Goal: Task Accomplishment & Management: Complete application form

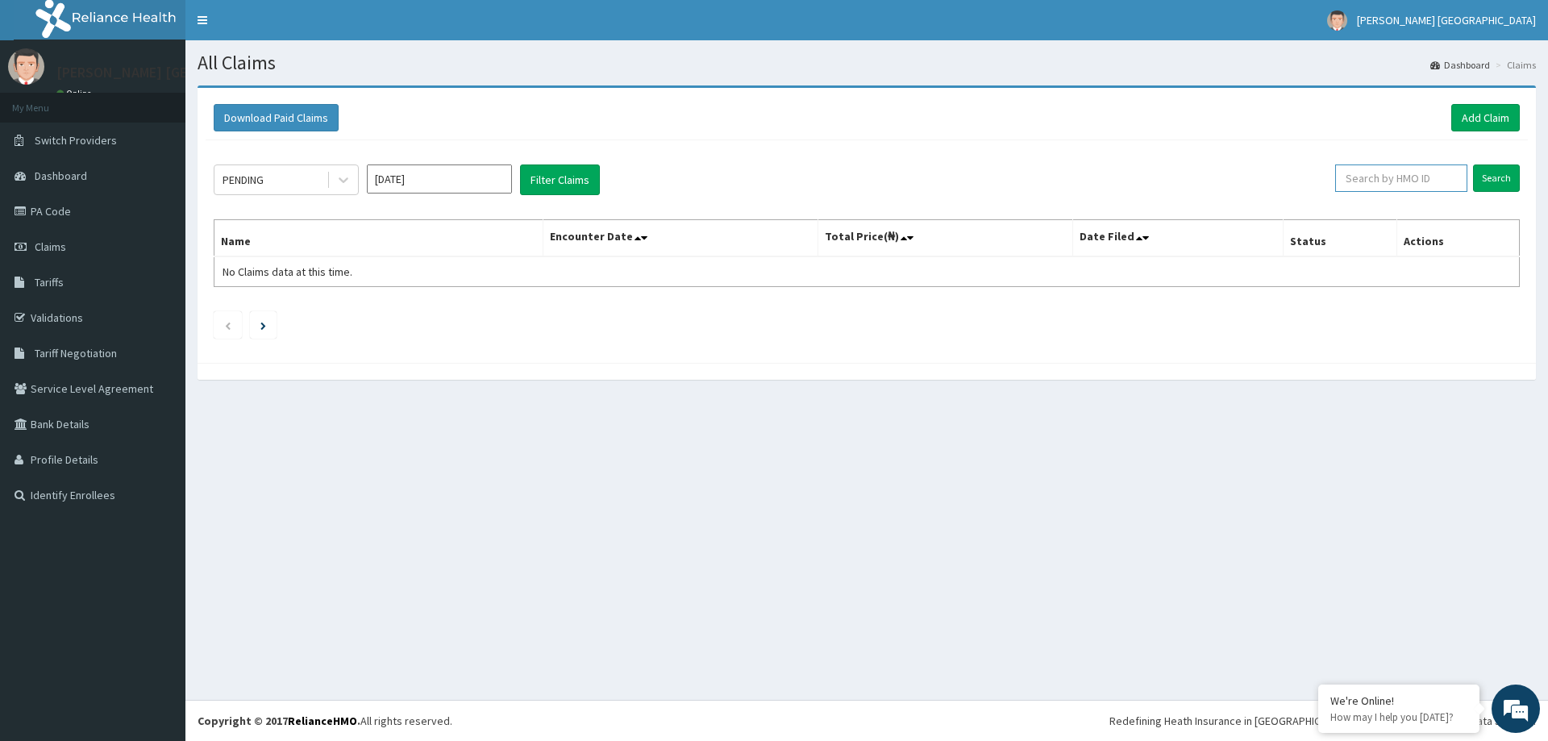
paste input "SAO/10003/A"
type input "SAO/10003/A"
click at [1505, 172] on input "Search" at bounding box center [1496, 178] width 47 height 27
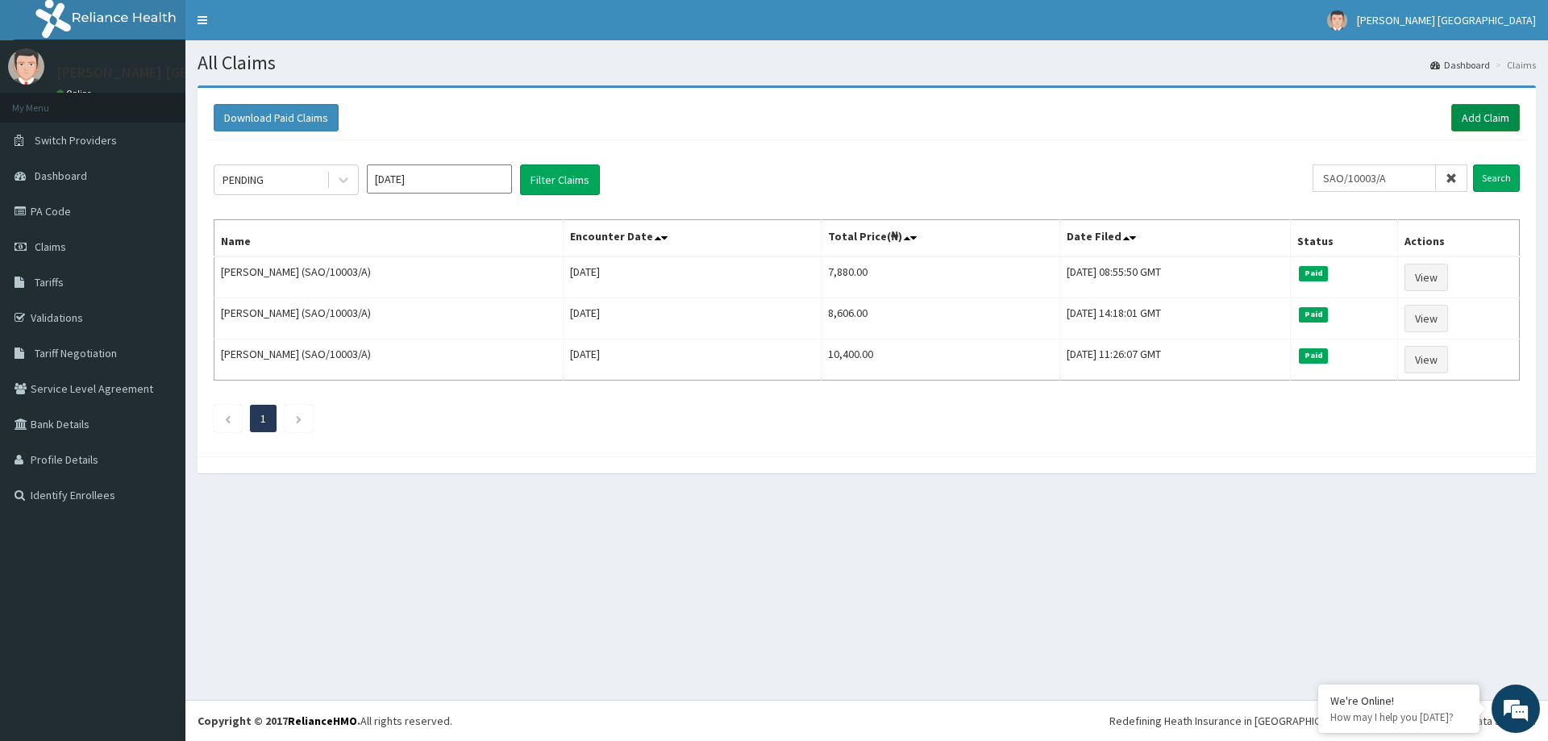
click at [1486, 119] on link "Add Claim" at bounding box center [1485, 117] width 69 height 27
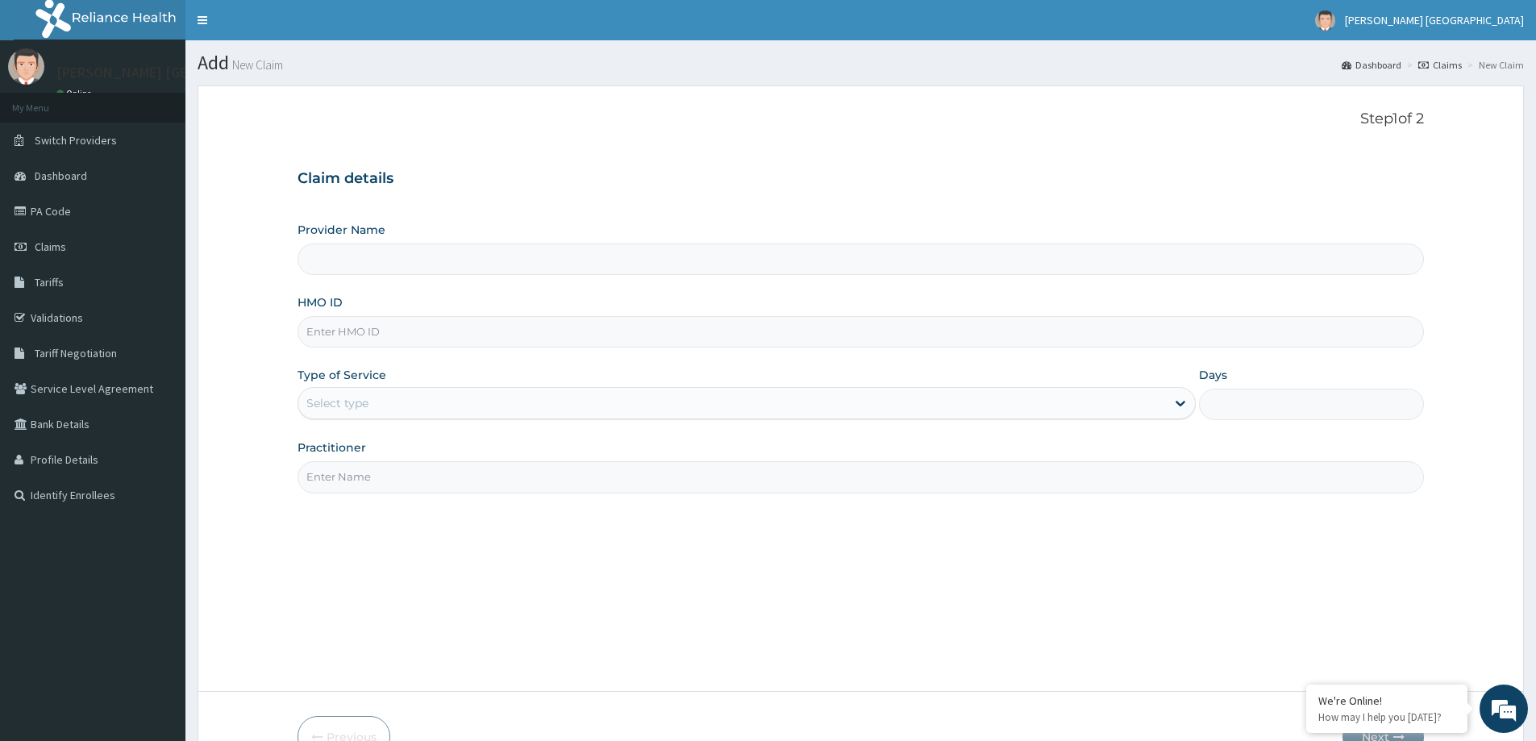
type input "[PERSON_NAME] [GEOGRAPHIC_DATA]"
click at [430, 317] on input "HMO ID" at bounding box center [861, 331] width 1127 height 31
paste input "SAO/10003/A"
type input "SAO/10003/A"
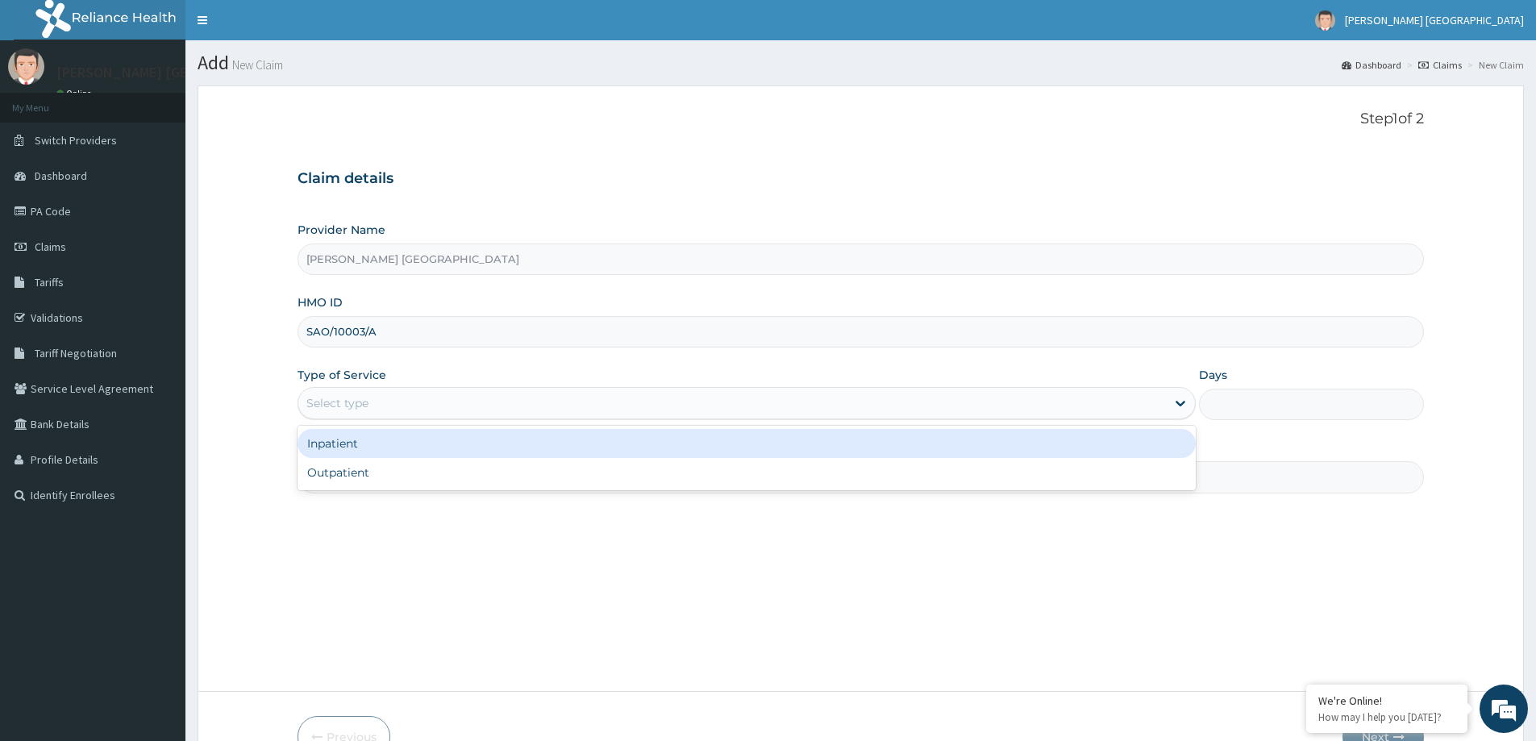
click at [408, 401] on div "Select type" at bounding box center [732, 403] width 868 height 26
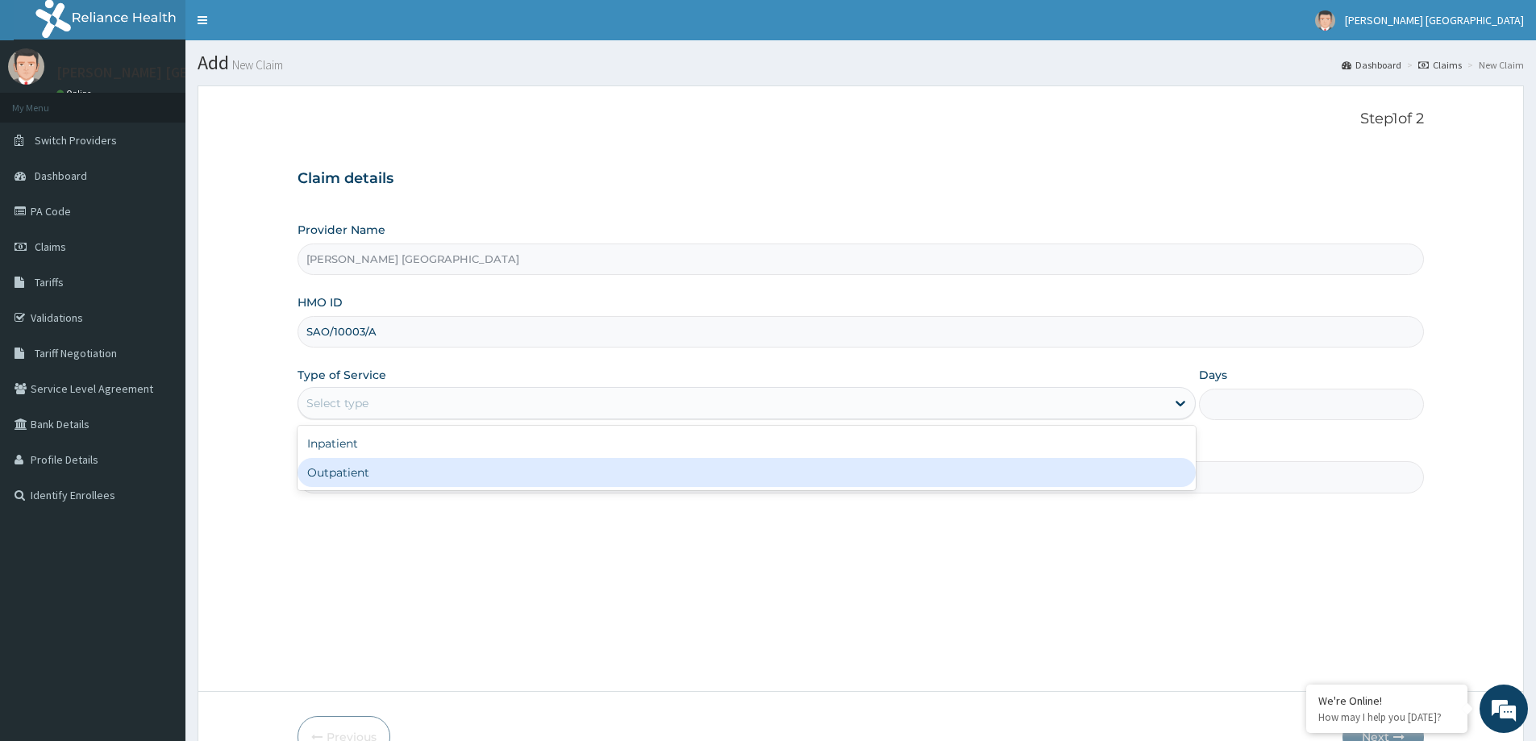
click at [386, 473] on div "Outpatient" at bounding box center [747, 472] width 898 height 29
type input "1"
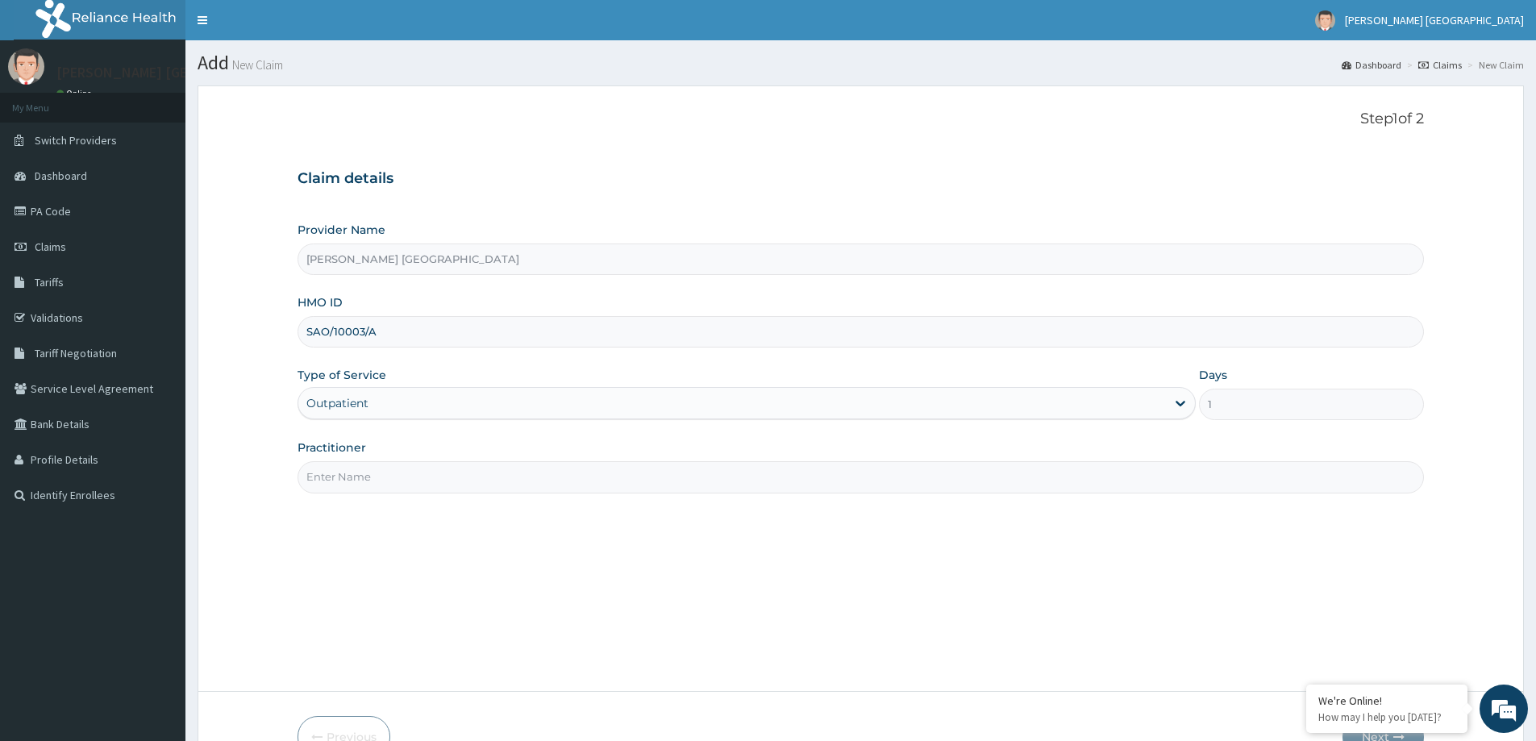
click at [386, 473] on input "Practitioner" at bounding box center [861, 476] width 1127 height 31
type input "d"
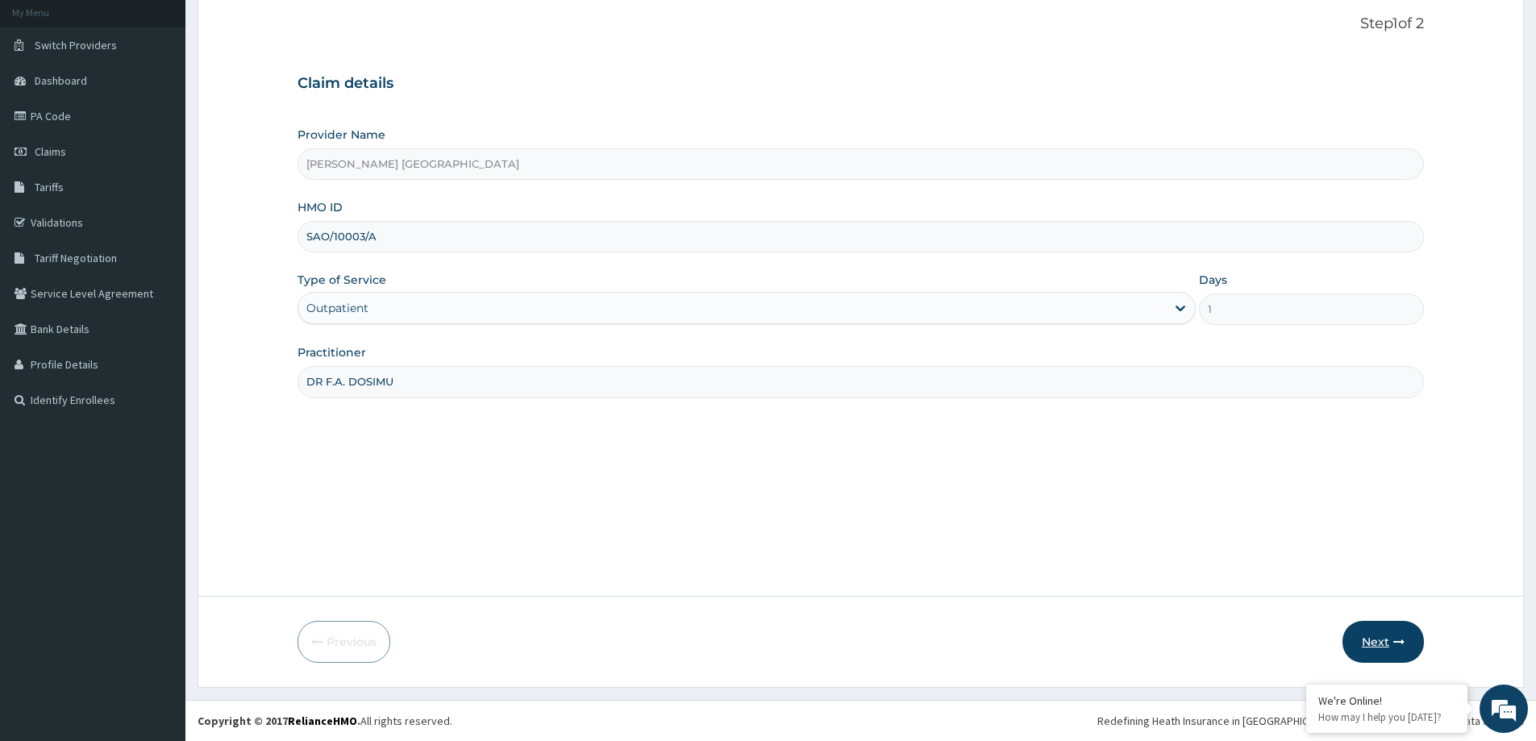
type input "DR F.A. DOSIMU"
click at [1410, 638] on button "Next" at bounding box center [1383, 642] width 81 height 42
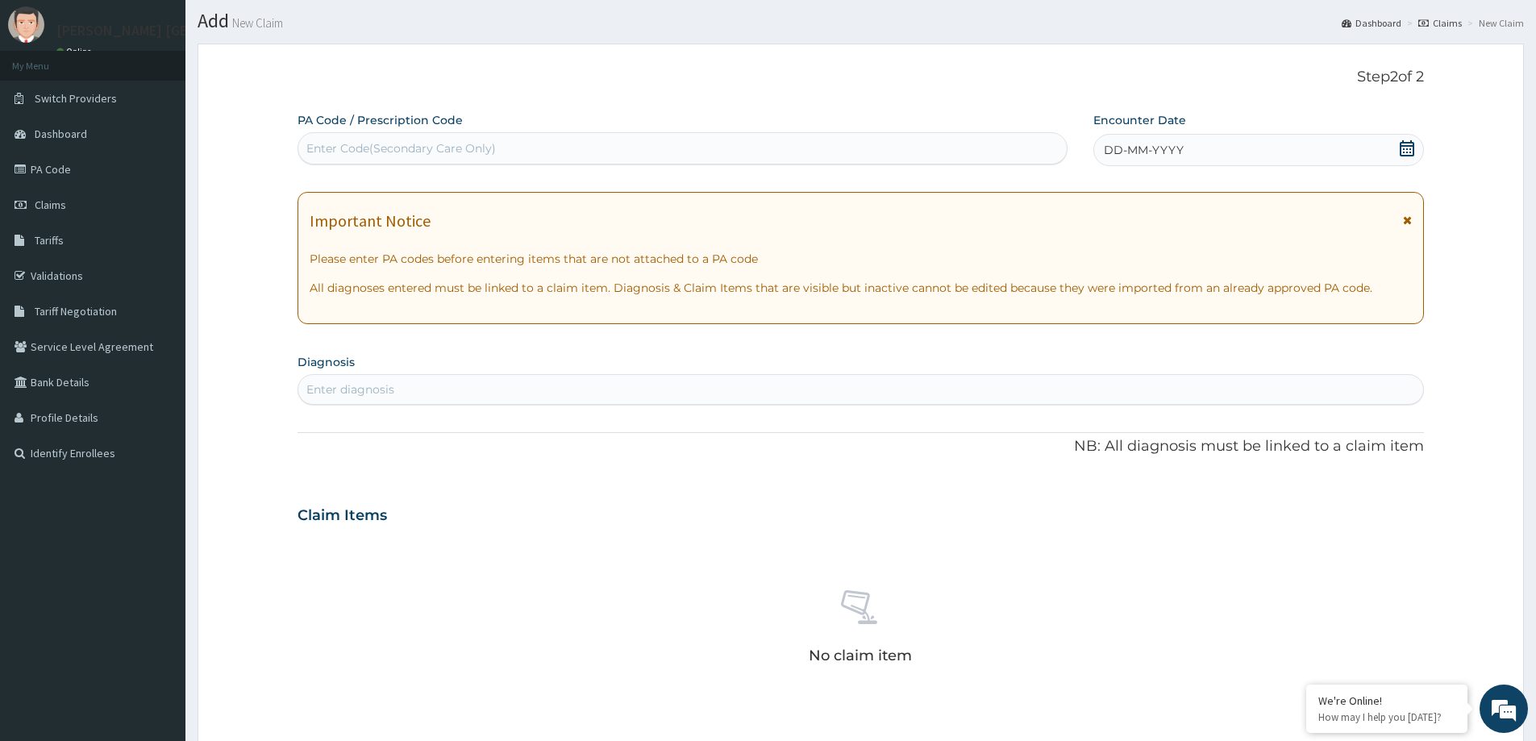
scroll to position [0, 0]
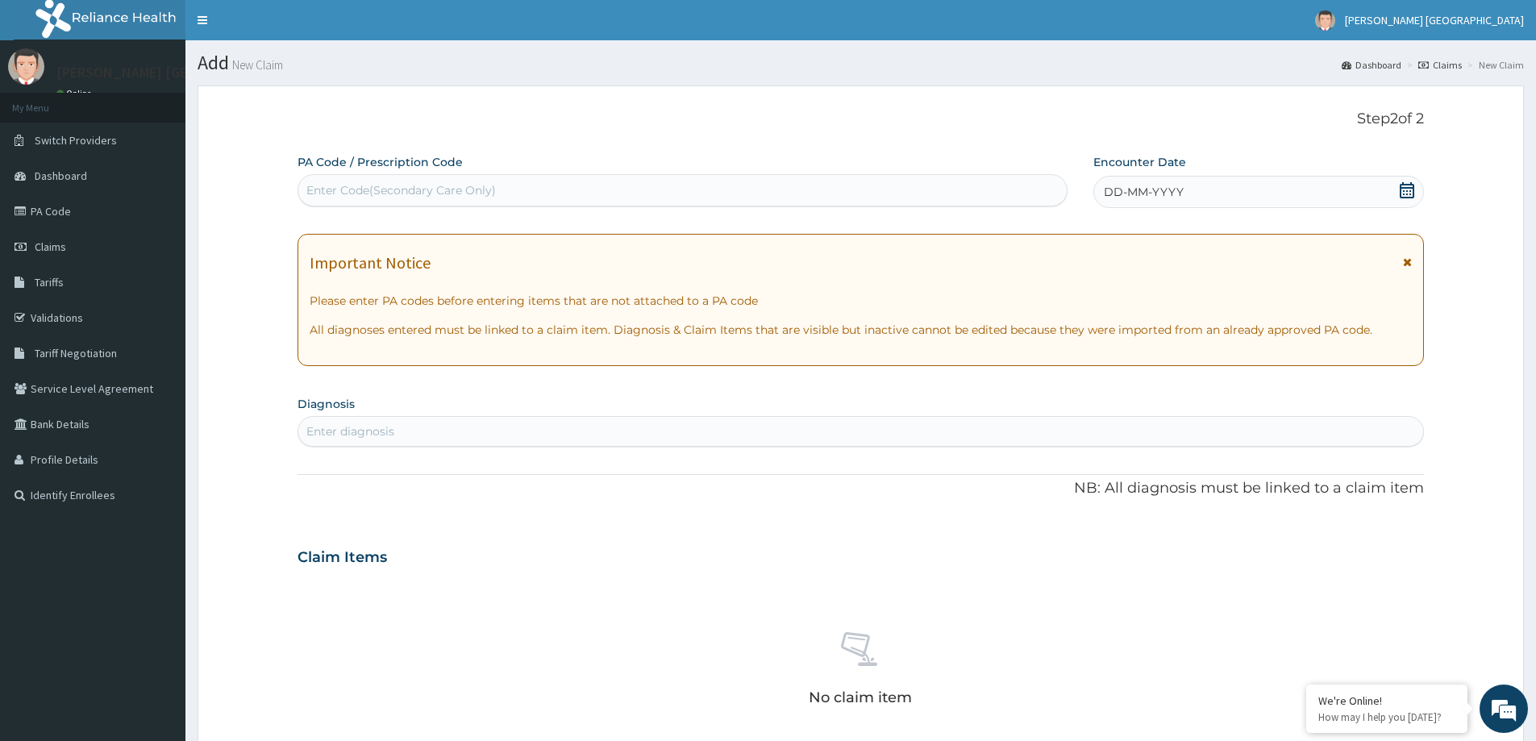
click at [1115, 196] on span "DD-MM-YYYY" at bounding box center [1144, 192] width 80 height 16
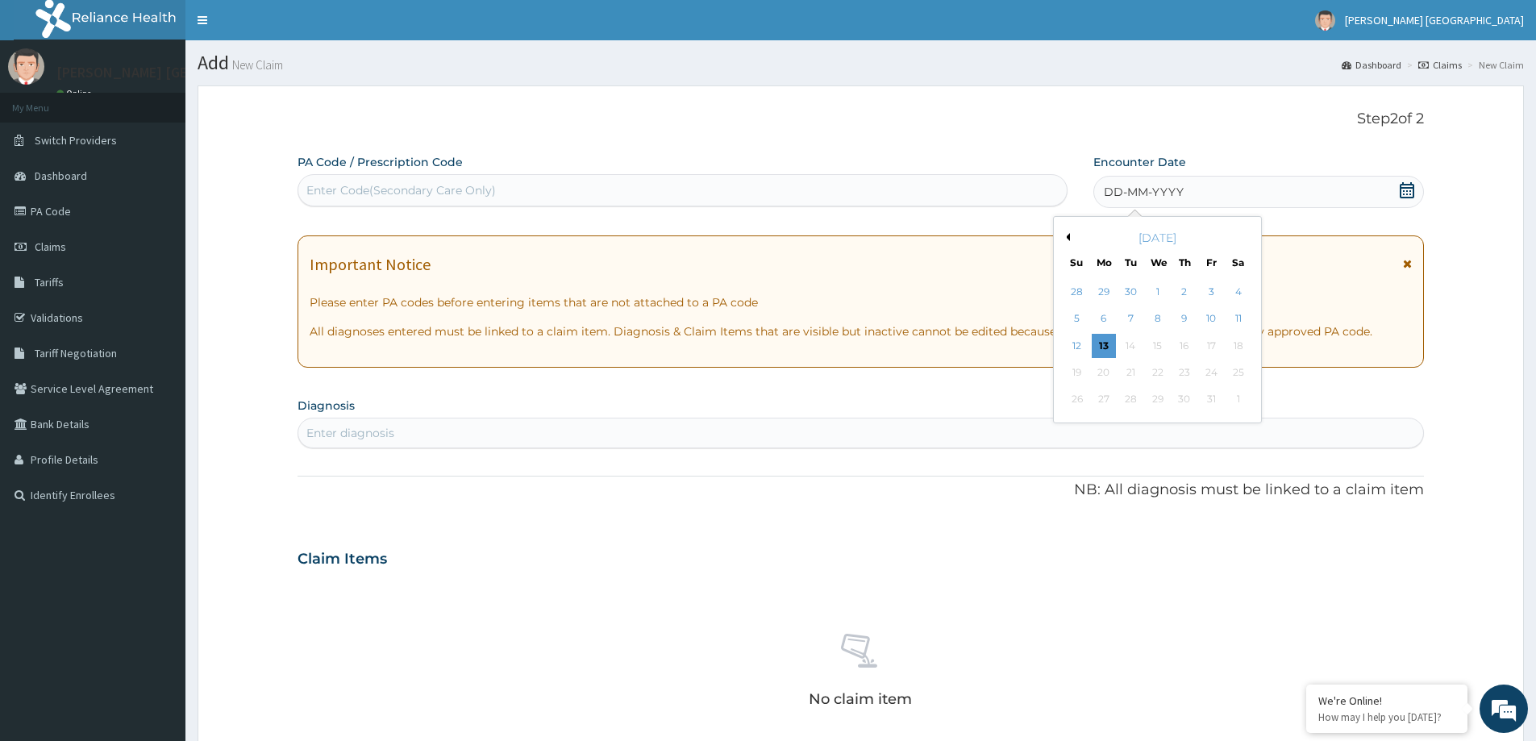
click at [1068, 238] on button "Previous Month" at bounding box center [1066, 237] width 8 height 8
click at [1204, 366] on div "25" at bounding box center [1212, 372] width 24 height 24
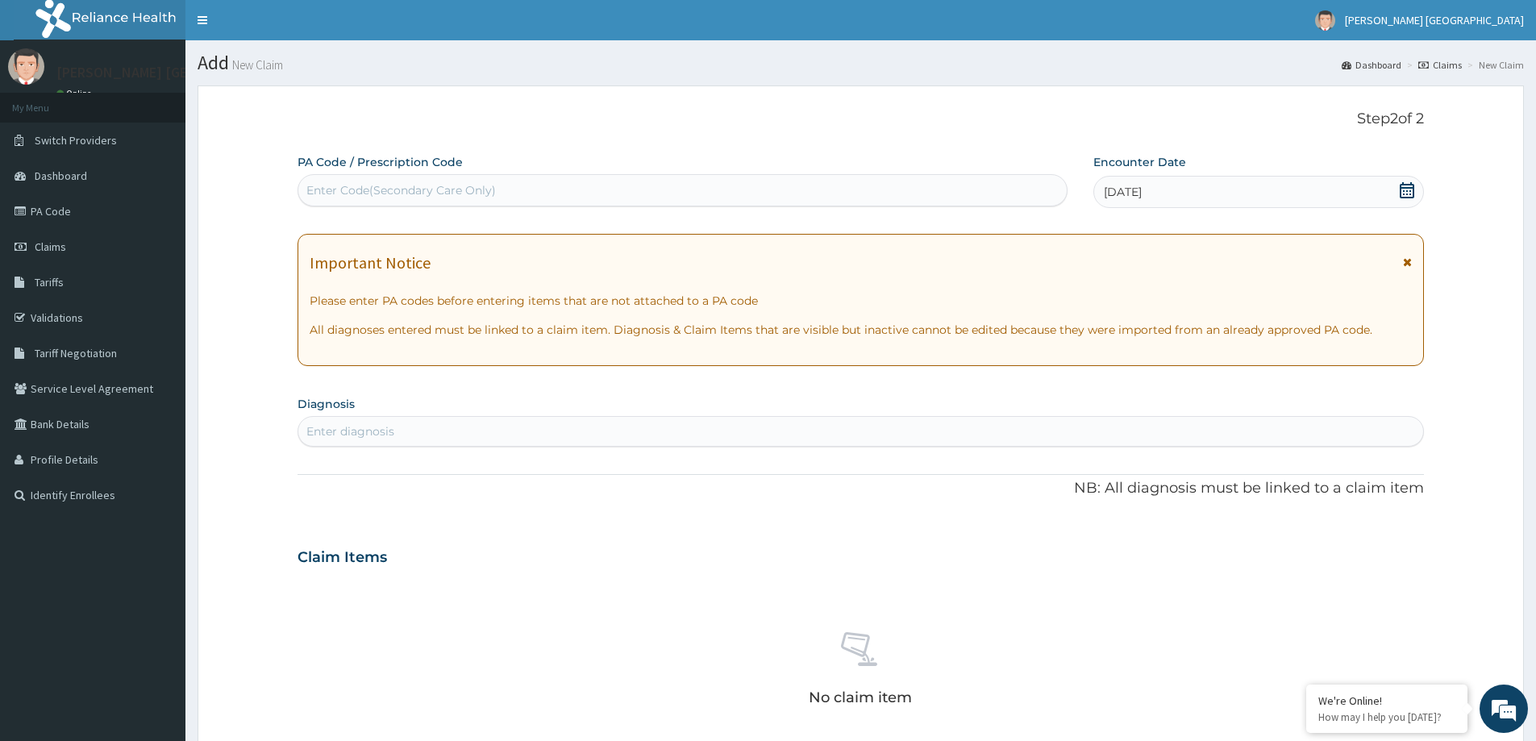
click at [573, 439] on div "Enter diagnosis" at bounding box center [860, 432] width 1125 height 26
type input "MALARIA"
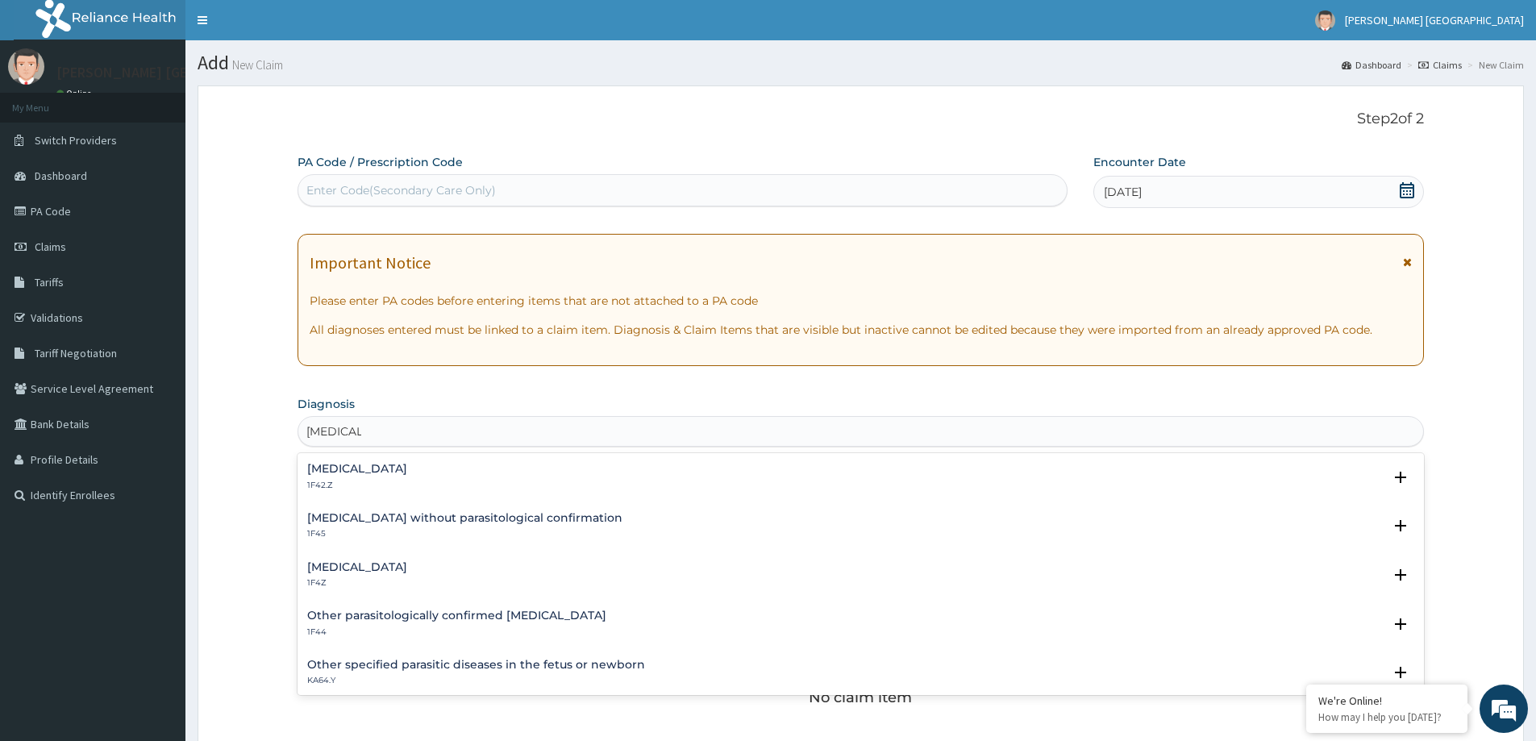
click at [367, 570] on h4 "Malaria, unspecified" at bounding box center [357, 567] width 100 height 12
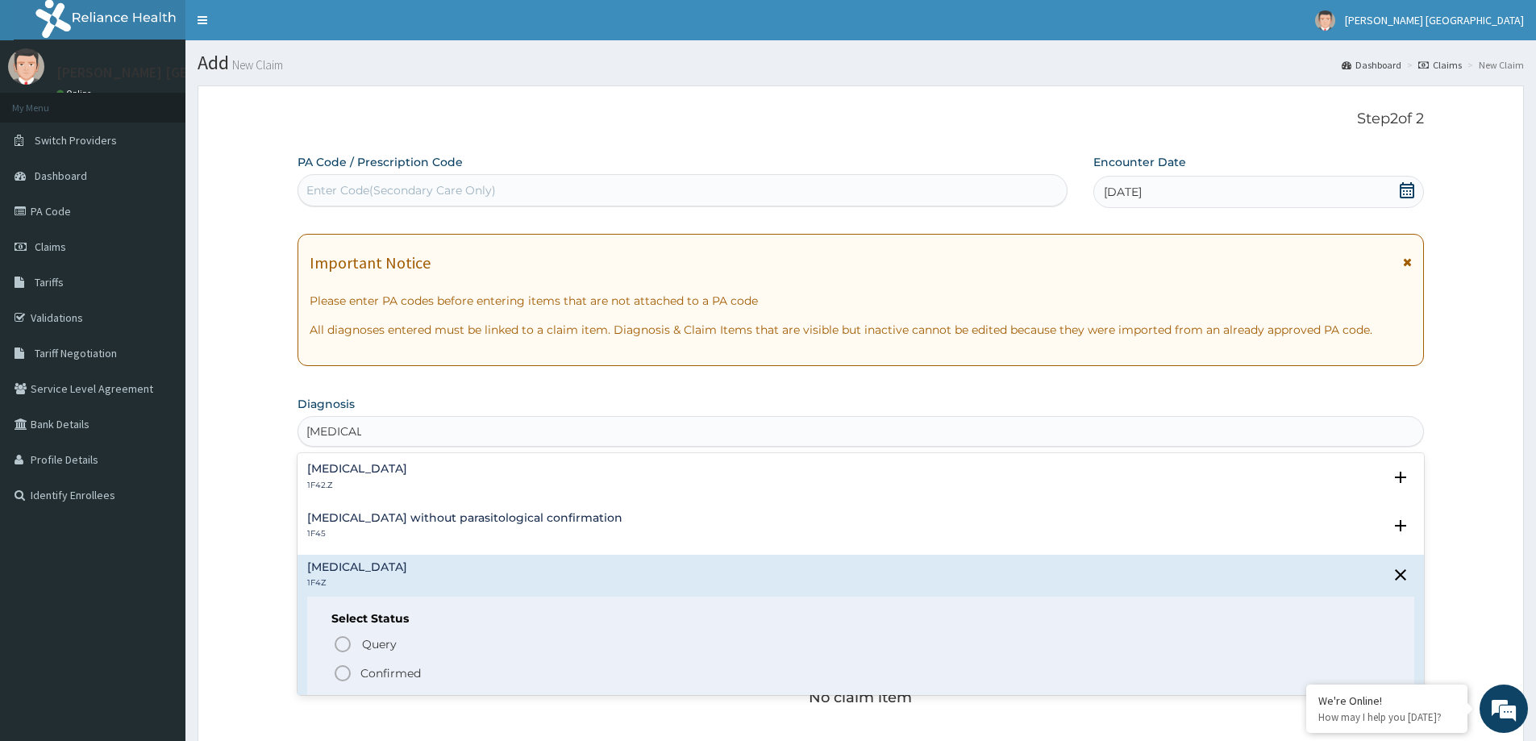
click at [386, 674] on p "Confirmed" at bounding box center [390, 673] width 60 height 16
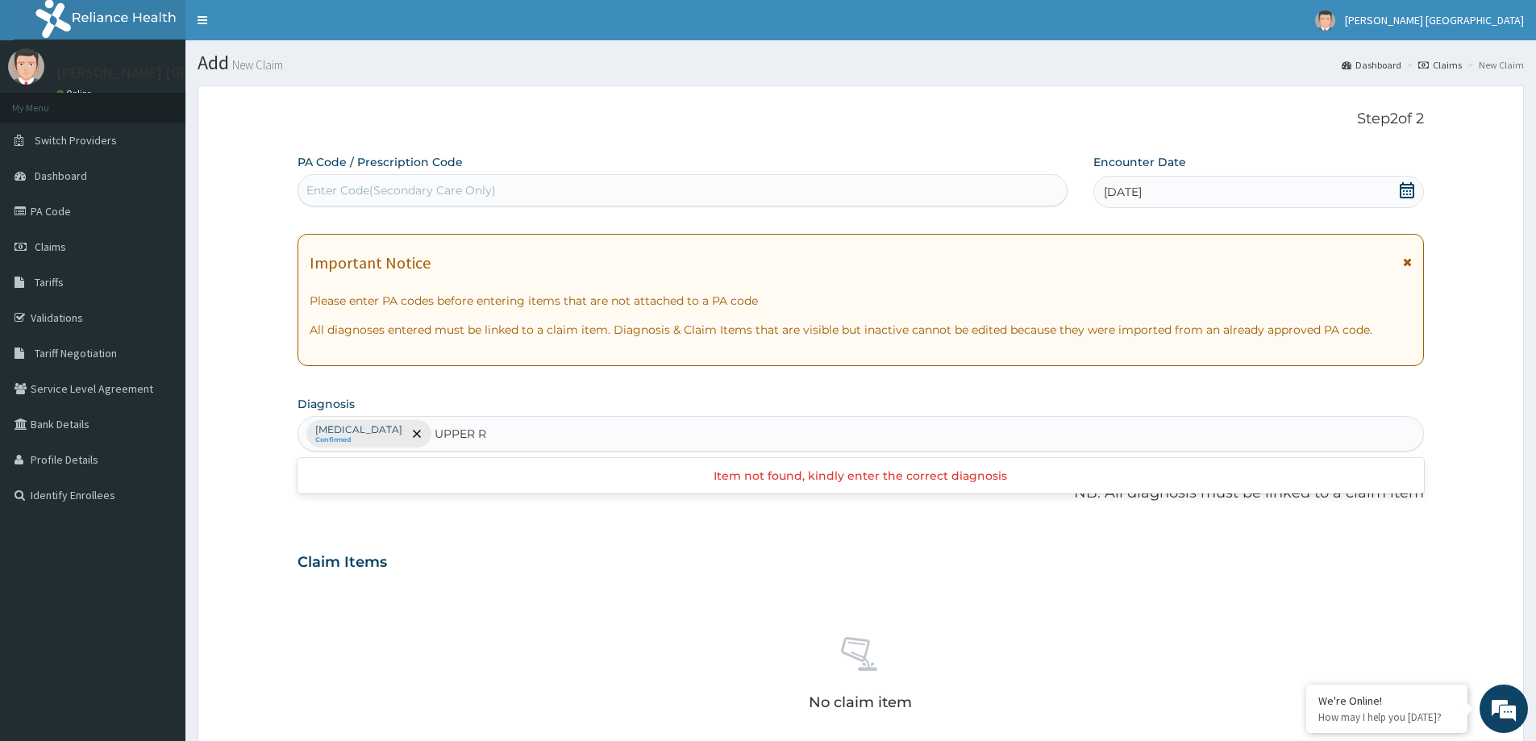
type input "UPPER"
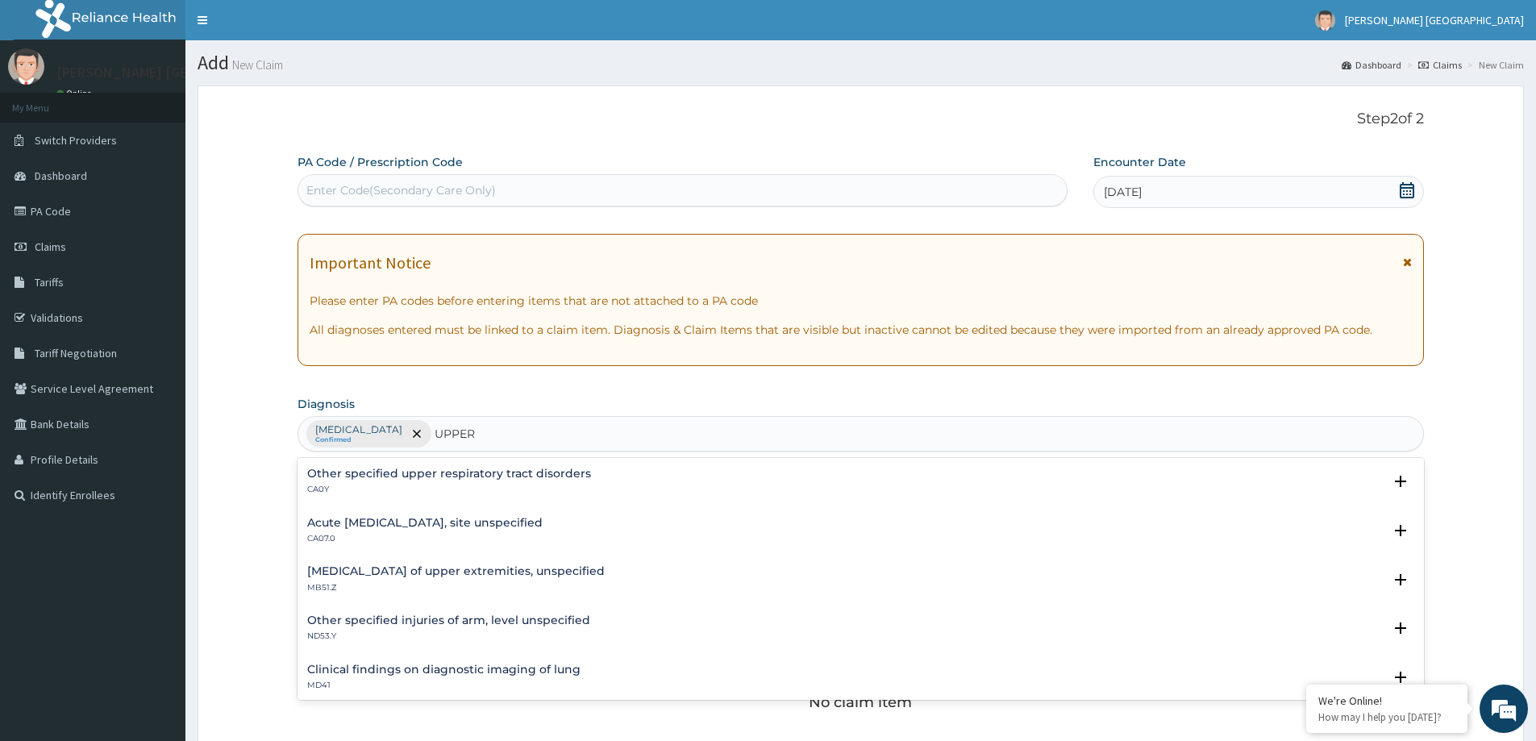
click at [446, 484] on p "CA0Y" at bounding box center [449, 489] width 284 height 11
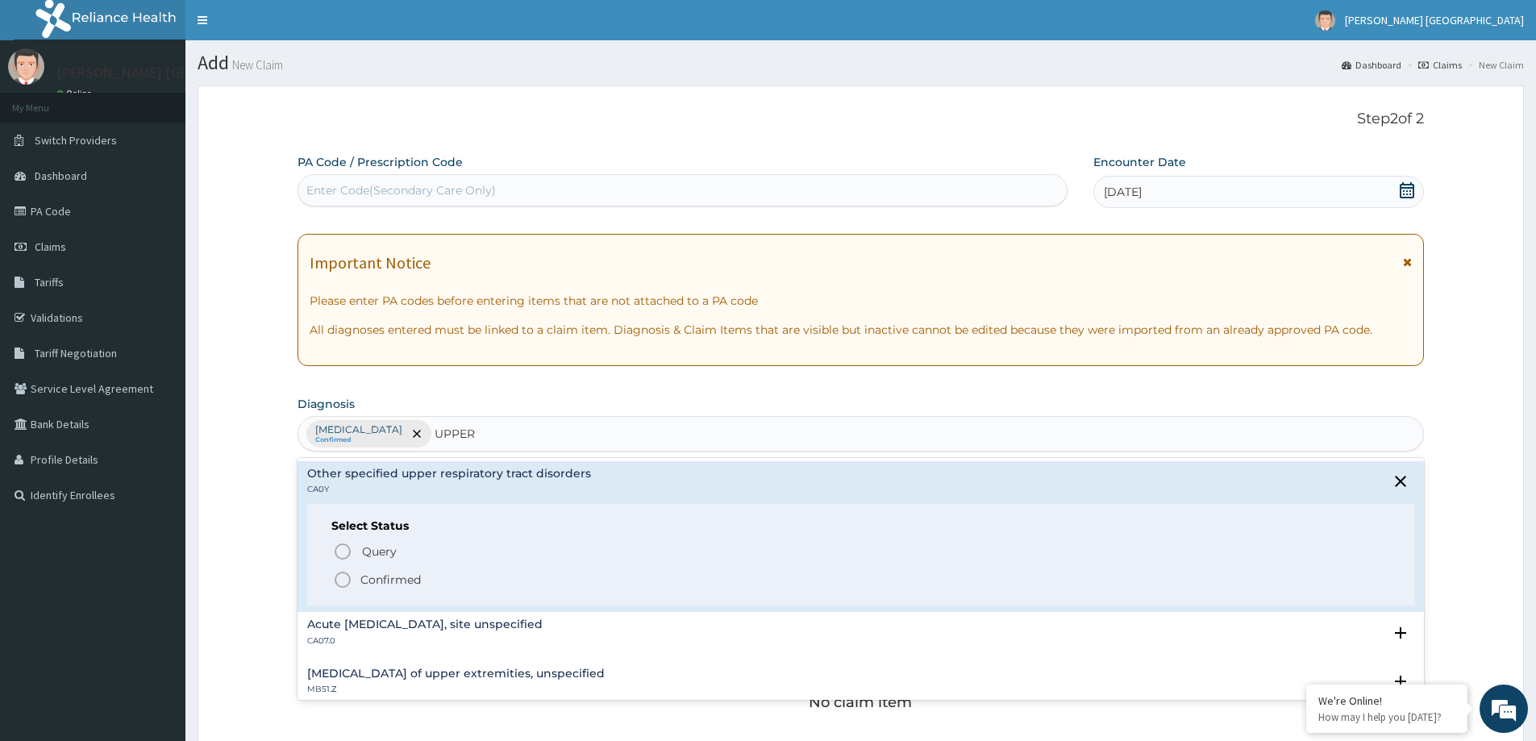
click at [368, 575] on p "Confirmed" at bounding box center [390, 580] width 60 height 16
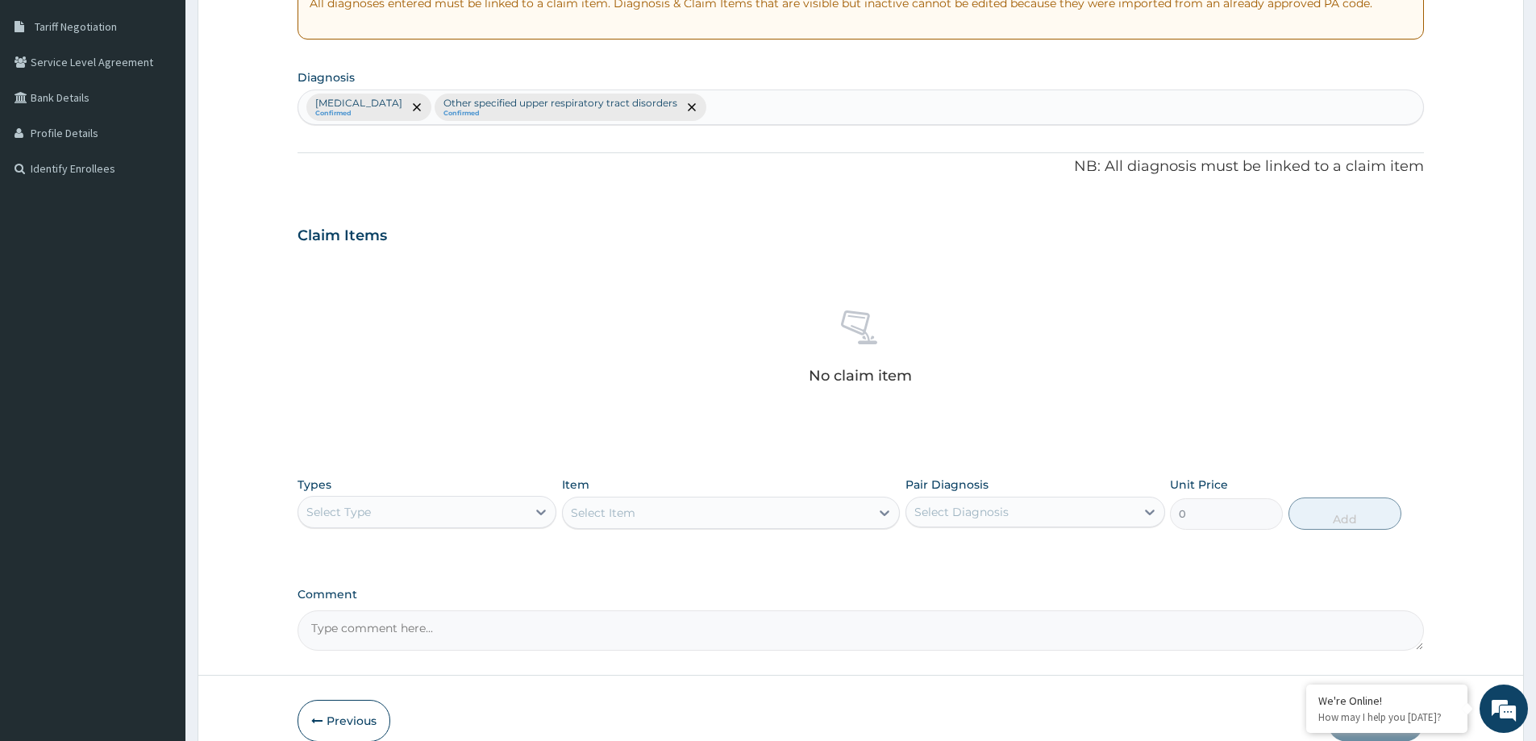
scroll to position [406, 0]
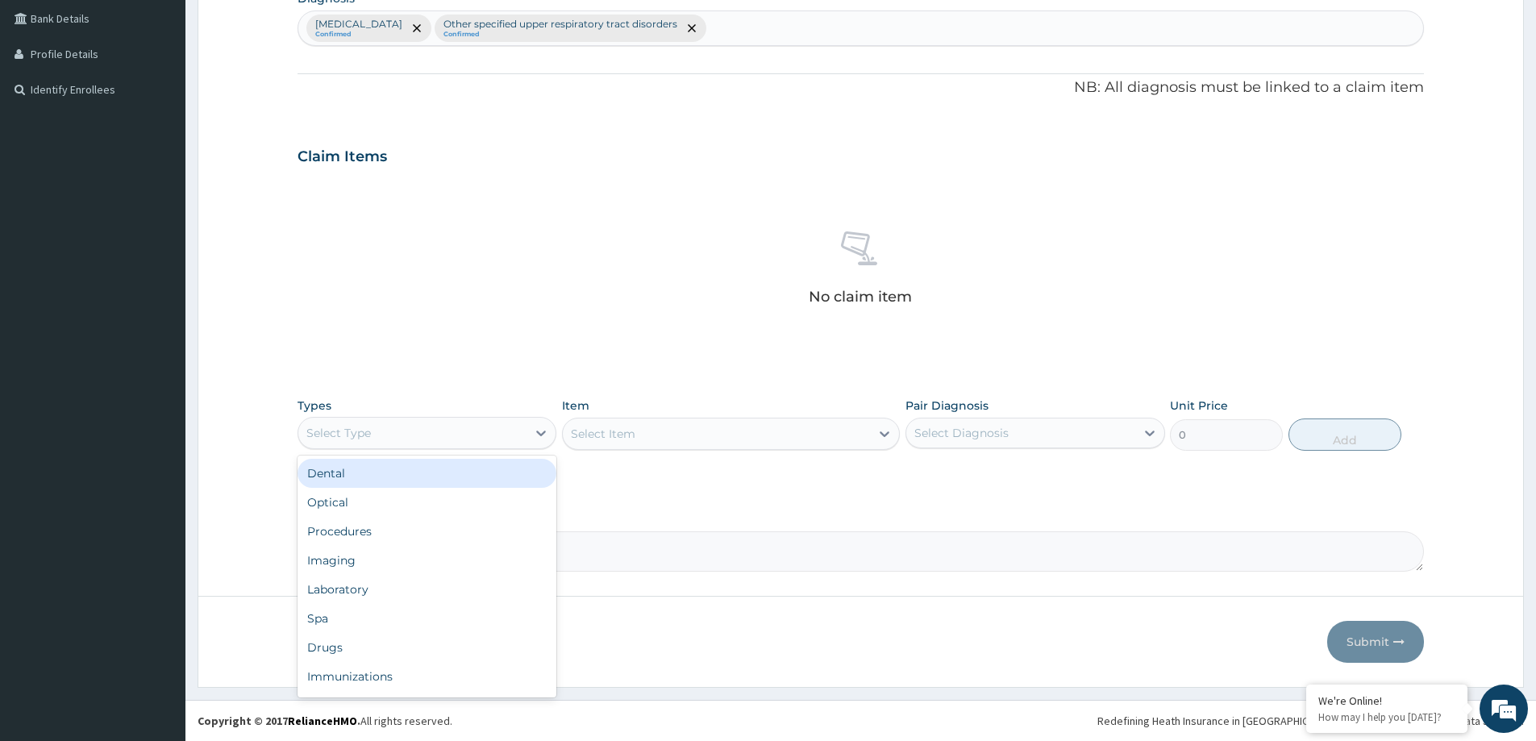
click at [356, 419] on div "Select Type" at bounding box center [427, 433] width 259 height 32
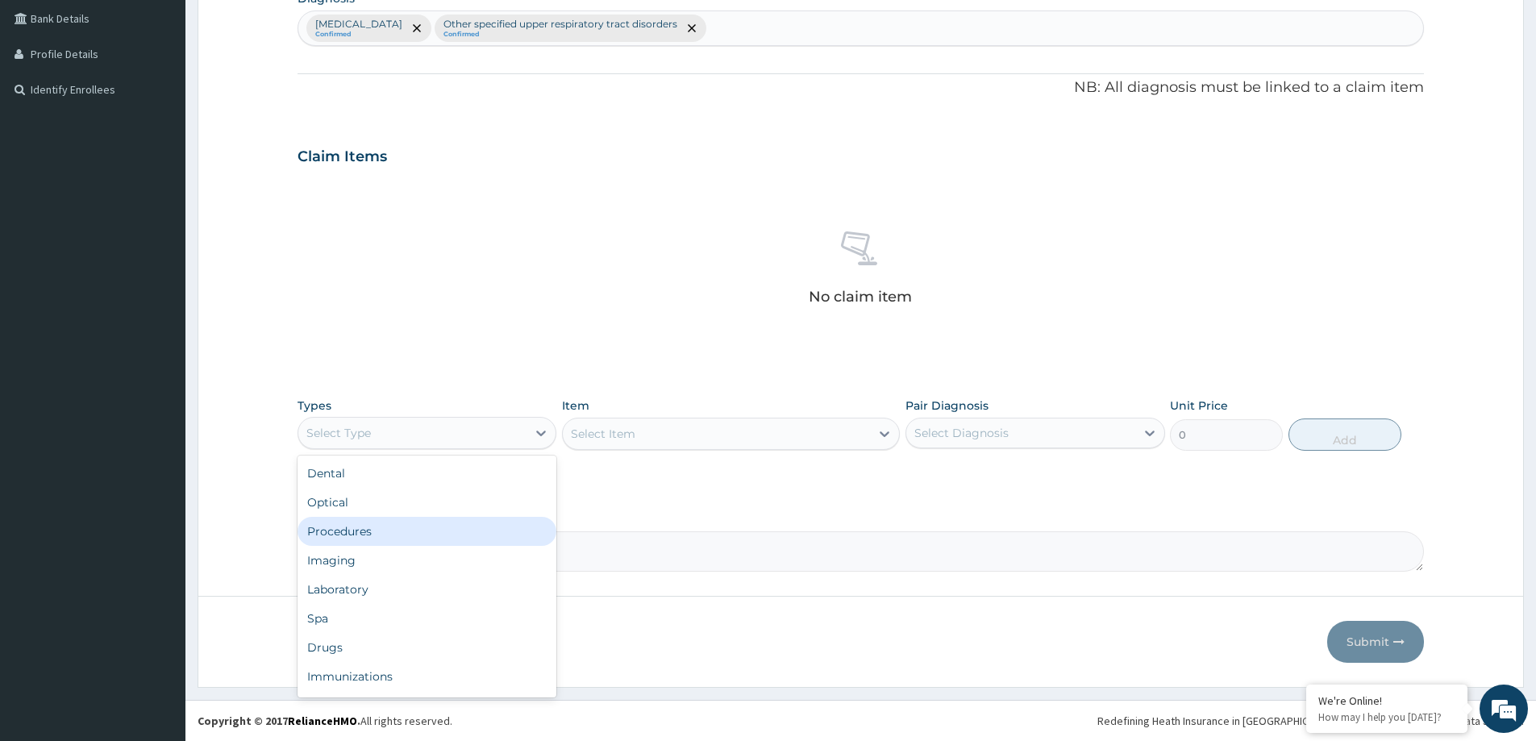
click at [373, 528] on div "Procedures" at bounding box center [427, 531] width 259 height 29
click at [1006, 434] on div "Select Diagnosis" at bounding box center [961, 433] width 94 height 16
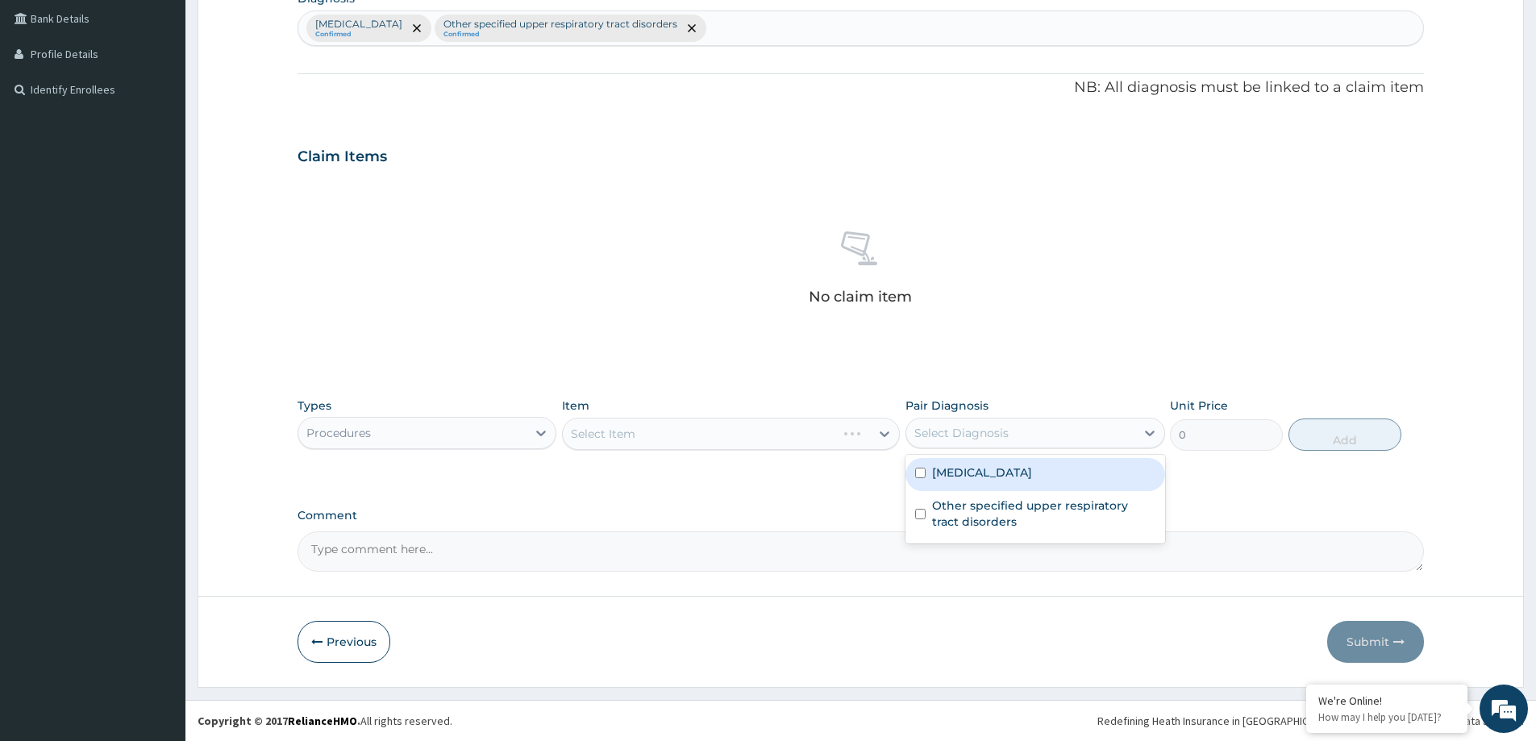
click at [982, 474] on label "Malaria, unspecified" at bounding box center [982, 472] width 100 height 16
checkbox input "true"
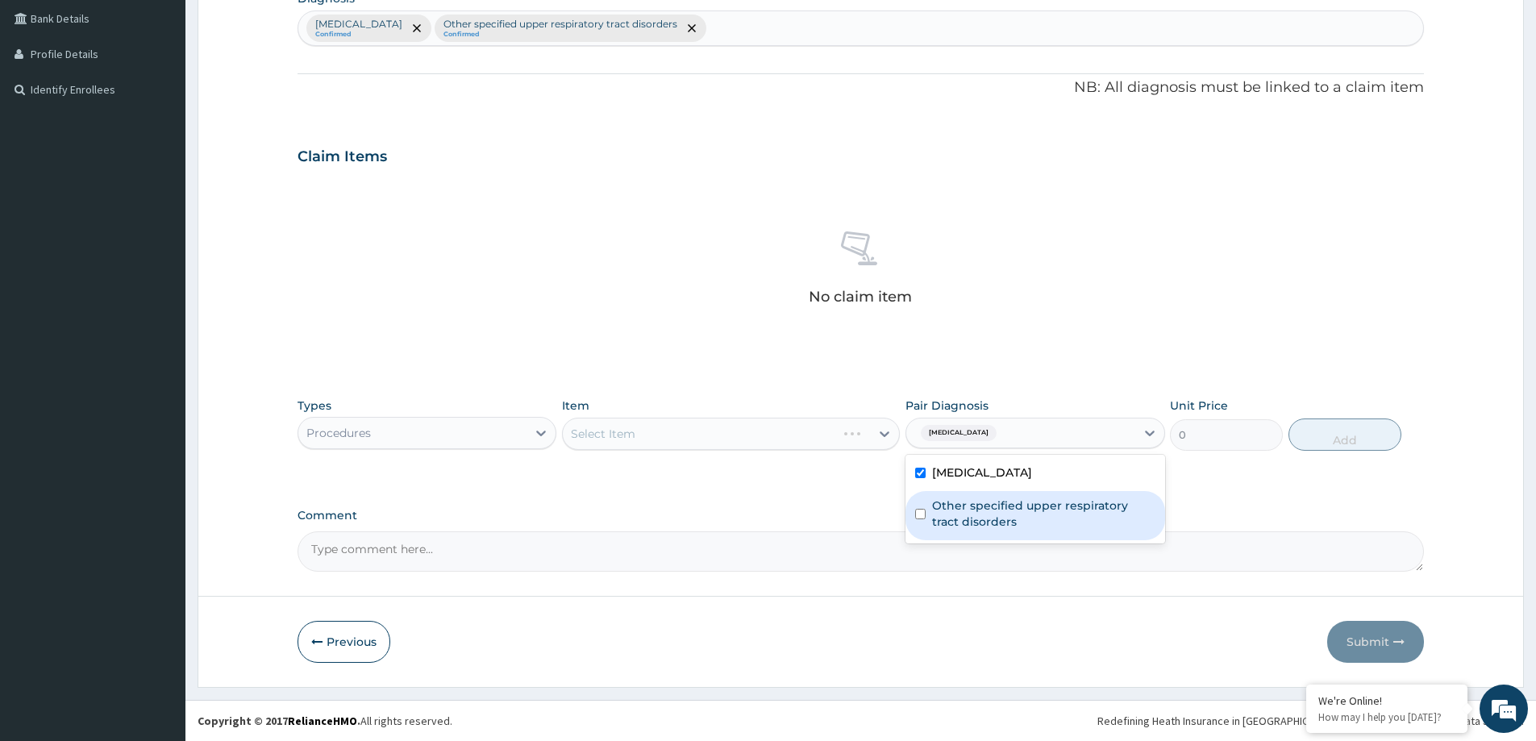
click at [968, 506] on label "Other specified upper respiratory tract disorders" at bounding box center [1043, 514] width 223 height 32
checkbox input "true"
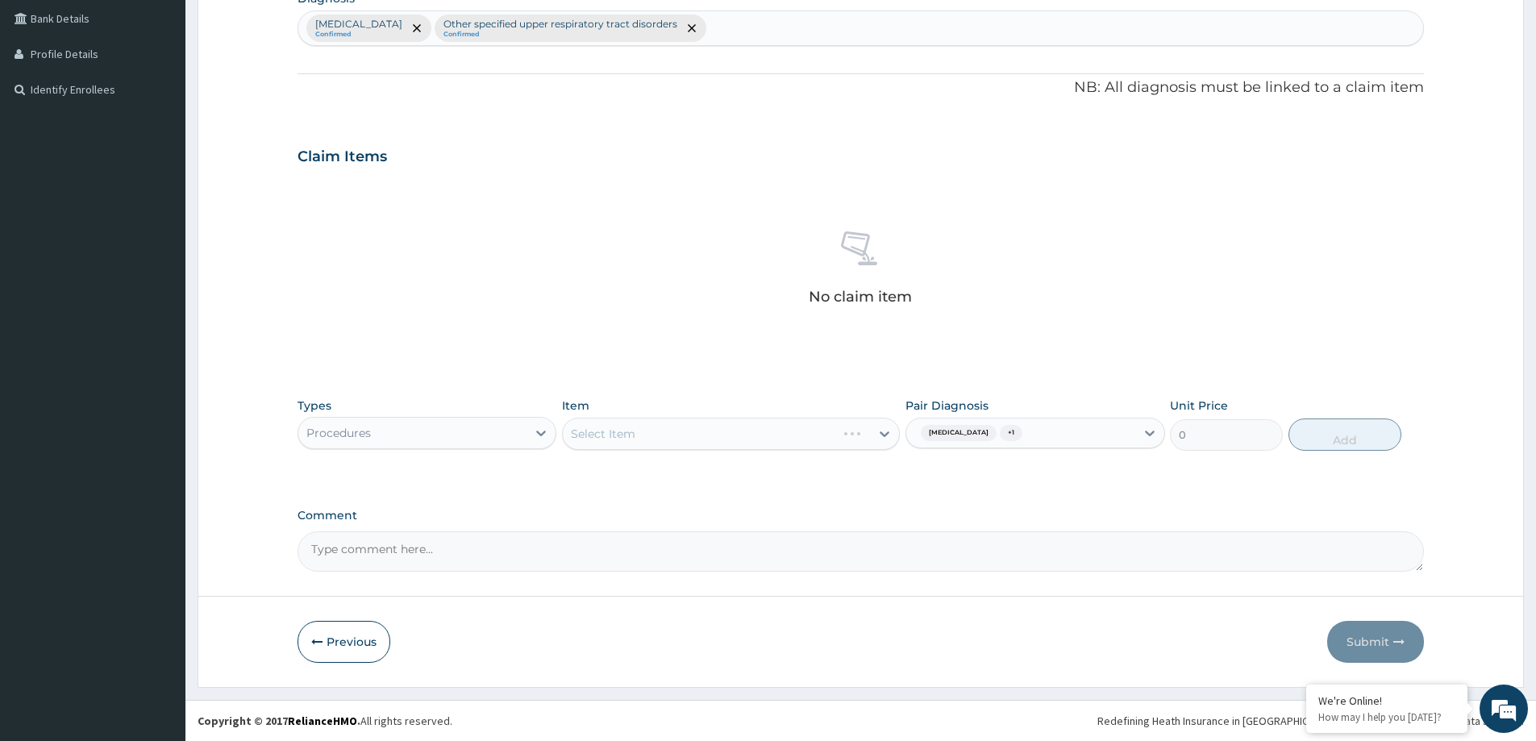
click at [742, 426] on div "Select Item" at bounding box center [731, 434] width 338 height 32
click at [827, 421] on div "Select Item" at bounding box center [716, 434] width 307 height 26
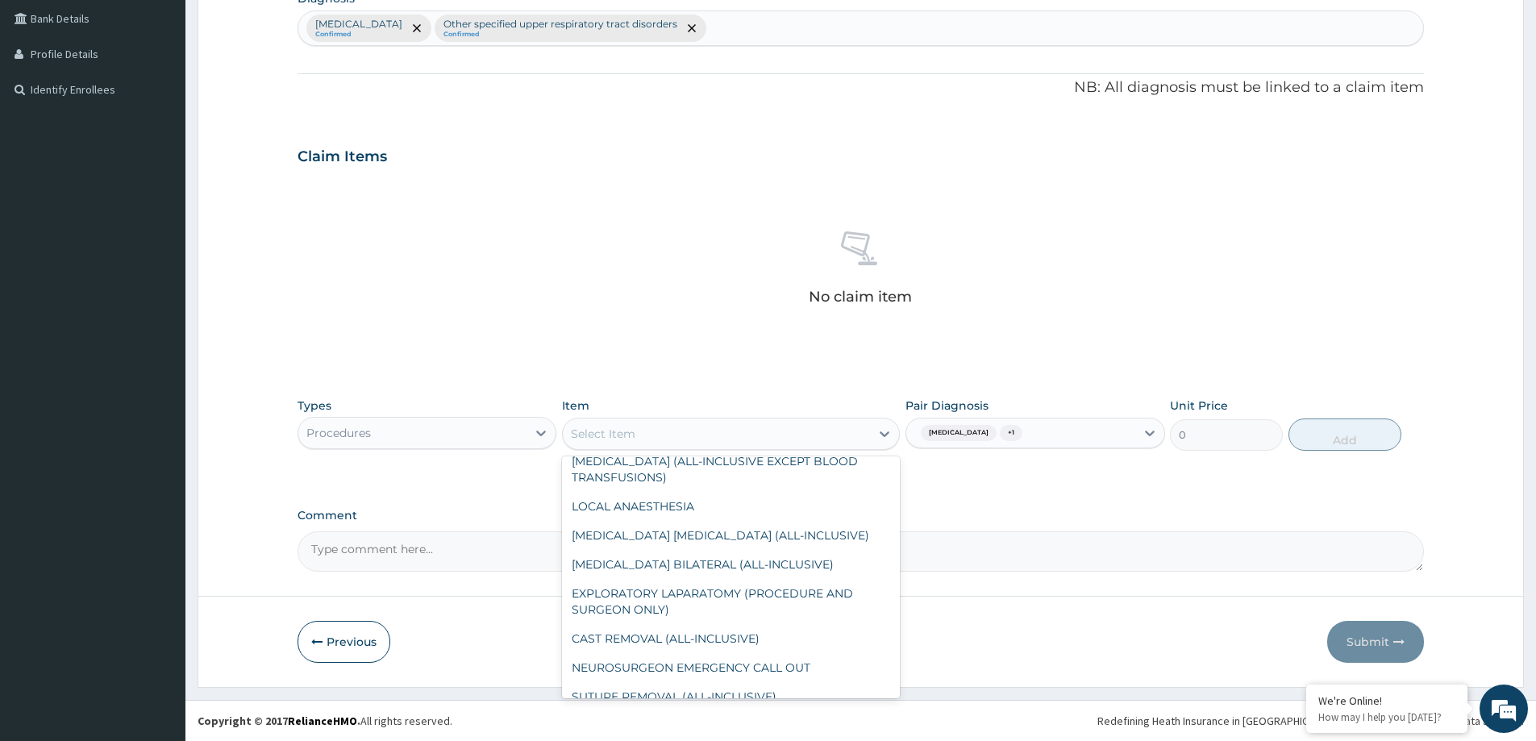
scroll to position [0, 0]
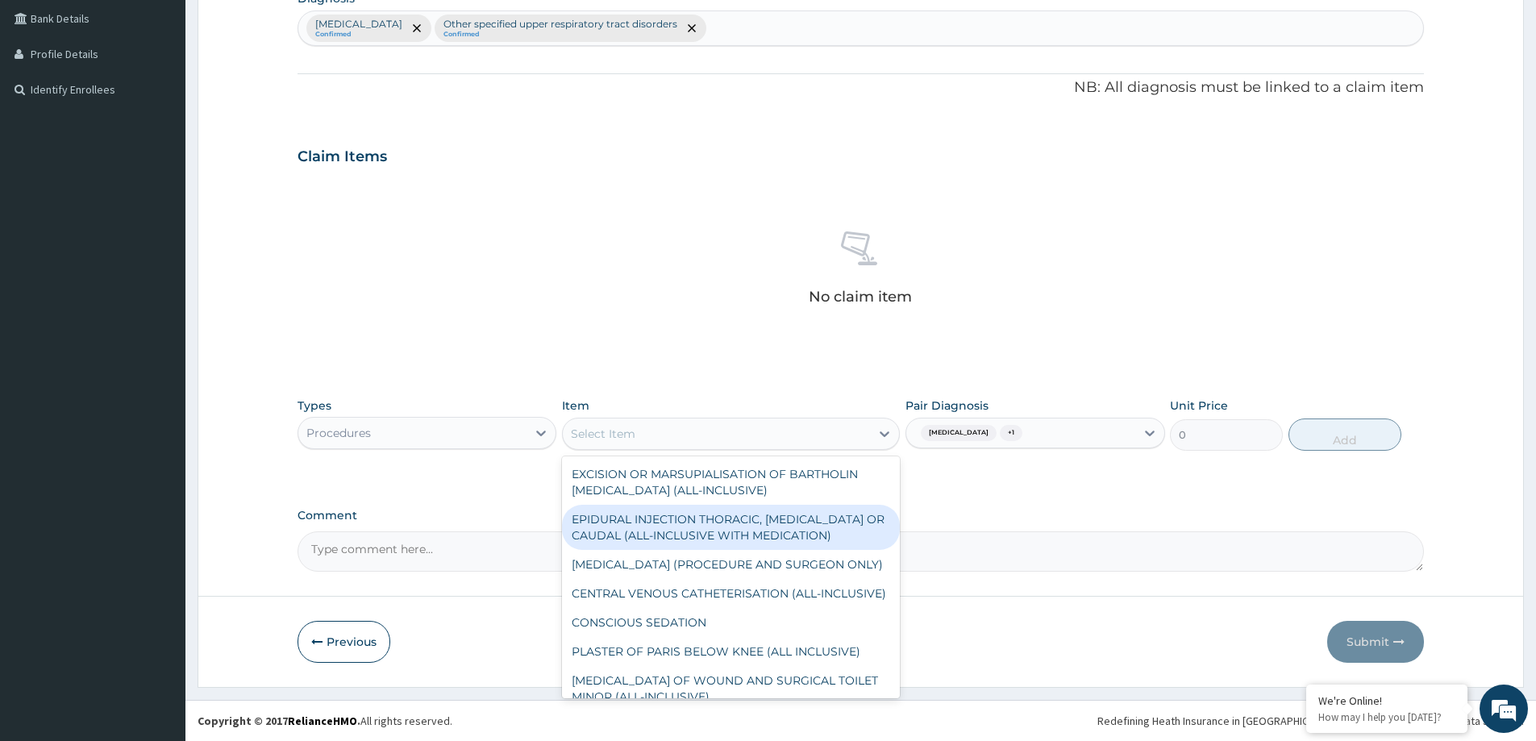
click at [717, 437] on div "Select Item" at bounding box center [716, 434] width 307 height 26
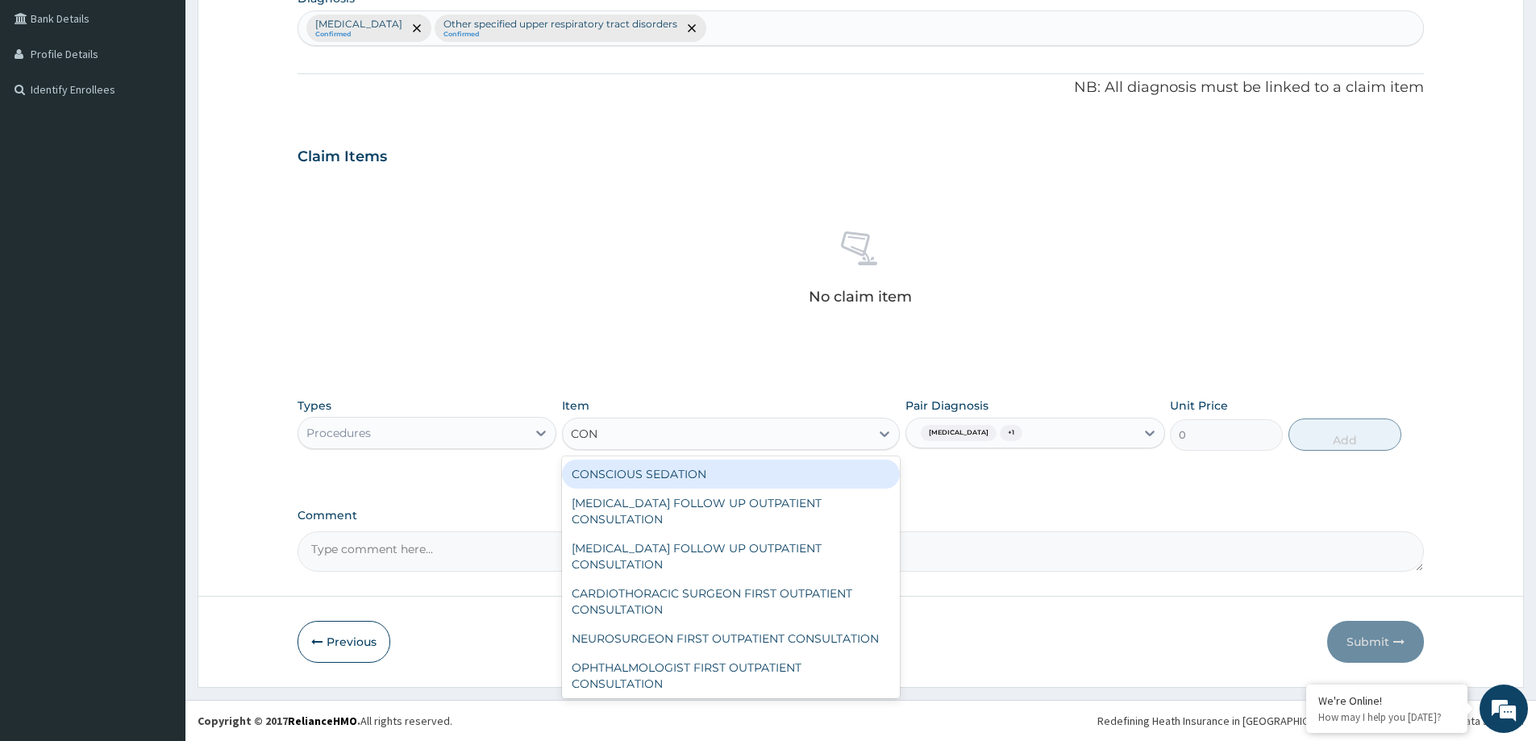
type input "CONS"
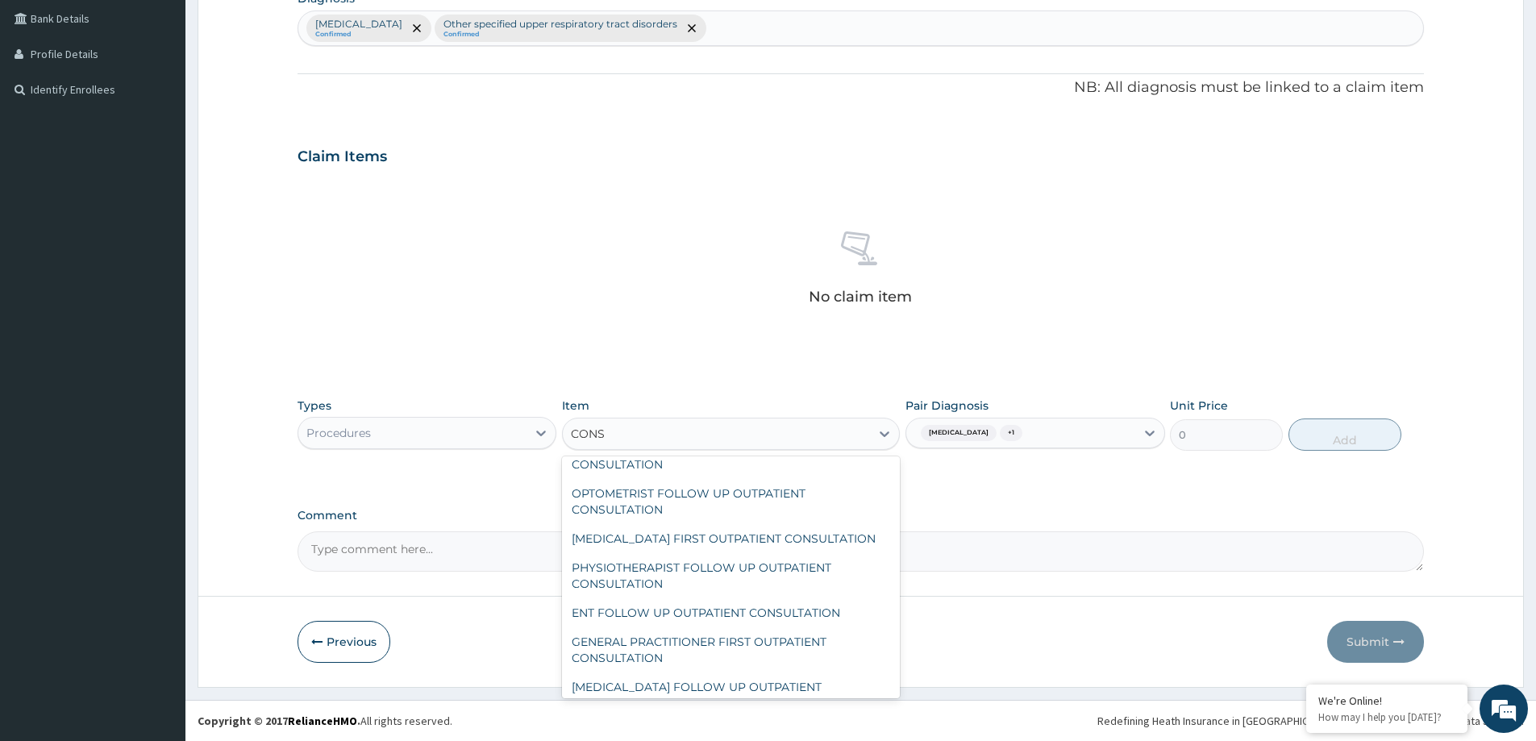
scroll to position [323, 0]
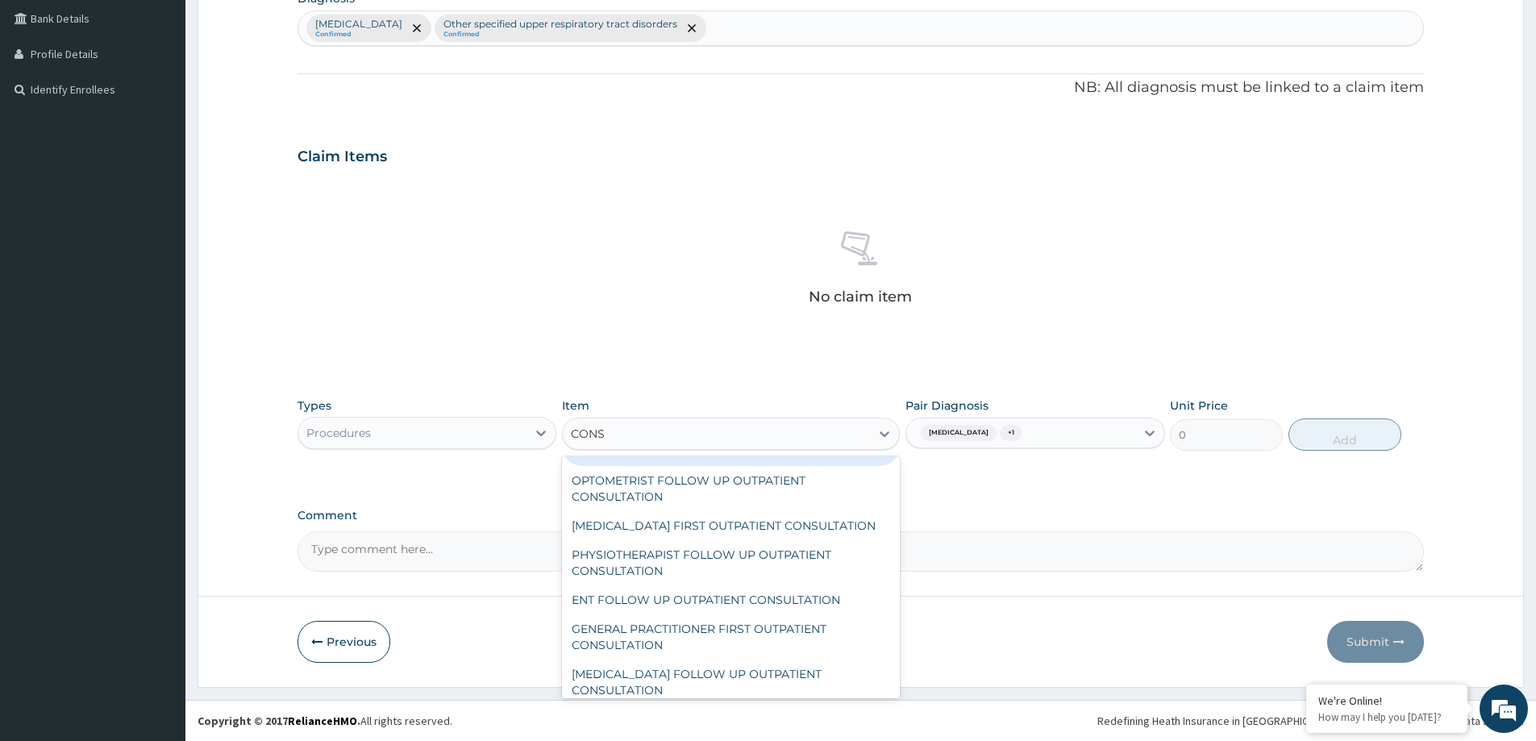
click at [695, 459] on div "CARDIOTHORACIC SURGEON FOLLOWUP OUTPATIENT CONSULTATION" at bounding box center [731, 443] width 338 height 45
type input "31250"
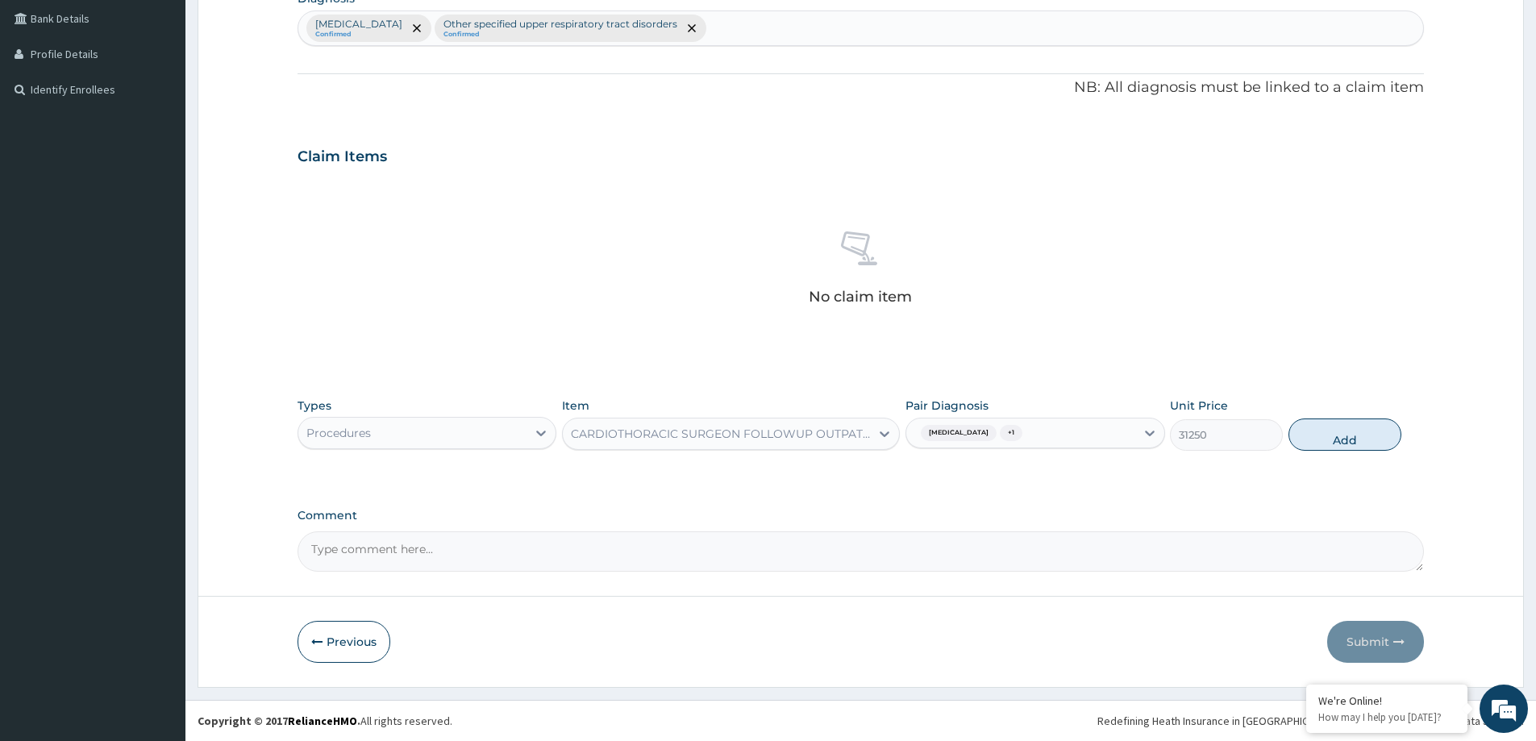
click at [824, 426] on div "CARDIOTHORACIC SURGEON FOLLOWUP OUTPATIENT CONSULTATION" at bounding box center [721, 434] width 301 height 16
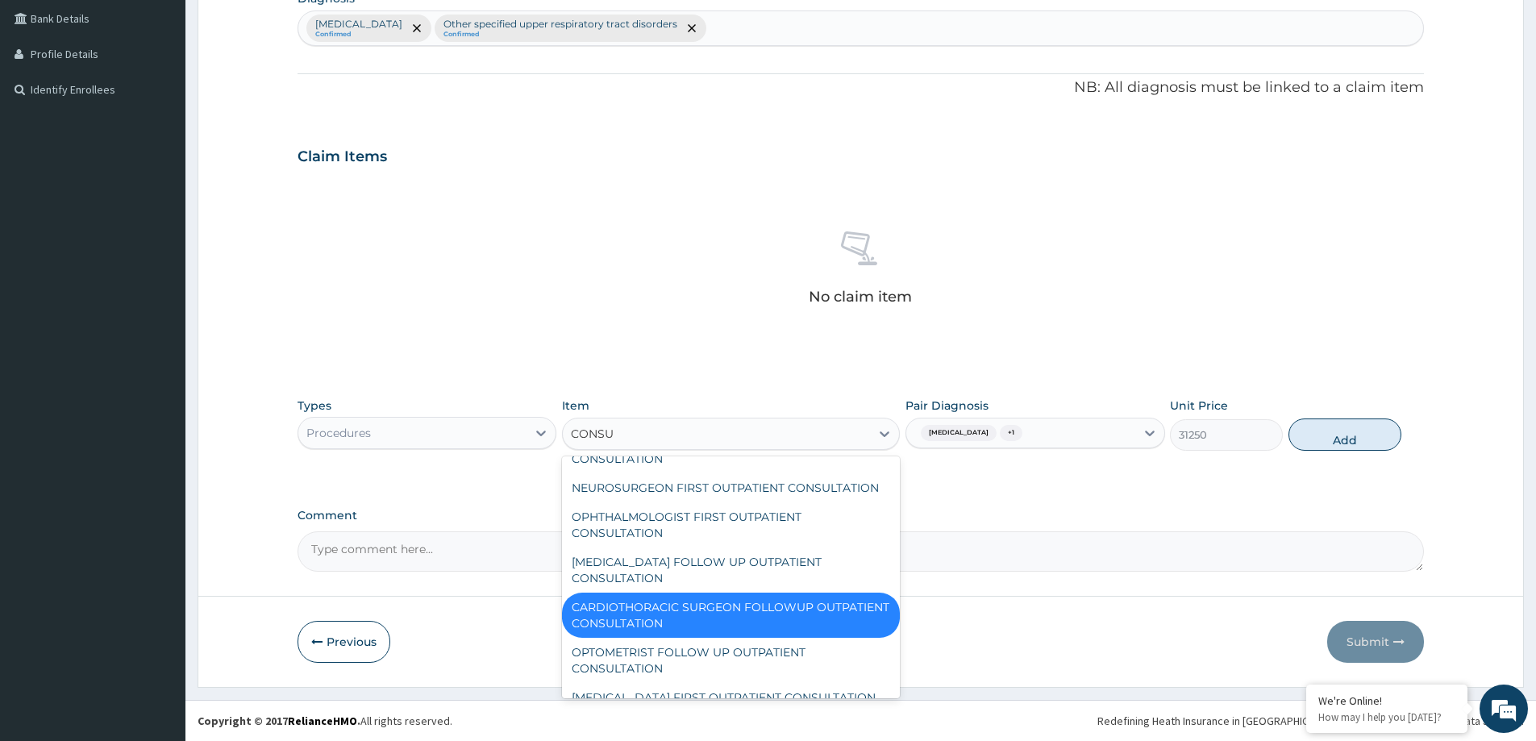
scroll to position [93, 0]
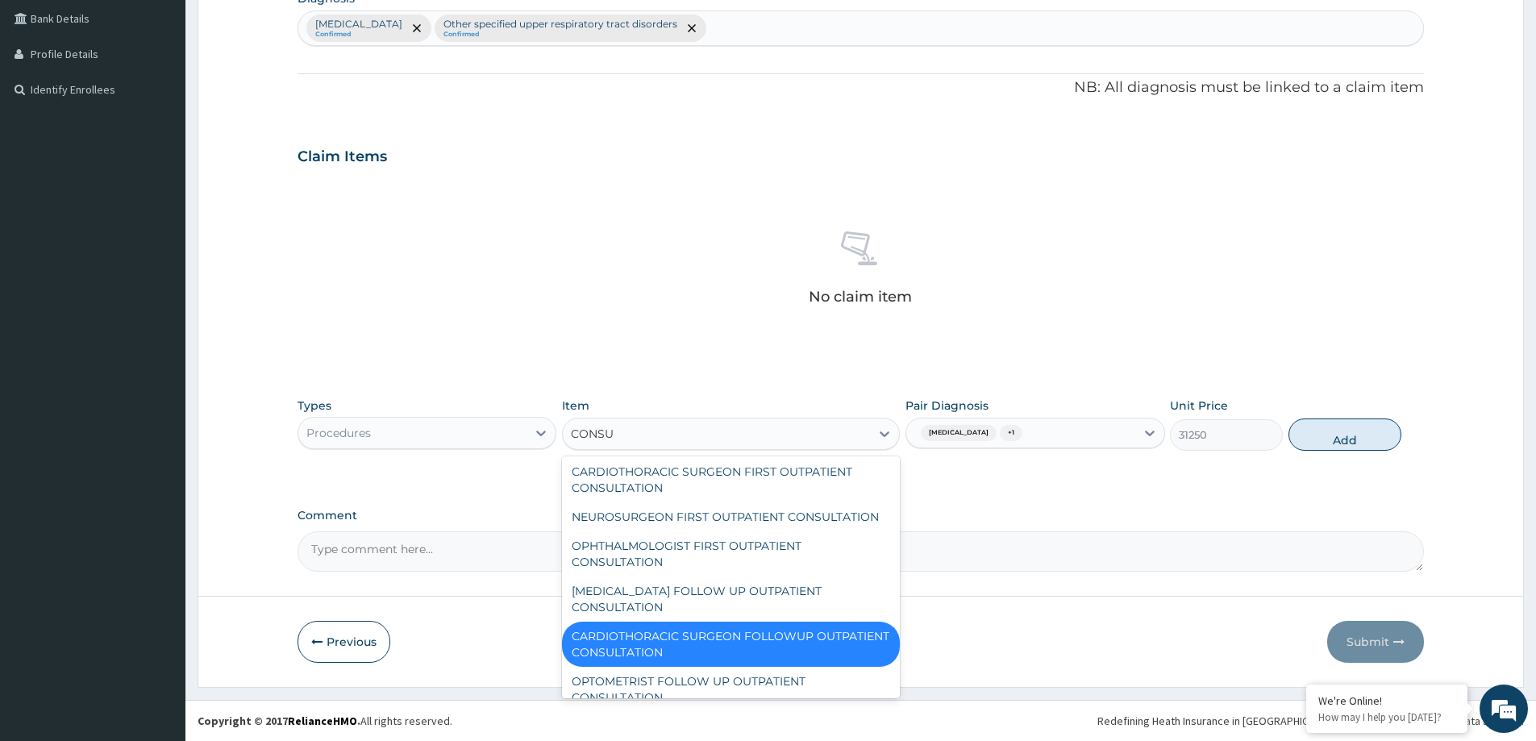
type input "CONSUL"
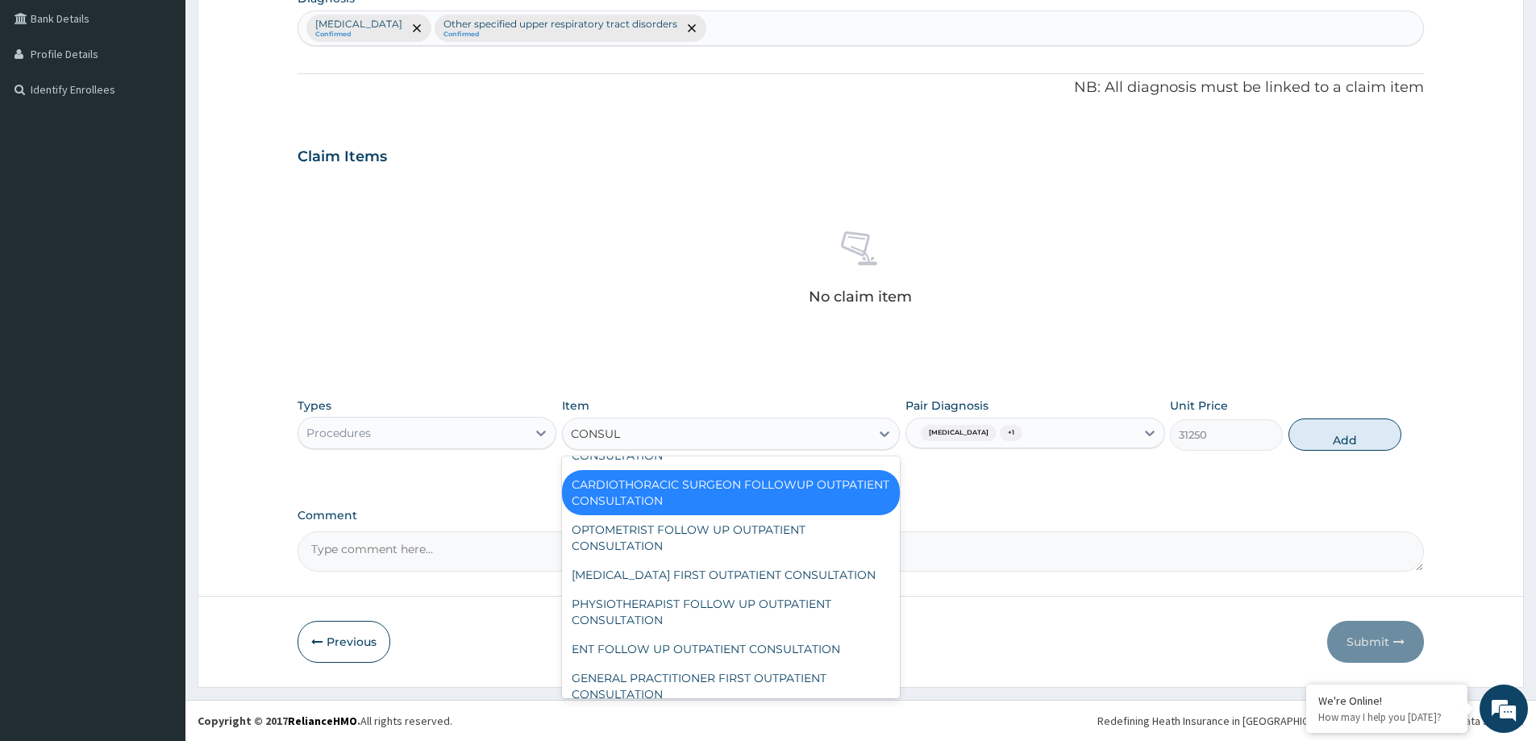
scroll to position [323, 0]
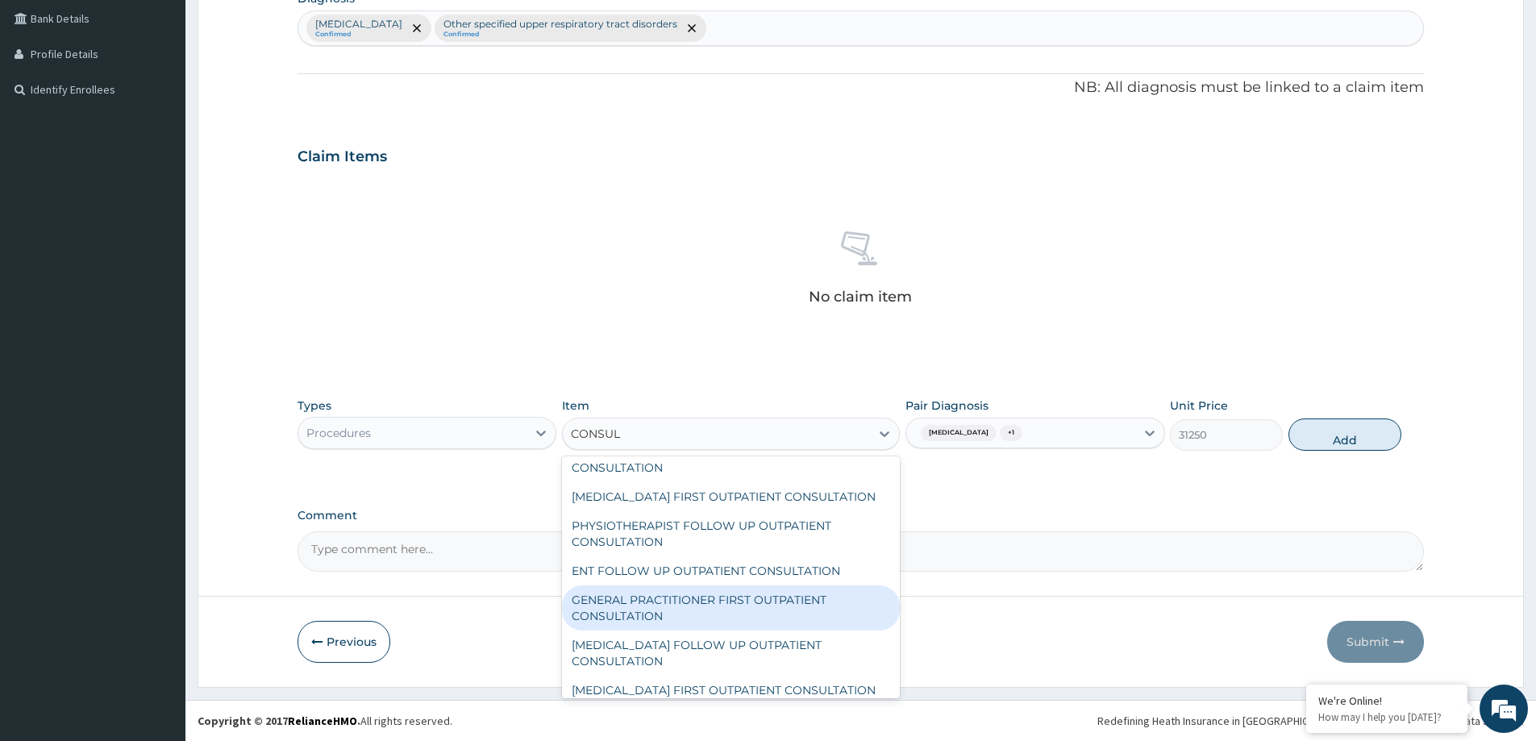
click at [735, 627] on div "GENERAL PRACTITIONER FIRST OUTPATIENT CONSULTATION" at bounding box center [731, 607] width 338 height 45
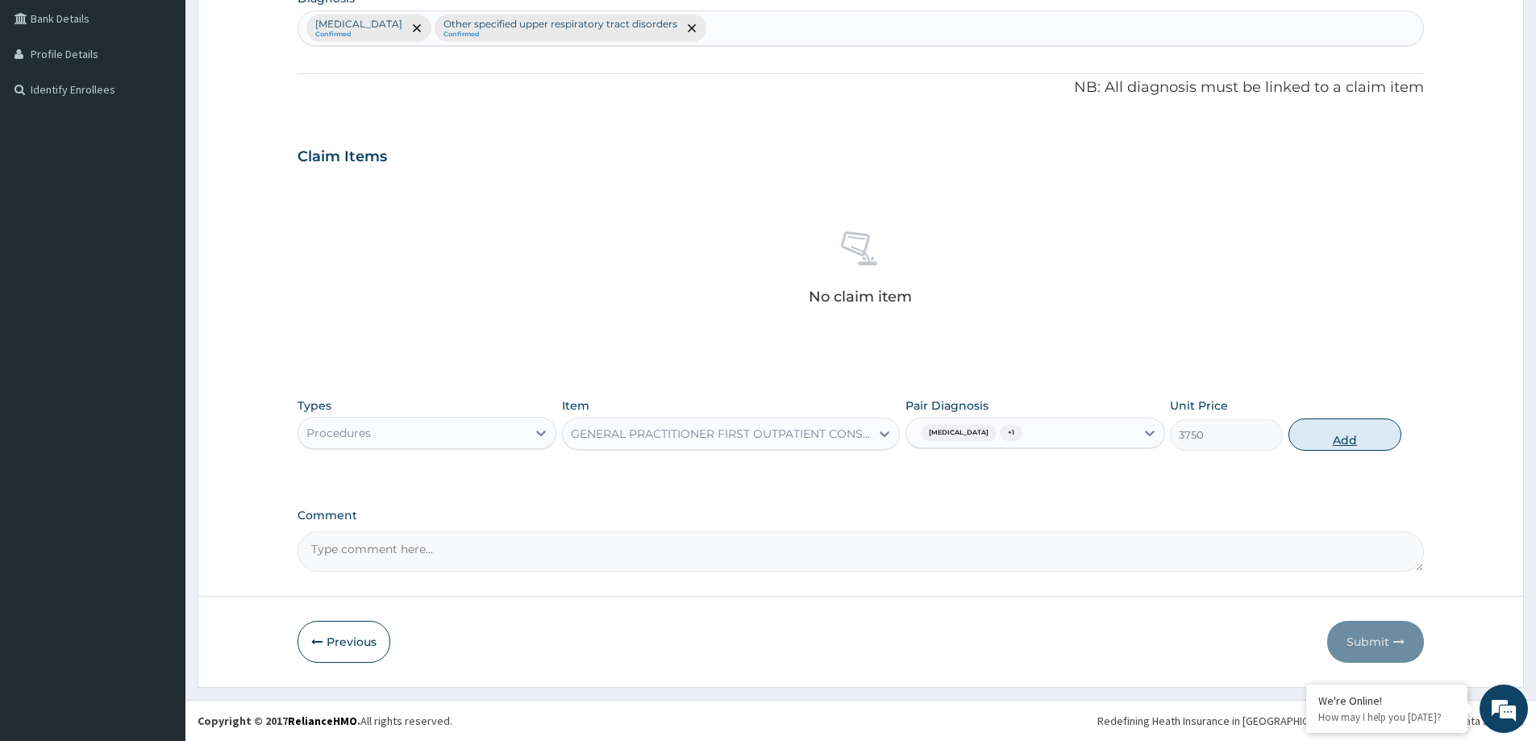
click at [1333, 434] on button "Add" at bounding box center [1345, 435] width 113 height 32
type input "0"
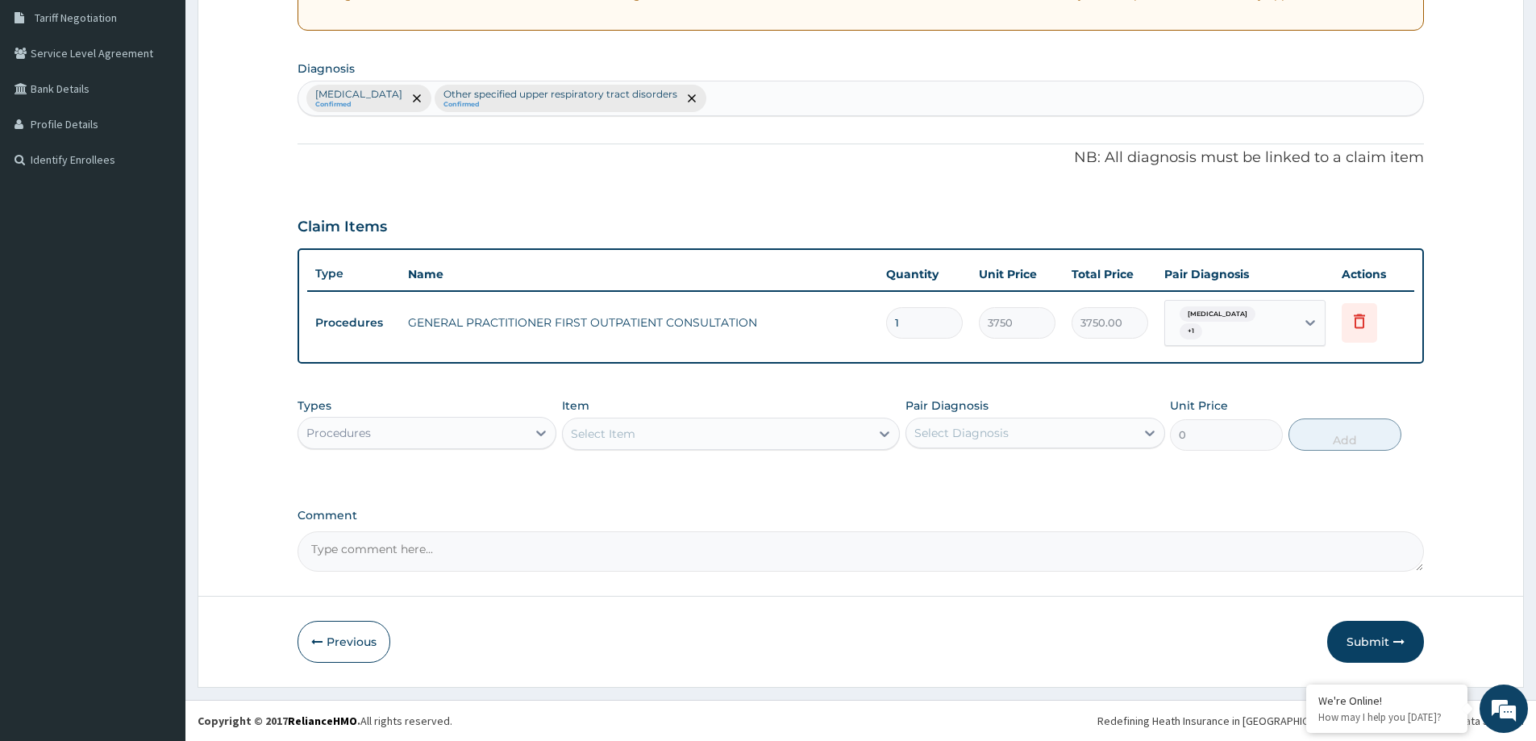
scroll to position [335, 0]
click at [411, 431] on div "Procedures" at bounding box center [412, 433] width 228 height 26
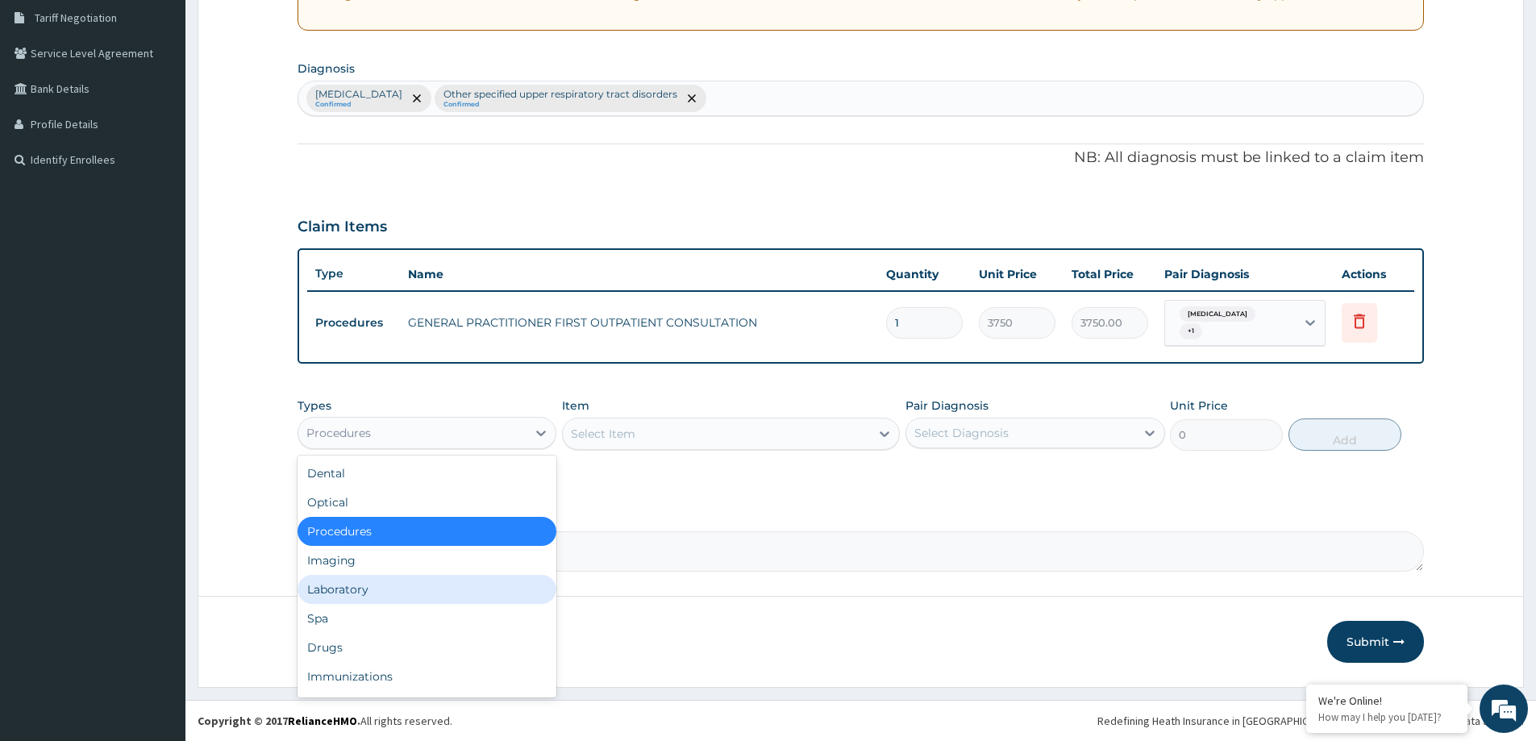
click at [406, 590] on div "Laboratory" at bounding box center [427, 589] width 259 height 29
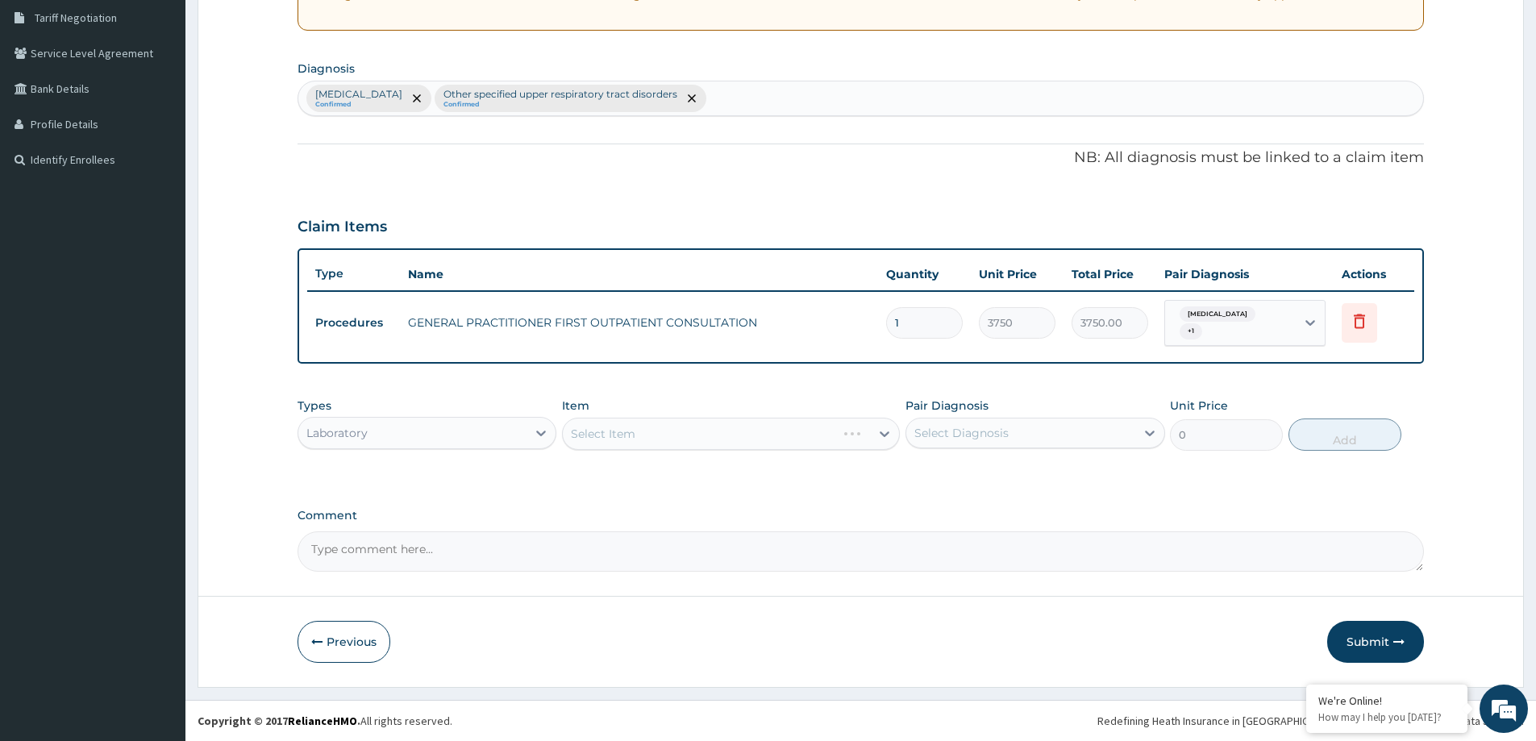
click at [1131, 426] on div "Select Diagnosis" at bounding box center [1020, 433] width 228 height 26
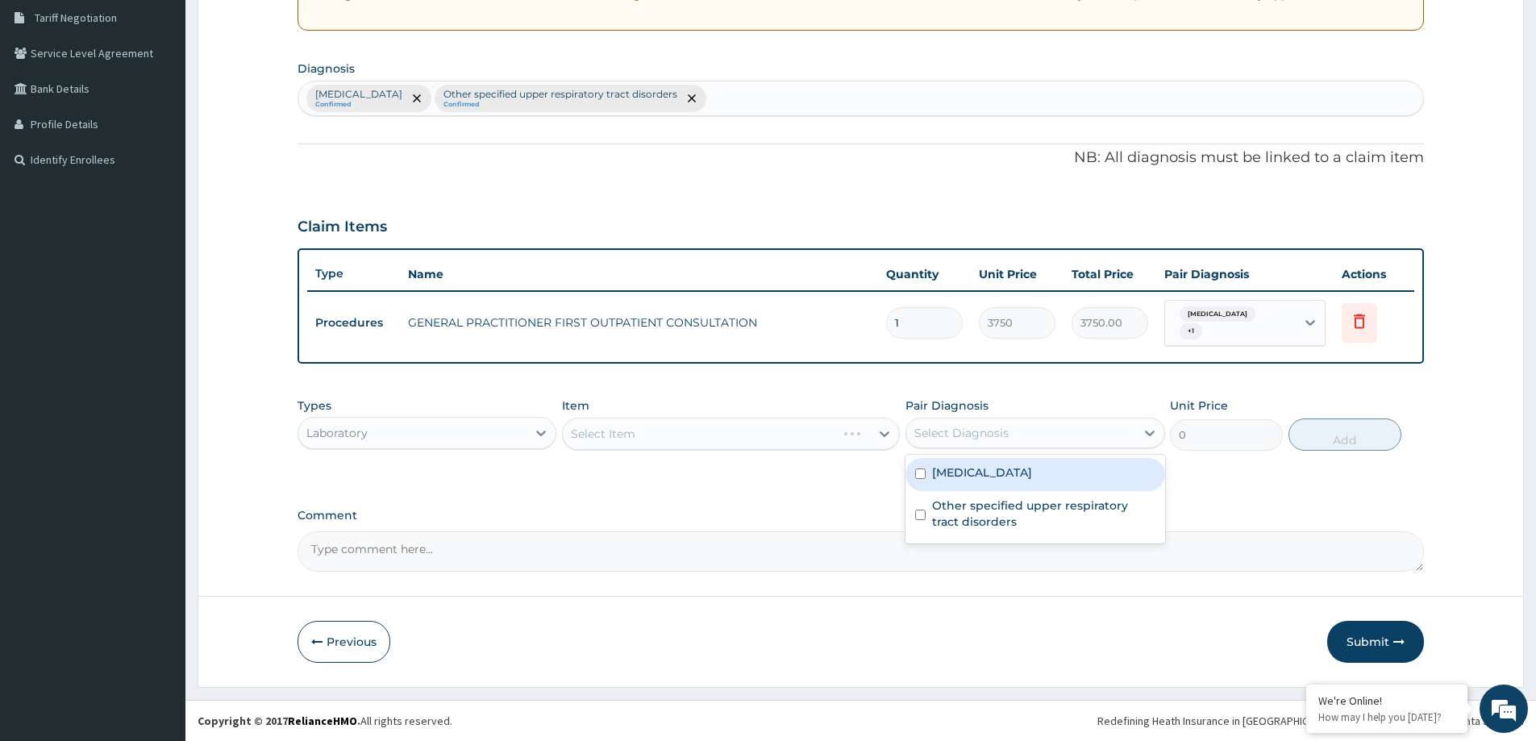
click at [1072, 472] on div "Malaria, unspecified" at bounding box center [1035, 474] width 259 height 33
checkbox input "true"
click at [798, 431] on div "Select Item" at bounding box center [716, 434] width 307 height 26
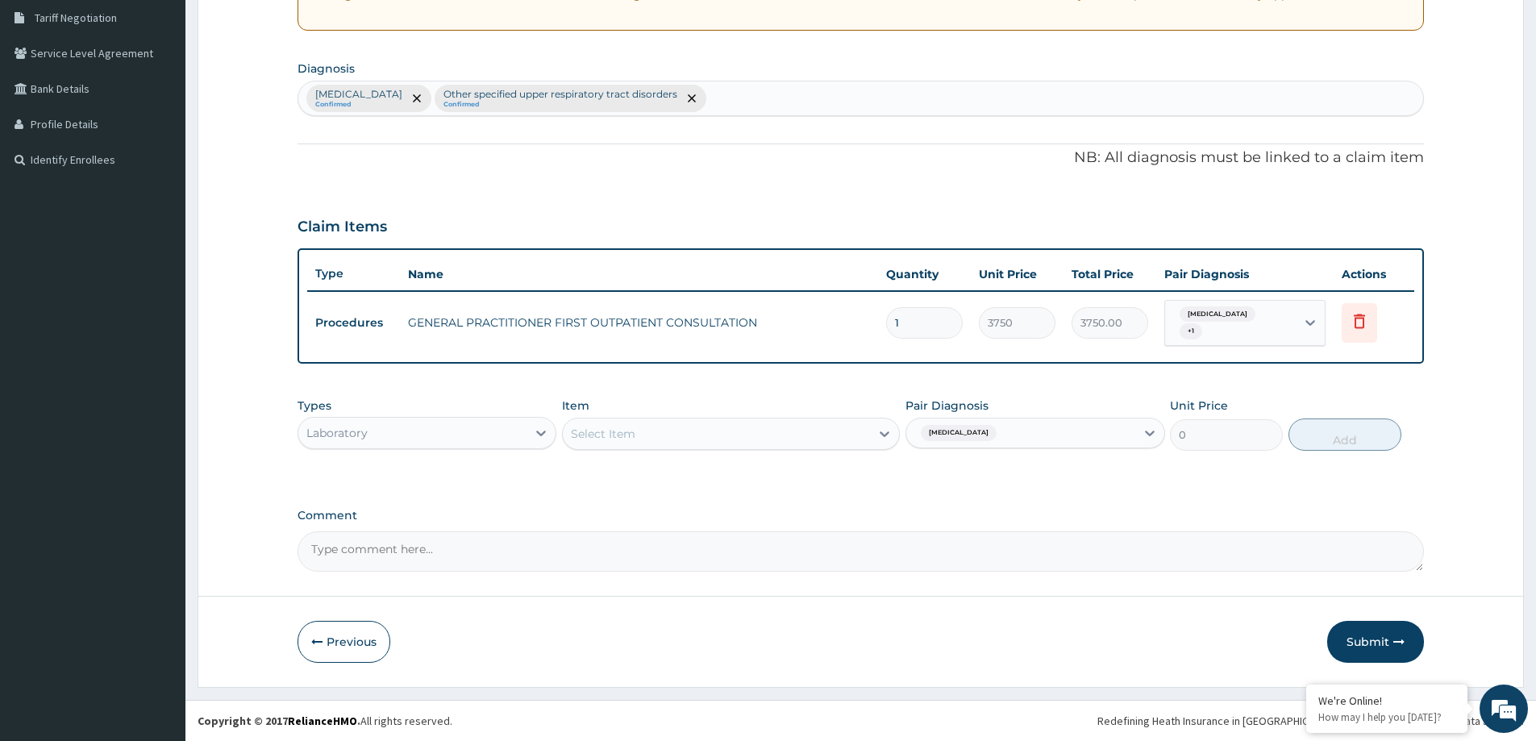
click at [798, 431] on div "Select Item" at bounding box center [716, 434] width 307 height 26
click at [841, 446] on div "Select Item" at bounding box center [716, 434] width 307 height 26
click at [846, 427] on div "Select Item" at bounding box center [716, 434] width 307 height 26
click at [657, 431] on div "Select Item" at bounding box center [716, 434] width 307 height 26
type input "M"
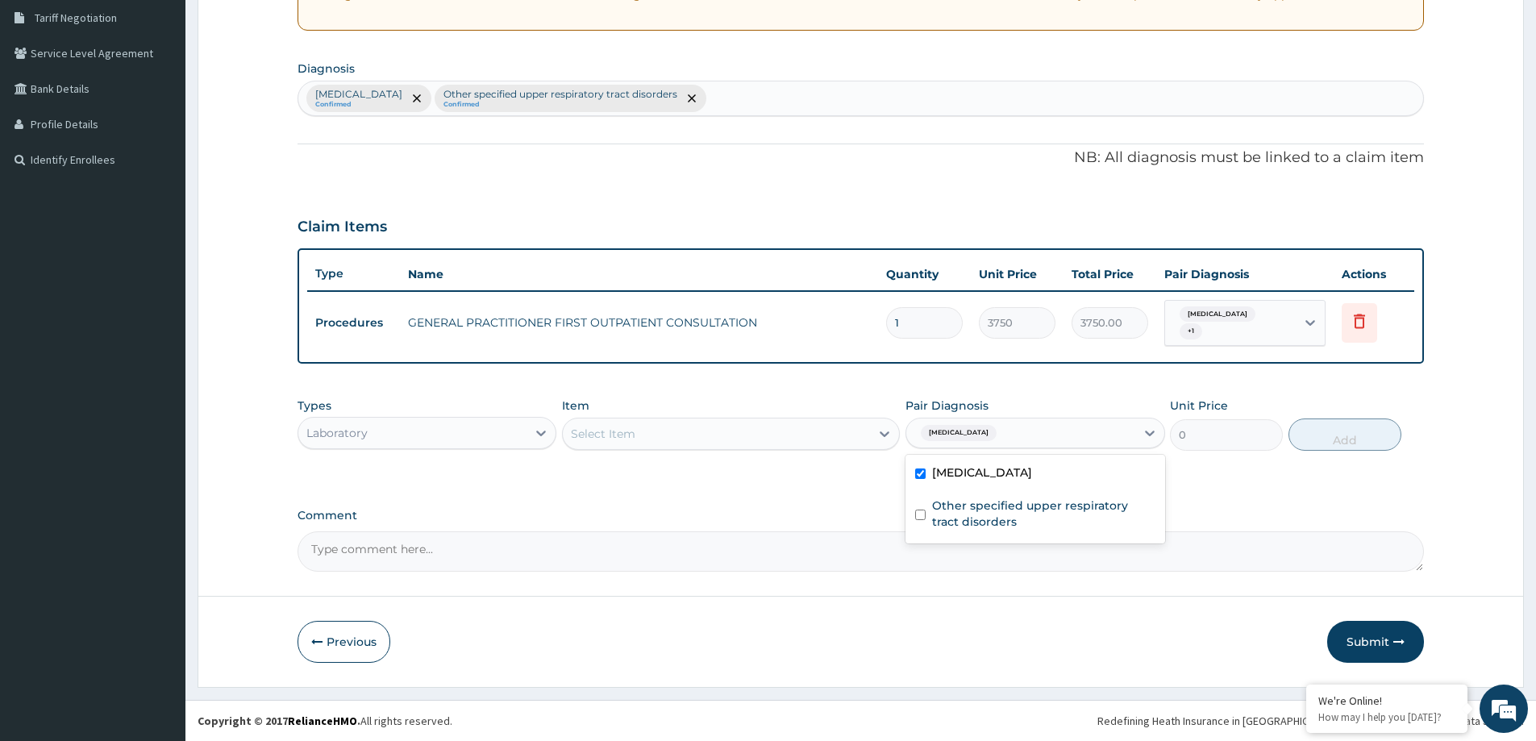
click at [1103, 435] on div "Malaria, unspecified" at bounding box center [1020, 432] width 228 height 27
click at [1032, 479] on label "Malaria, unspecified" at bounding box center [982, 472] width 100 height 16
checkbox input "false"
click at [812, 429] on div "Select Item" at bounding box center [716, 434] width 307 height 26
click at [378, 413] on div "Types Laboratory" at bounding box center [427, 424] width 259 height 53
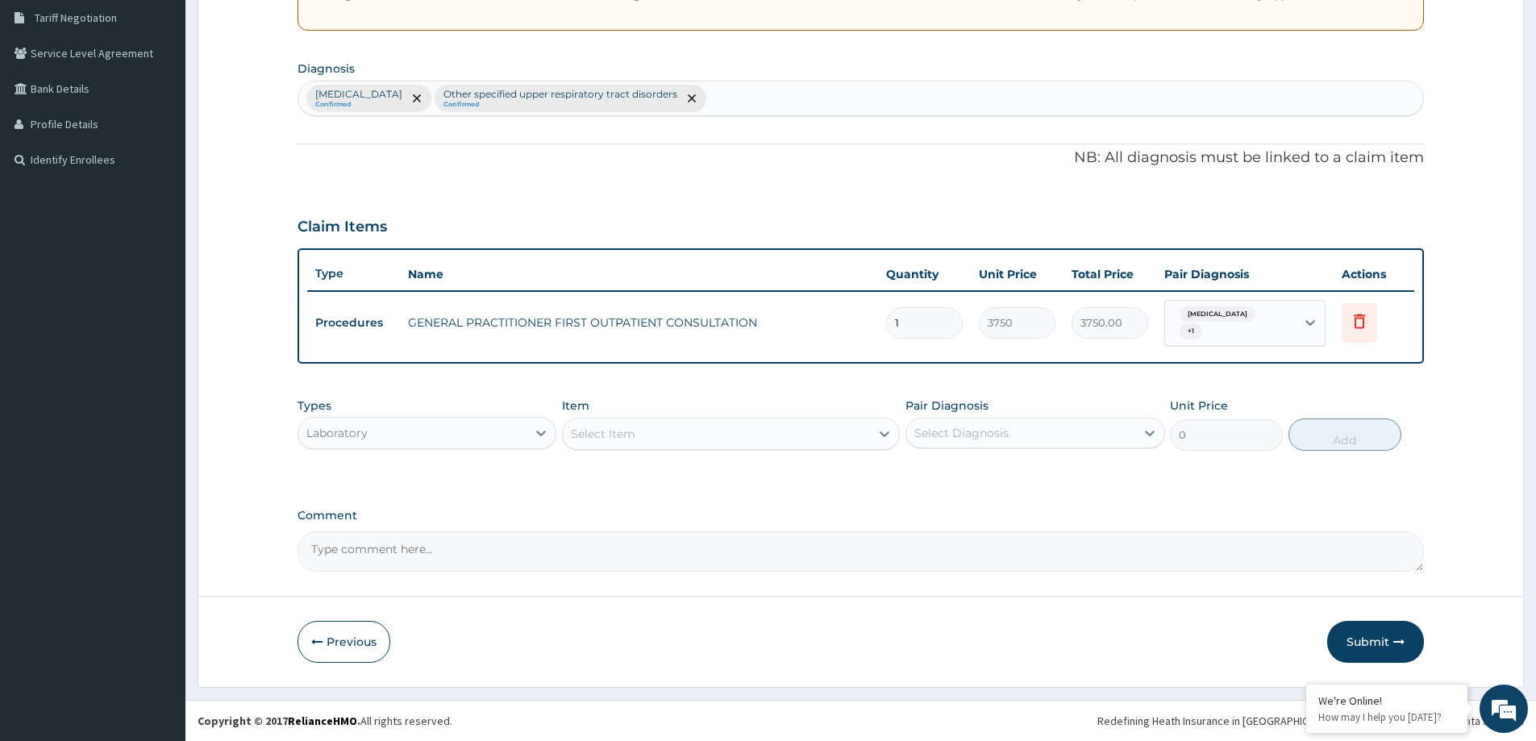
click at [364, 437] on div "Laboratory" at bounding box center [336, 433] width 61 height 16
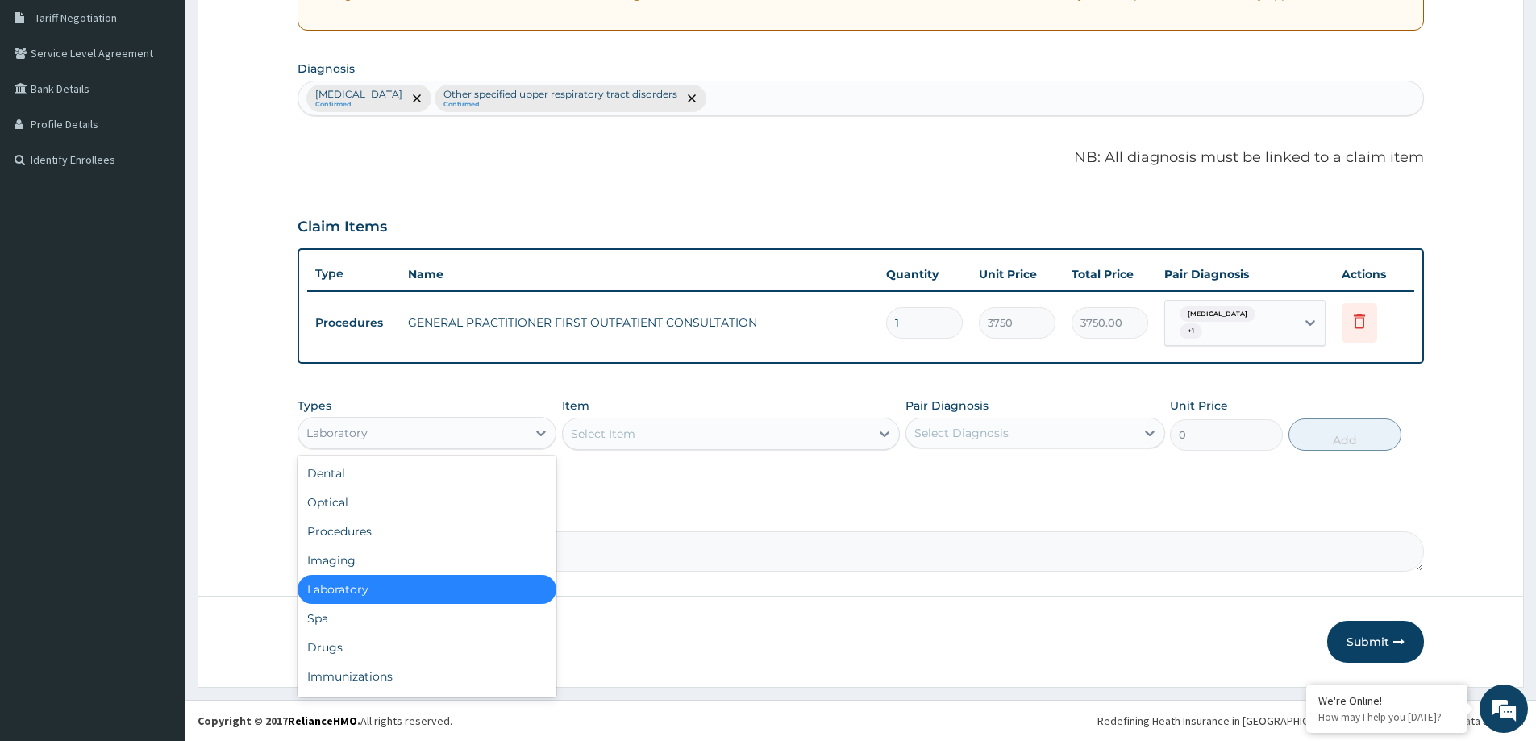
click at [342, 597] on div "Laboratory" at bounding box center [427, 589] width 259 height 29
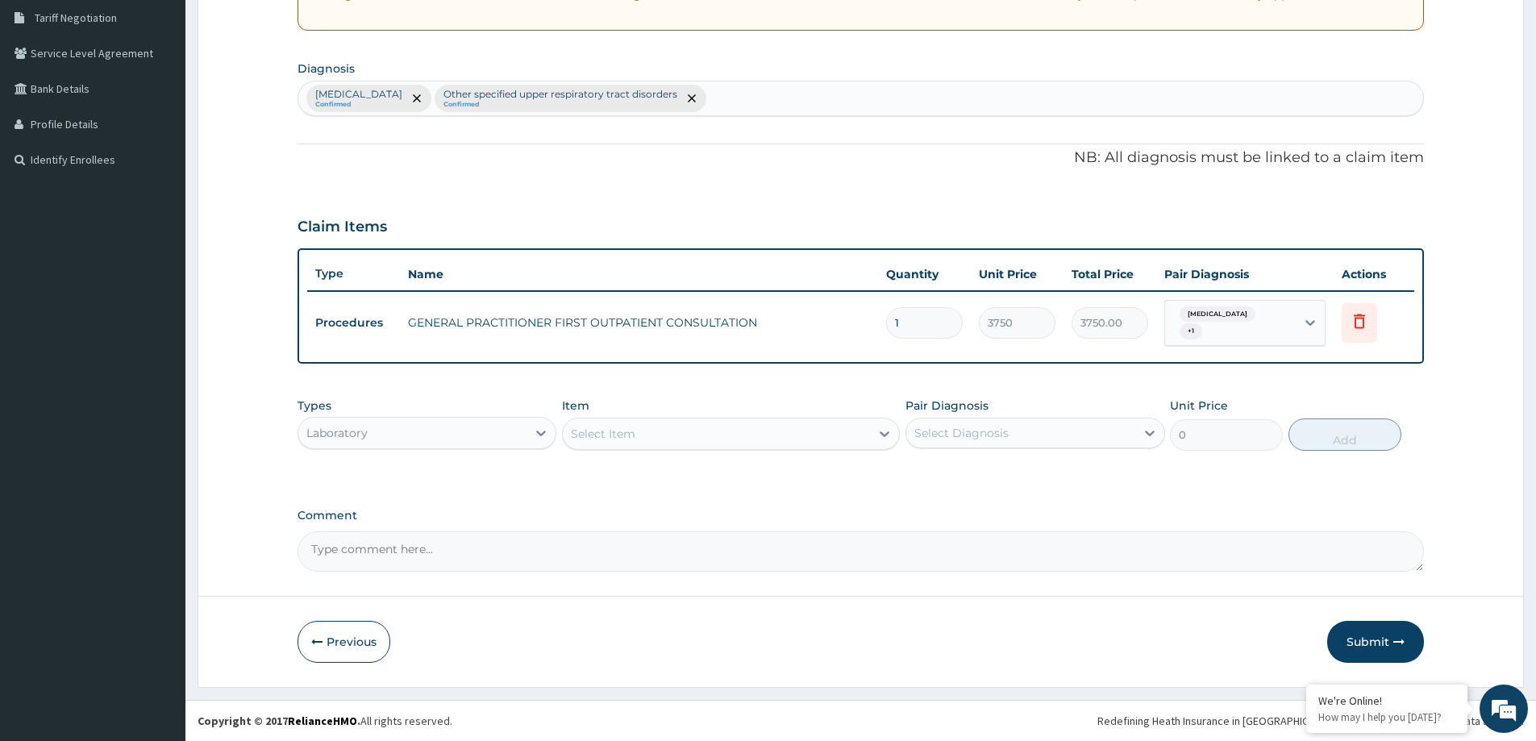
click at [342, 597] on div at bounding box center [860, 596] width 1325 height 1
click at [759, 434] on div "Select Item" at bounding box center [716, 434] width 307 height 26
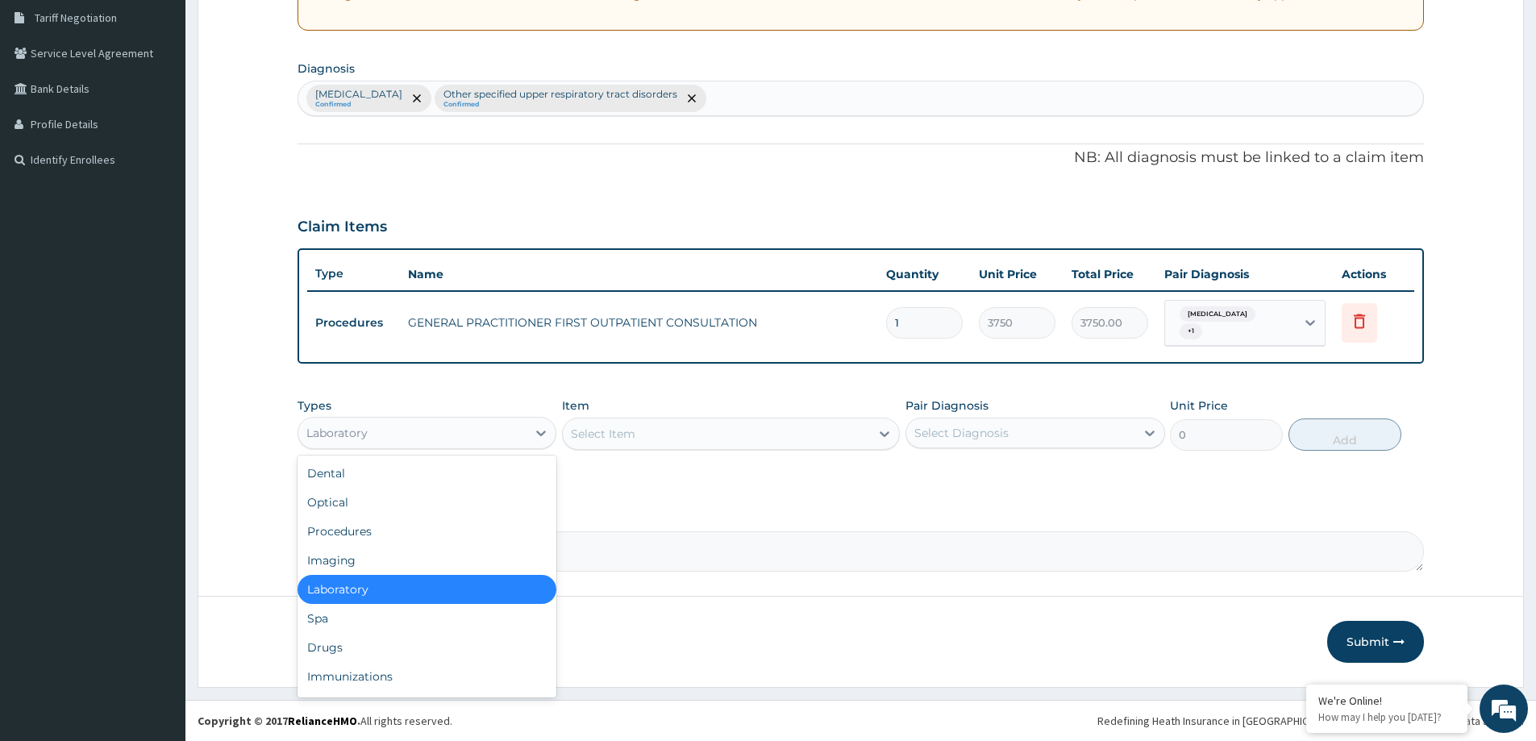
click at [379, 432] on div "Laboratory" at bounding box center [412, 433] width 228 height 26
click at [331, 652] on div "Drugs" at bounding box center [427, 647] width 259 height 29
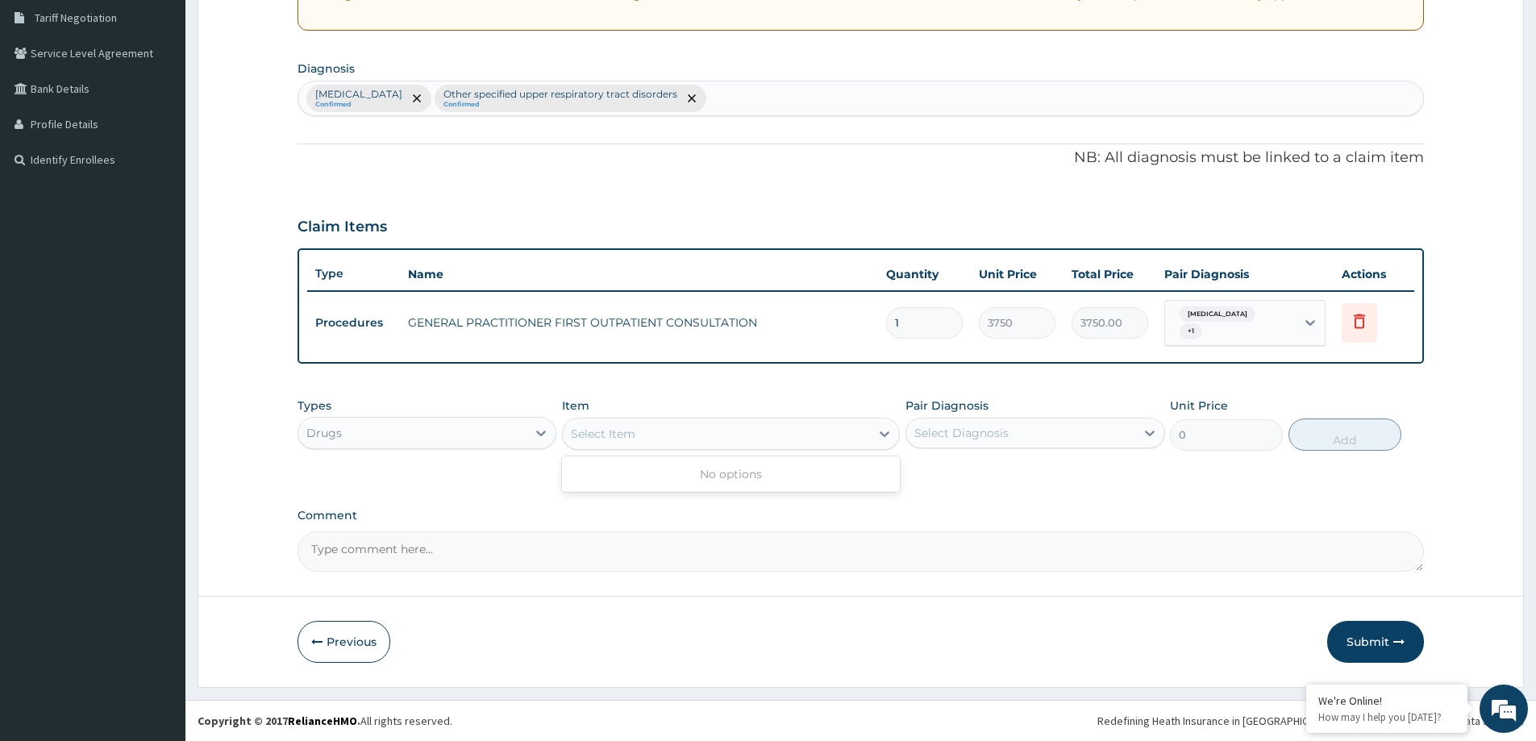
click at [730, 439] on div "Select Item" at bounding box center [716, 434] width 307 height 26
click at [757, 439] on div "Select Item" at bounding box center [716, 434] width 307 height 26
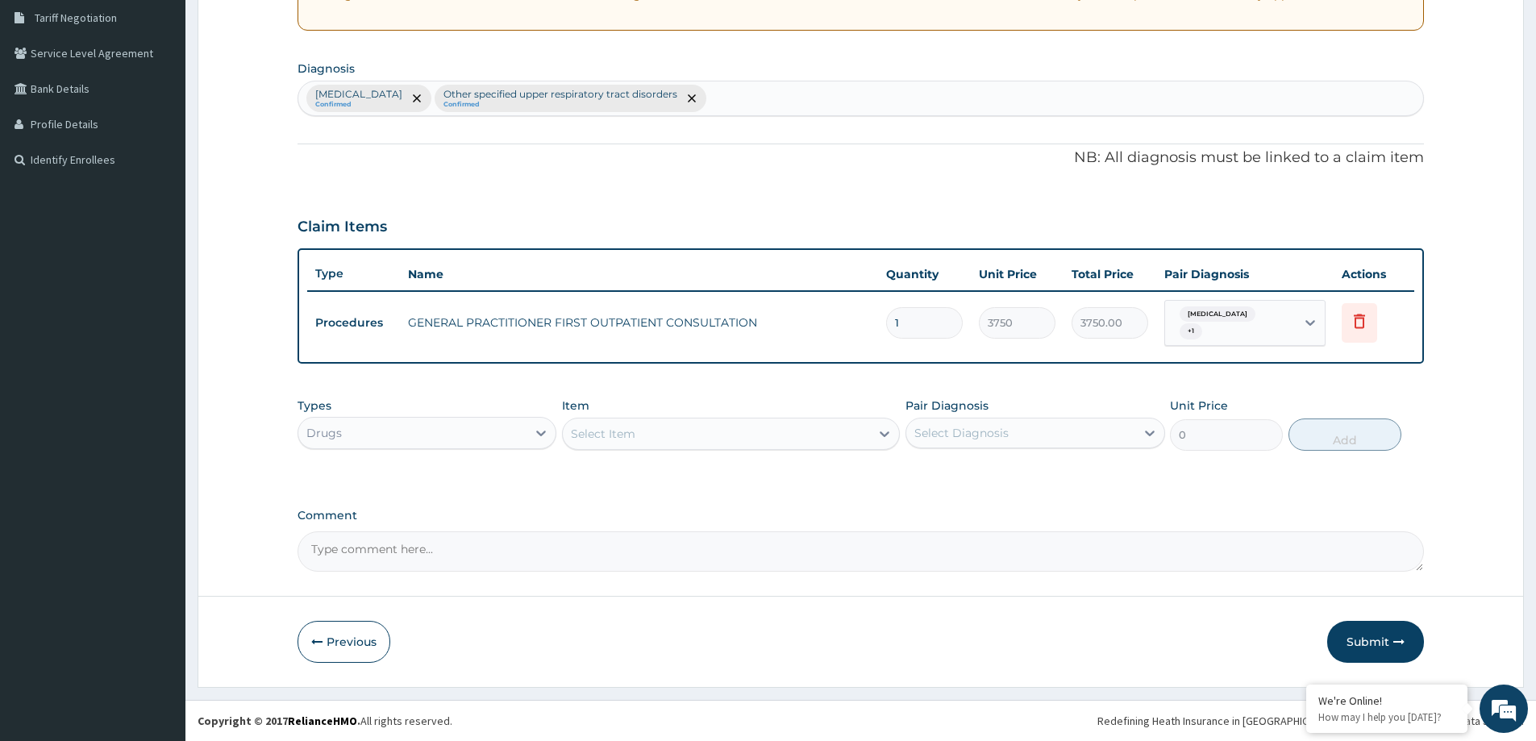
click at [757, 439] on div "Select Item" at bounding box center [716, 434] width 307 height 26
click at [774, 427] on div "Select Item" at bounding box center [716, 434] width 307 height 26
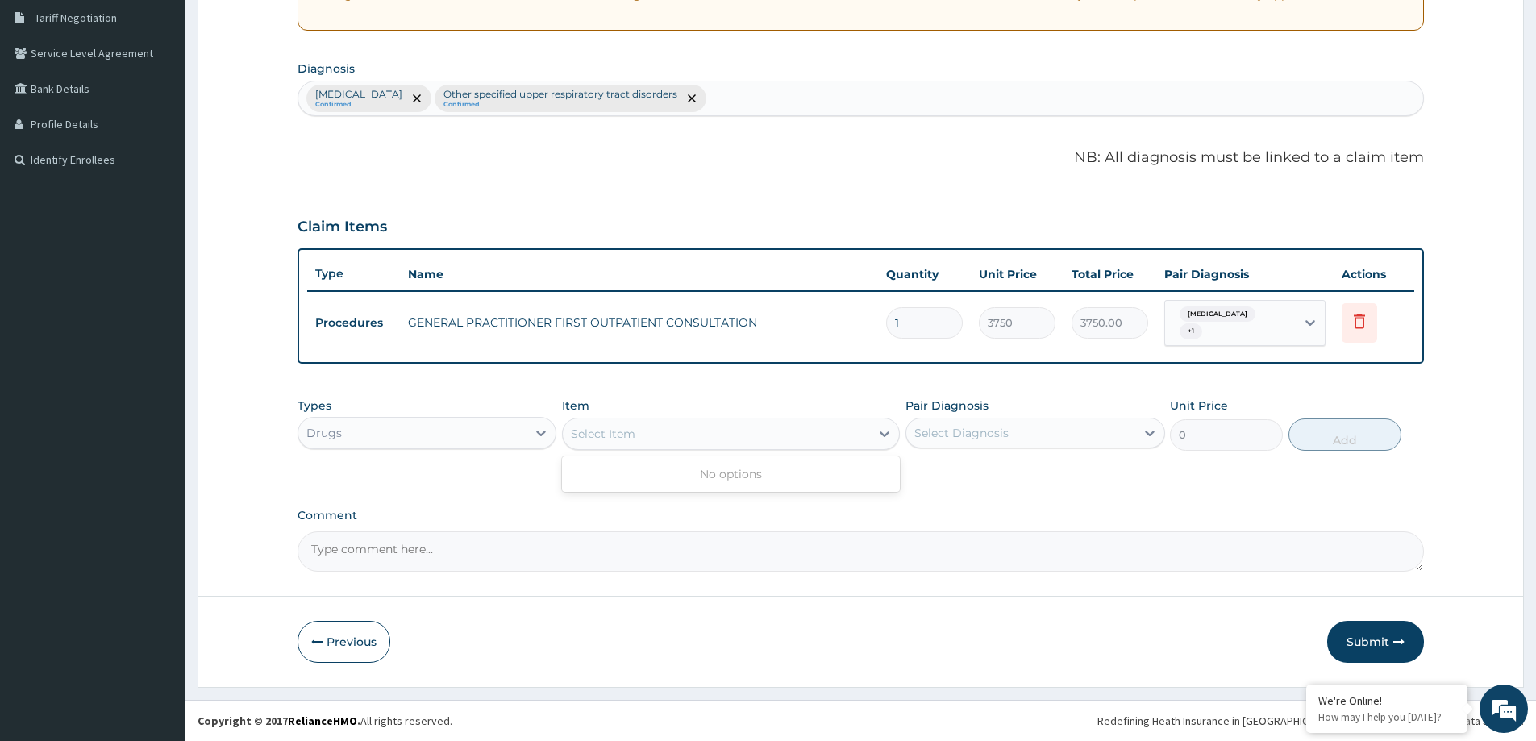
click at [774, 427] on div "Select Item" at bounding box center [716, 434] width 307 height 26
click at [711, 430] on div "Select Item" at bounding box center [716, 434] width 307 height 26
click at [740, 426] on div "Select Item" at bounding box center [716, 434] width 307 height 26
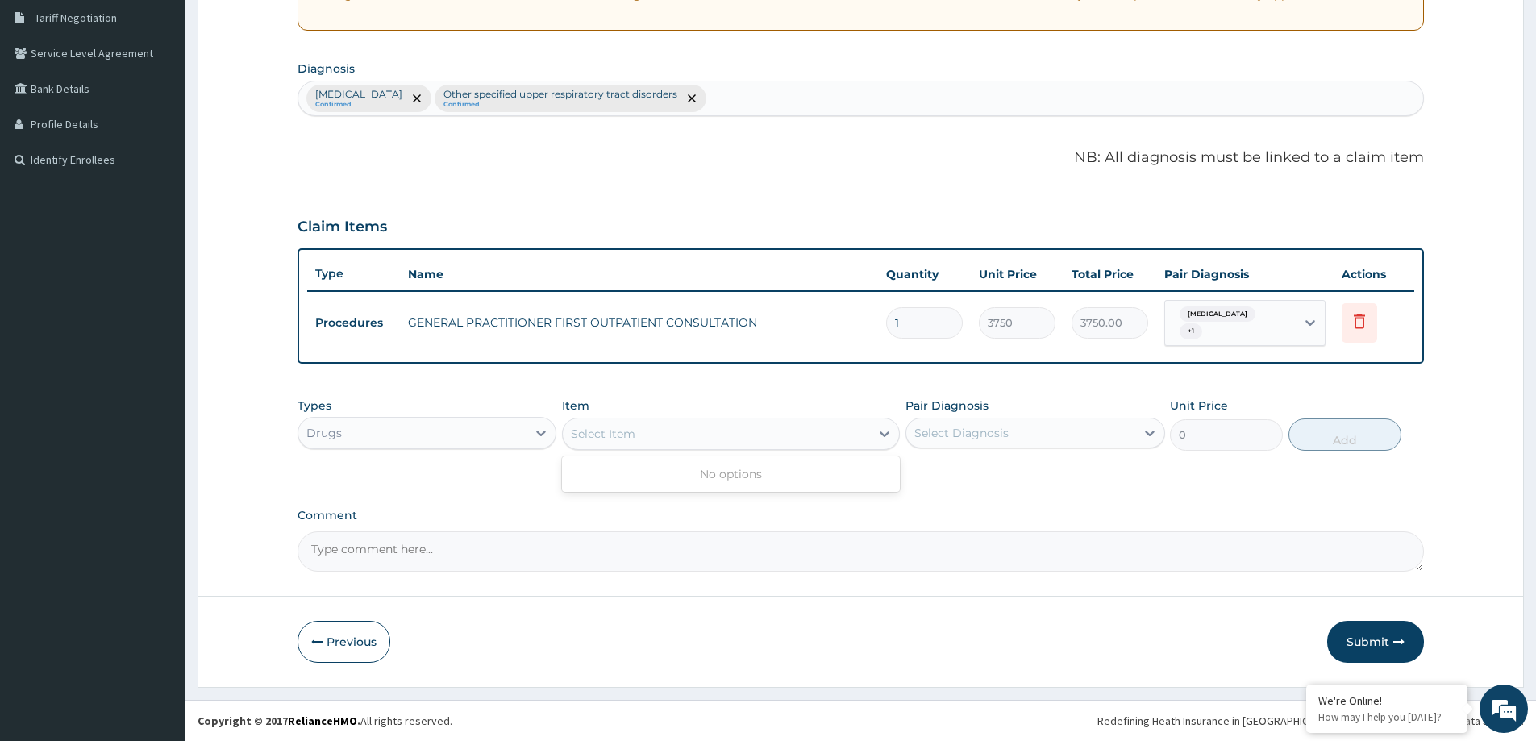
click at [808, 434] on div "Select Item" at bounding box center [716, 434] width 307 height 26
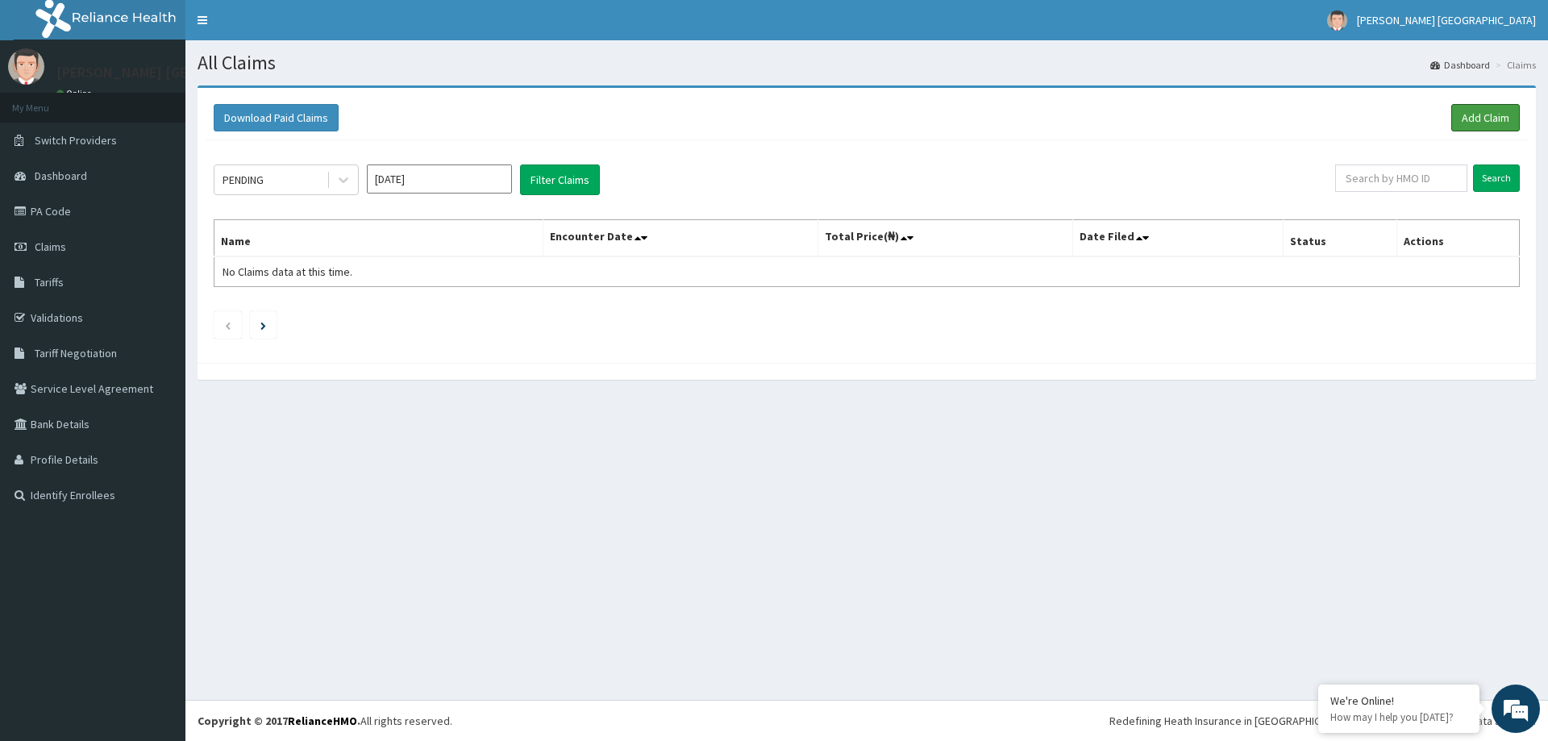
click at [1494, 115] on link "Add Claim" at bounding box center [1485, 117] width 69 height 27
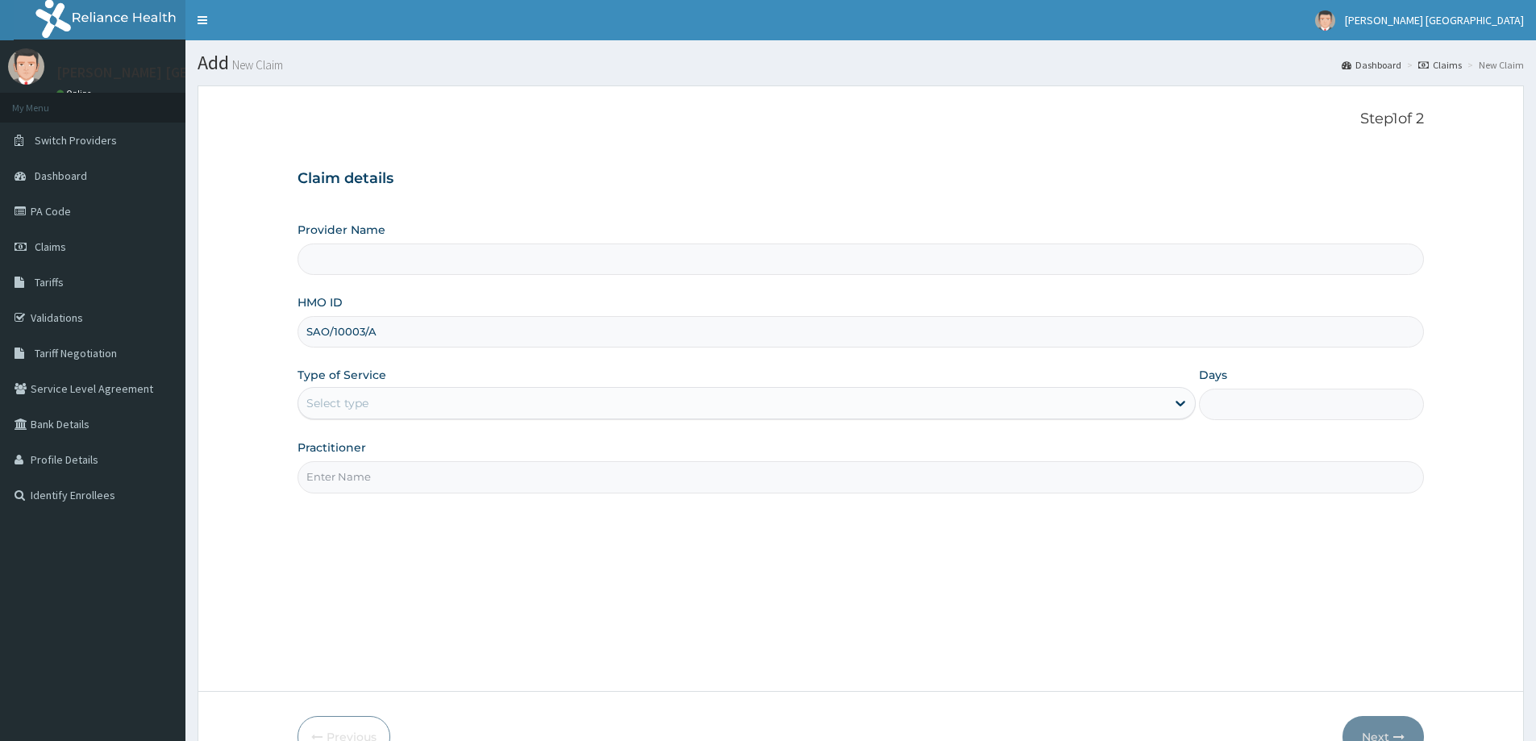
type input "SAO/10003/A"
click at [317, 394] on div "Select type" at bounding box center [732, 403] width 868 height 26
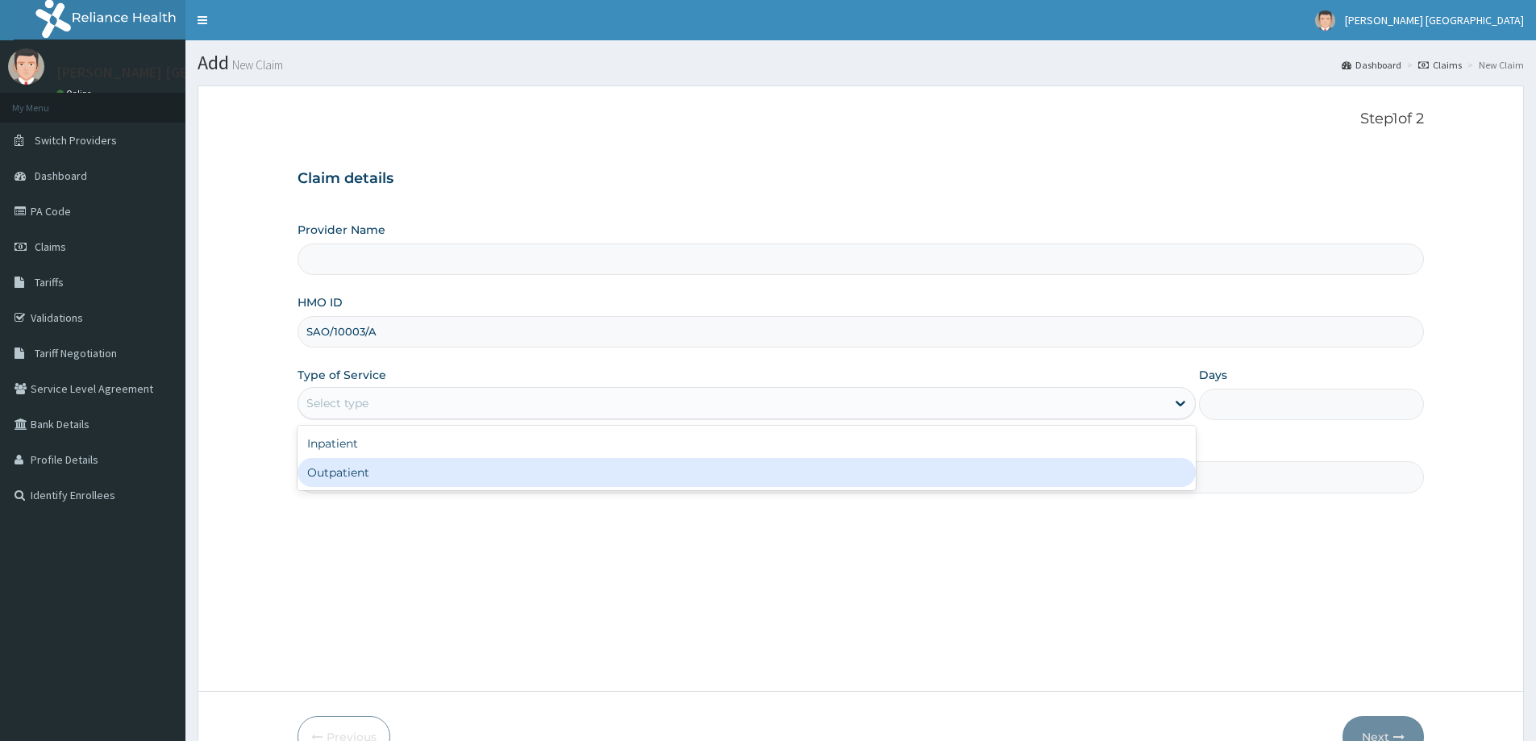
click at [328, 479] on div "Outpatient" at bounding box center [747, 472] width 898 height 29
type input "1"
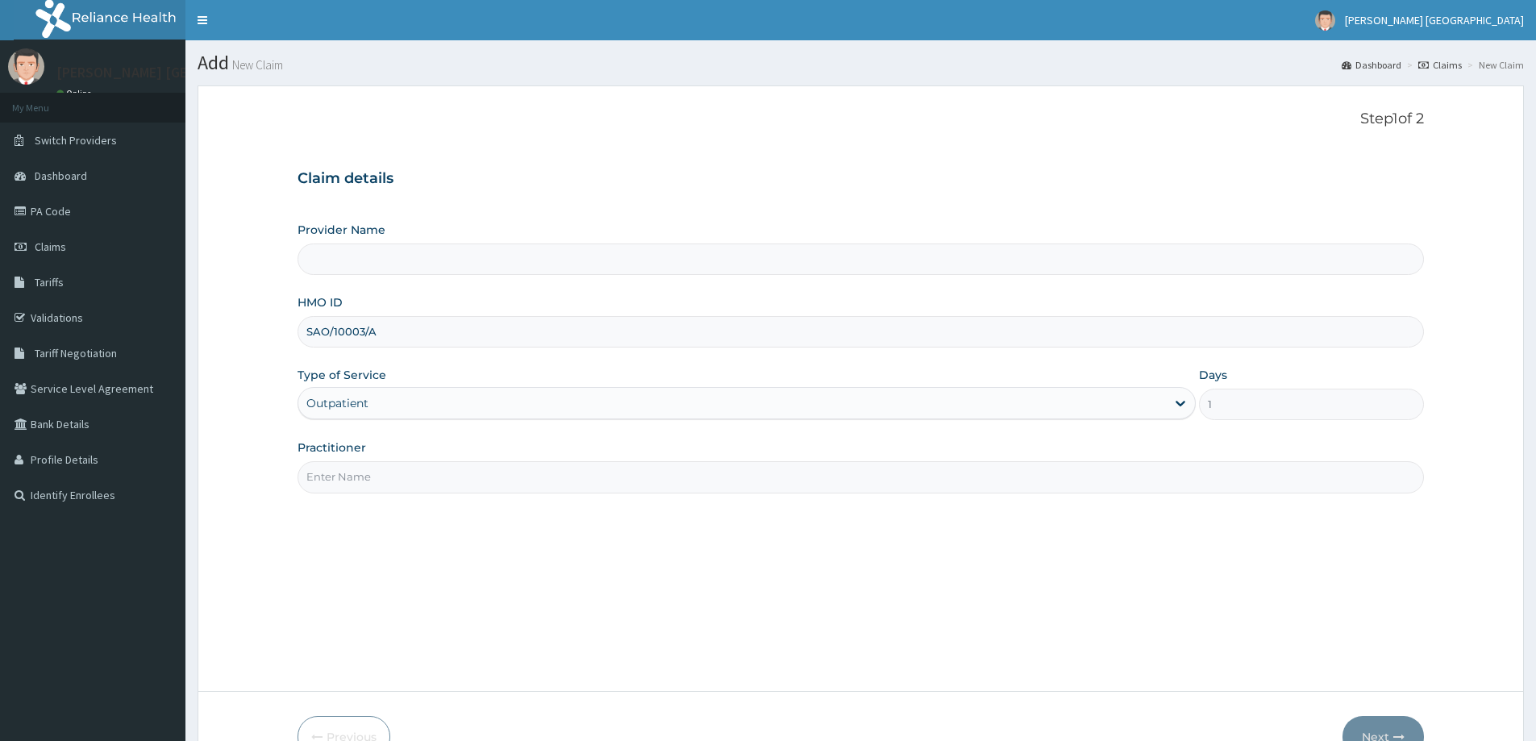
click at [366, 469] on input "Practitioner" at bounding box center [861, 476] width 1127 height 31
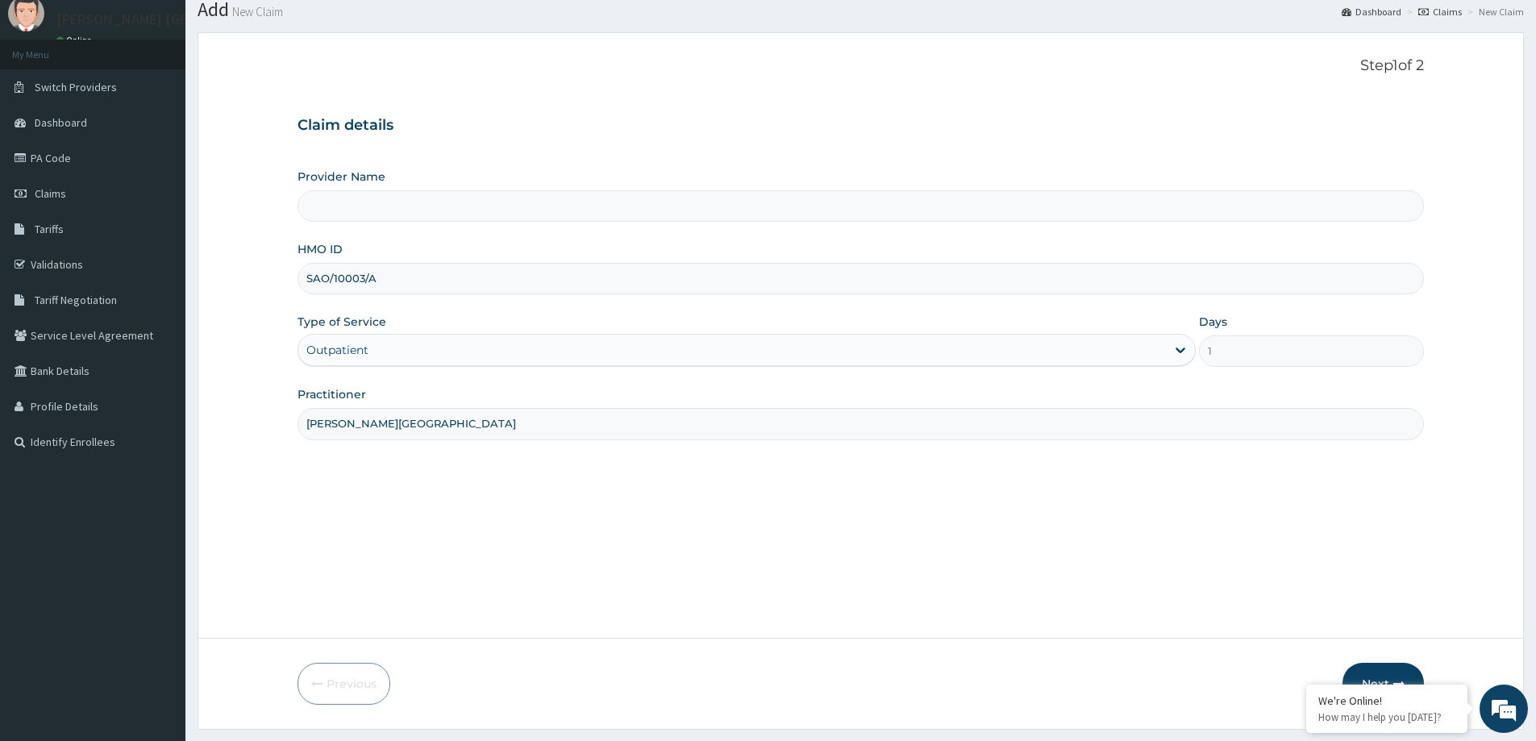
scroll to position [95, 0]
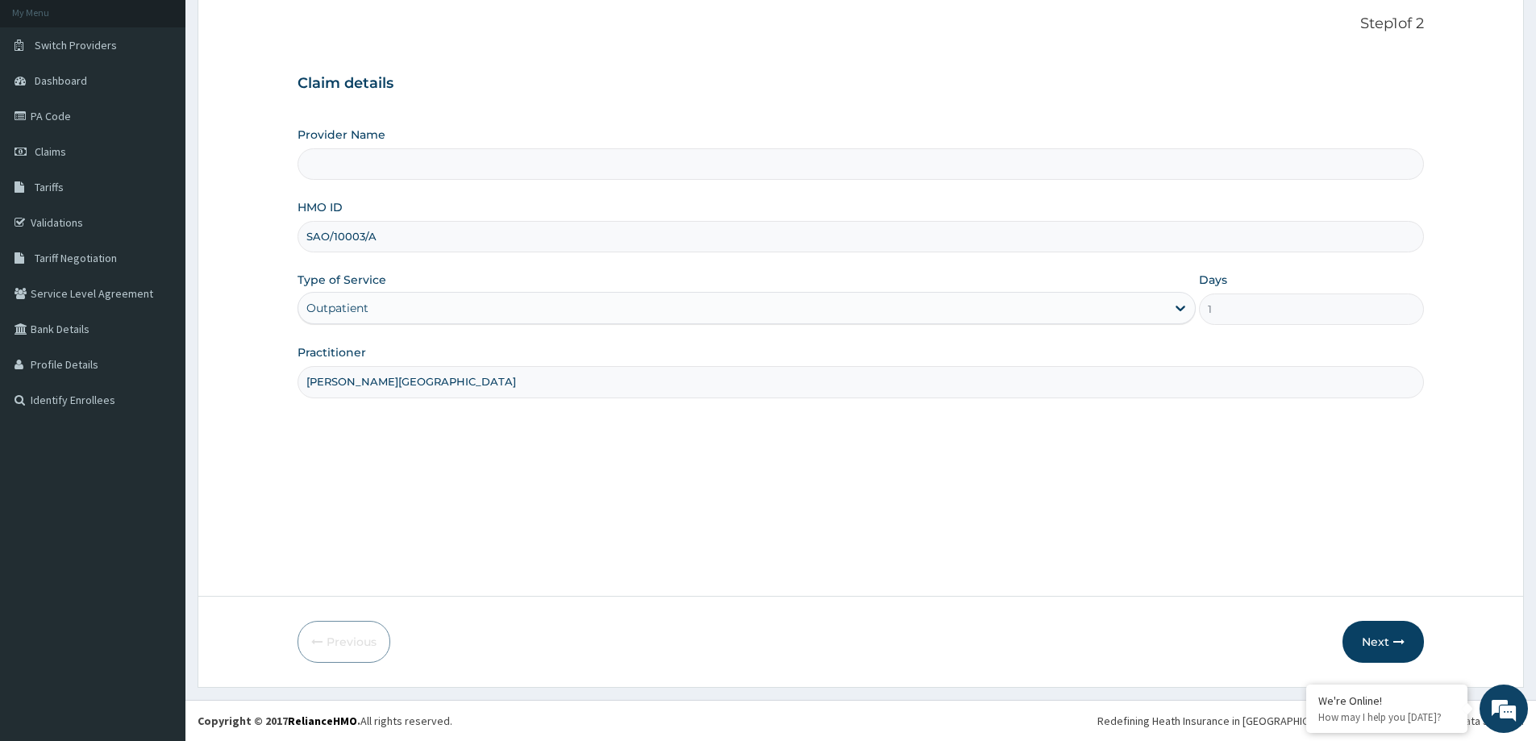
type input "DR F.A. DOSUMU"
click at [1339, 629] on div "Previous Next" at bounding box center [861, 642] width 1127 height 42
click at [1366, 636] on button "Next" at bounding box center [1383, 642] width 81 height 42
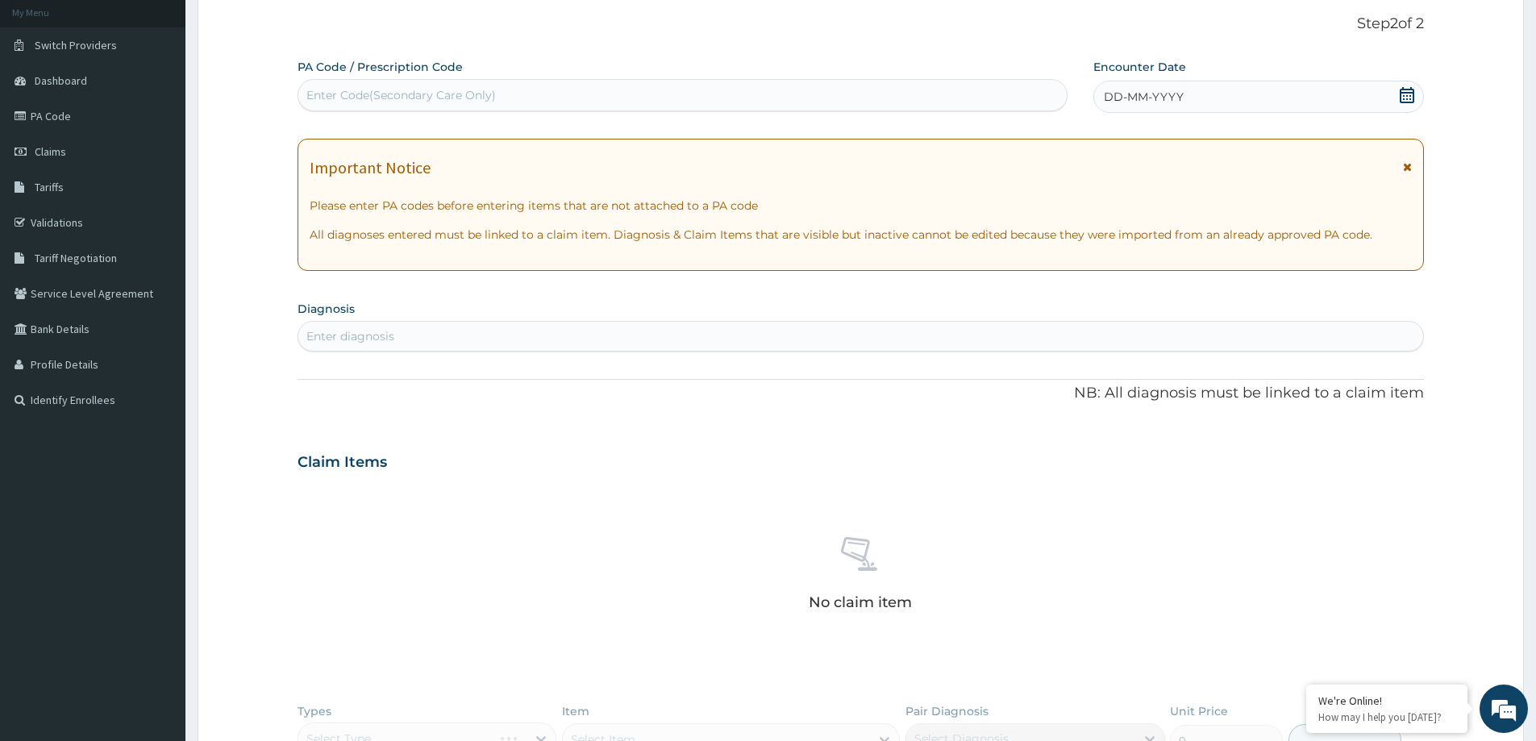
scroll to position [0, 0]
click at [1118, 89] on span "DD-MM-YYYY" at bounding box center [1144, 97] width 80 height 16
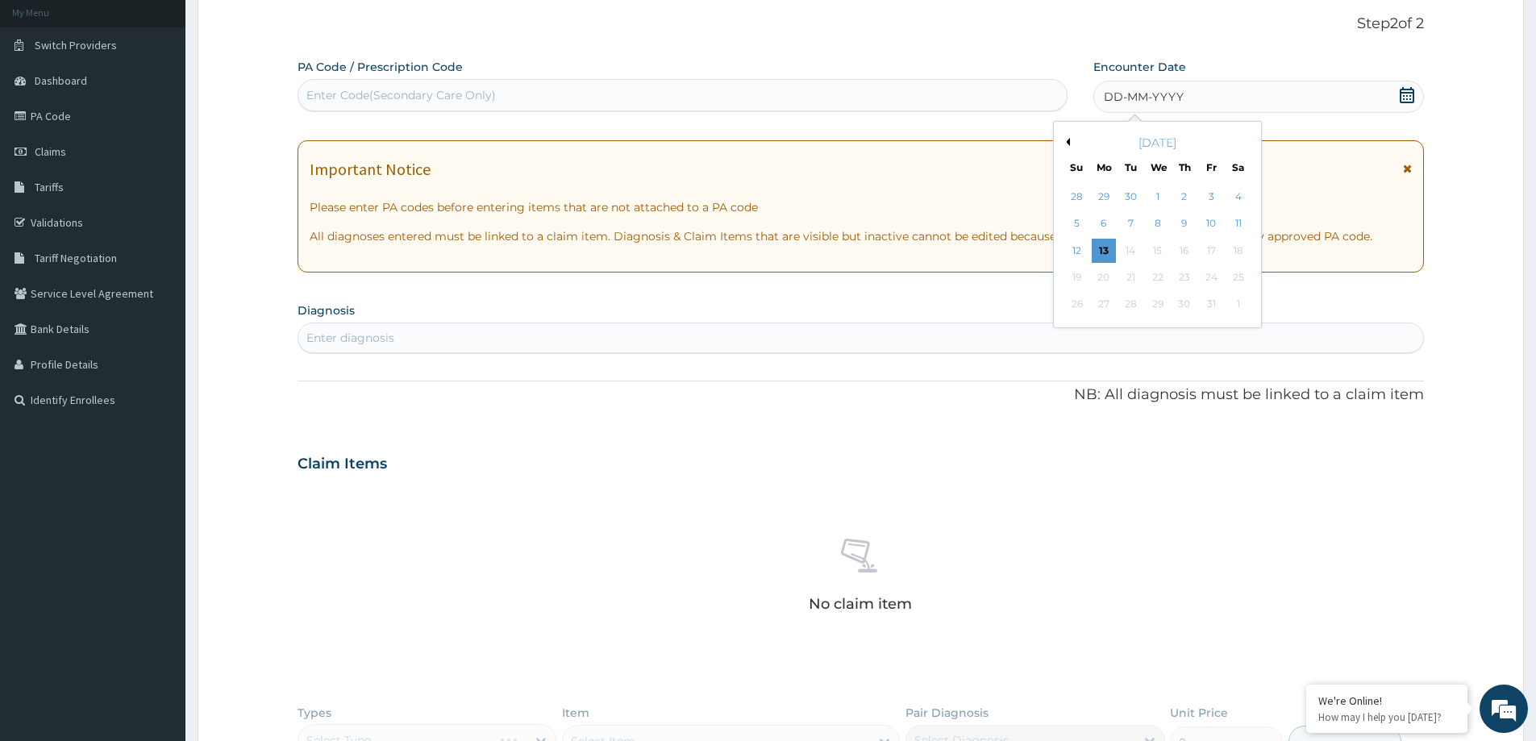
click at [1066, 144] on button "Previous Month" at bounding box center [1066, 142] width 8 height 8
click at [1071, 141] on div "August 2025" at bounding box center [1157, 143] width 194 height 16
click at [1068, 138] on button "Previous Month" at bounding box center [1066, 142] width 8 height 8
click at [1212, 275] on div "25" at bounding box center [1212, 277] width 24 height 24
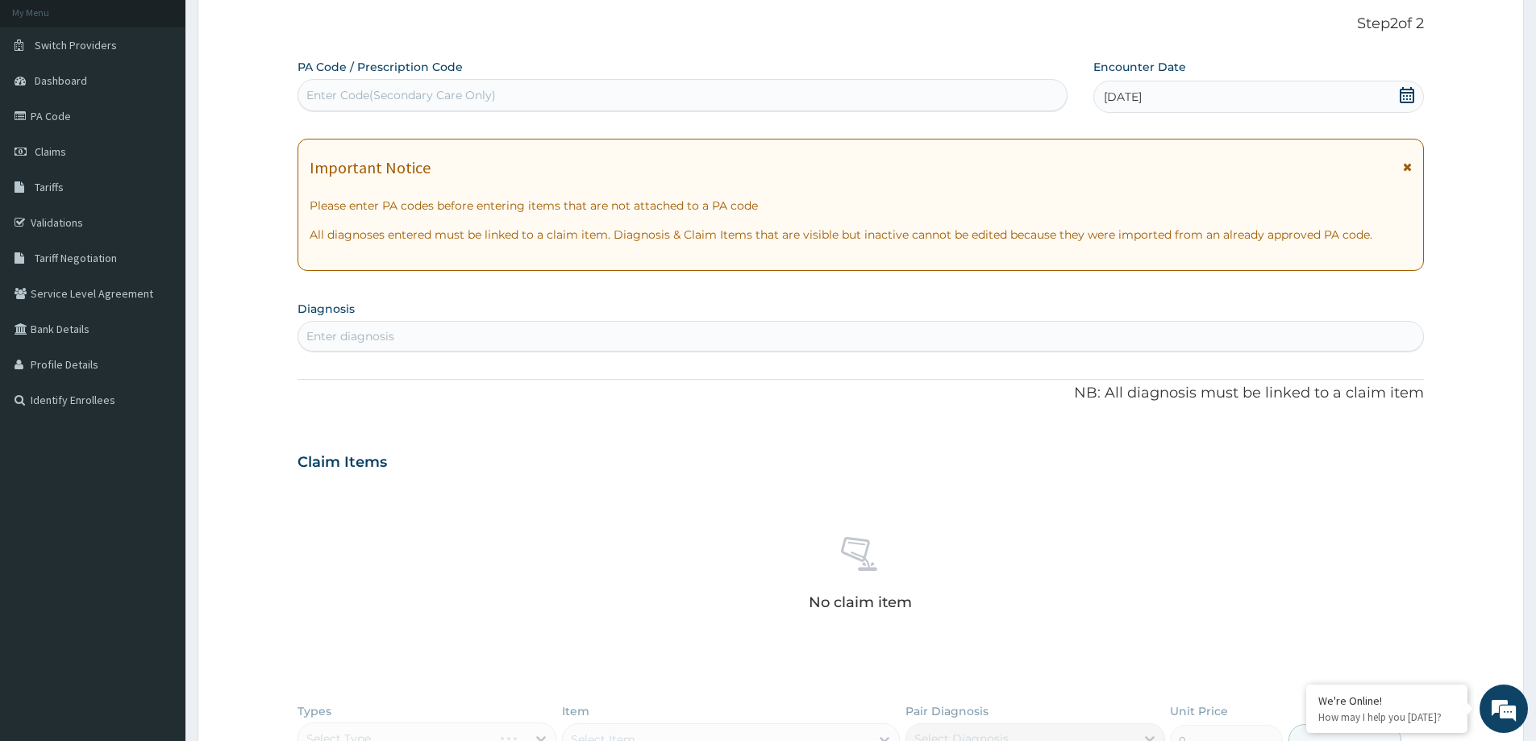
click at [384, 343] on div "Enter diagnosis" at bounding box center [350, 336] width 88 height 16
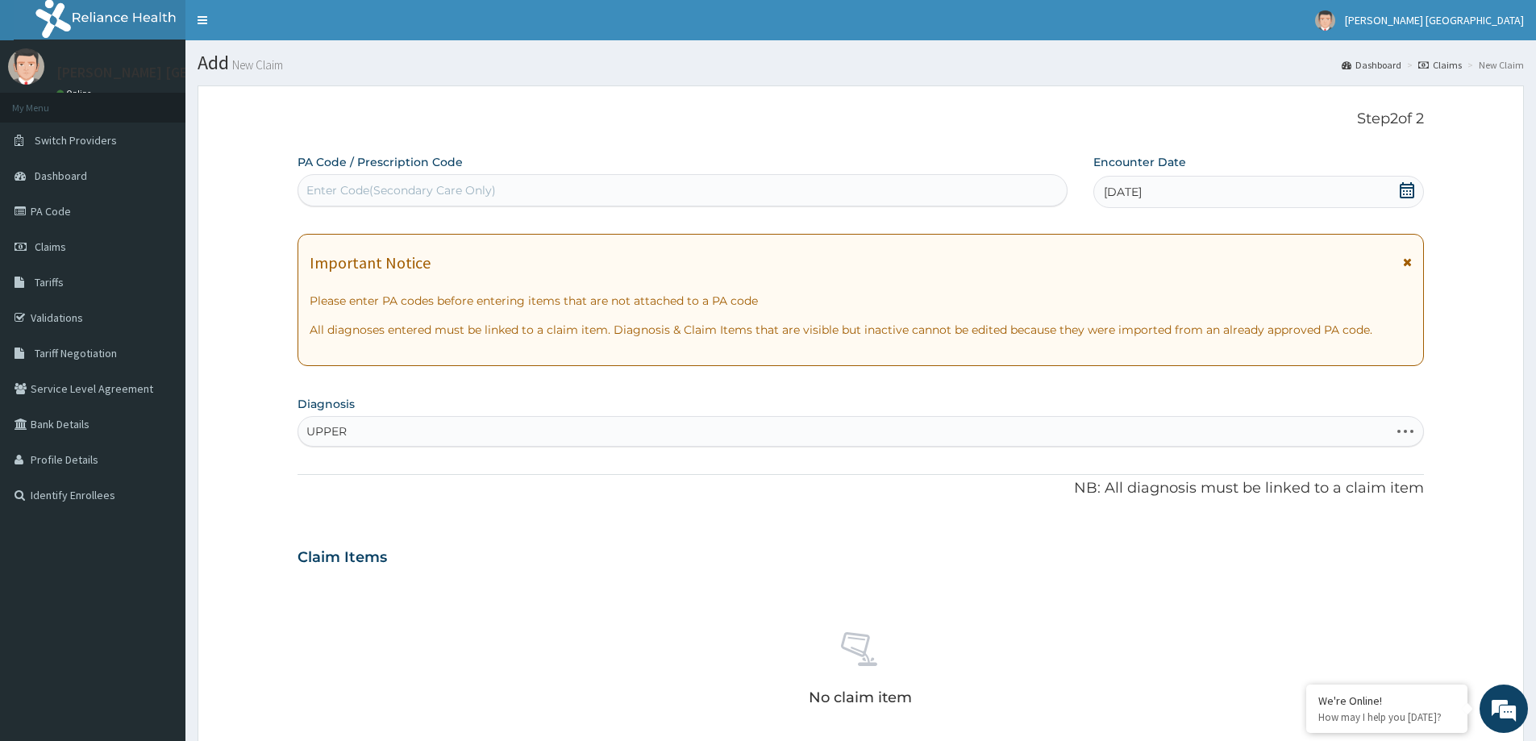
click at [364, 428] on div "UPPER UPPER" at bounding box center [843, 432] width 1091 height 26
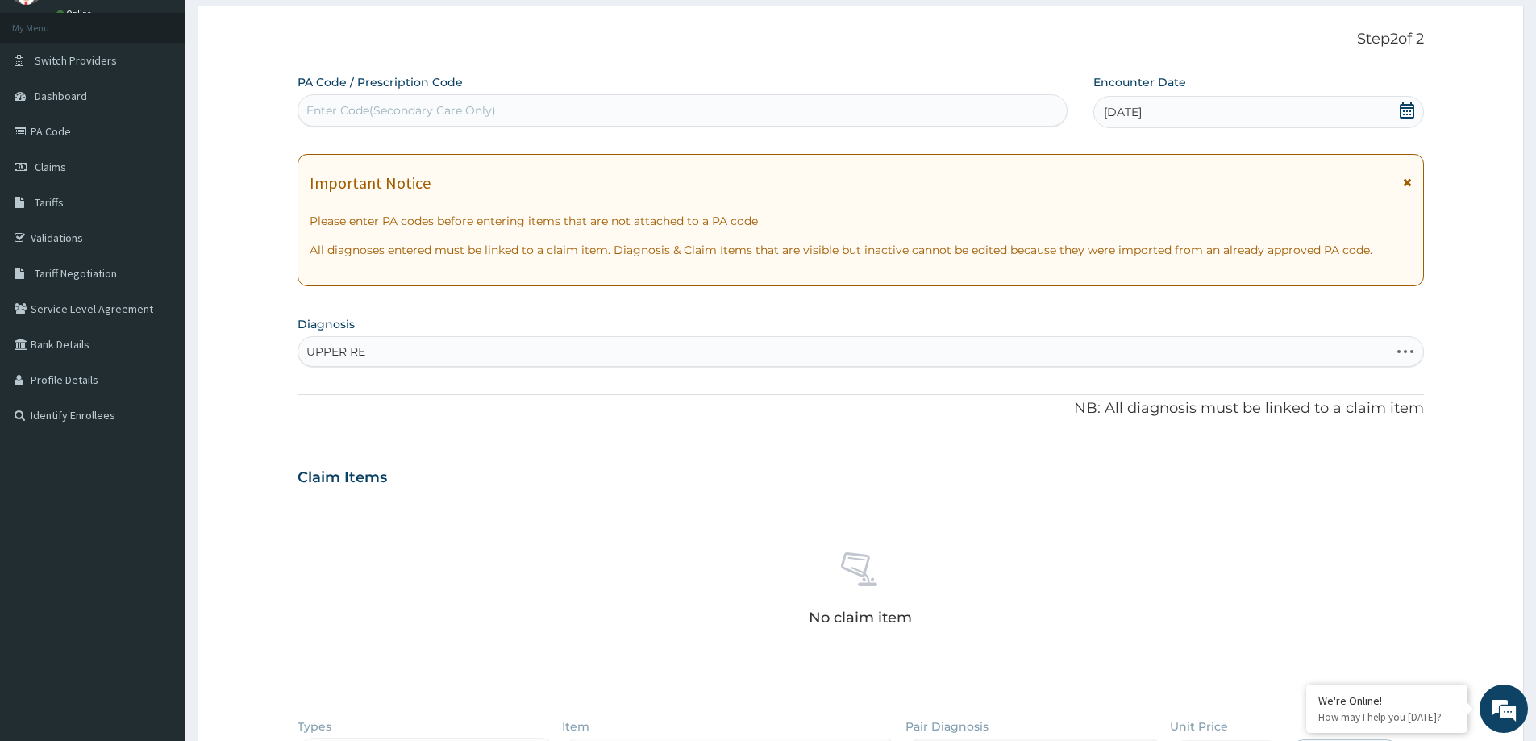
scroll to position [242, 0]
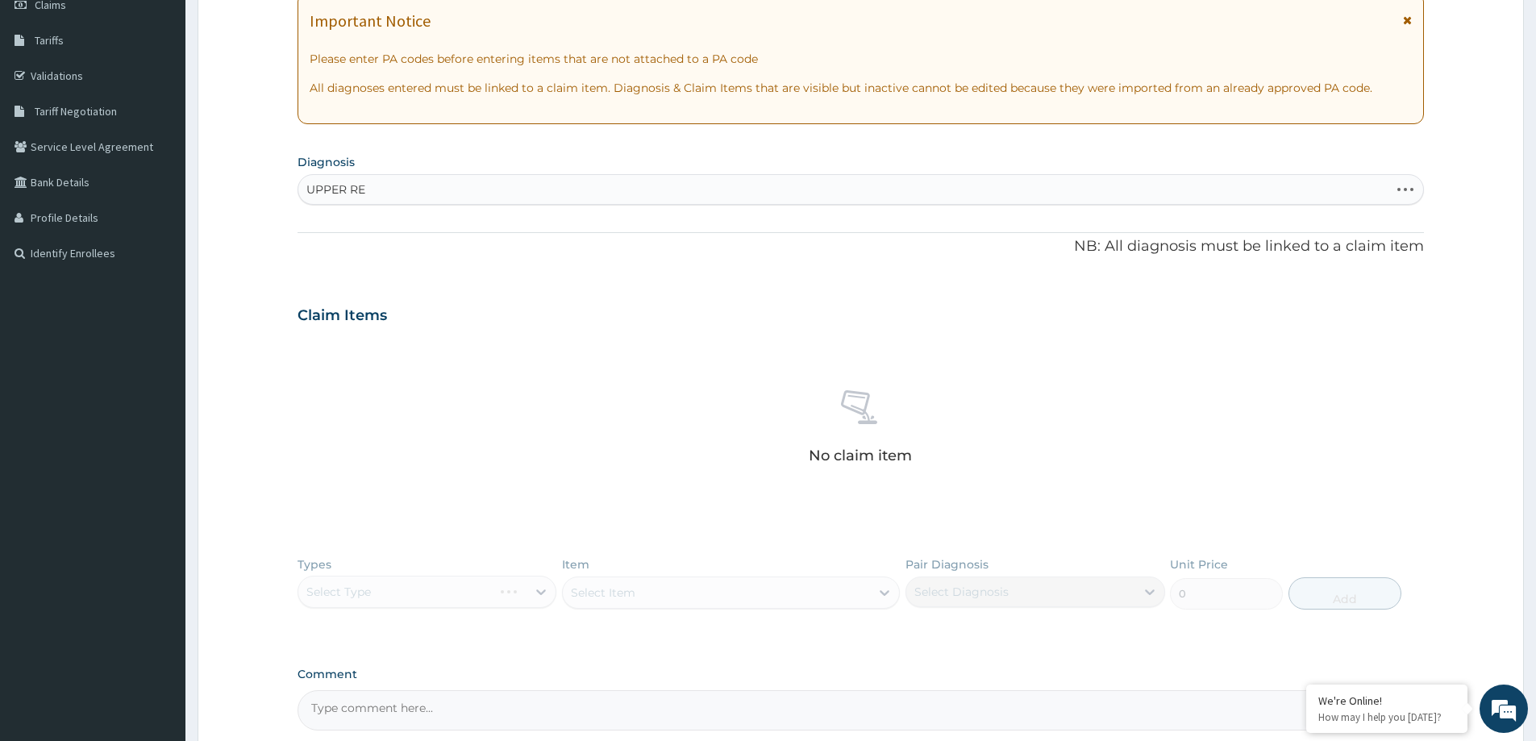
type input "UPPER RE"
type input "UPPER"
type input "UPPER R"
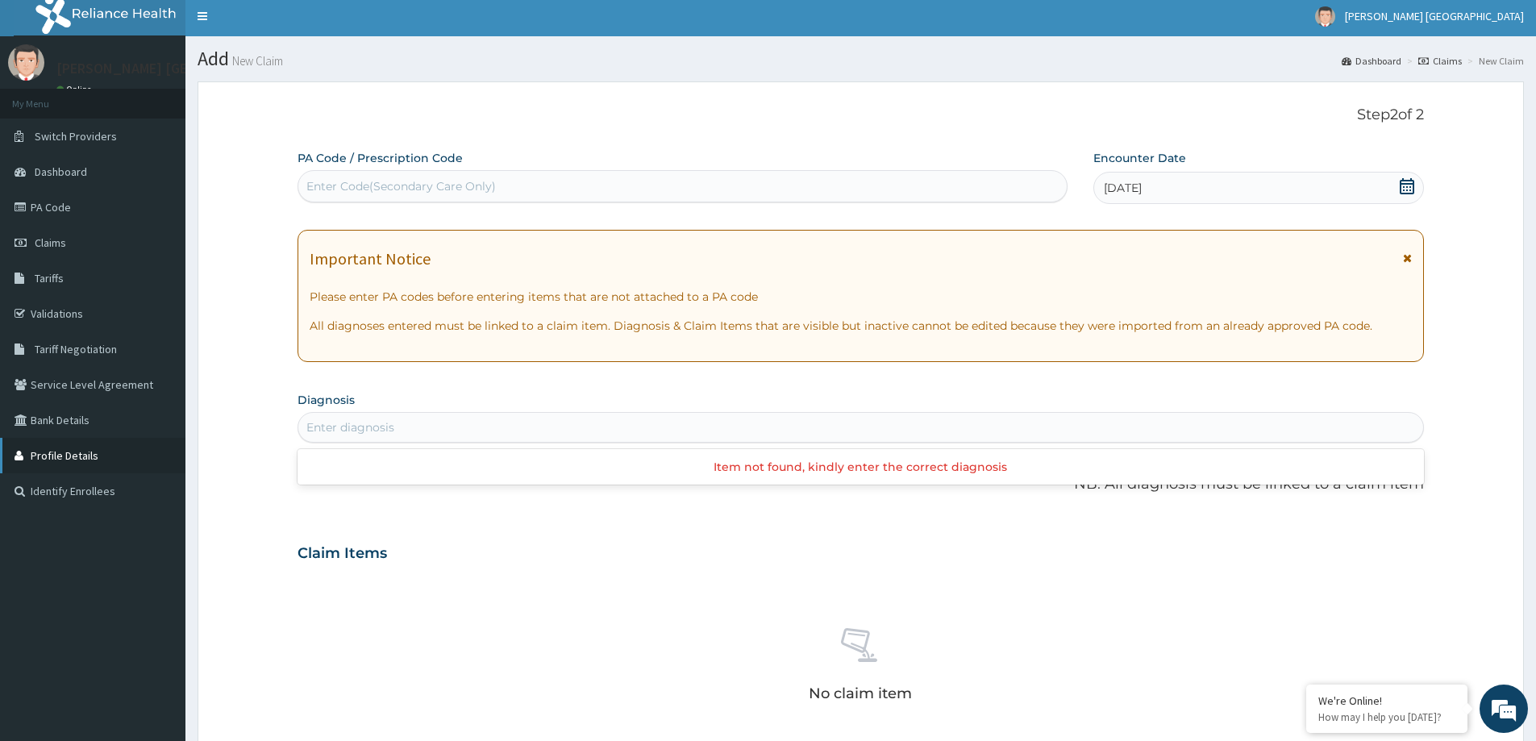
scroll to position [0, 0]
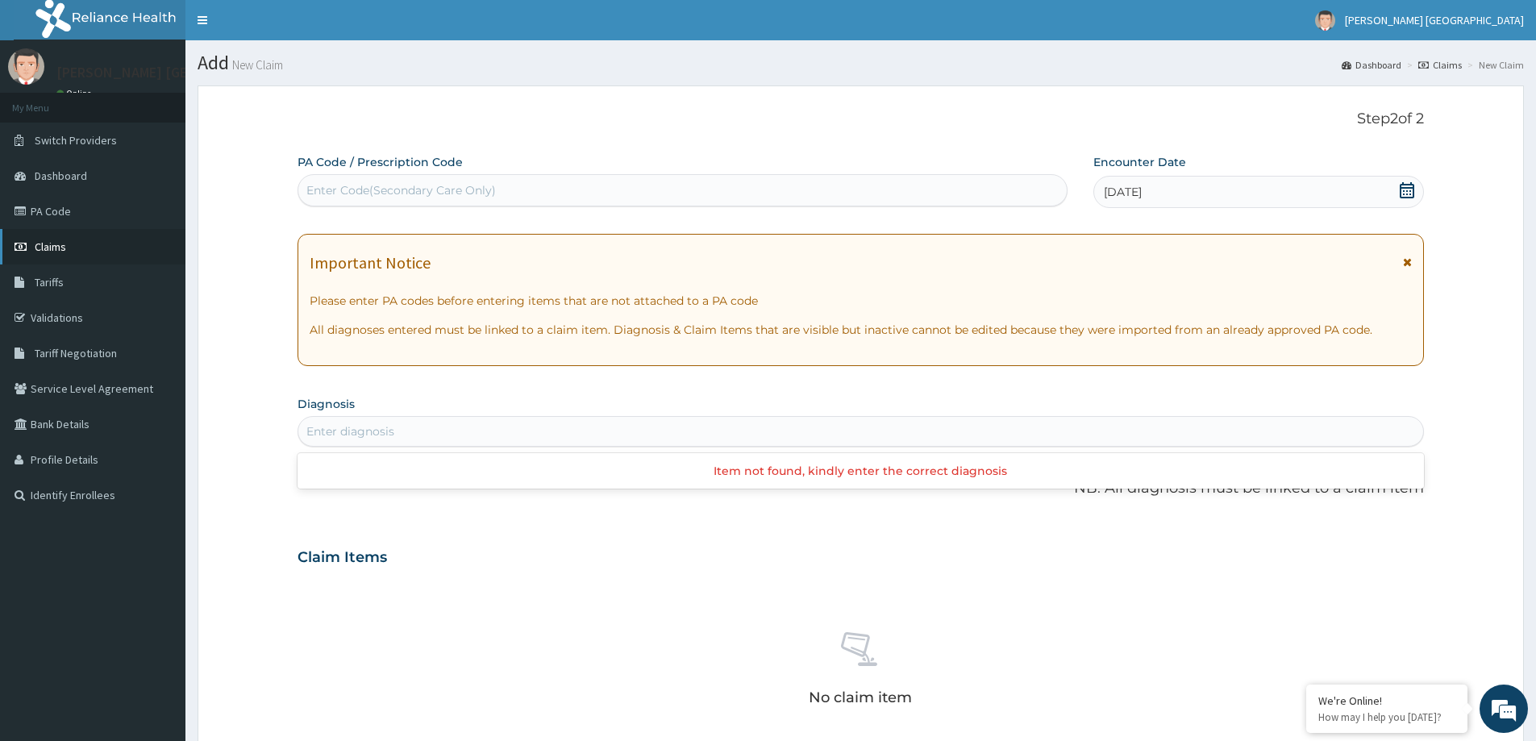
click at [56, 242] on span "Claims" at bounding box center [50, 246] width 31 height 15
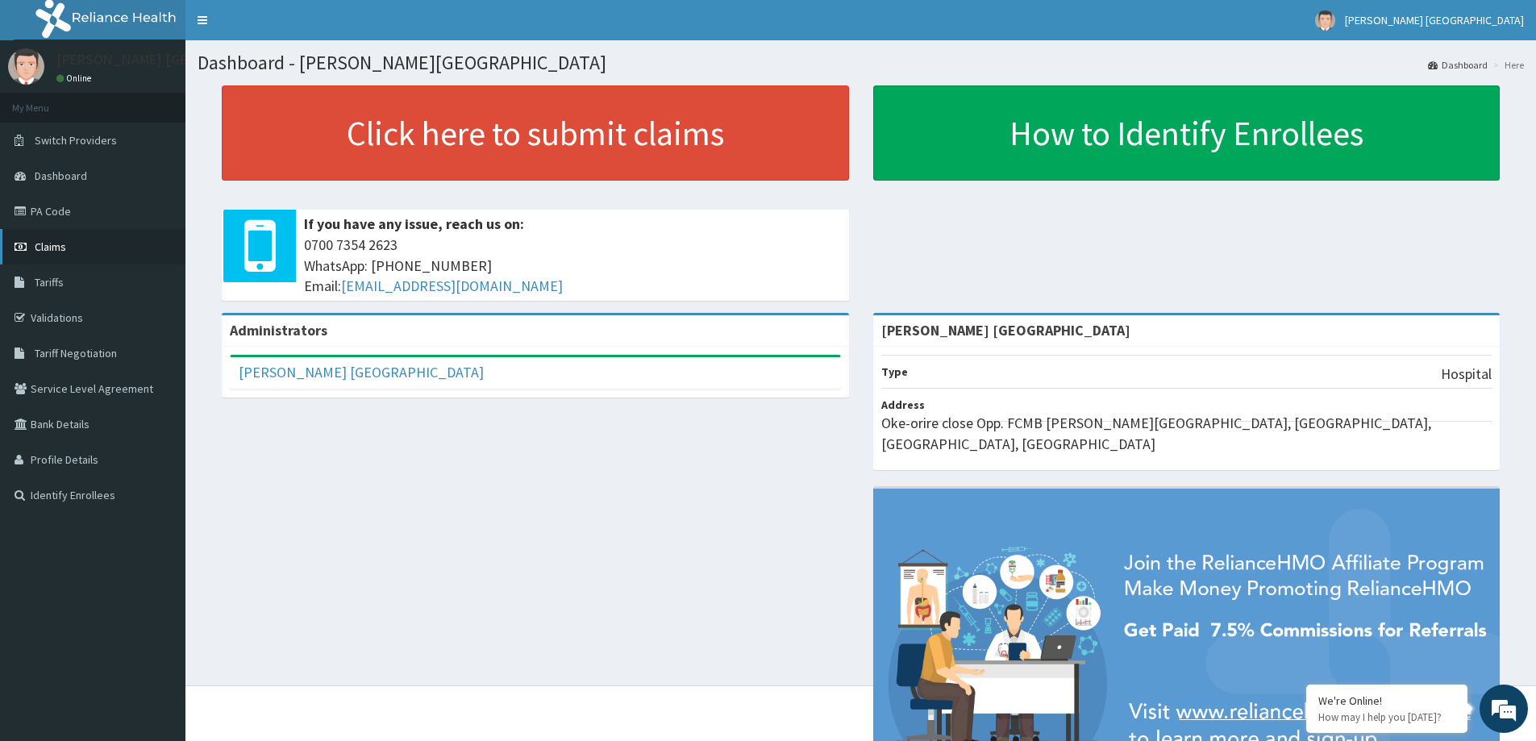
click at [60, 248] on span "Claims" at bounding box center [50, 246] width 31 height 15
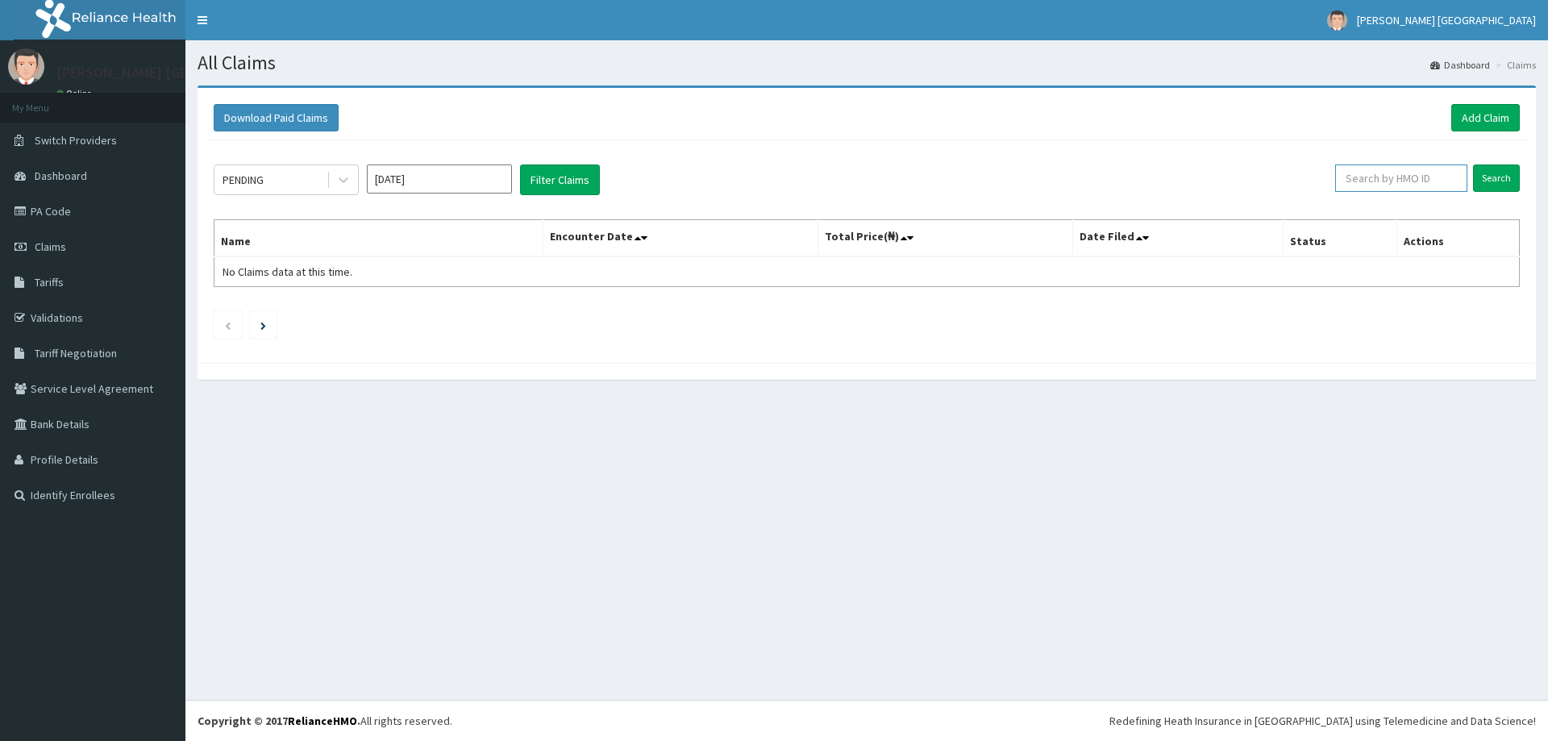
click at [1401, 180] on input "text" at bounding box center [1401, 178] width 132 height 27
click at [1470, 121] on link "Add Claim" at bounding box center [1485, 117] width 69 height 27
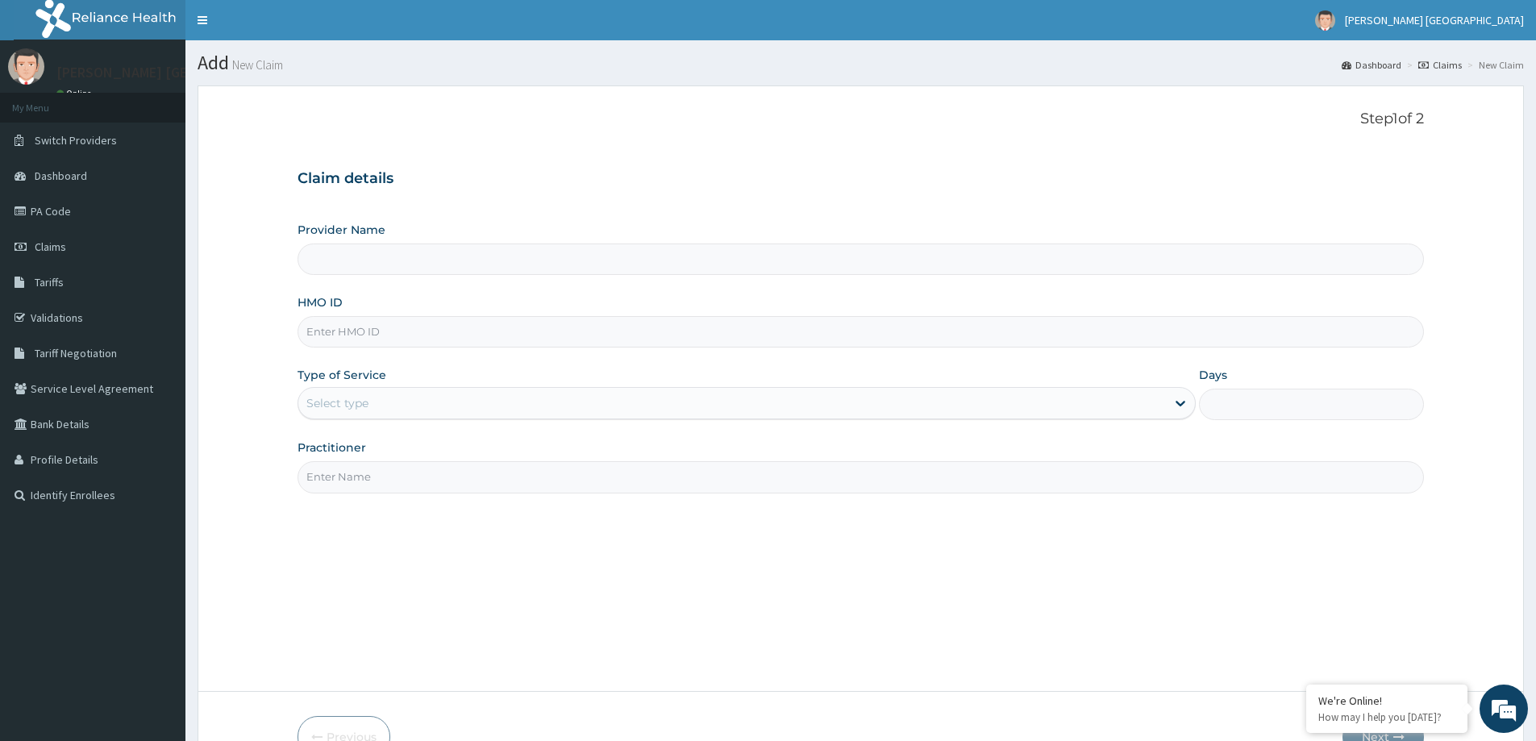
type input "[PERSON_NAME] [GEOGRAPHIC_DATA]"
paste input "SAO/10003/A"
type input "SAO/10003/A"
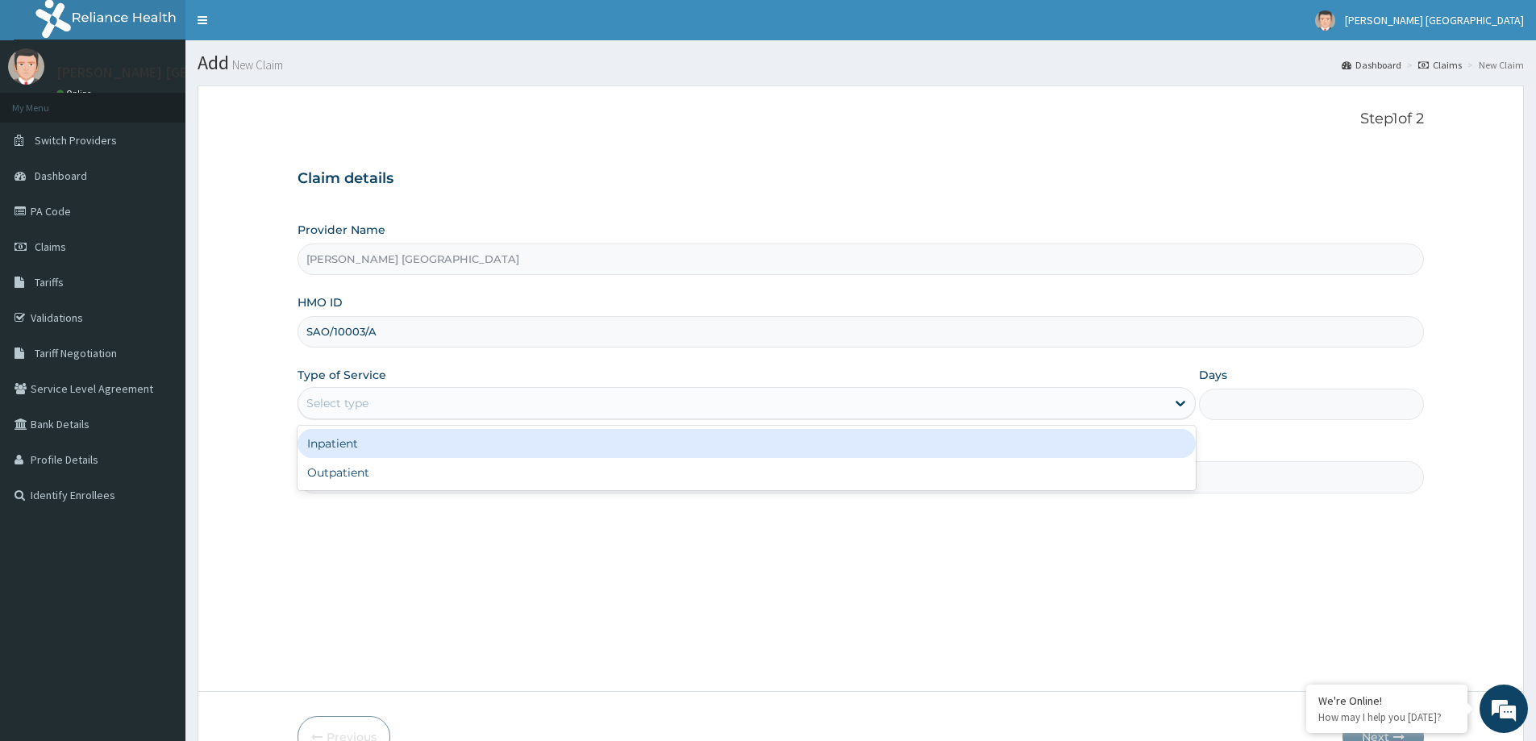
click at [657, 392] on div "Select type" at bounding box center [732, 403] width 868 height 26
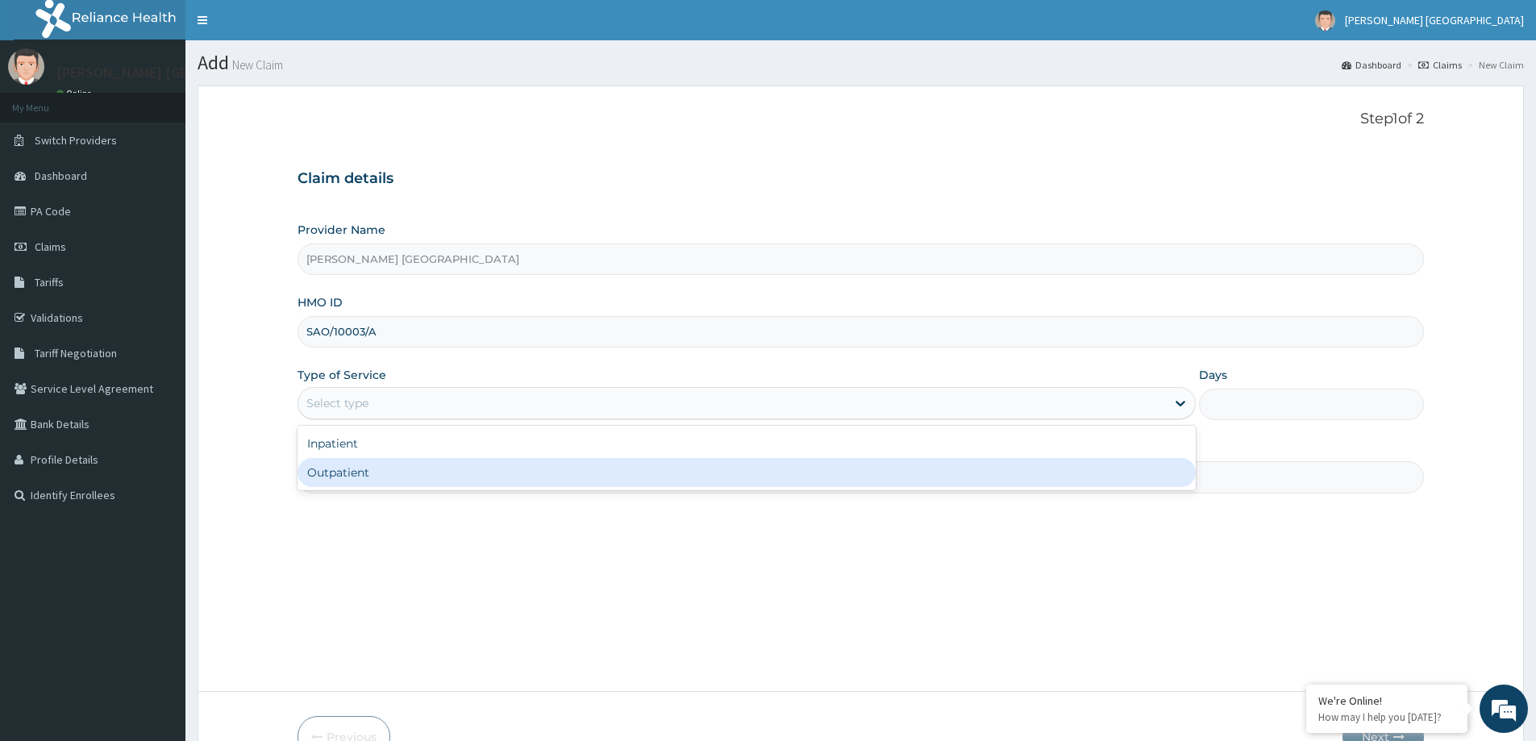
click at [592, 470] on div "Outpatient" at bounding box center [747, 472] width 898 height 29
type input "1"
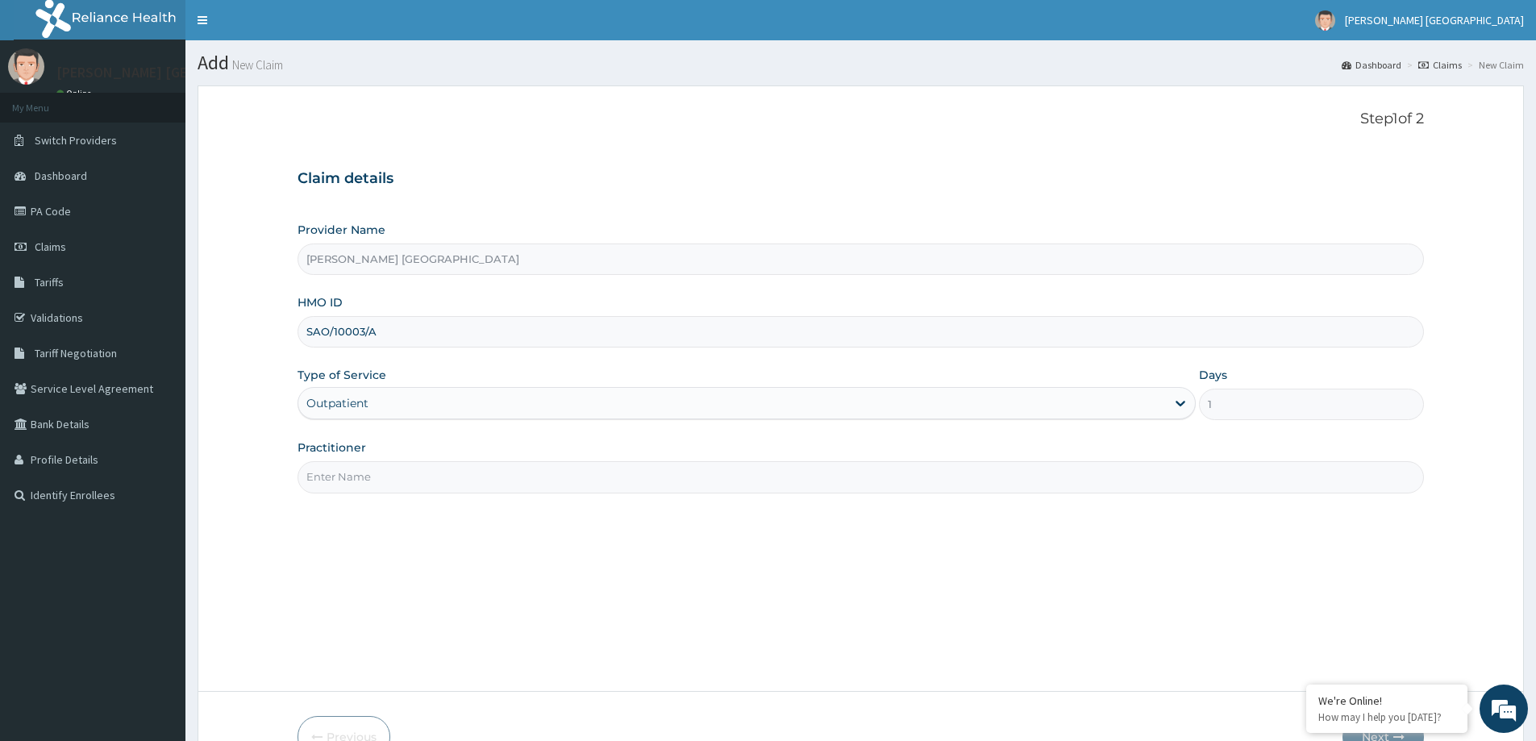
click at [592, 470] on input "Practitioner" at bounding box center [861, 476] width 1127 height 31
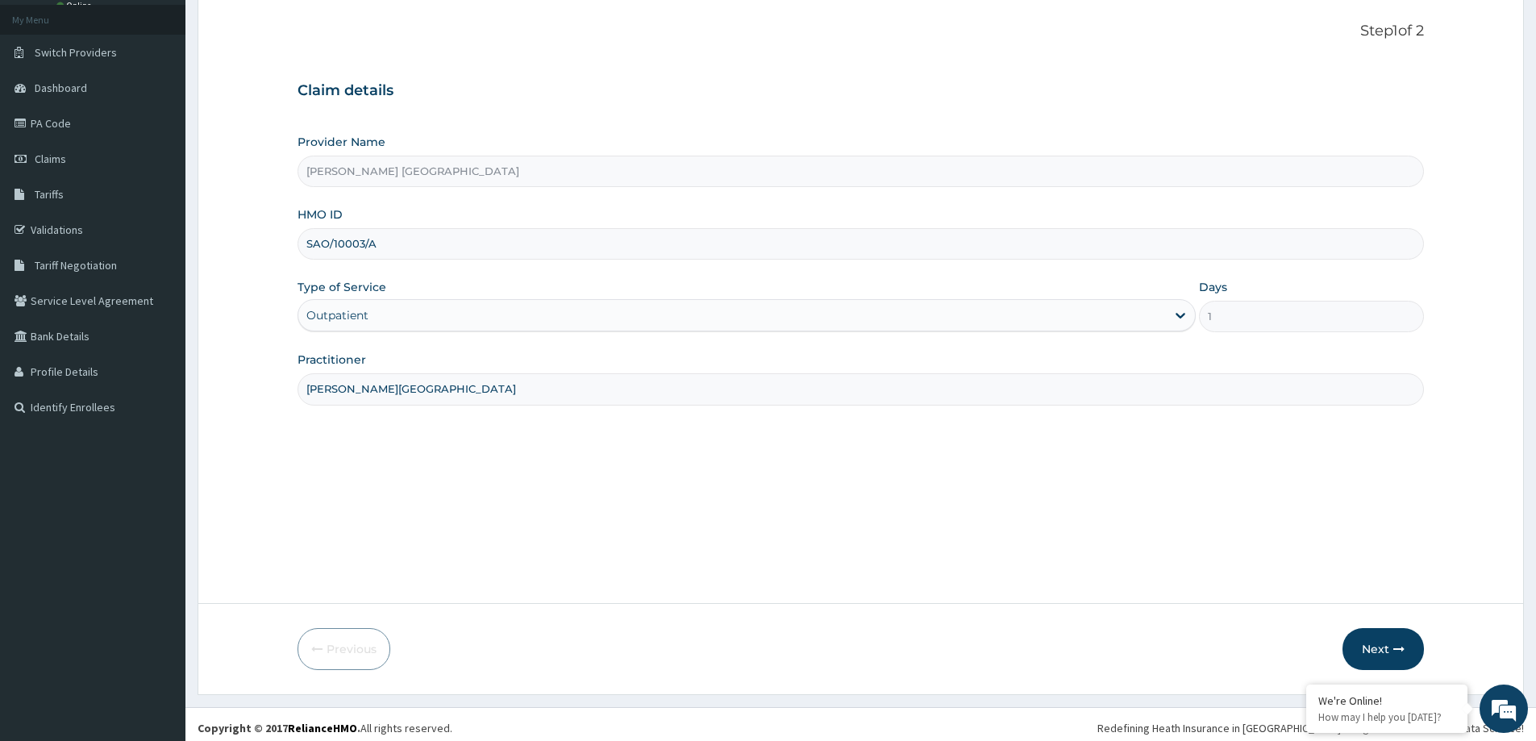
scroll to position [95, 0]
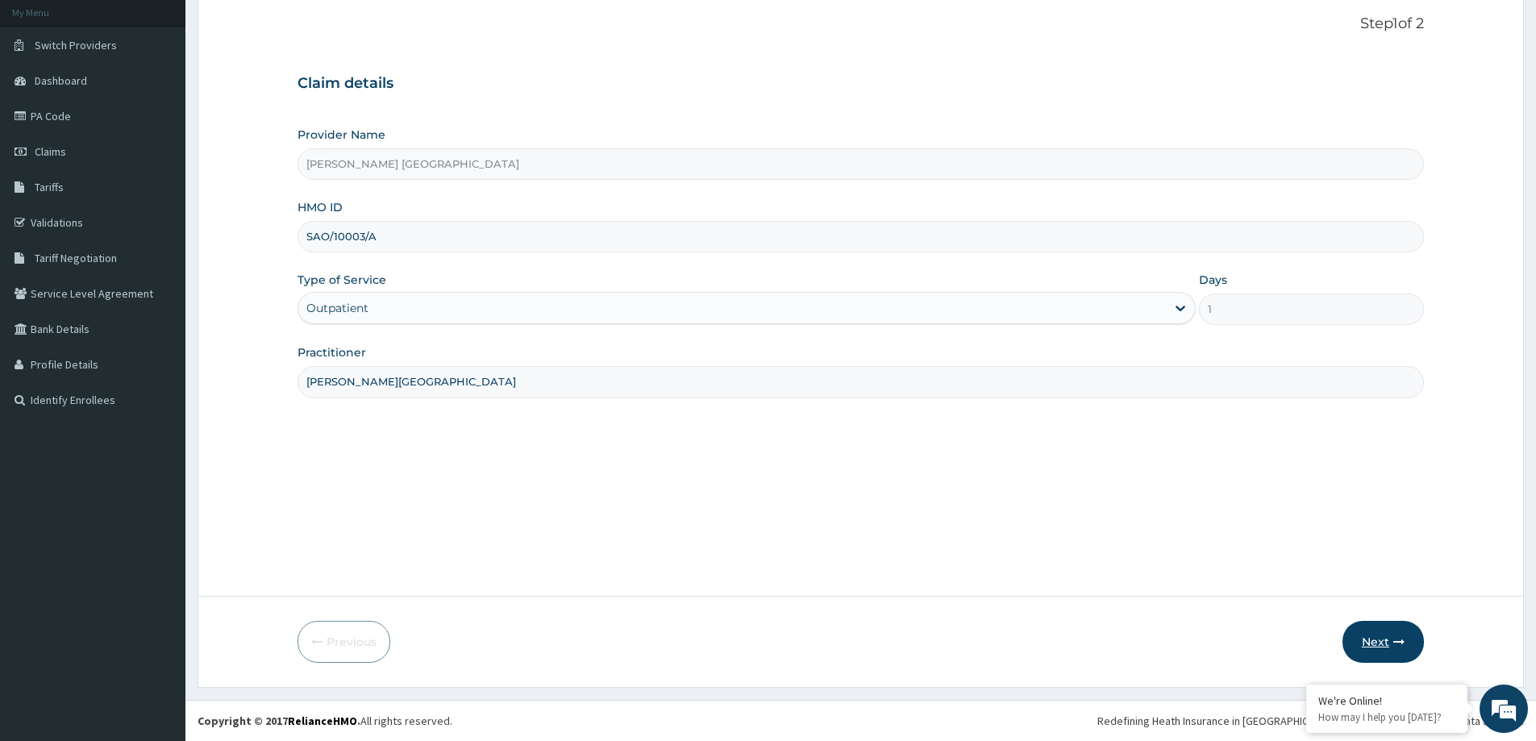
type input "DR F.A. DOSUMU"
click at [1363, 628] on button "Next" at bounding box center [1383, 642] width 81 height 42
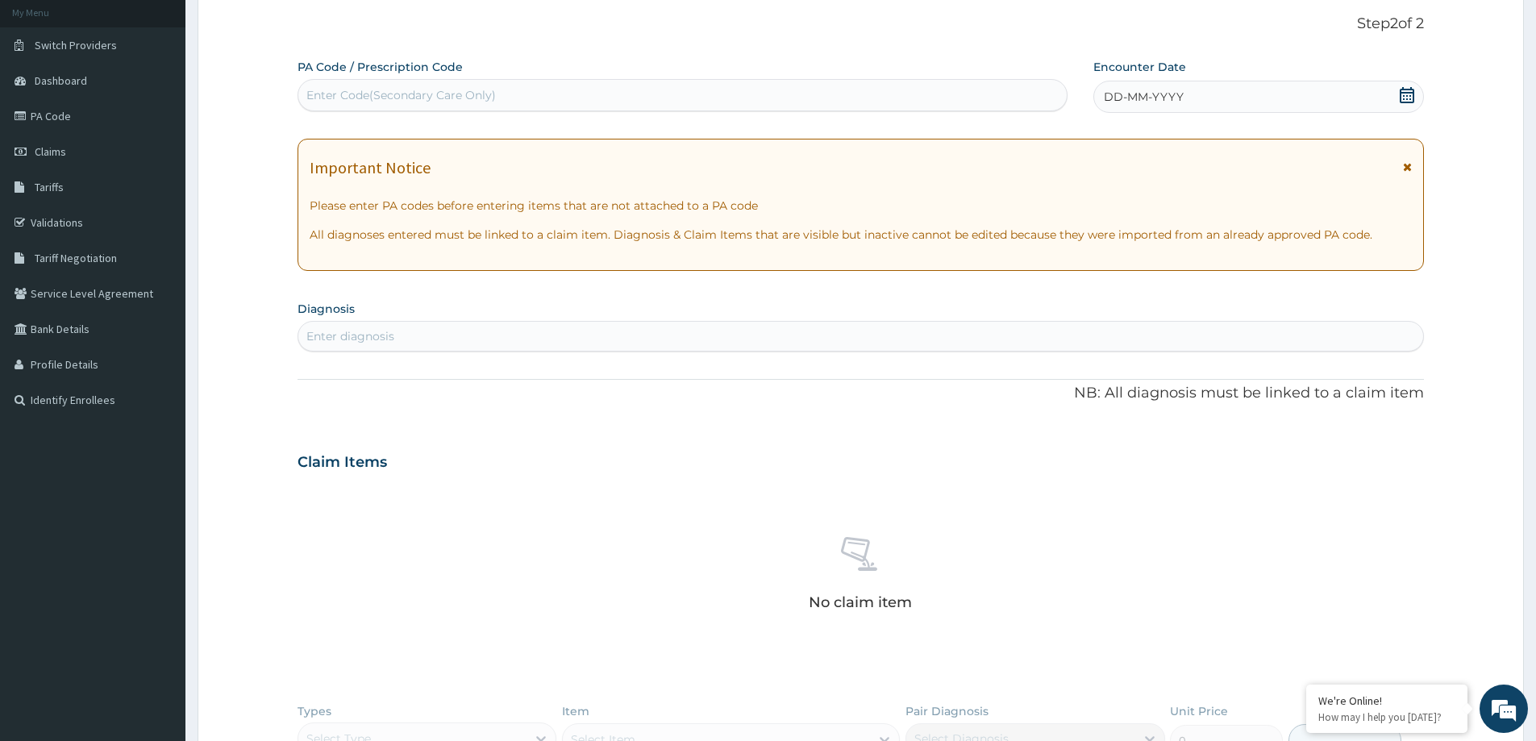
click at [940, 309] on section "Diagnosis Enter diagnosis" at bounding box center [861, 324] width 1127 height 55
click at [879, 348] on div "Enter diagnosis" at bounding box center [860, 336] width 1125 height 26
type input "UPPER"
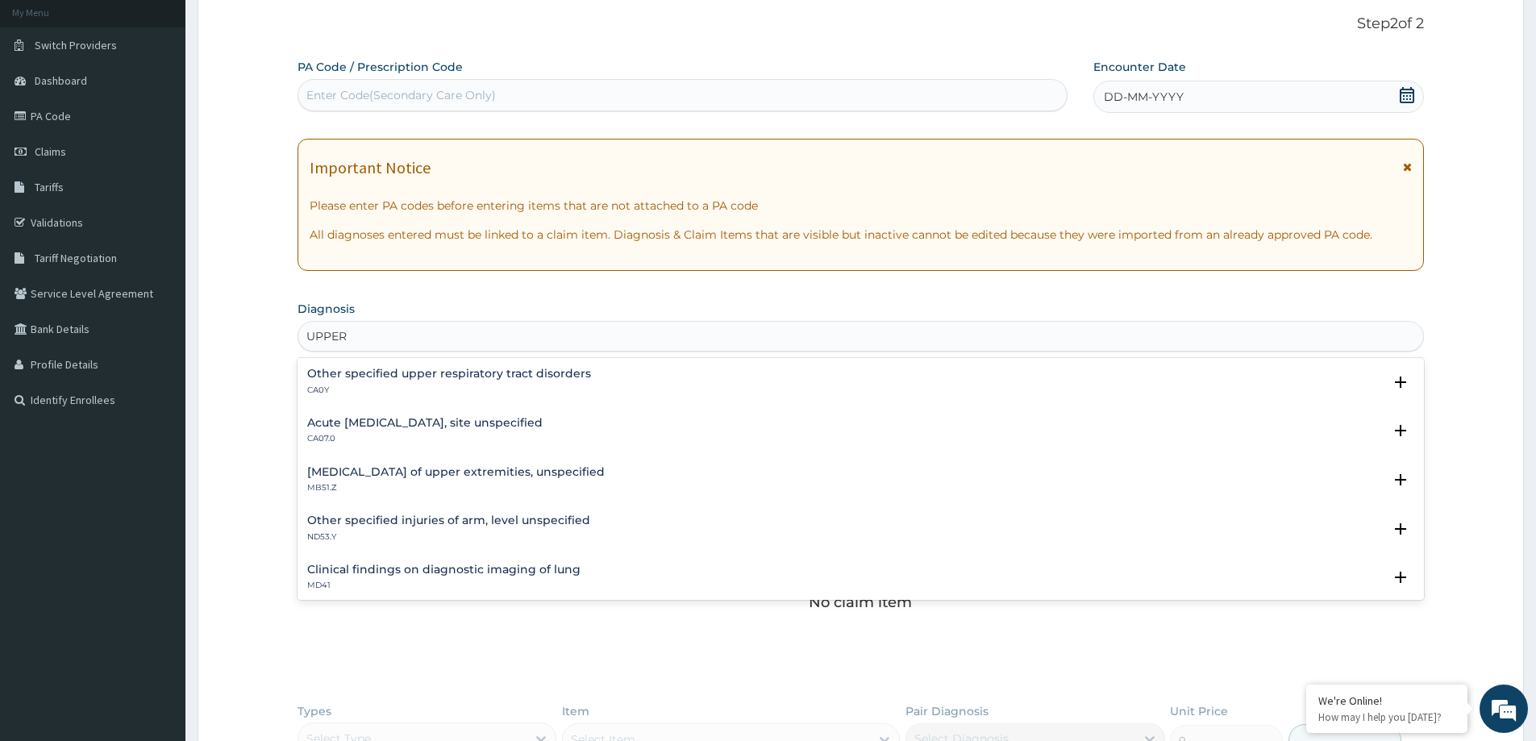
click at [377, 368] on h4 "Other specified upper respiratory tract disorders" at bounding box center [449, 374] width 284 height 12
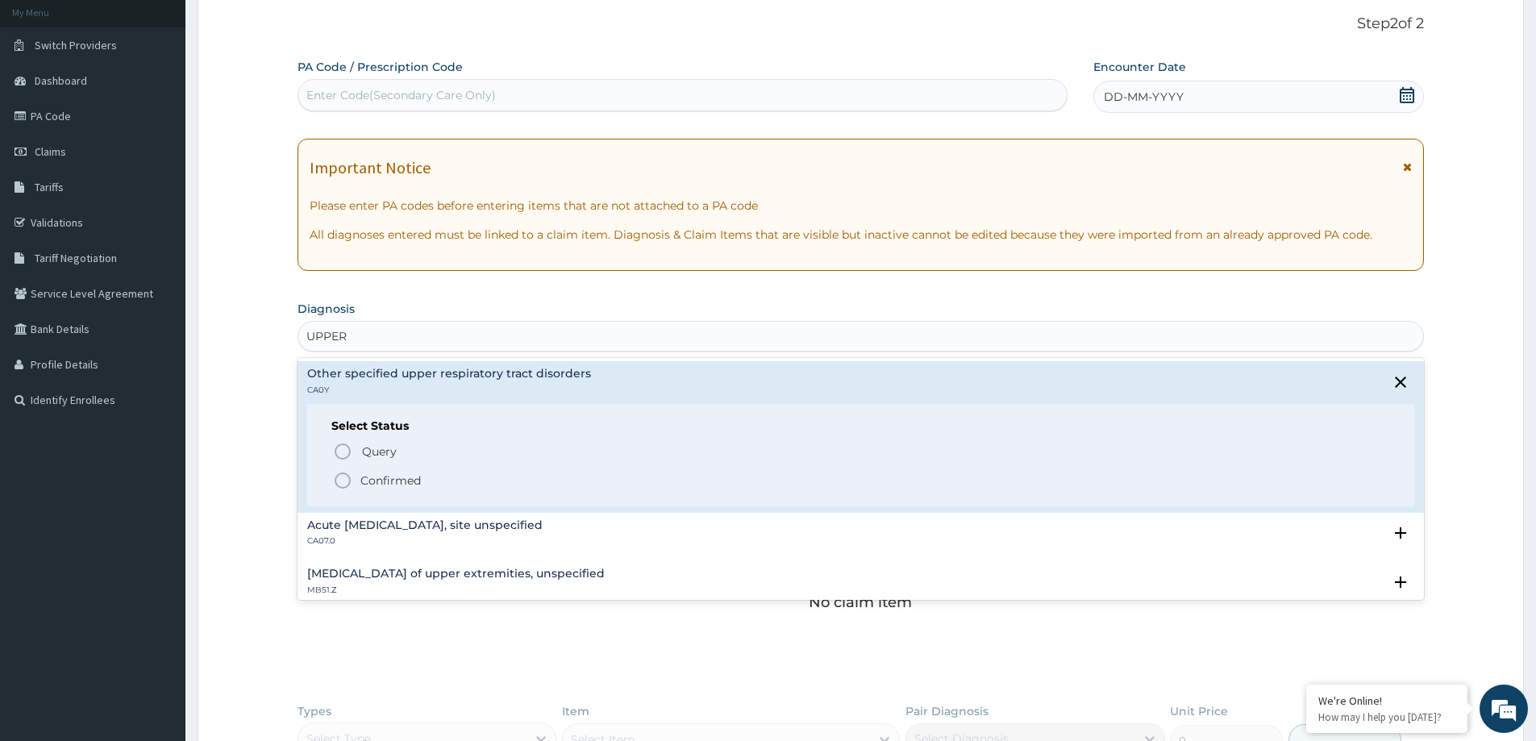
click at [336, 476] on circle "status option filled" at bounding box center [342, 480] width 15 height 15
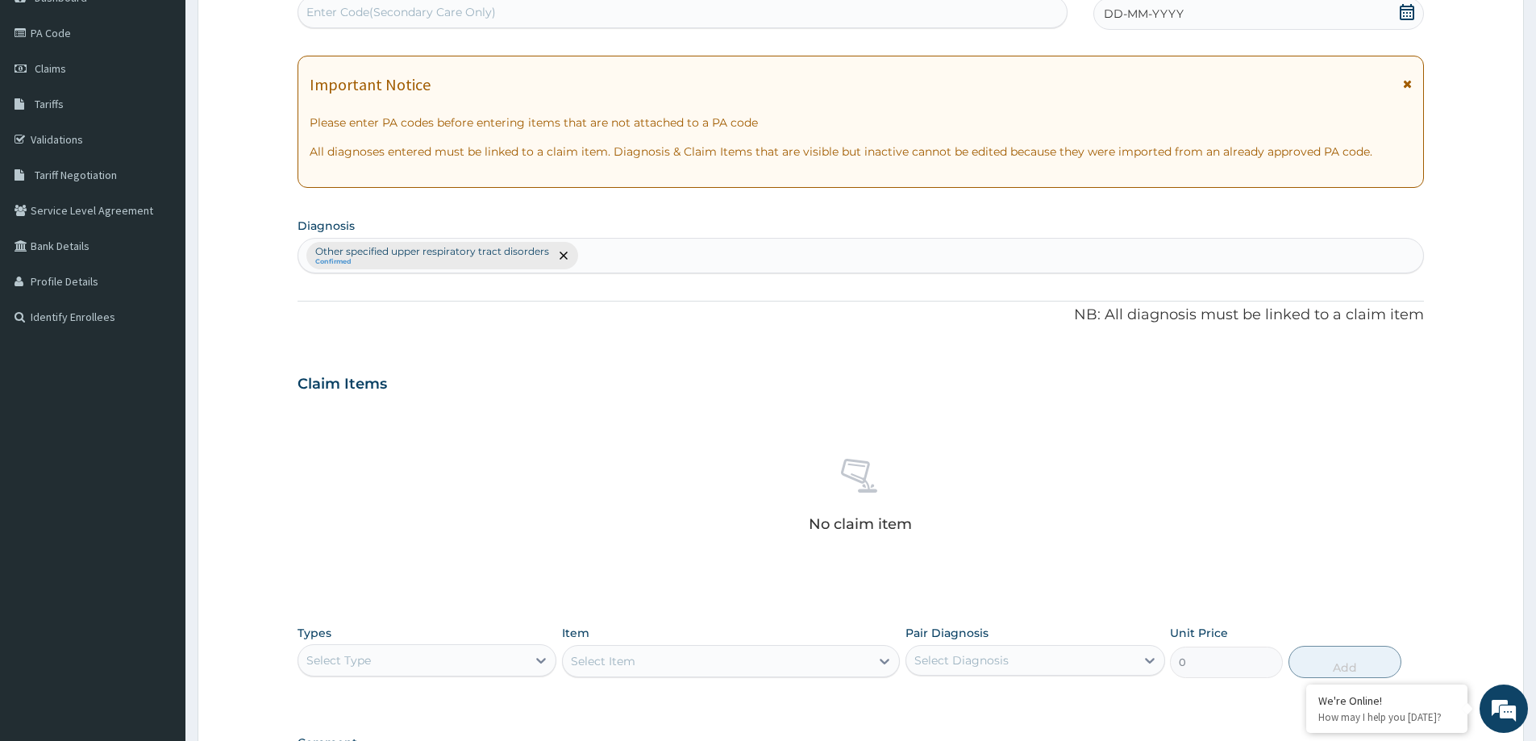
scroll to position [406, 0]
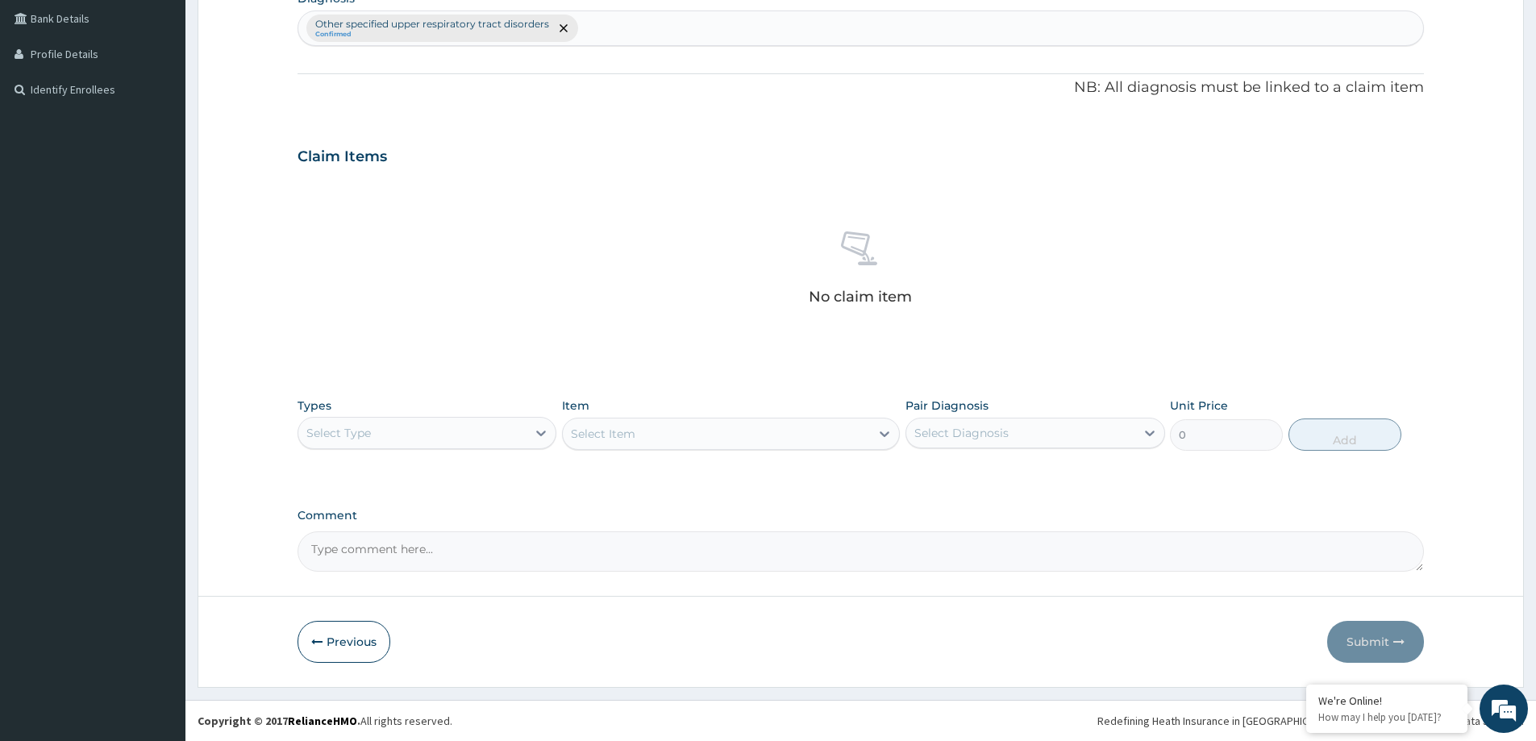
click at [510, 414] on div "Types Select Type" at bounding box center [427, 424] width 259 height 53
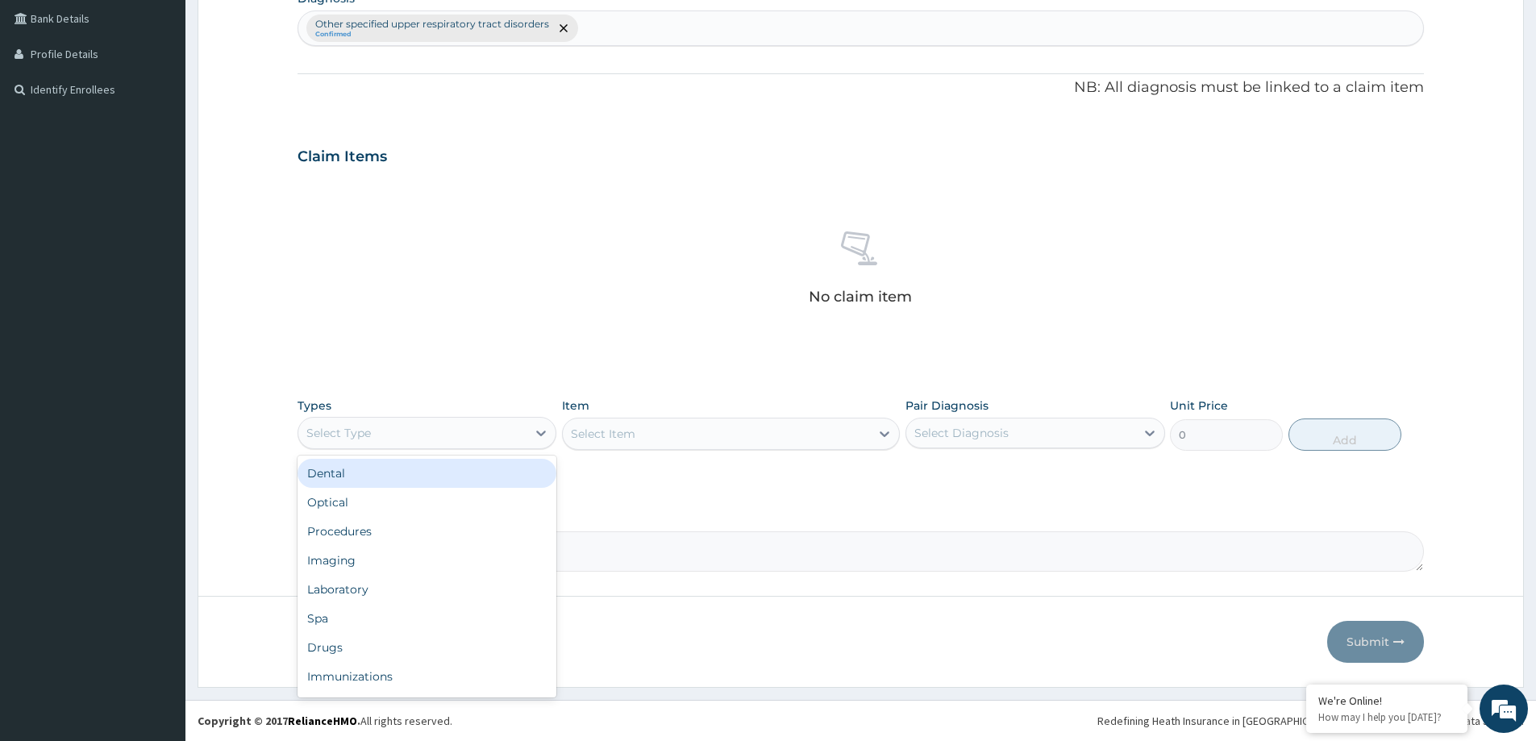
click at [504, 426] on div "Select Type" at bounding box center [412, 433] width 228 height 26
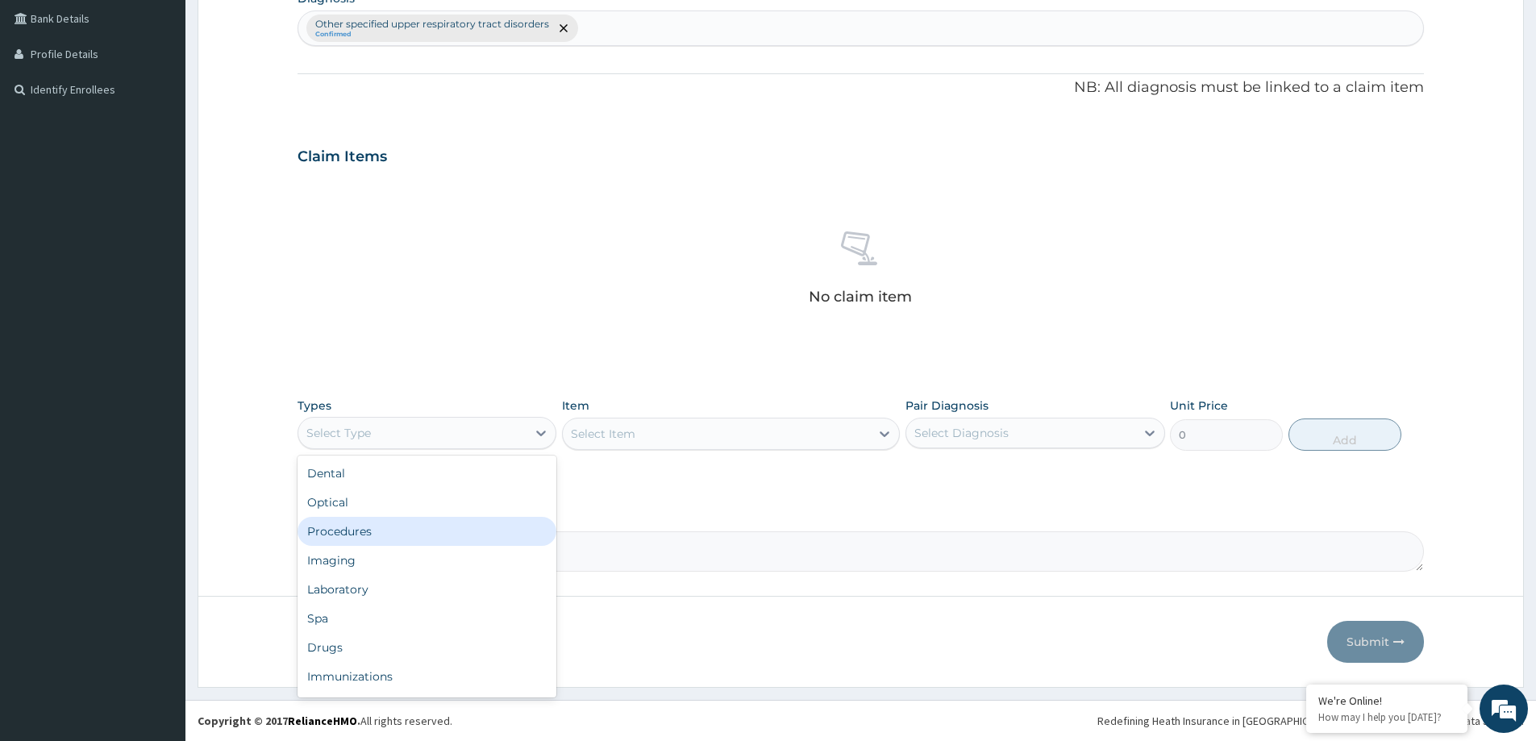
click at [431, 525] on div "Procedures" at bounding box center [427, 531] width 259 height 29
click at [1146, 431] on icon at bounding box center [1150, 434] width 10 height 6
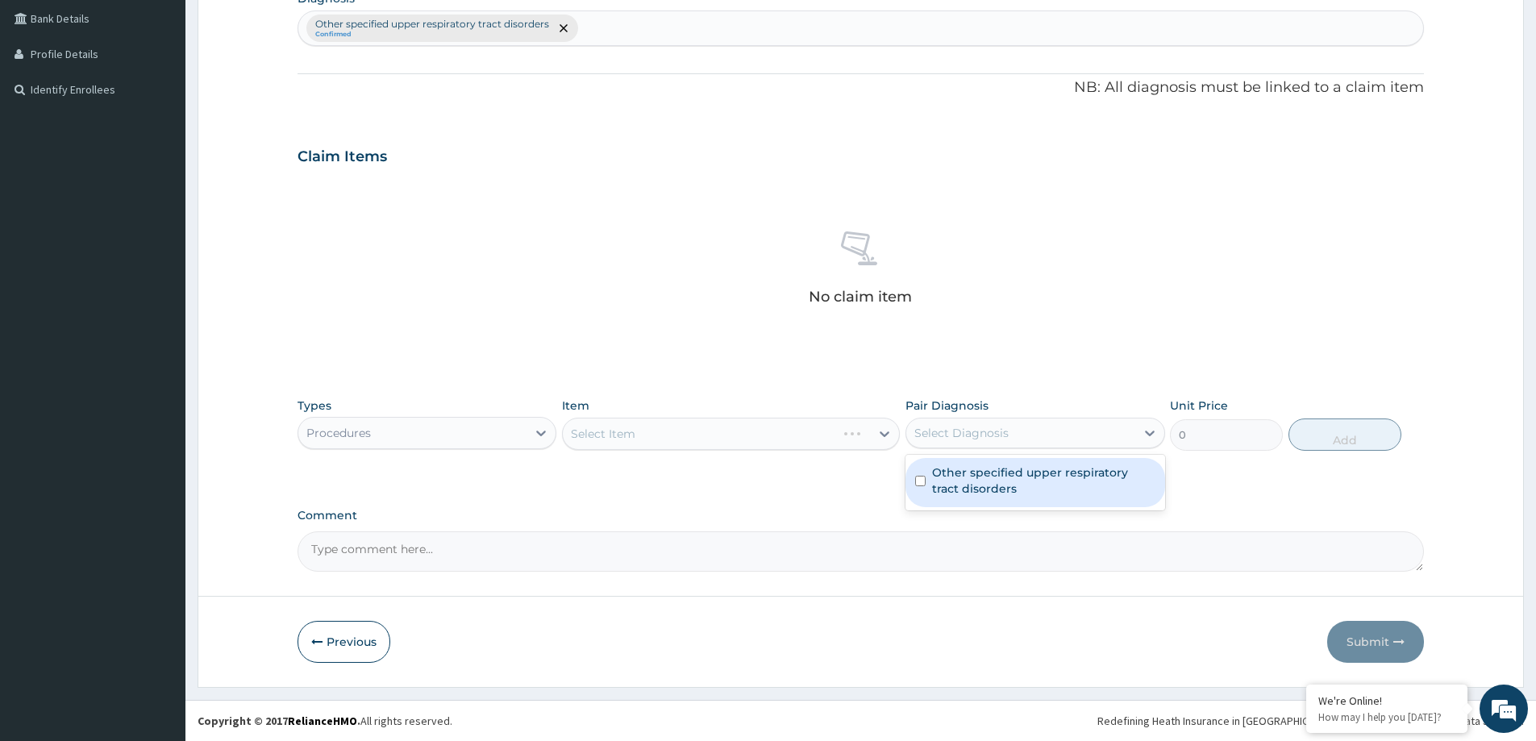
click at [1097, 478] on label "Other specified upper respiratory tract disorders" at bounding box center [1043, 480] width 223 height 32
checkbox input "true"
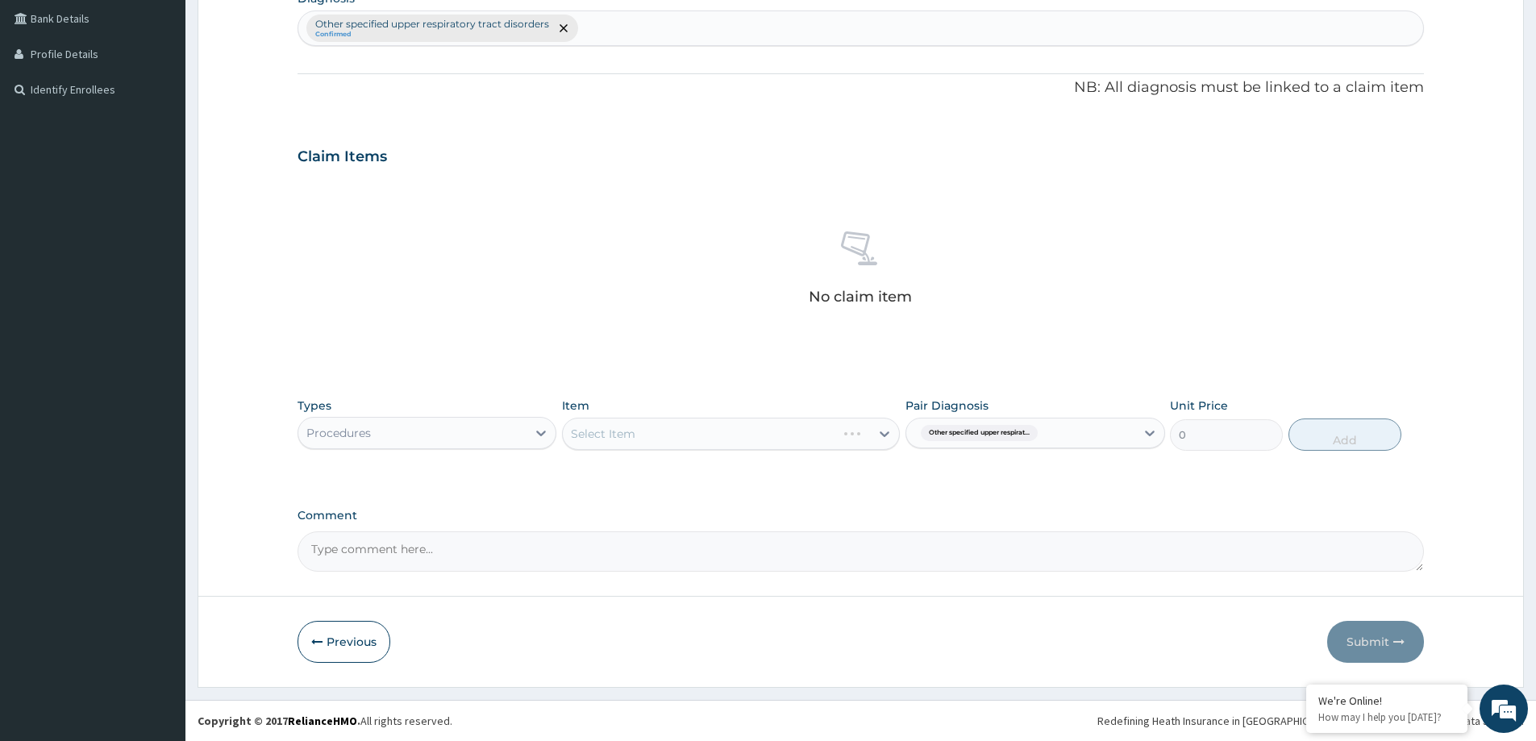
click at [810, 434] on div "Select Item" at bounding box center [731, 434] width 338 height 32
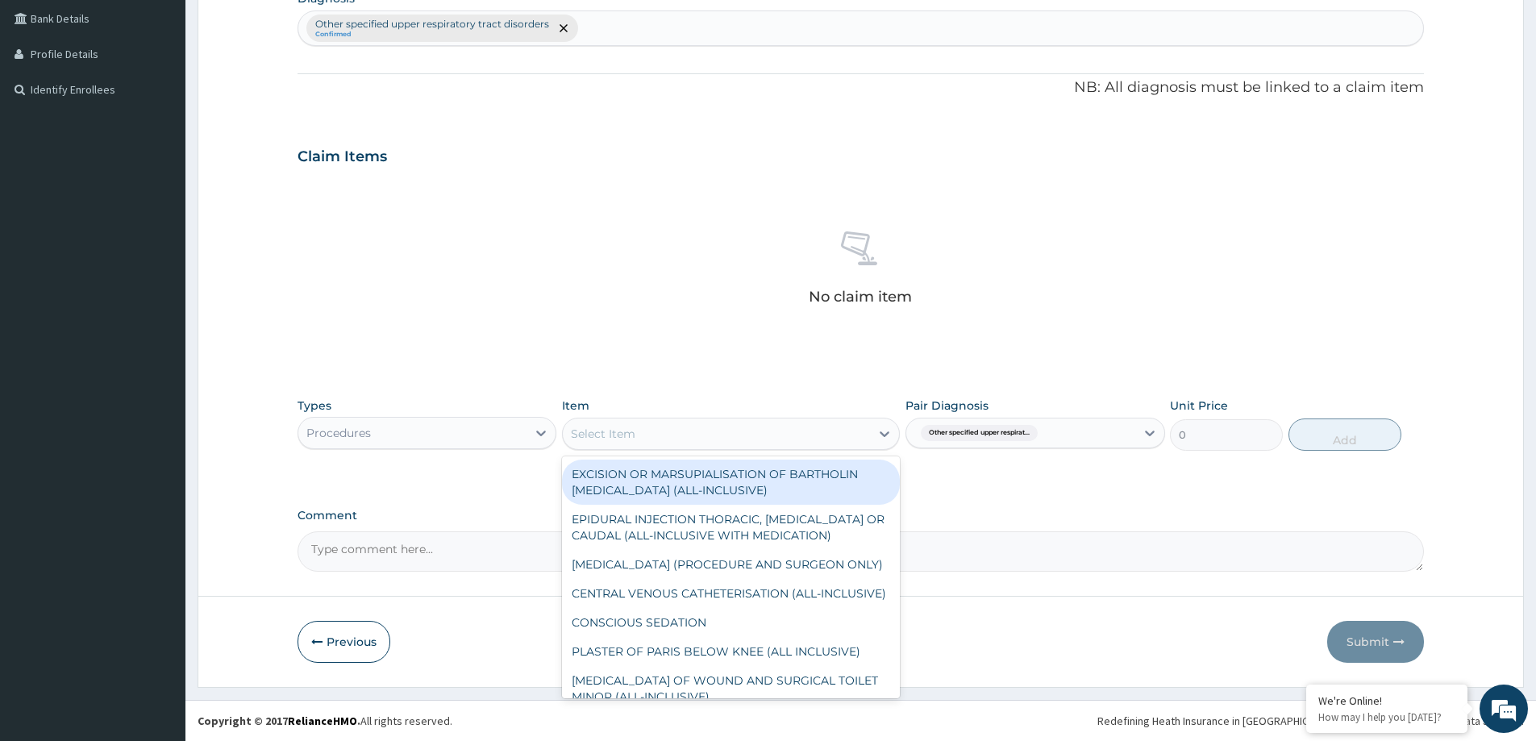
click at [805, 427] on div "Select Item" at bounding box center [716, 434] width 307 height 26
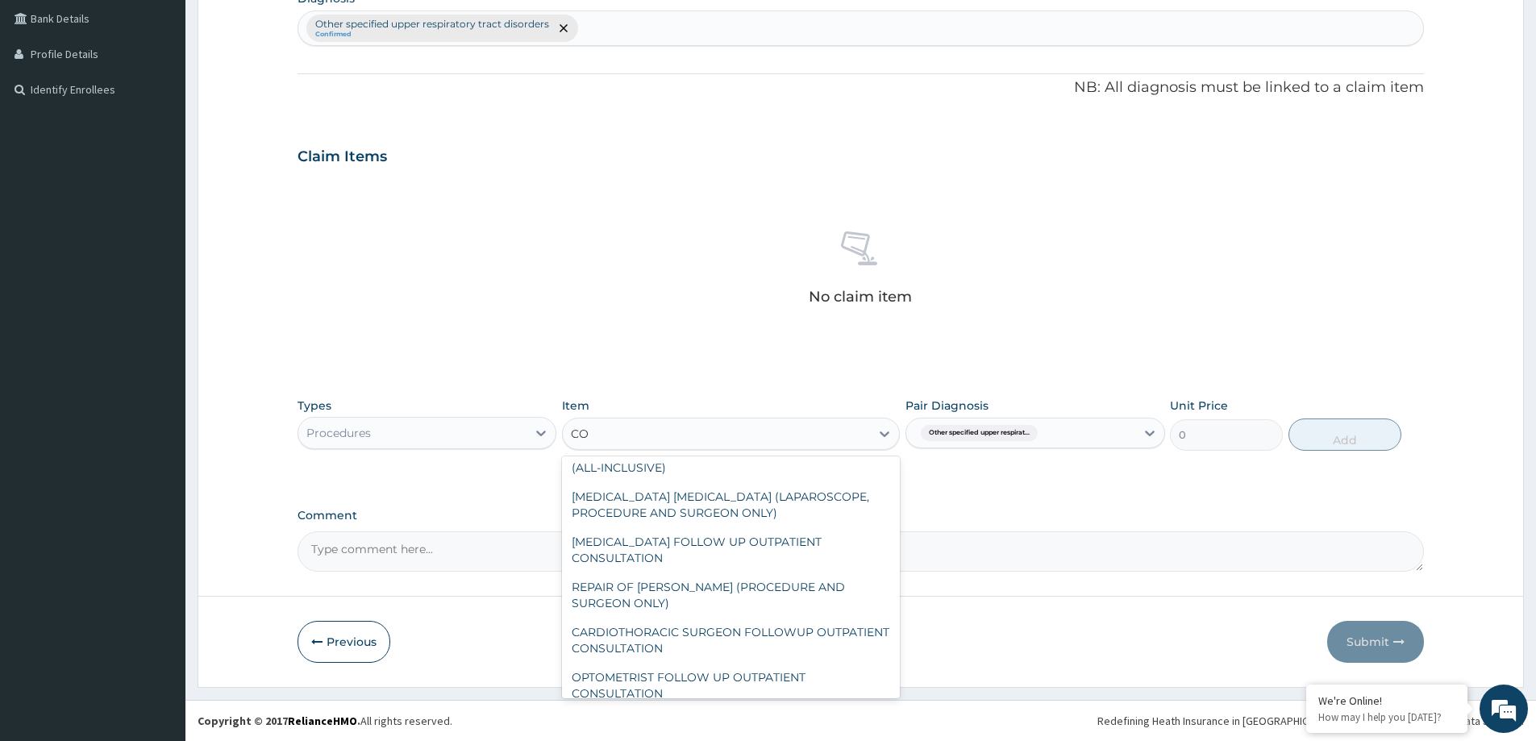
scroll to position [0, 0]
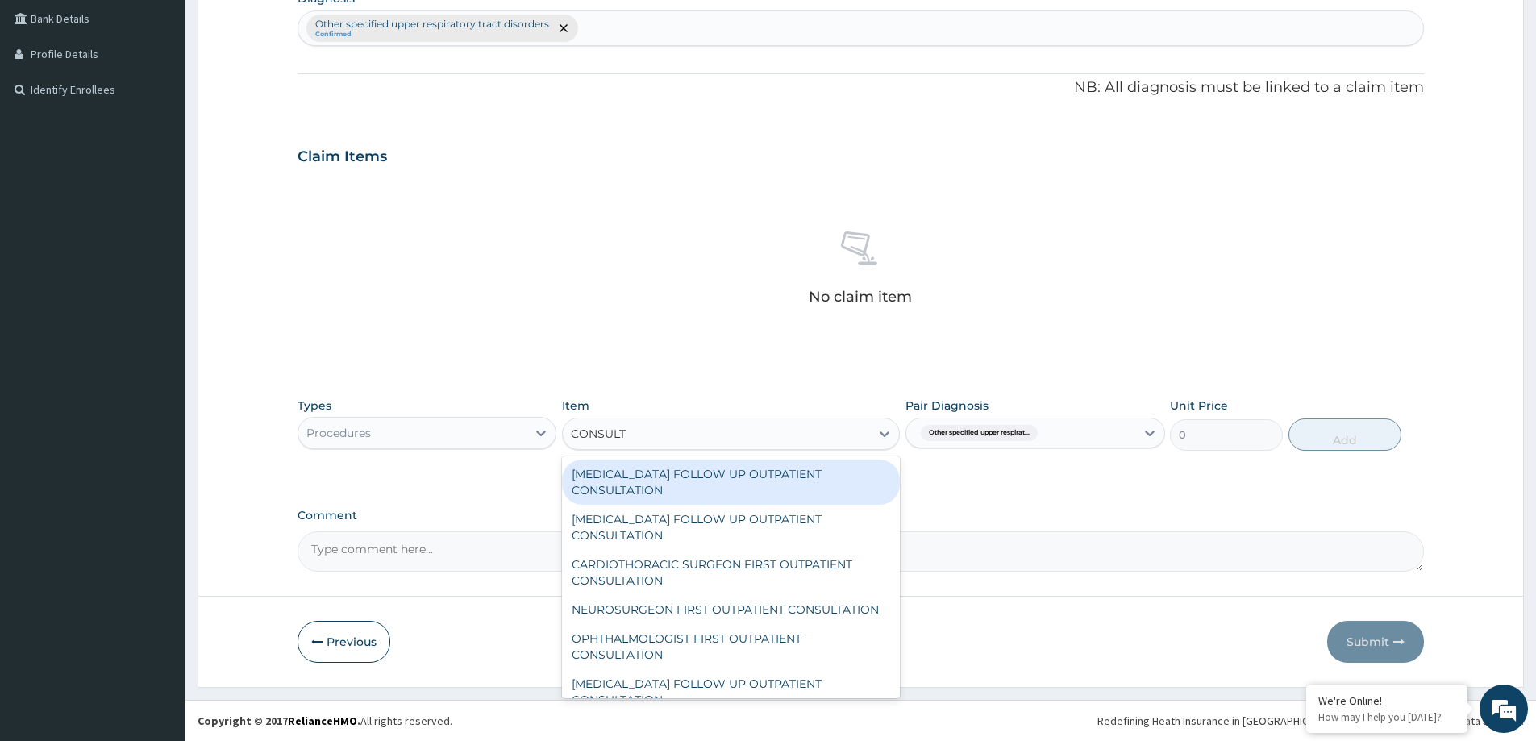
type input "CONSULTA"
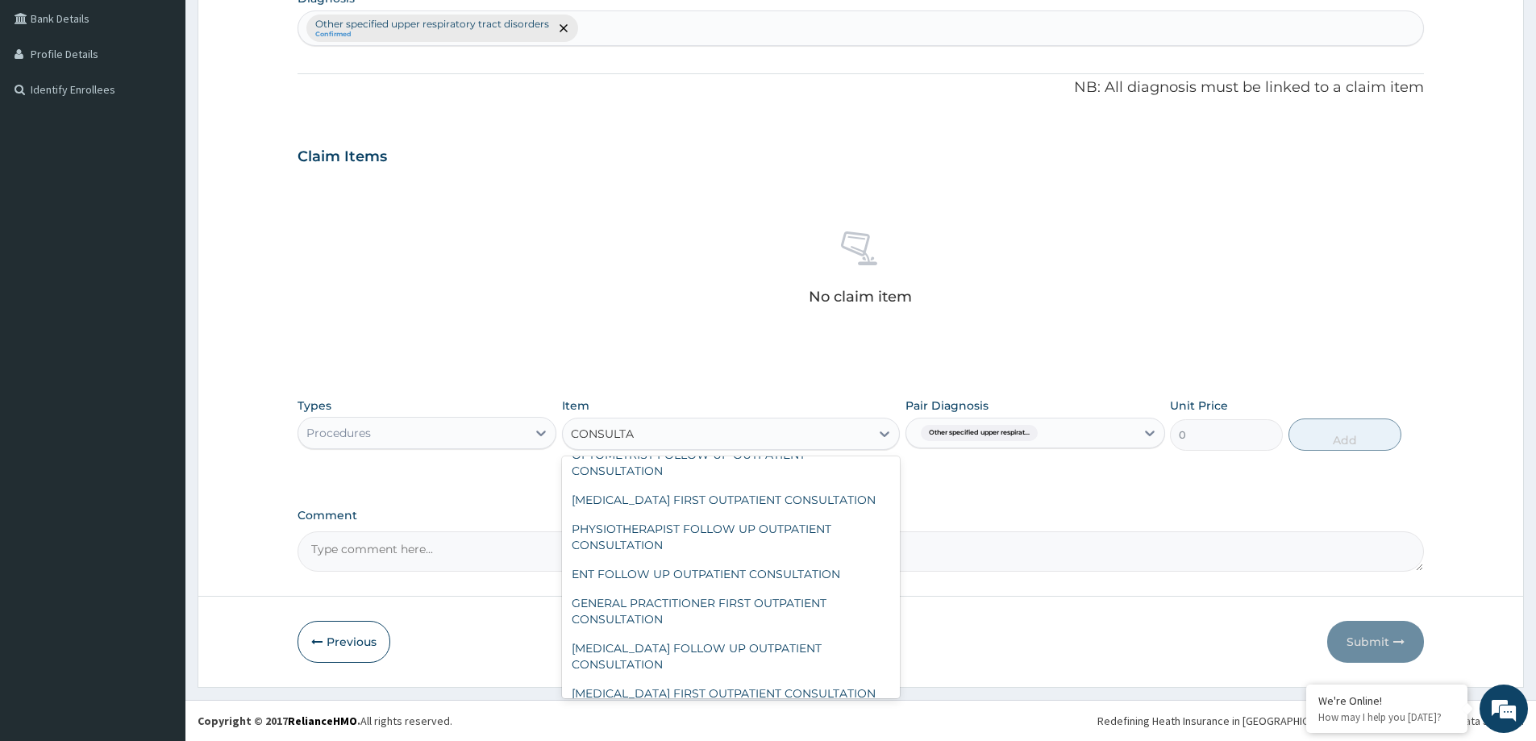
scroll to position [403, 0]
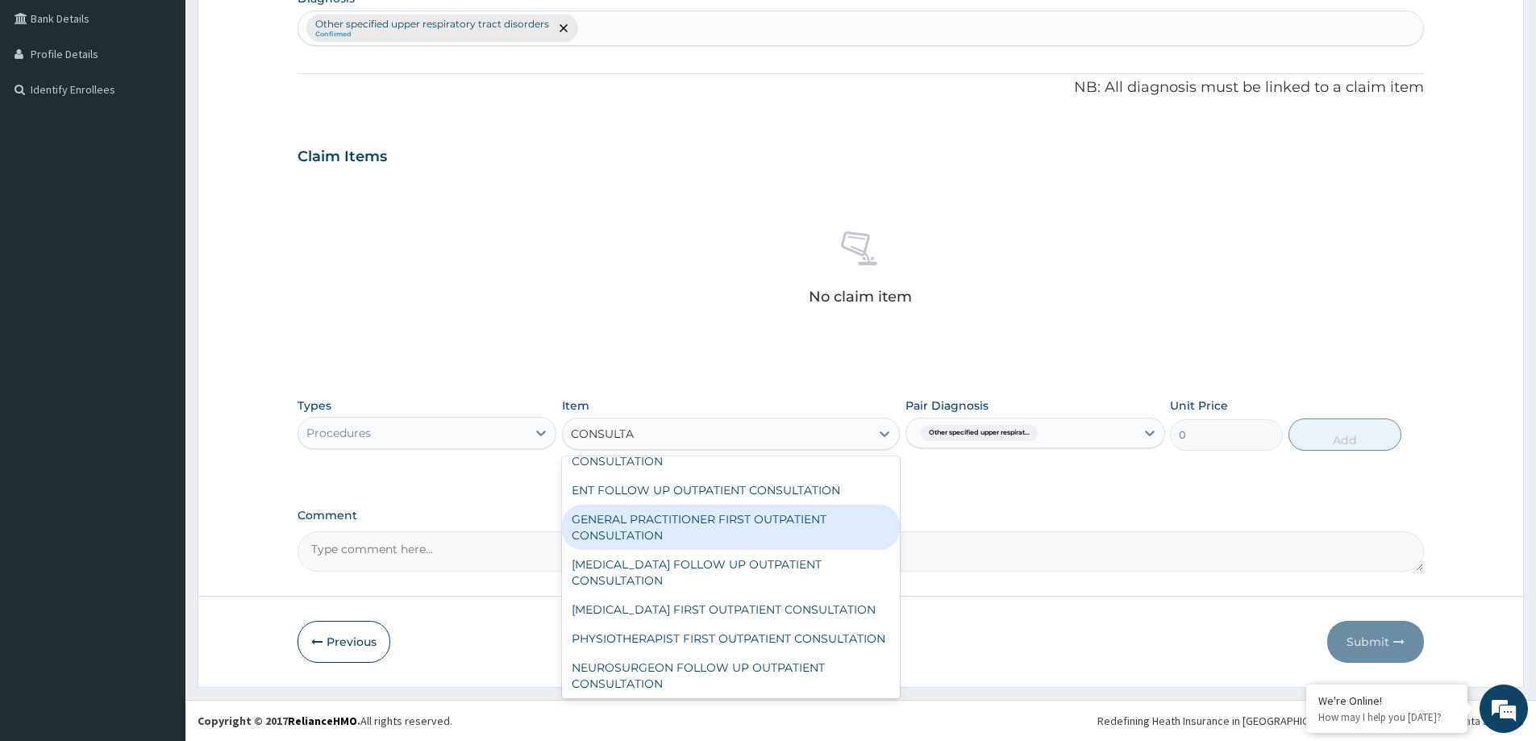
click at [739, 548] on div "GENERAL PRACTITIONER FIRST OUTPATIENT CONSULTATION" at bounding box center [731, 527] width 338 height 45
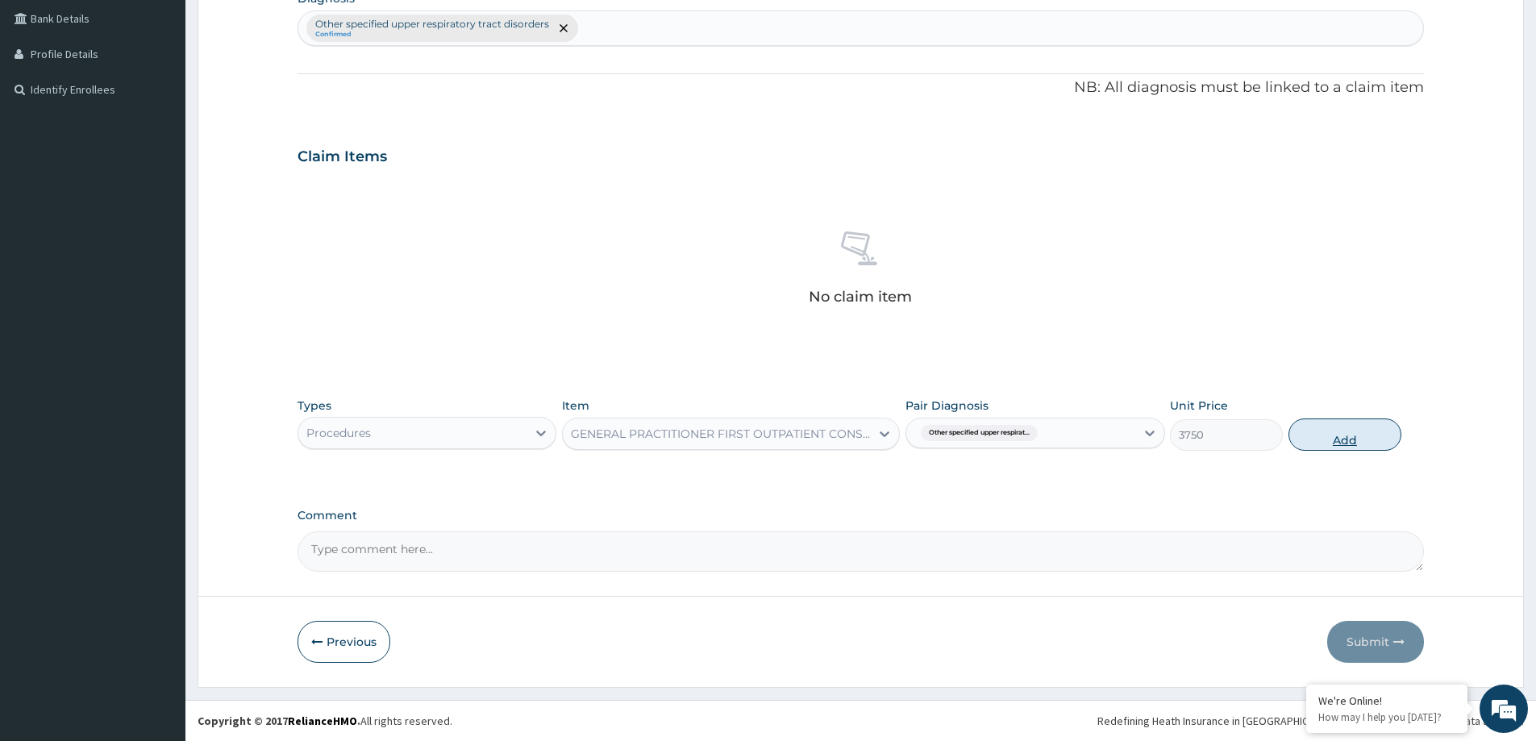
click at [1346, 431] on button "Add" at bounding box center [1345, 435] width 113 height 32
type input "0"
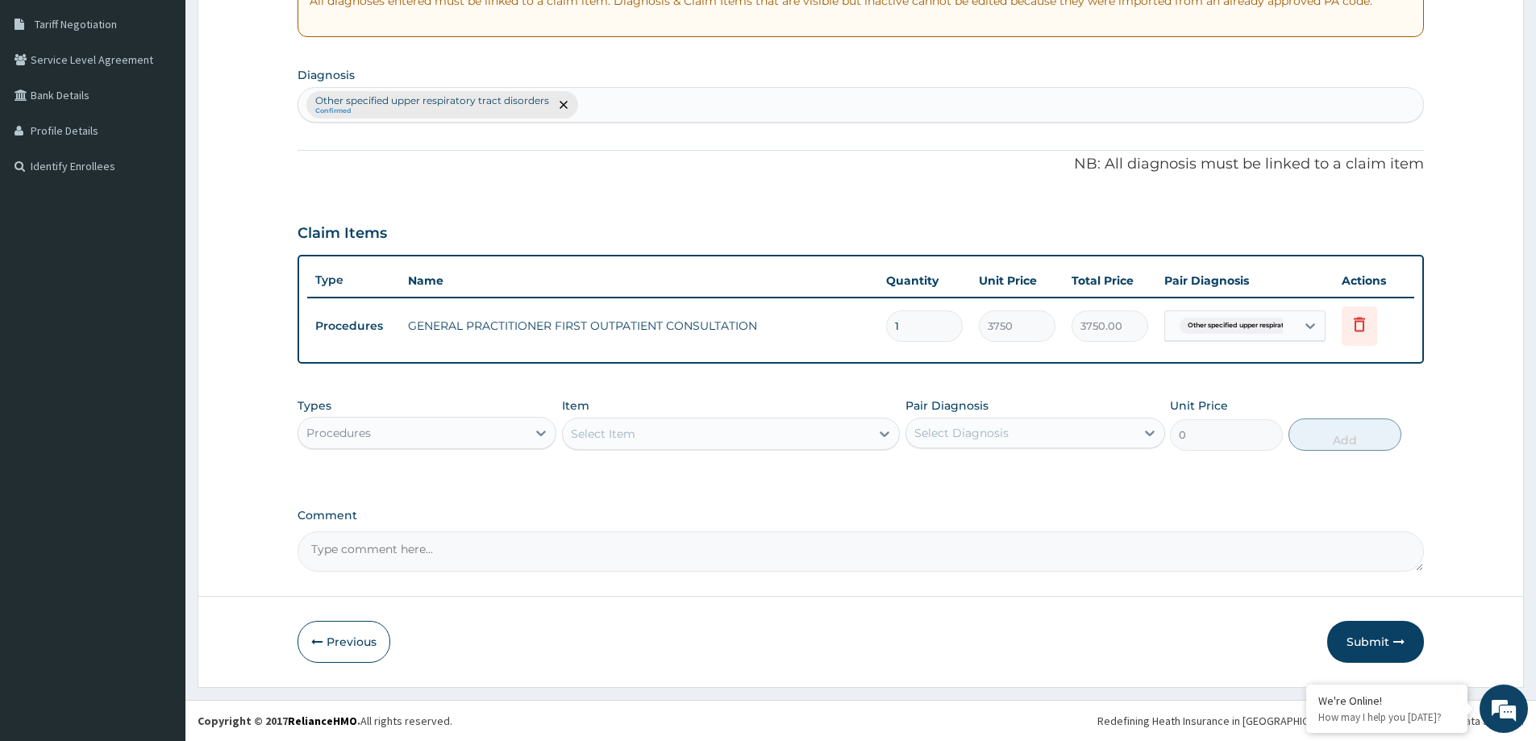
scroll to position [329, 0]
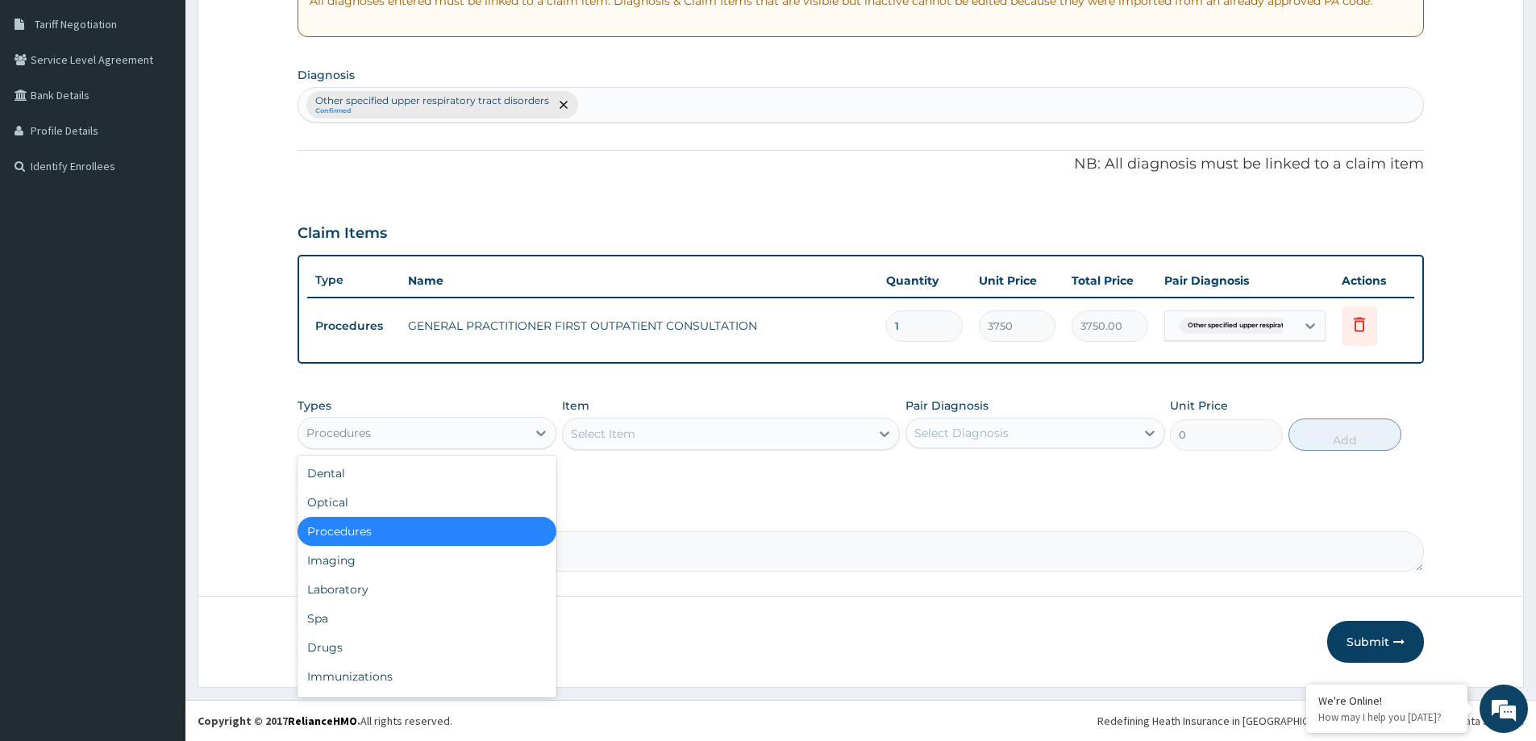
click at [510, 438] on div "Procedures" at bounding box center [412, 433] width 228 height 26
click at [376, 589] on div "Laboratory" at bounding box center [427, 589] width 259 height 29
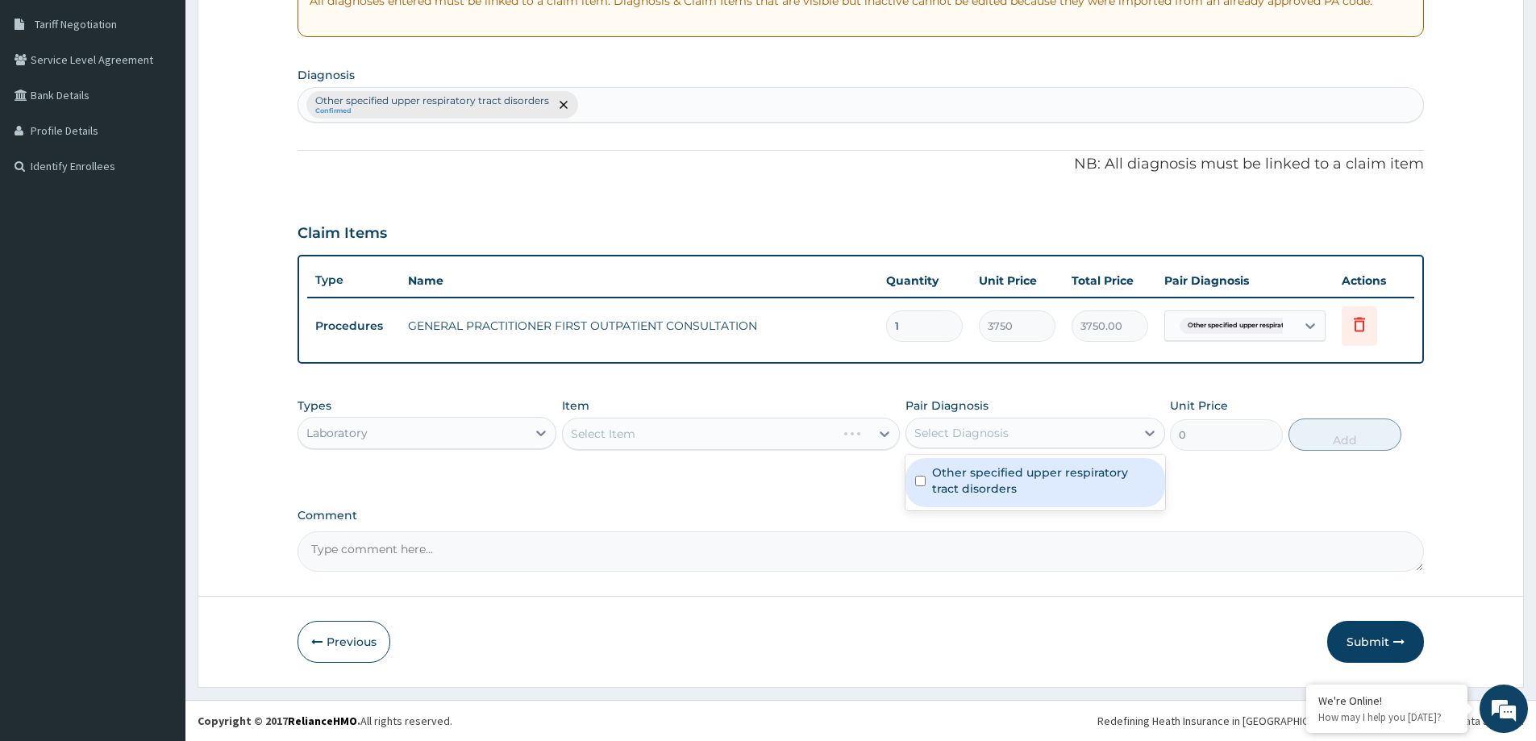
click at [1089, 436] on div "Select Diagnosis" at bounding box center [1020, 433] width 228 height 26
click at [1068, 474] on label "Other specified upper respiratory tract disorders" at bounding box center [1043, 480] width 223 height 32
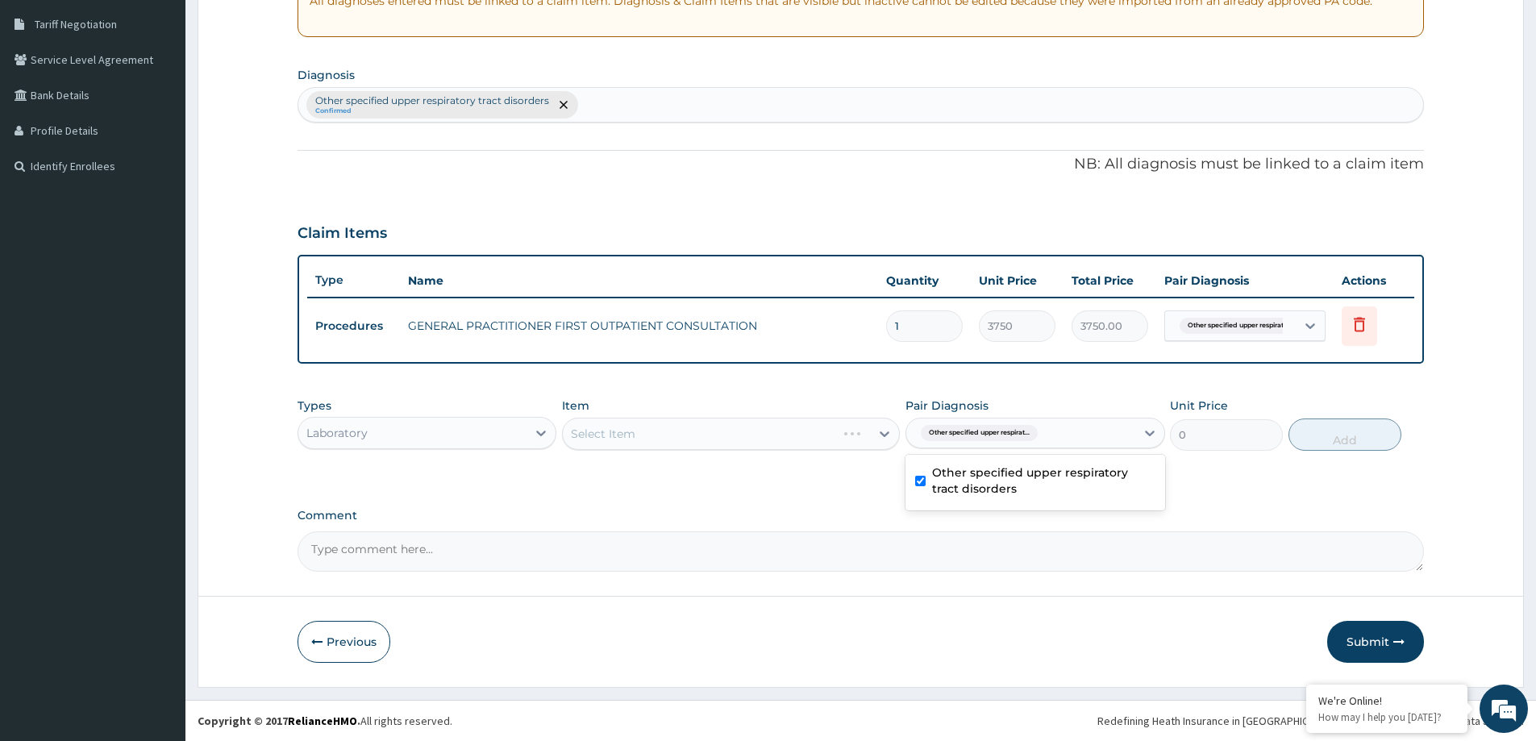
checkbox input "true"
click at [605, 112] on div "Other specified upper respiratory tract disorders Confirmed" at bounding box center [860, 105] width 1125 height 34
type input "MALARIA"
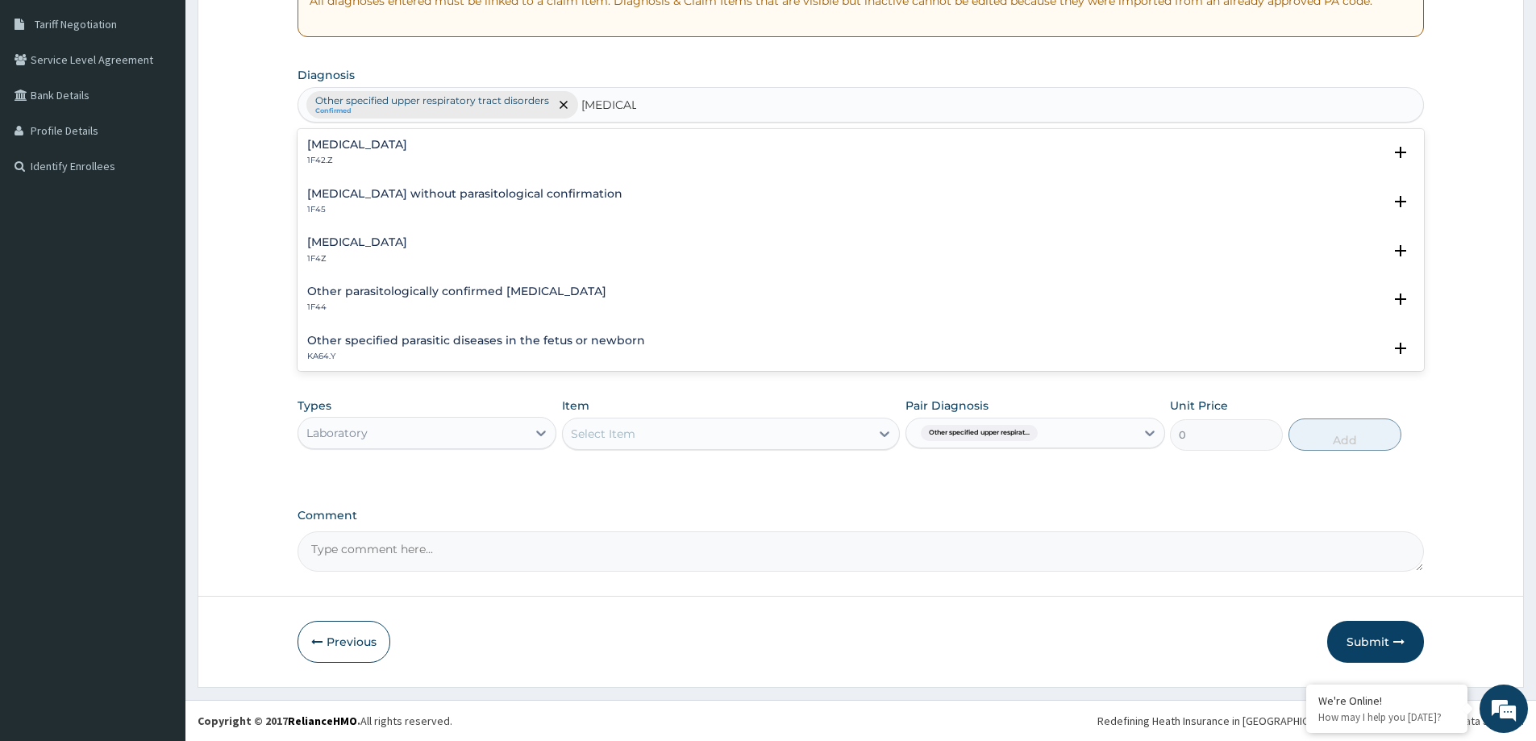
click at [407, 241] on h4 "Malaria, unspecified" at bounding box center [357, 242] width 100 height 12
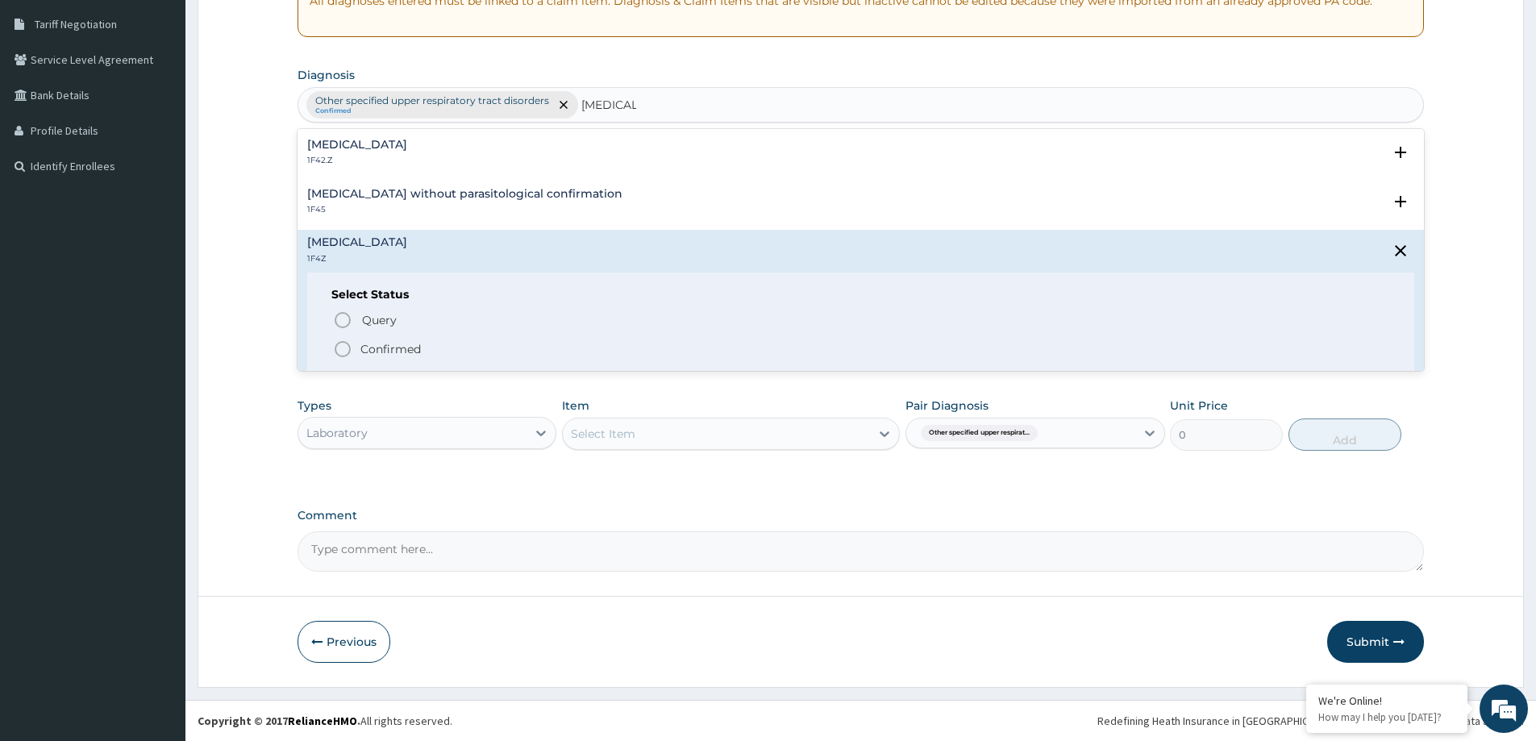
click at [344, 351] on icon "status option filled" at bounding box center [342, 348] width 19 height 19
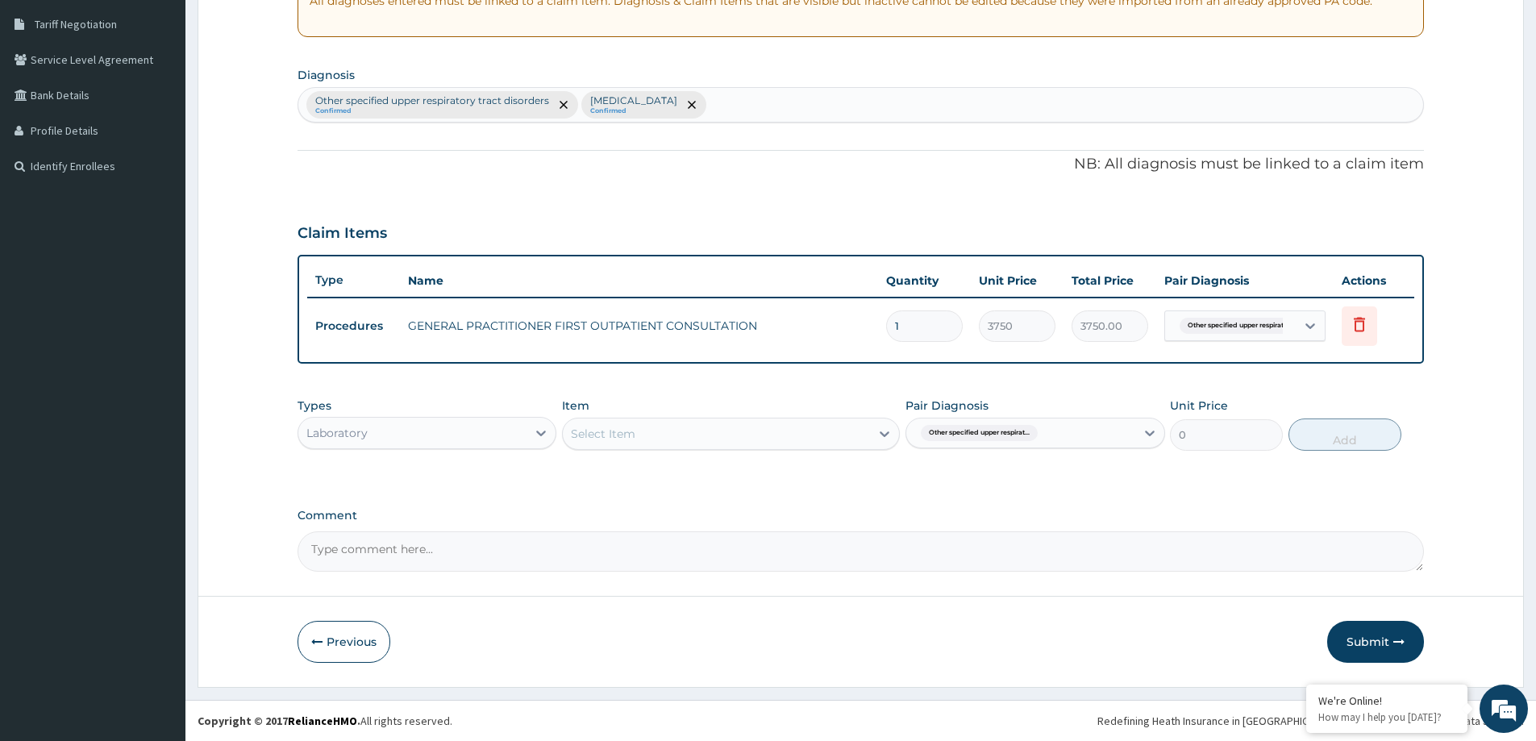
click at [803, 438] on div "Select Item" at bounding box center [716, 434] width 307 height 26
click at [743, 439] on div "Select Item" at bounding box center [716, 434] width 307 height 26
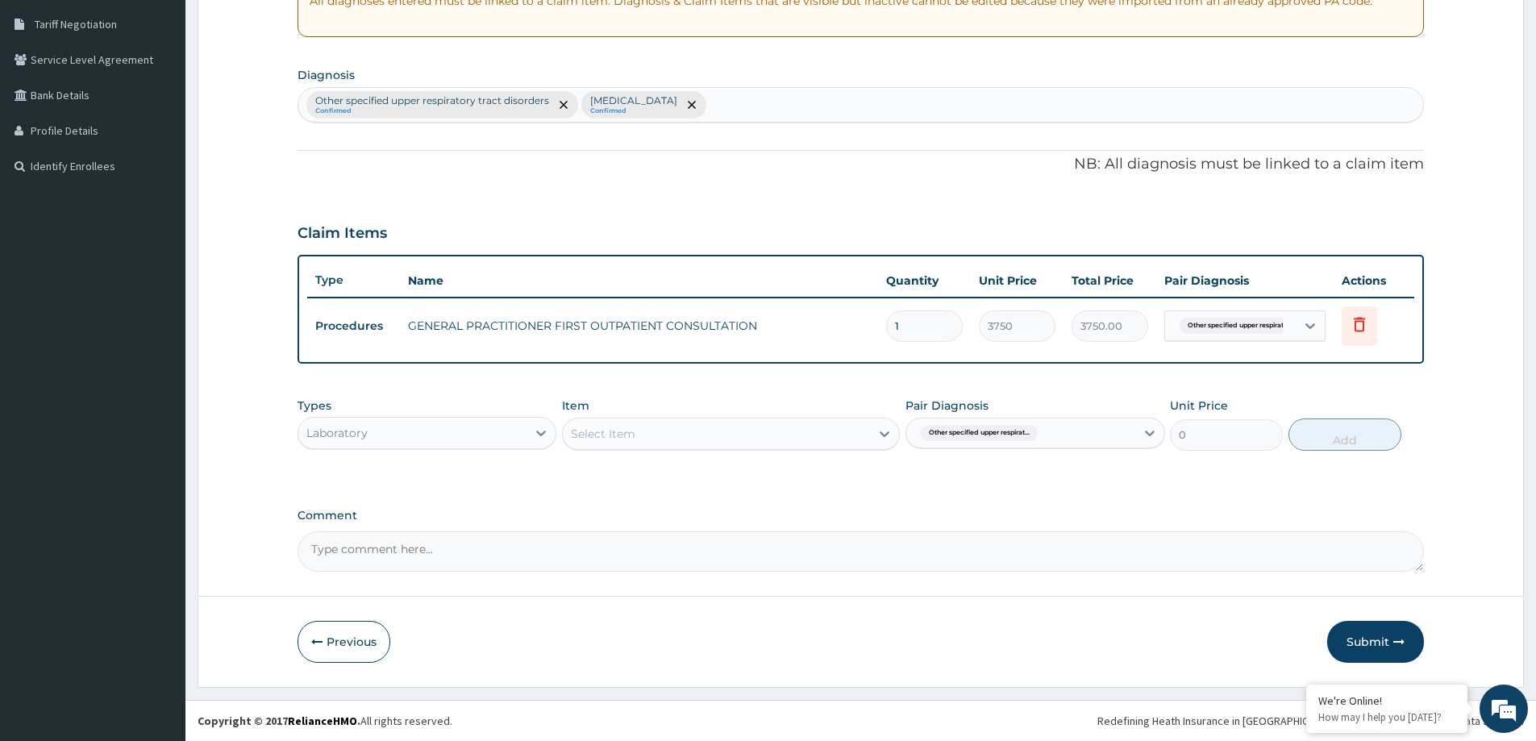
click at [743, 439] on div "Select Item" at bounding box center [716, 434] width 307 height 26
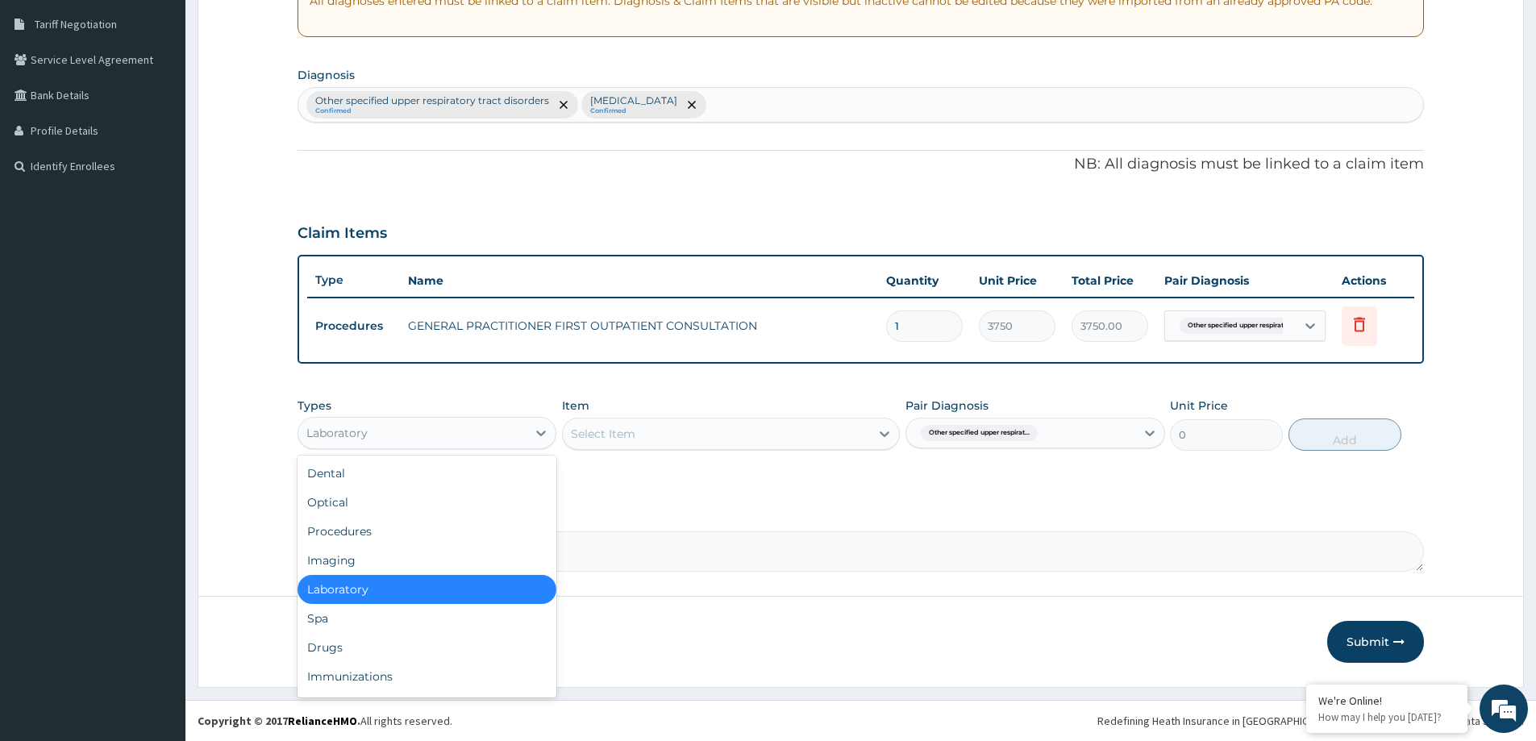
click at [422, 430] on div "Laboratory" at bounding box center [412, 433] width 228 height 26
click at [339, 641] on div "Drugs" at bounding box center [427, 647] width 259 height 29
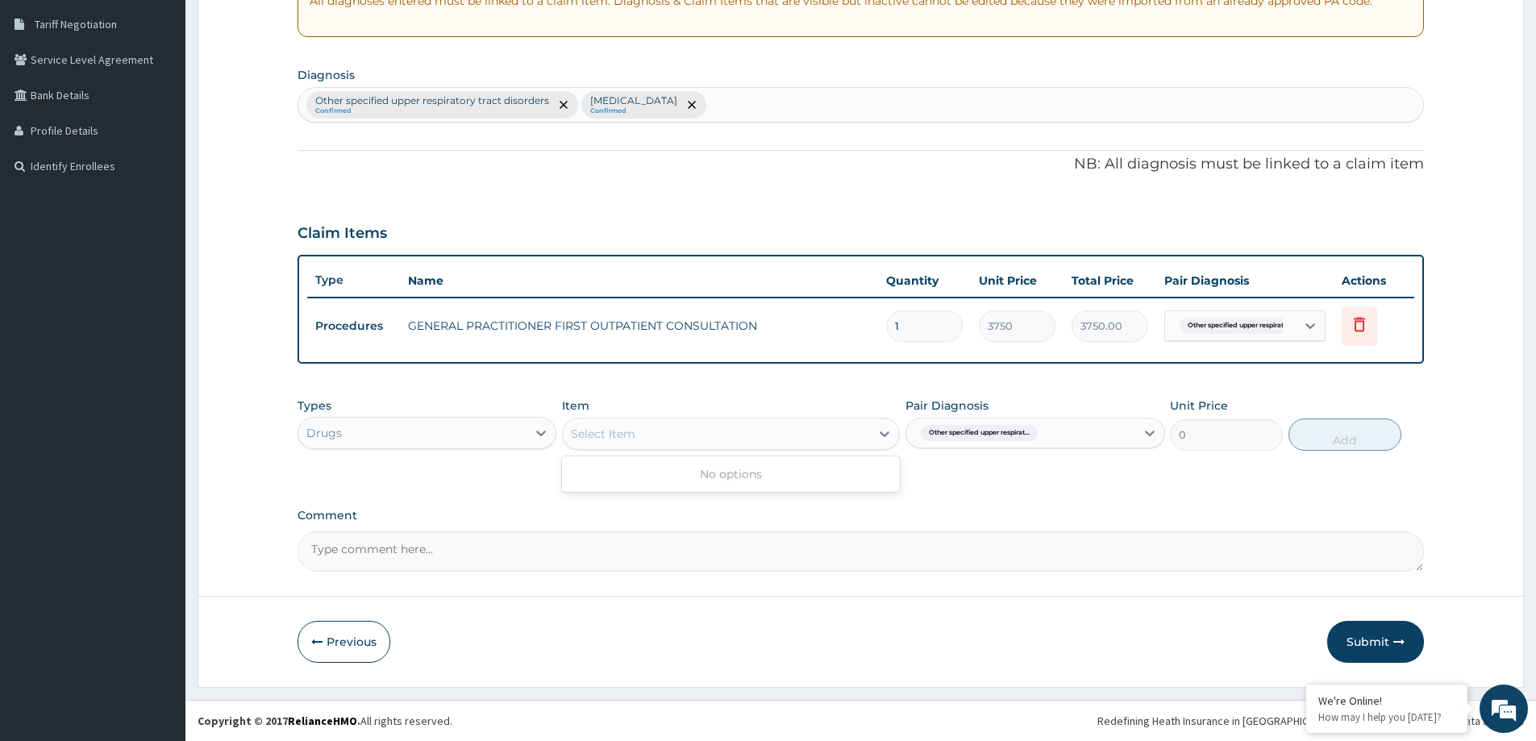
click at [750, 444] on div "Select Item" at bounding box center [716, 434] width 307 height 26
click at [751, 444] on div "Select Item" at bounding box center [716, 434] width 307 height 26
click at [761, 437] on div "Select Item" at bounding box center [716, 434] width 307 height 26
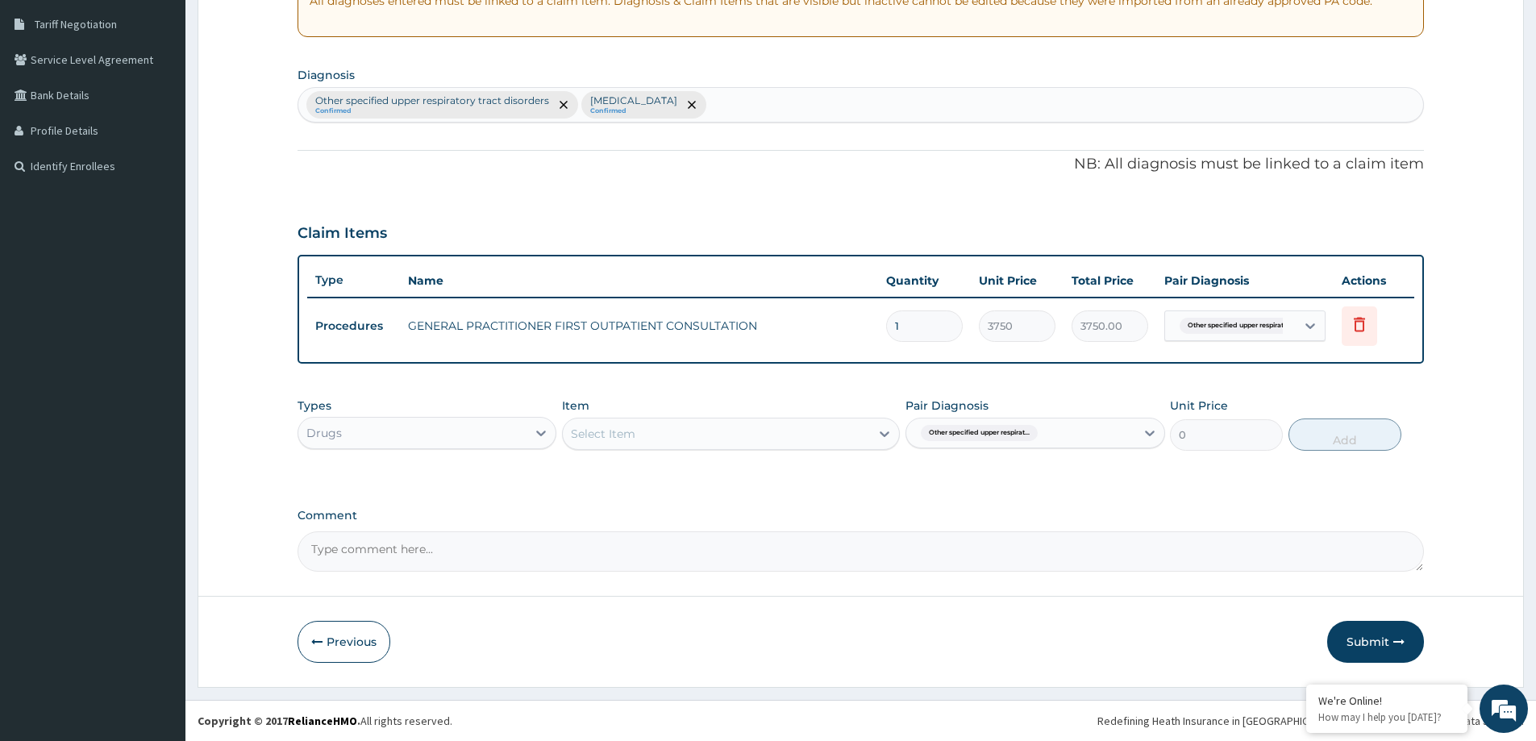
click at [761, 437] on div "Select Item" at bounding box center [716, 434] width 307 height 26
click at [768, 442] on div "Select Item" at bounding box center [716, 434] width 307 height 26
click at [360, 428] on div "Drugs" at bounding box center [412, 433] width 228 height 26
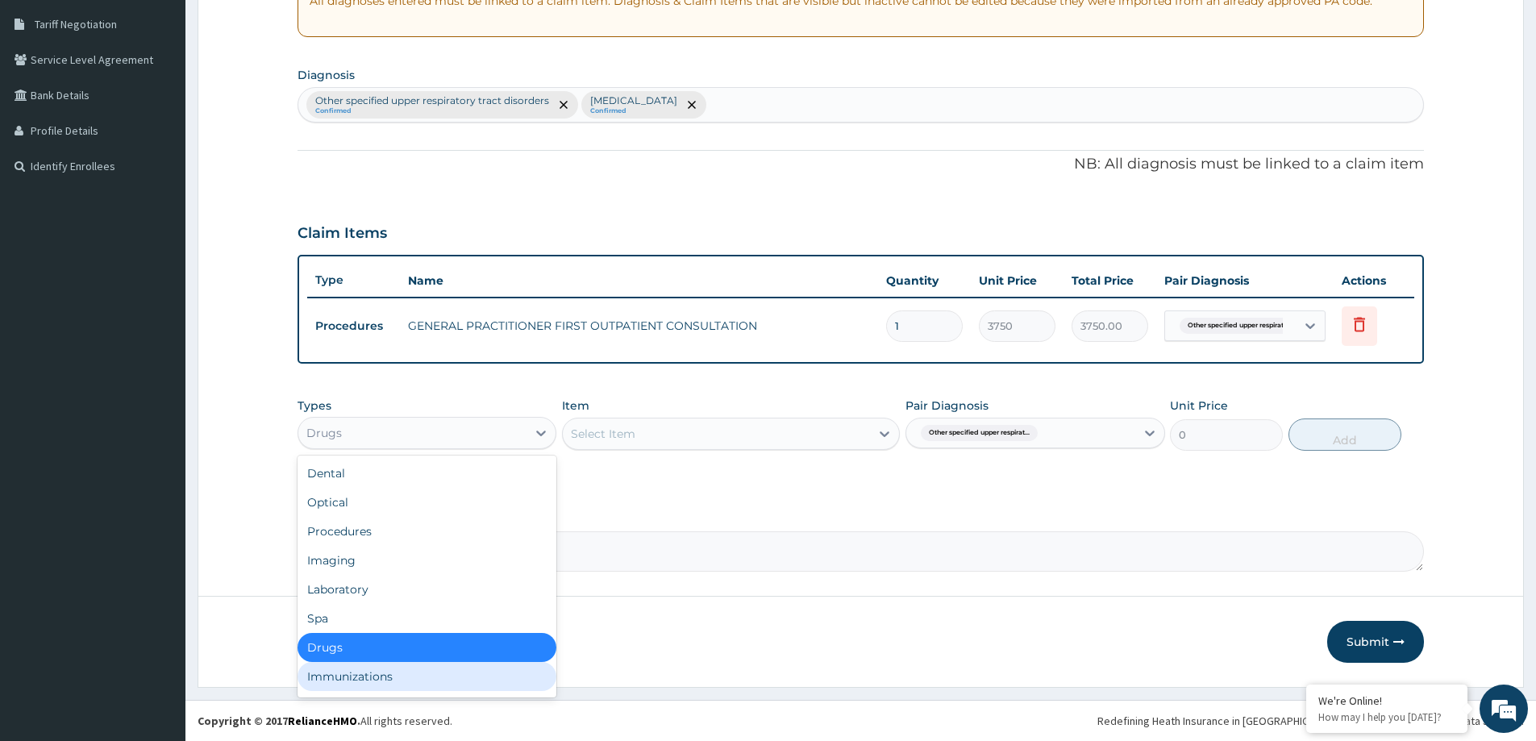
scroll to position [55, 0]
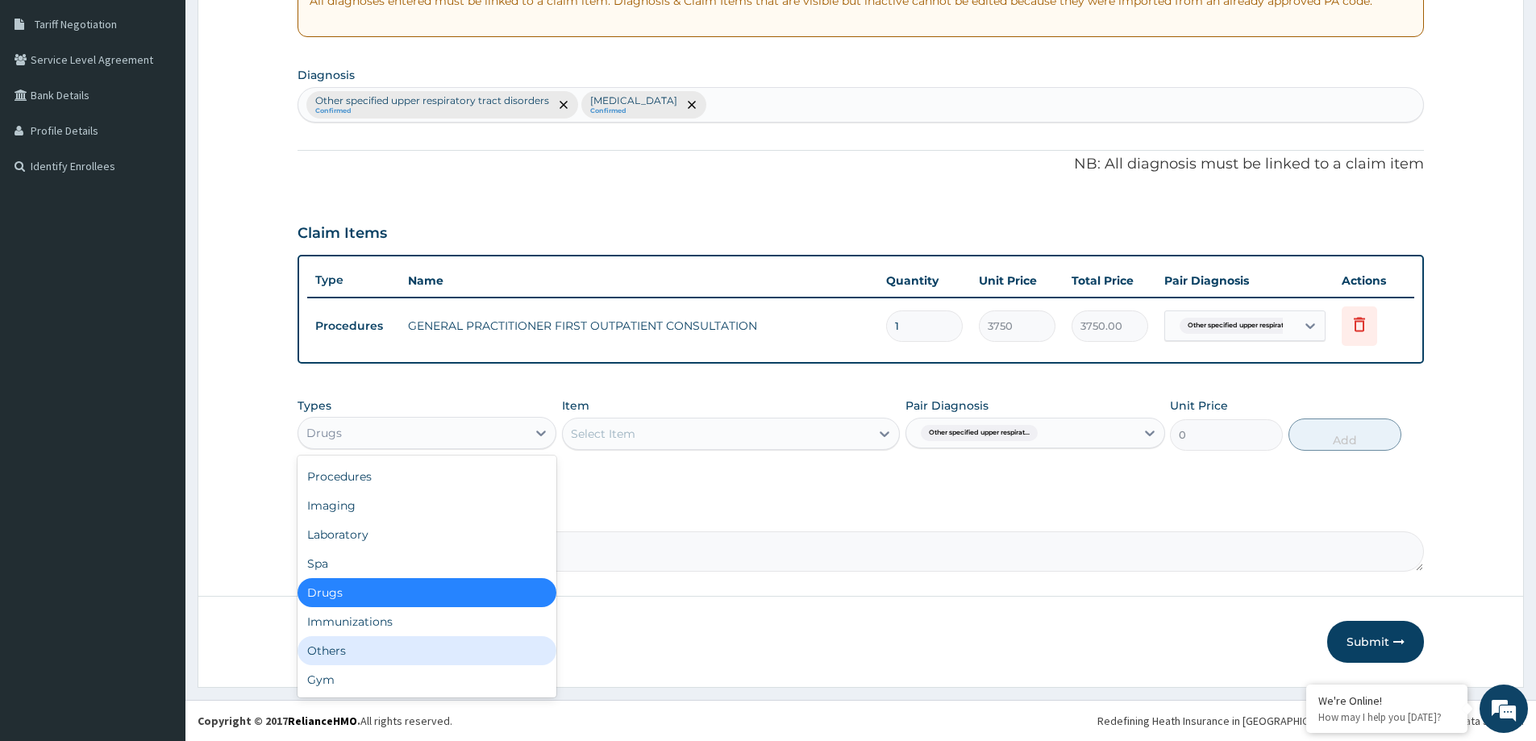
click at [380, 642] on div "Others" at bounding box center [427, 650] width 259 height 29
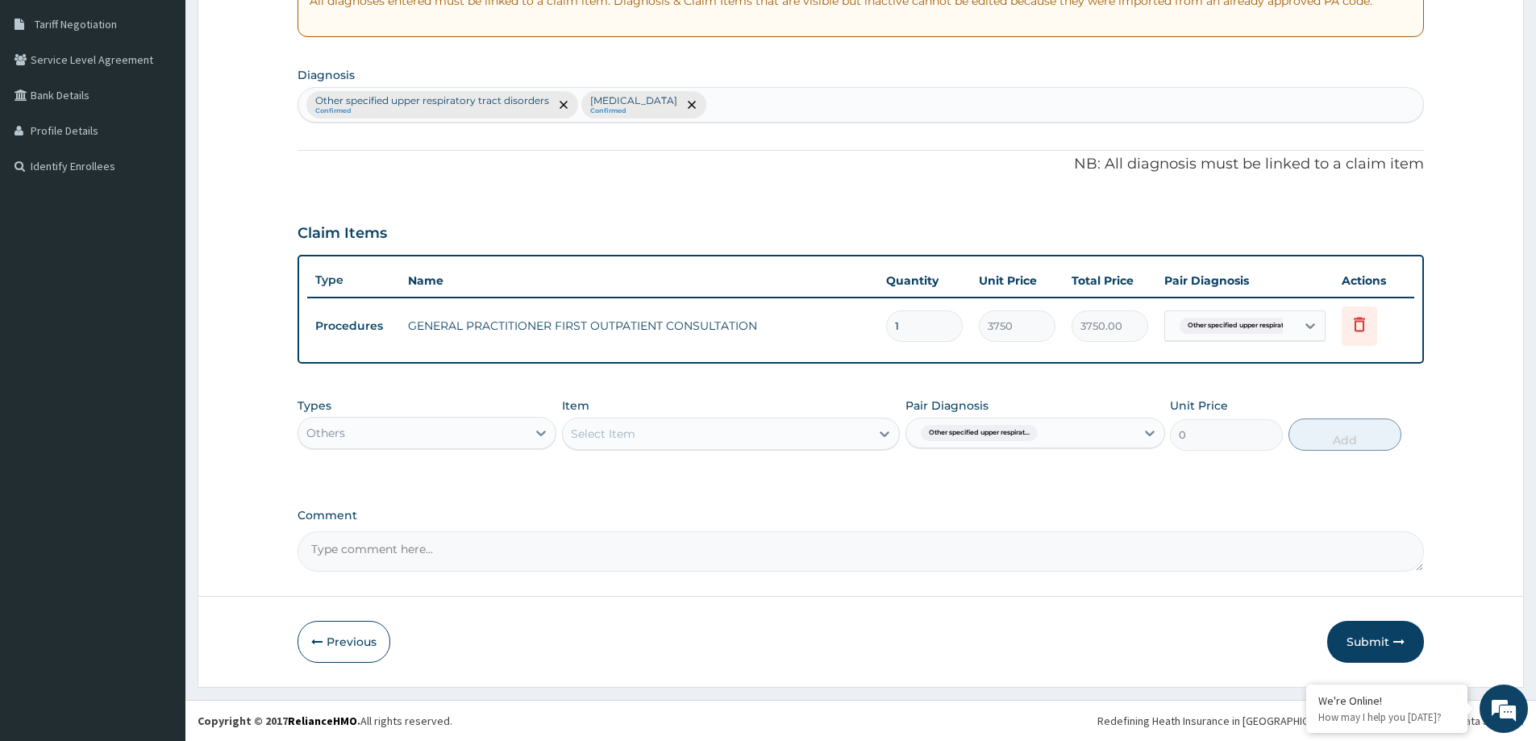
click at [838, 427] on div "Select Item" at bounding box center [716, 434] width 307 height 26
click at [481, 408] on div "Types Others" at bounding box center [427, 424] width 259 height 53
click at [468, 428] on div "Others" at bounding box center [412, 433] width 228 height 26
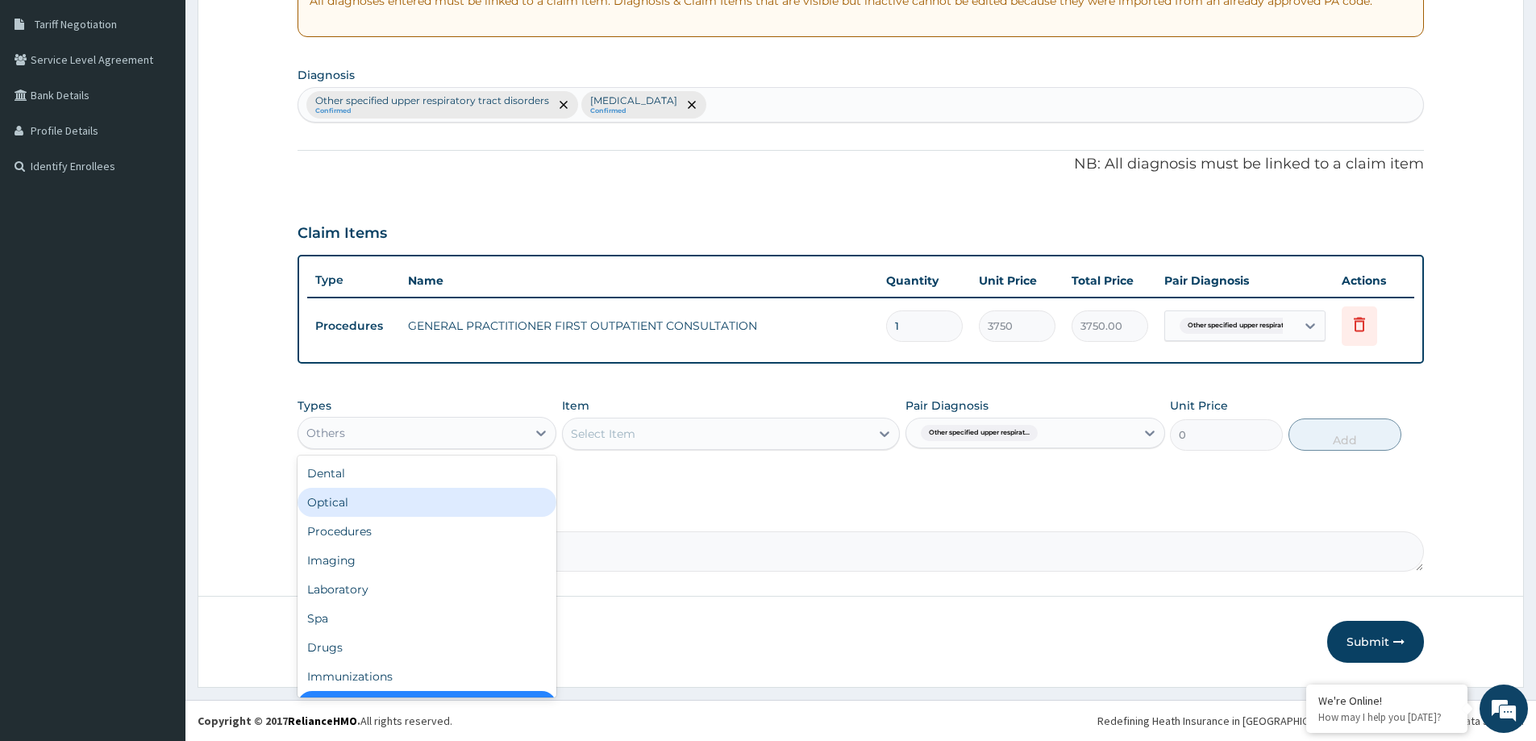
scroll to position [32, 0]
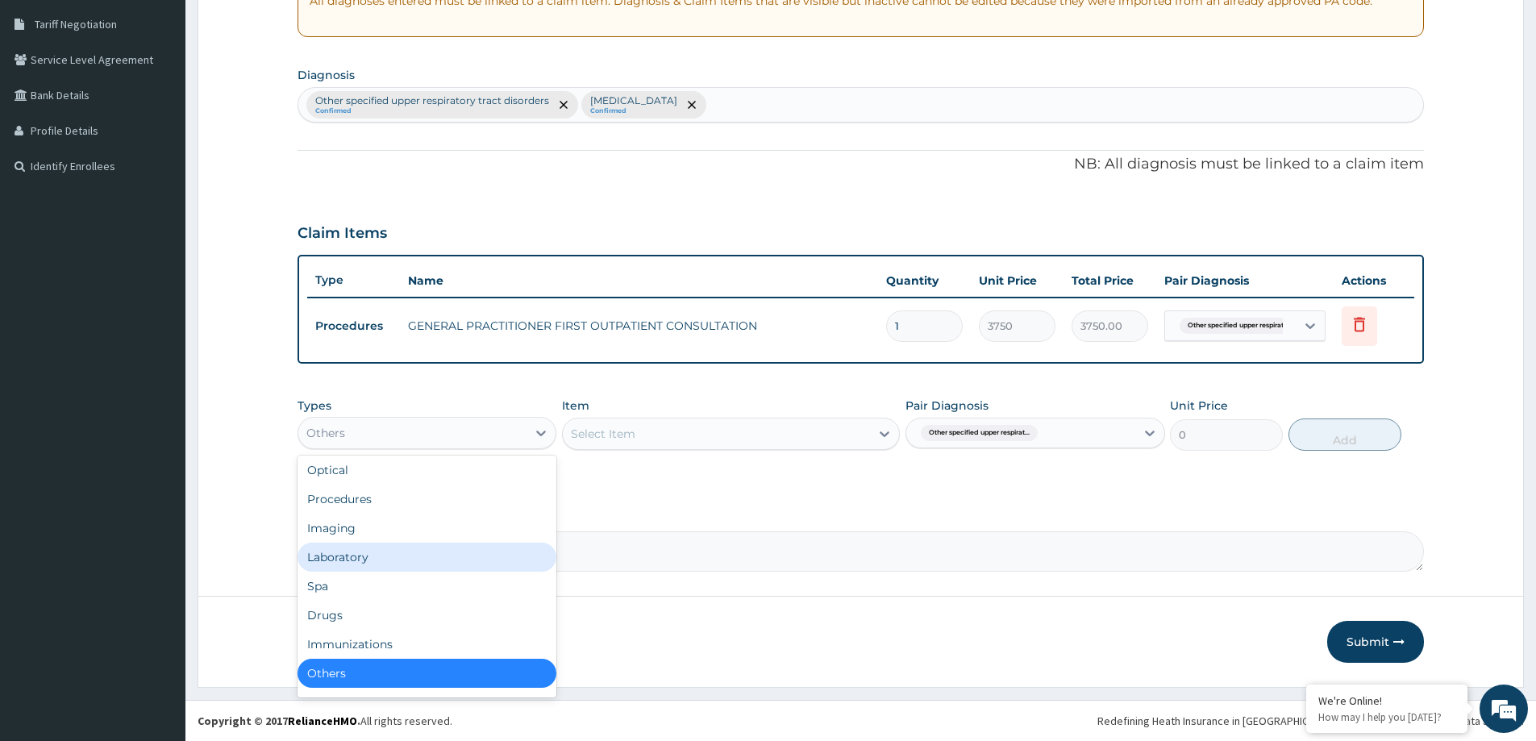
click at [387, 544] on div "Laboratory" at bounding box center [427, 557] width 259 height 29
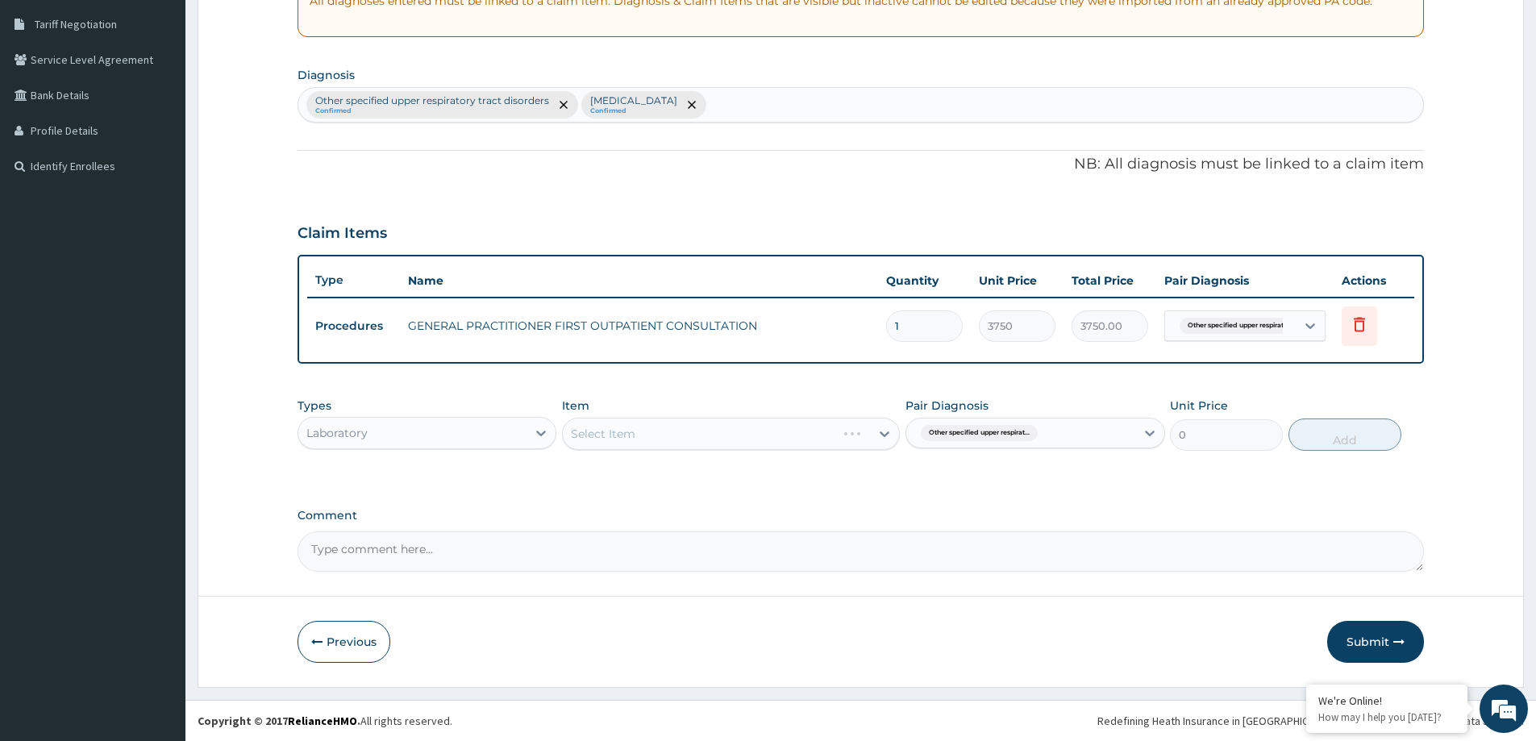
click at [832, 426] on div "Select Item" at bounding box center [731, 434] width 338 height 32
click at [832, 426] on div "Select Item" at bounding box center [716, 434] width 307 height 26
click at [452, 442] on div "Laboratory" at bounding box center [412, 433] width 228 height 26
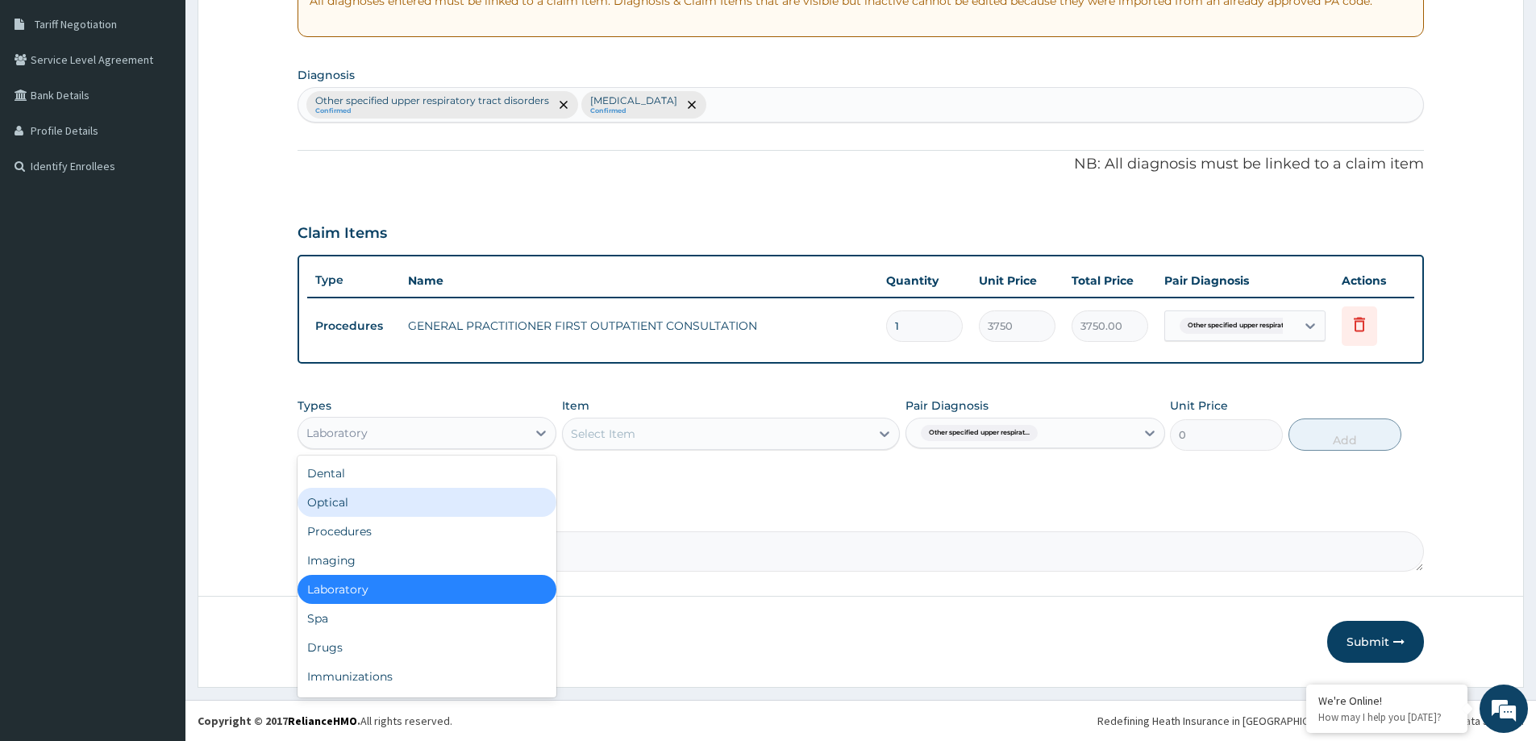
click at [387, 498] on div "Optical" at bounding box center [427, 502] width 259 height 29
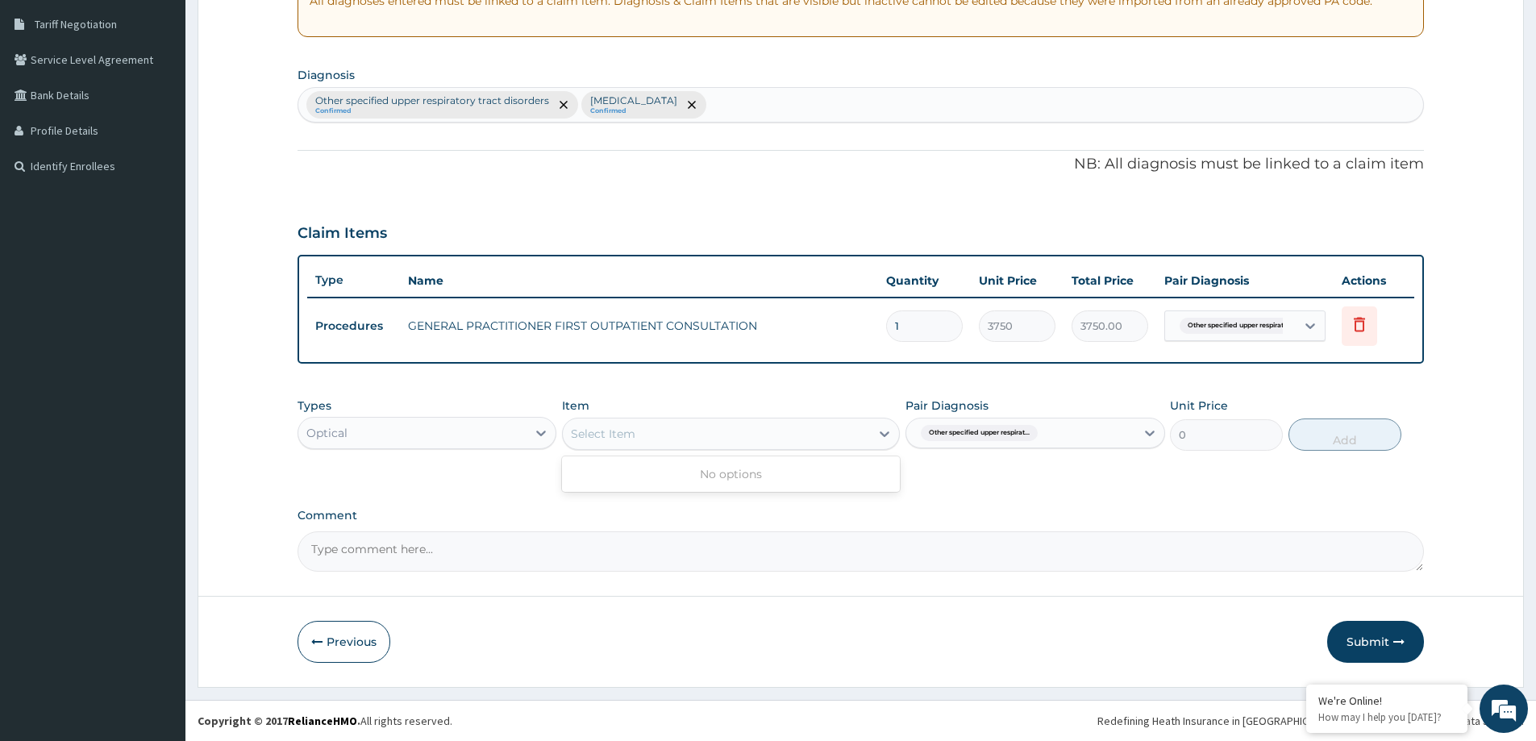
click at [861, 428] on div "Select Item" at bounding box center [716, 434] width 307 height 26
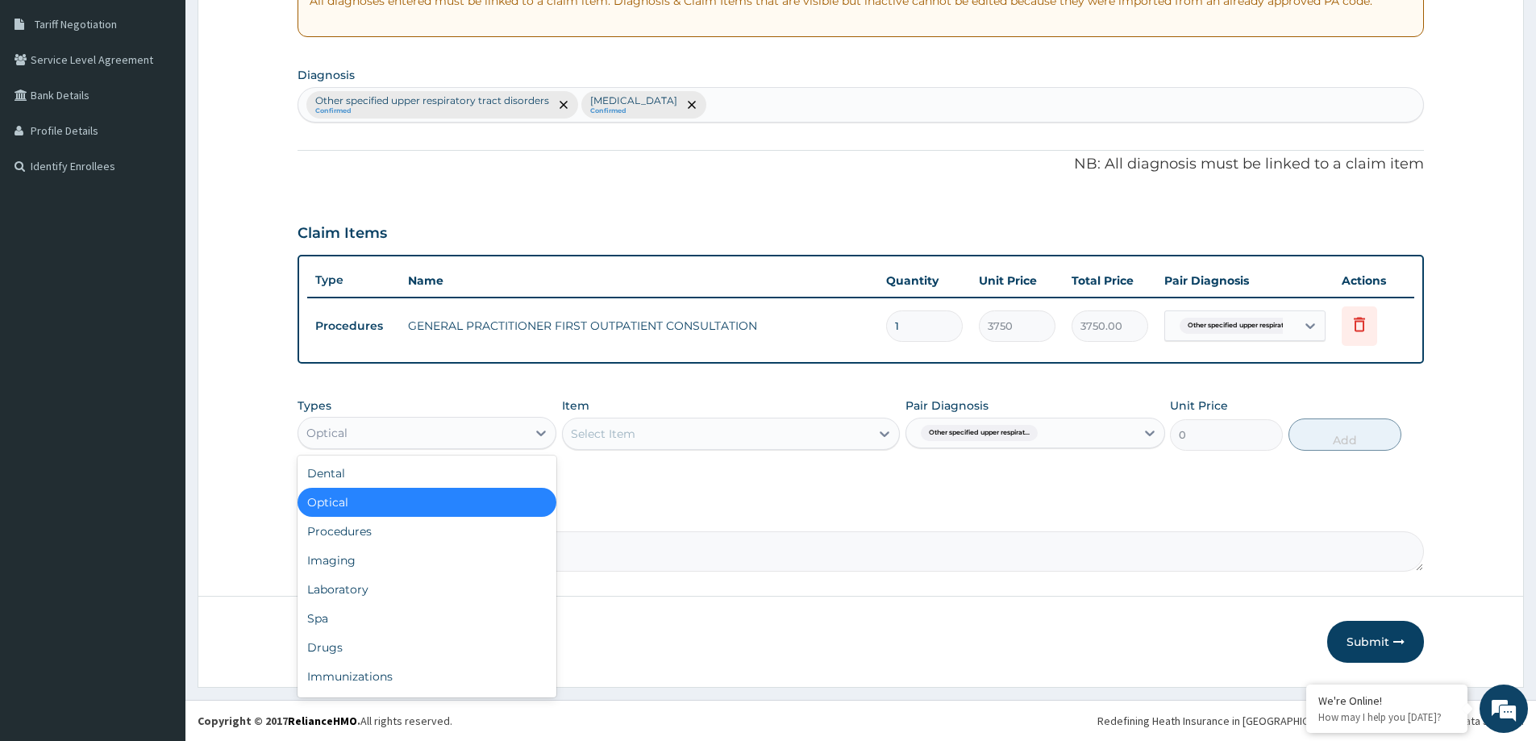
click at [373, 442] on div "Optical" at bounding box center [412, 433] width 228 height 26
click at [354, 473] on div "Dental" at bounding box center [427, 473] width 259 height 29
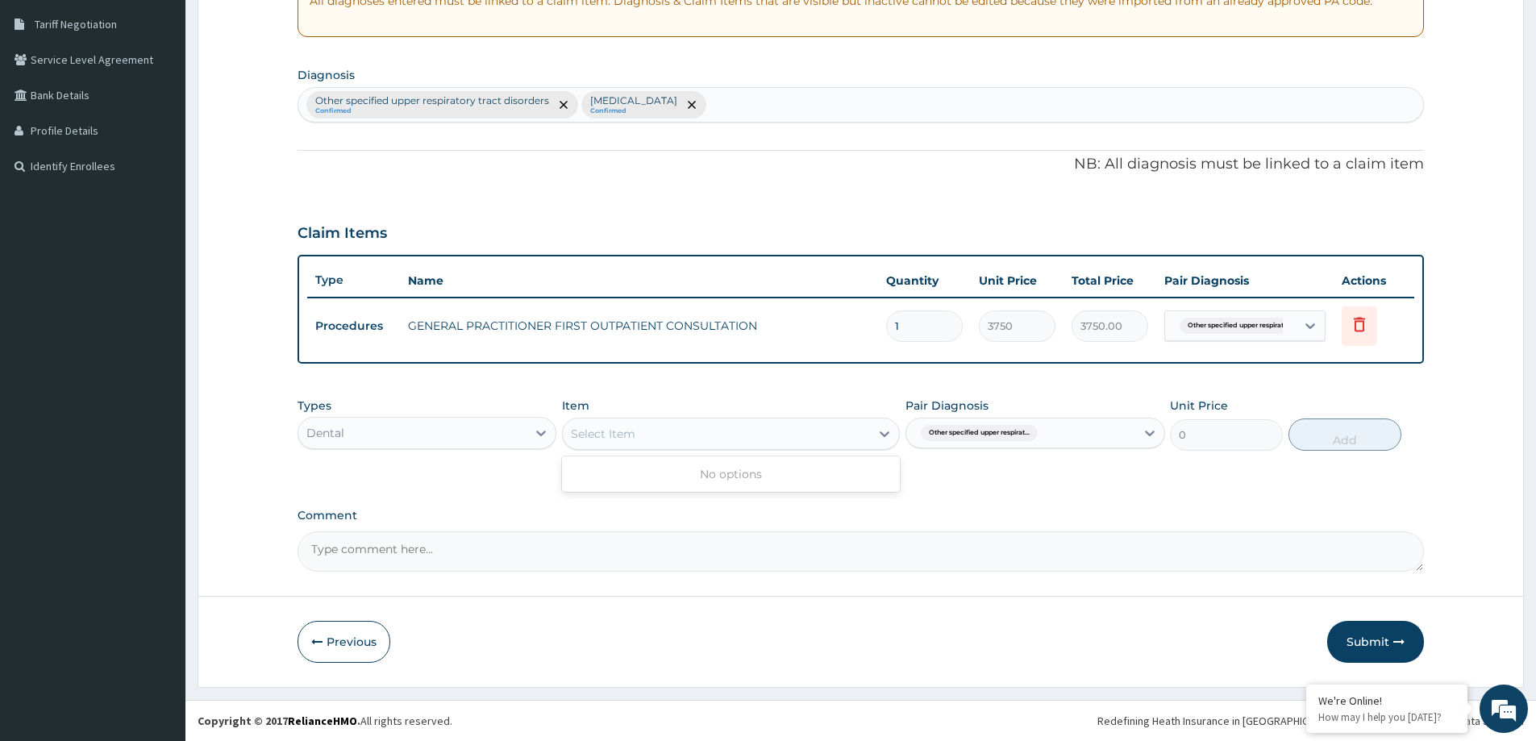
click at [833, 440] on div "Select Item" at bounding box center [716, 434] width 307 height 26
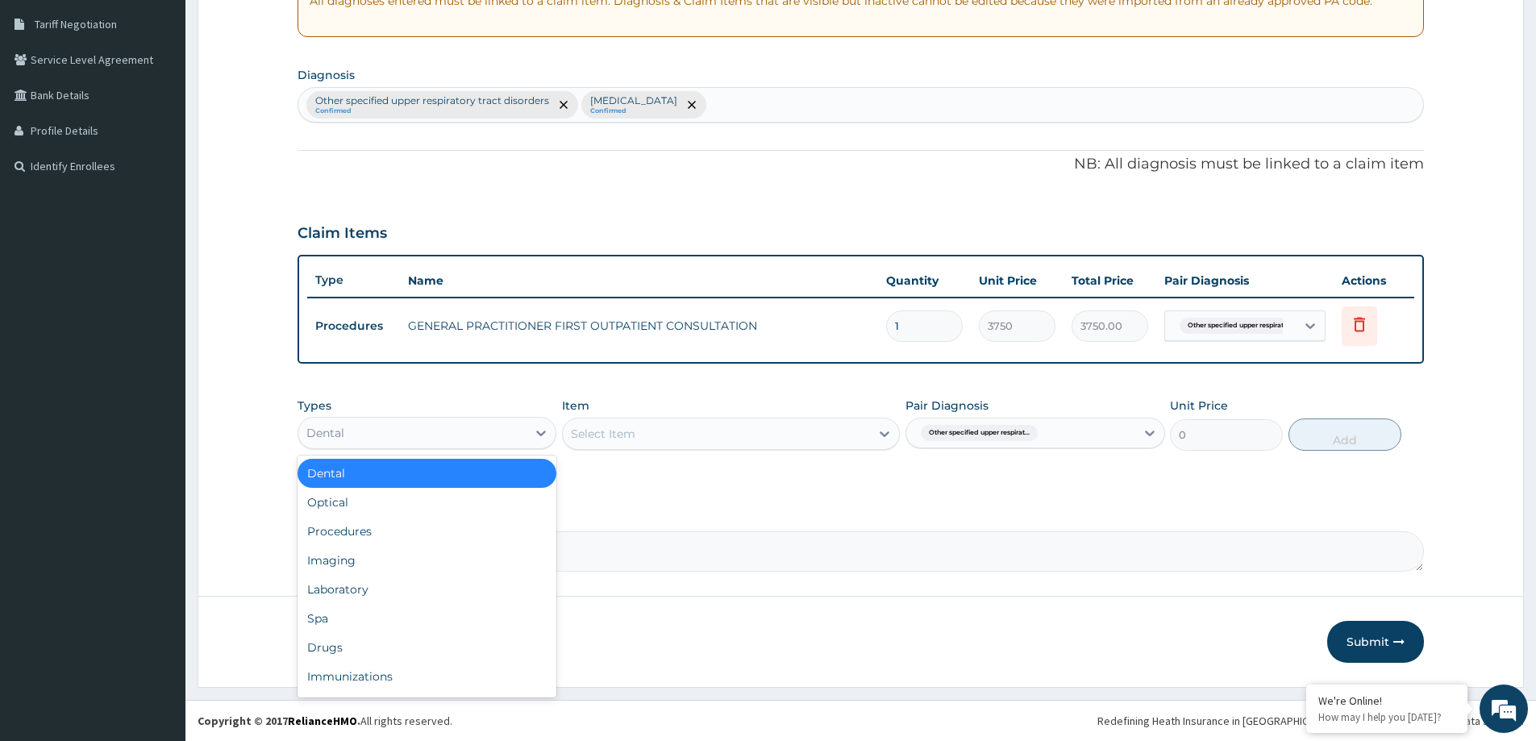
click at [403, 422] on div "Dental" at bounding box center [412, 433] width 228 height 26
click at [349, 646] on div "Drugs" at bounding box center [427, 647] width 259 height 29
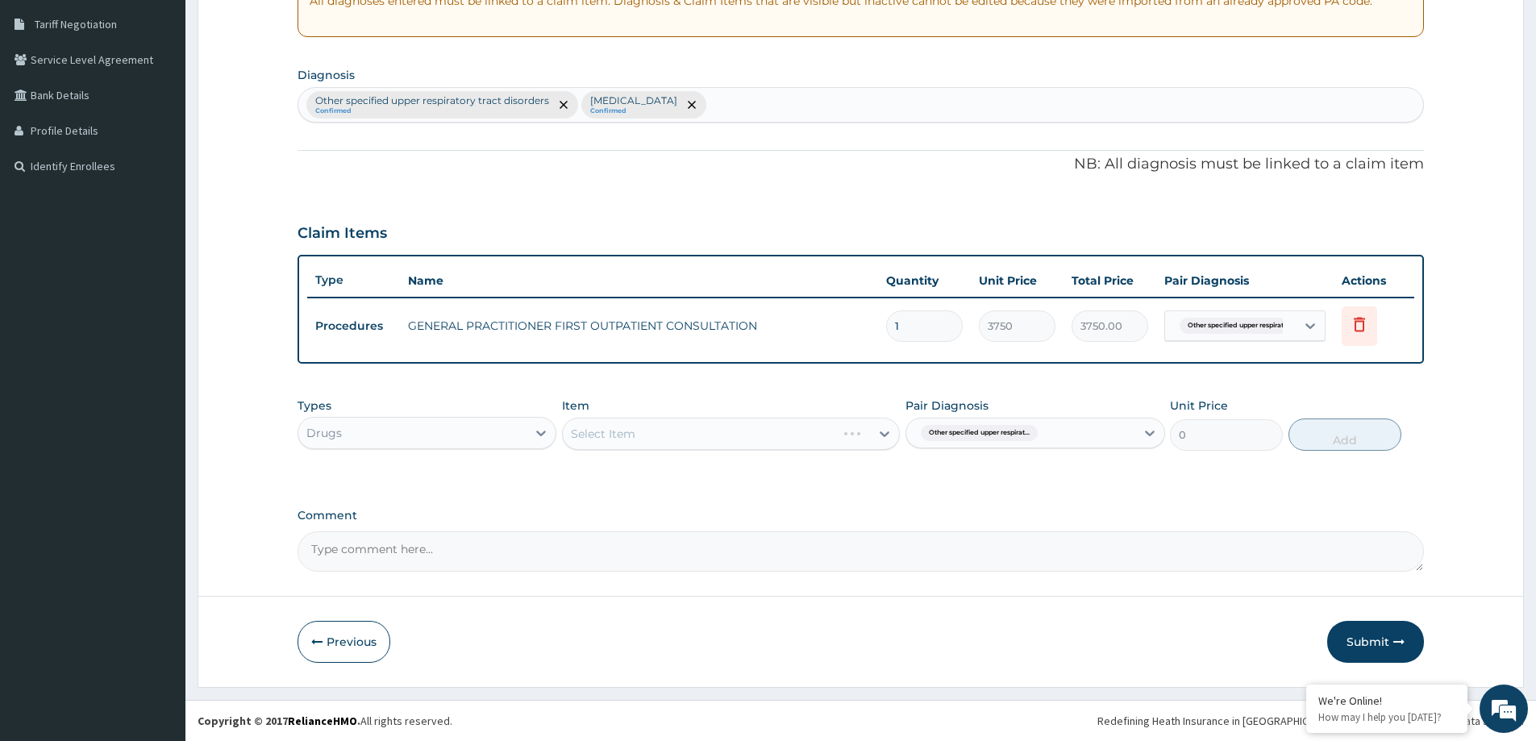
click at [792, 431] on div "Select Item" at bounding box center [731, 434] width 338 height 32
click at [708, 423] on div "Select Item" at bounding box center [716, 434] width 307 height 26
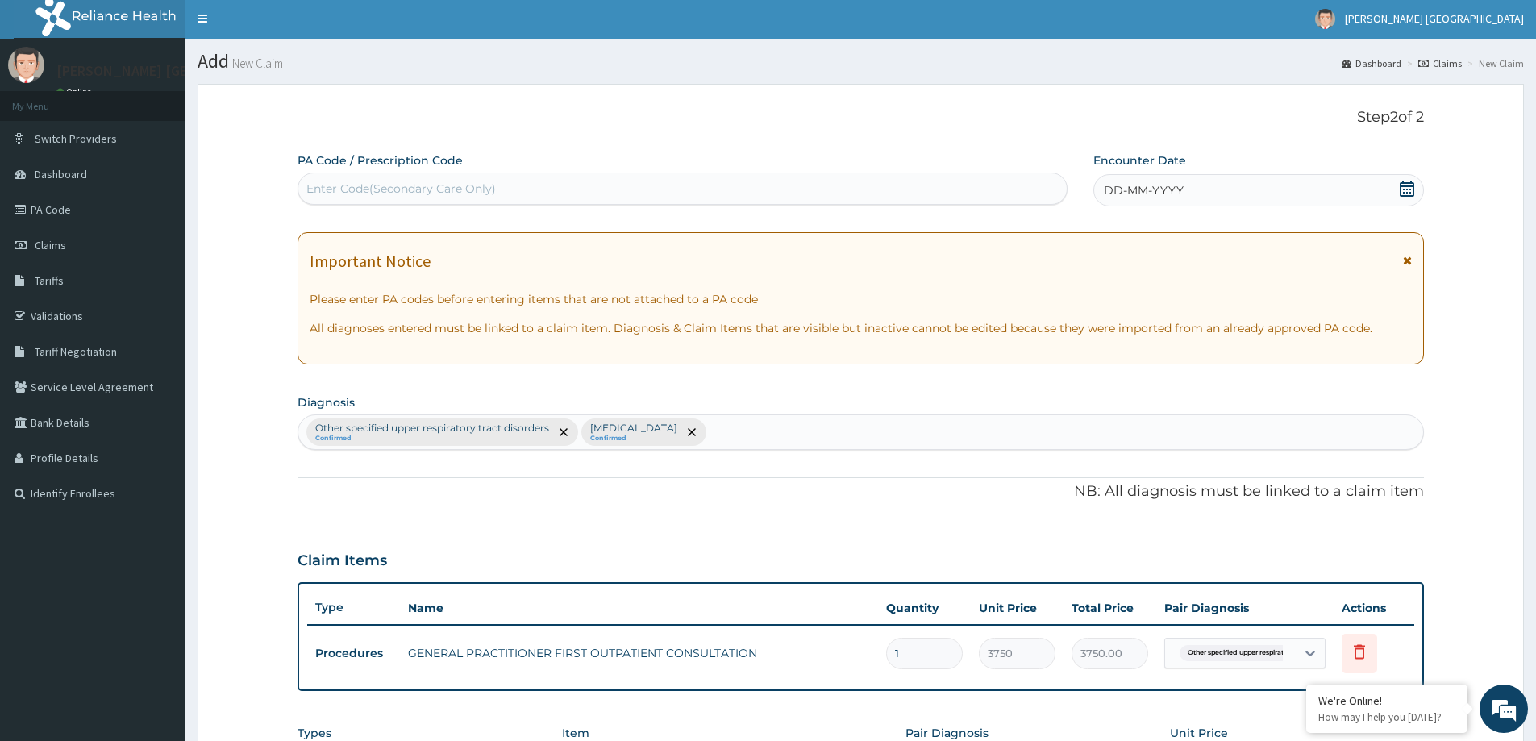
scroll to position [0, 0]
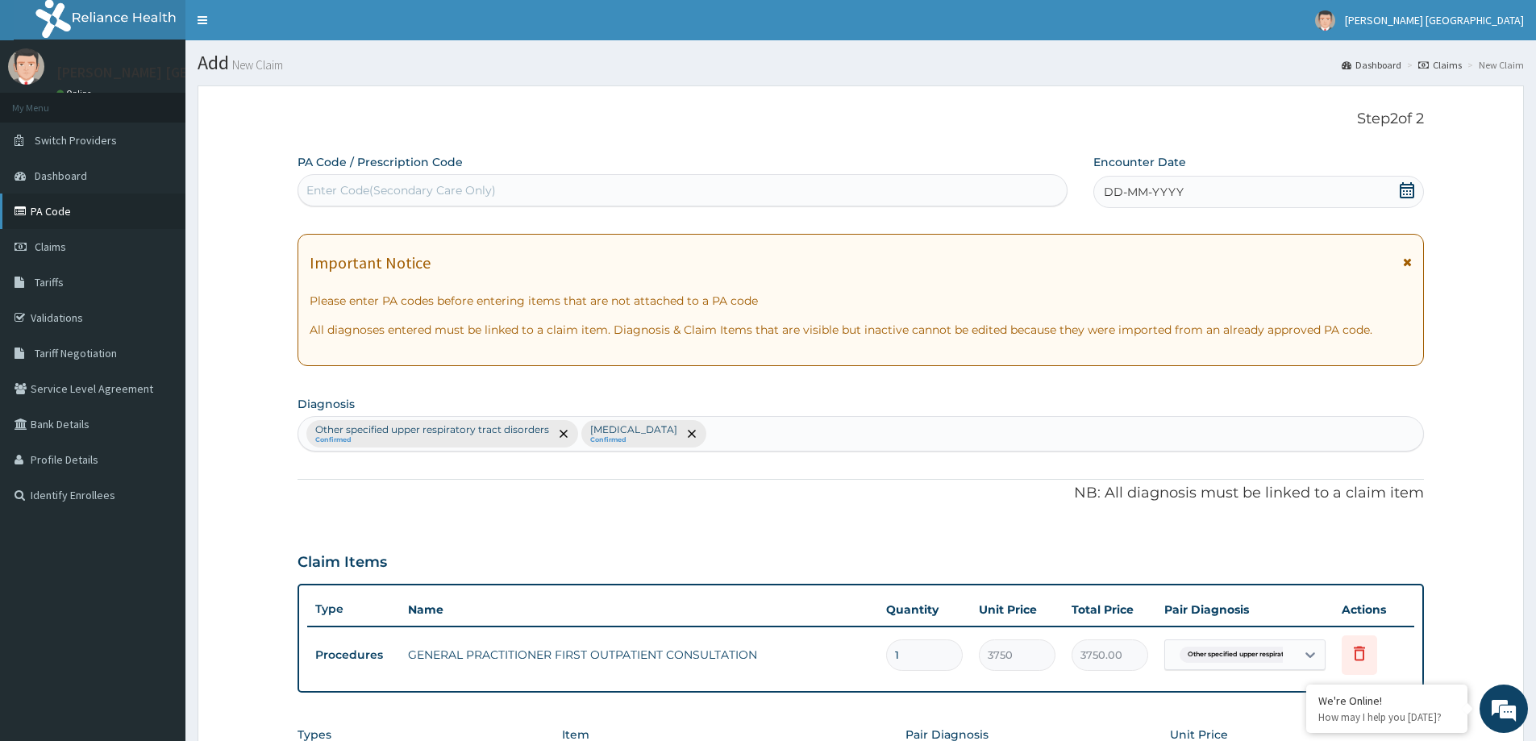
click at [85, 215] on link "PA Code" at bounding box center [92, 211] width 185 height 35
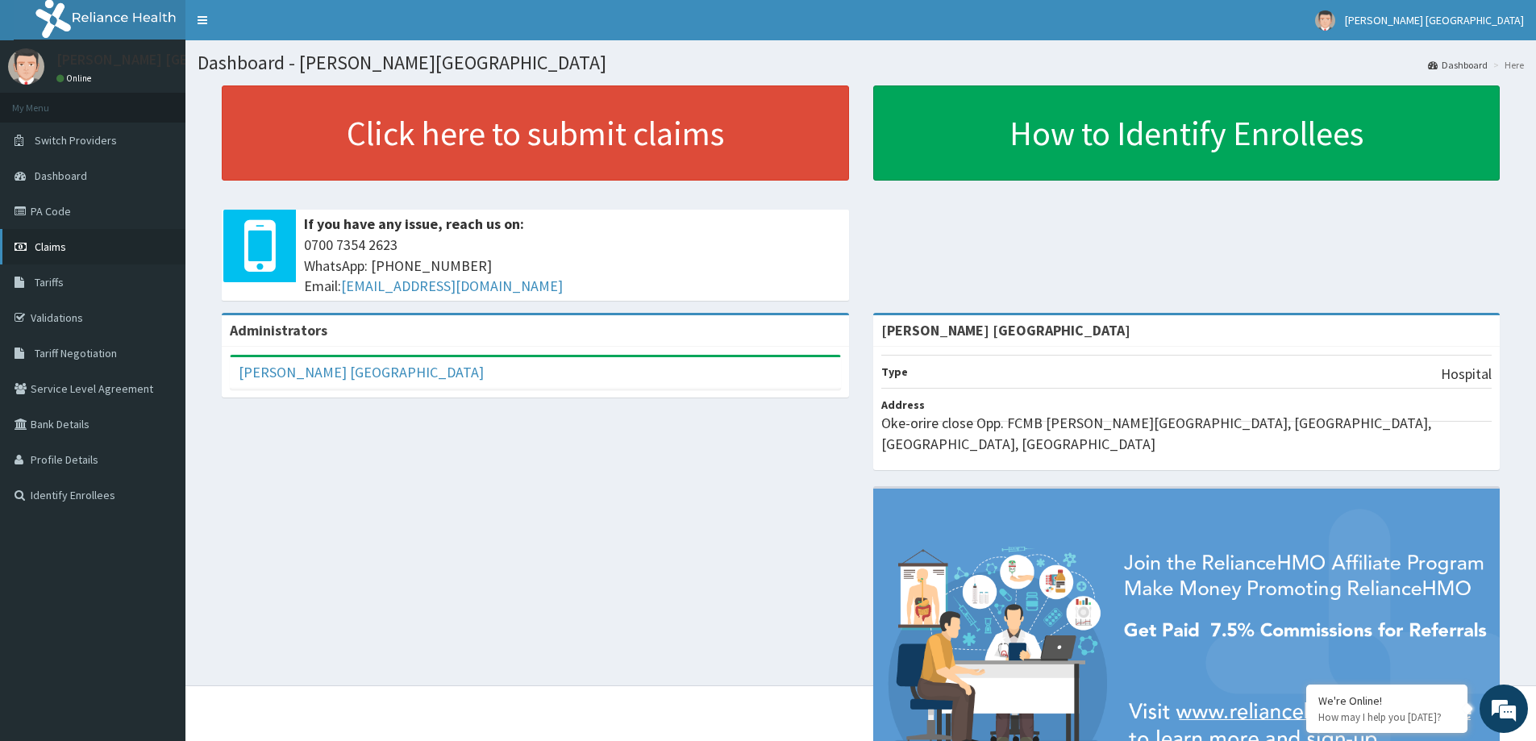
click at [65, 244] on link "Claims" at bounding box center [92, 246] width 185 height 35
click at [70, 202] on link "PA Code" at bounding box center [92, 211] width 185 height 35
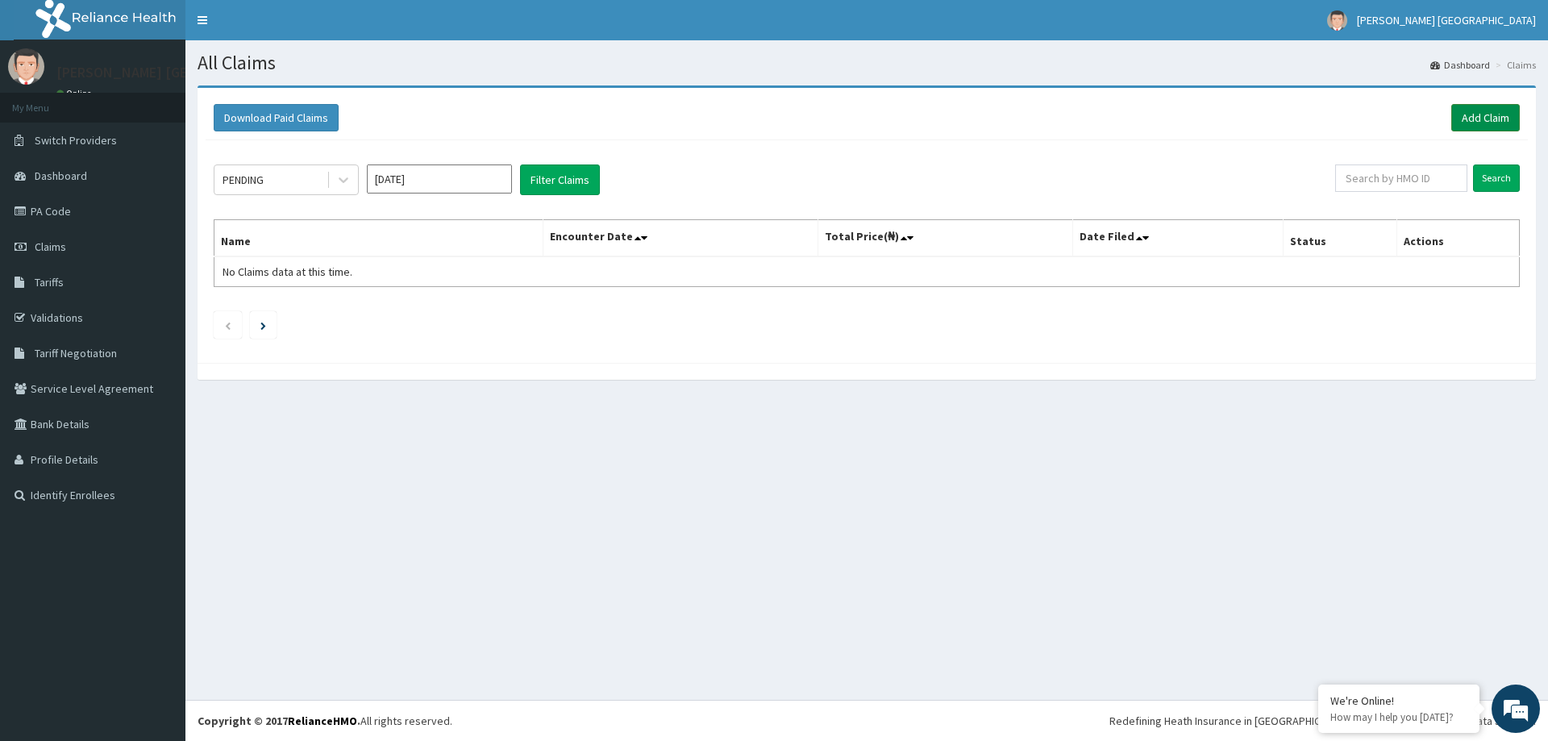
click at [1484, 109] on link "Add Claim" at bounding box center [1485, 117] width 69 height 27
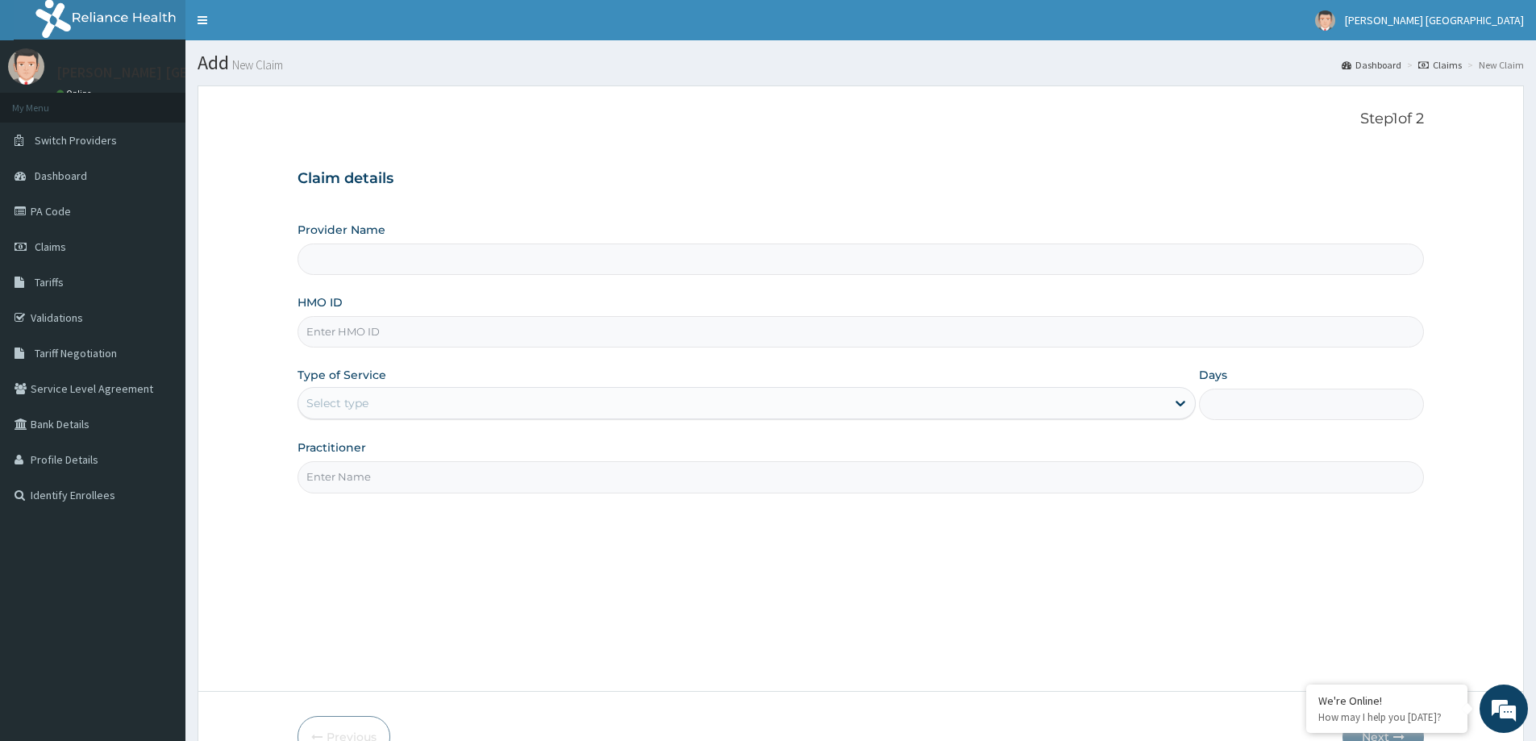
type input "[PERSON_NAME] [GEOGRAPHIC_DATA]"
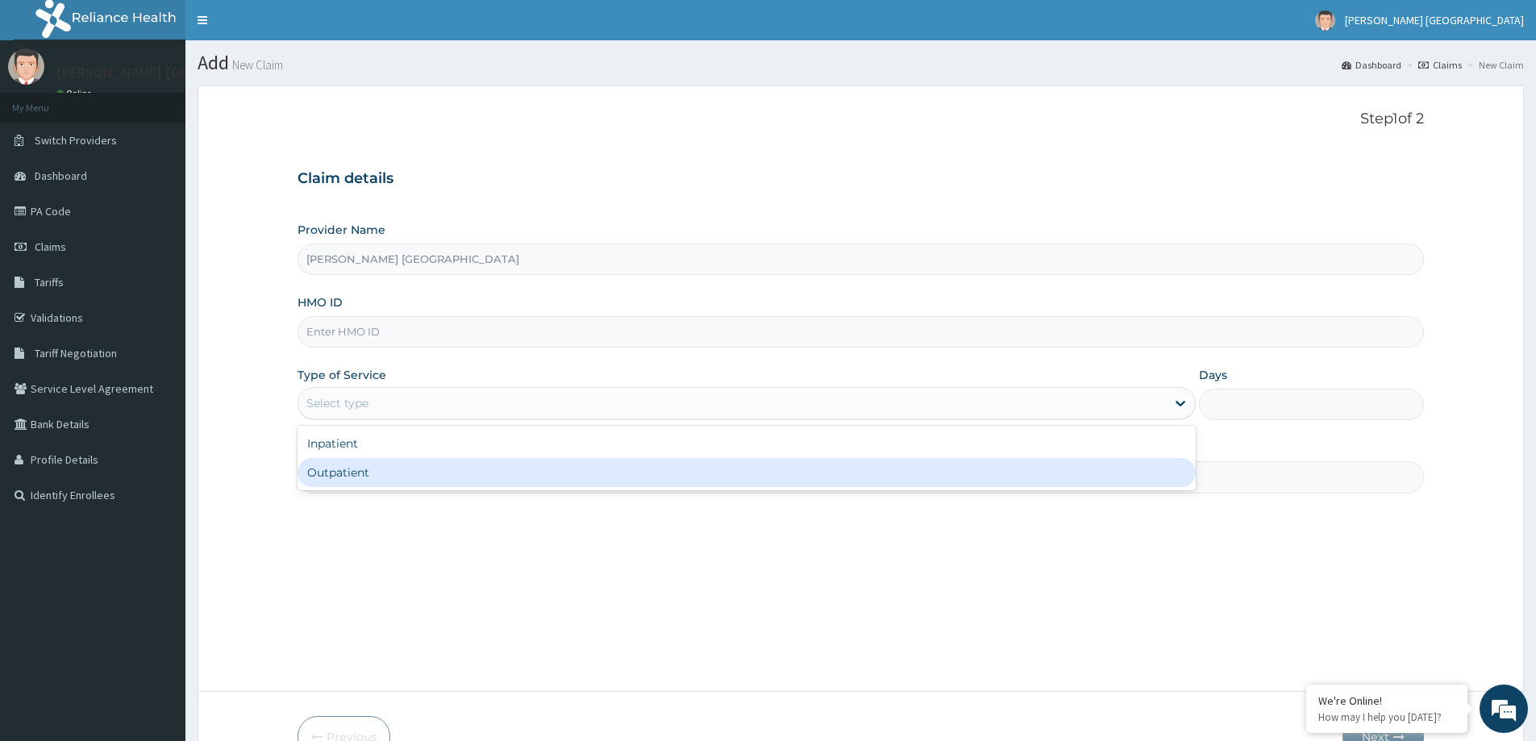
drag, startPoint x: 441, startPoint y: 409, endPoint x: 436, endPoint y: 473, distance: 64.7
click at [436, 473] on div "Outpatient" at bounding box center [747, 472] width 898 height 29
type input "1"
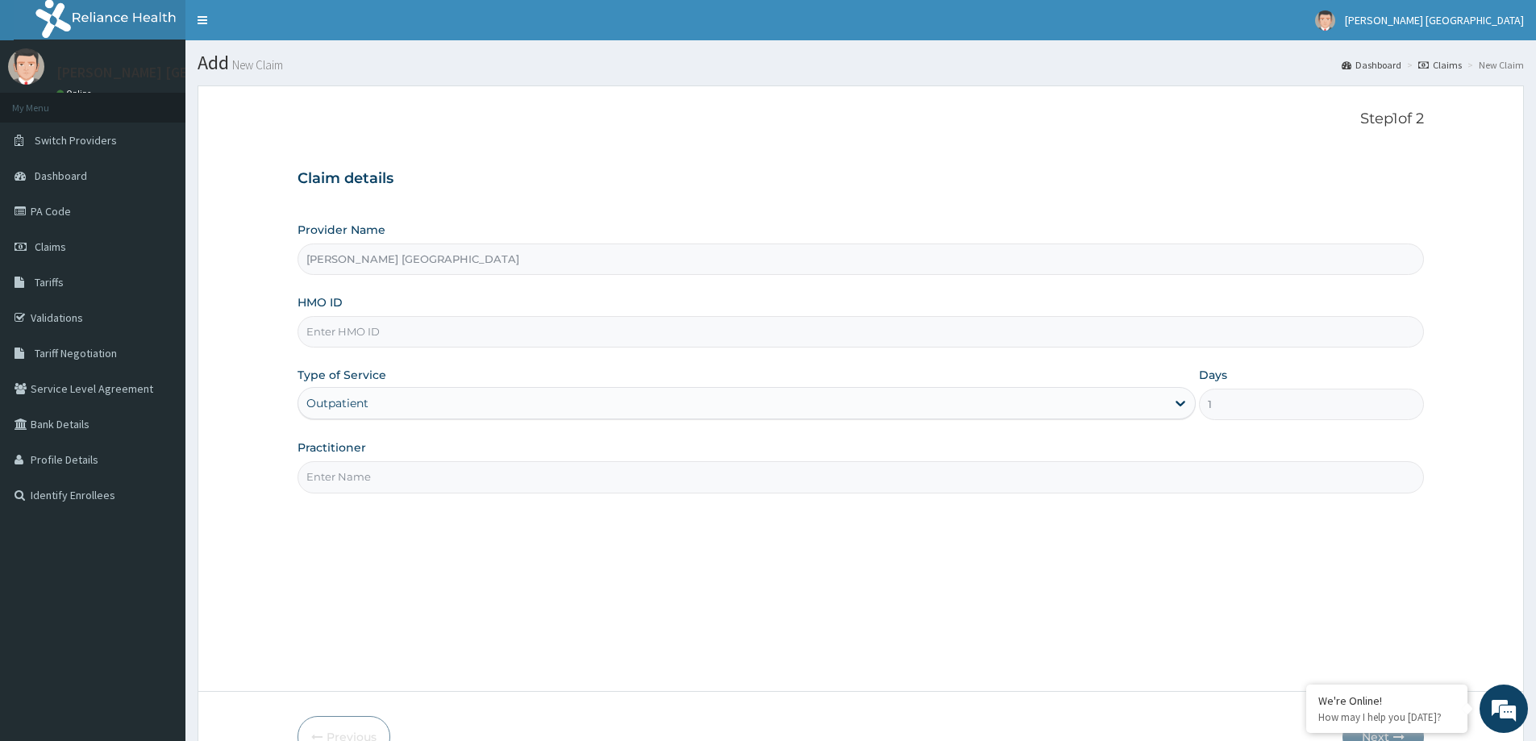
click at [423, 337] on input "HMO ID" at bounding box center [861, 331] width 1127 height 31
paste input "ENP/11556/A"
type input "ENP/11556/A"
click at [480, 482] on input "Practitioner" at bounding box center [861, 476] width 1127 height 31
type input "DR F.A. DOSUMU"
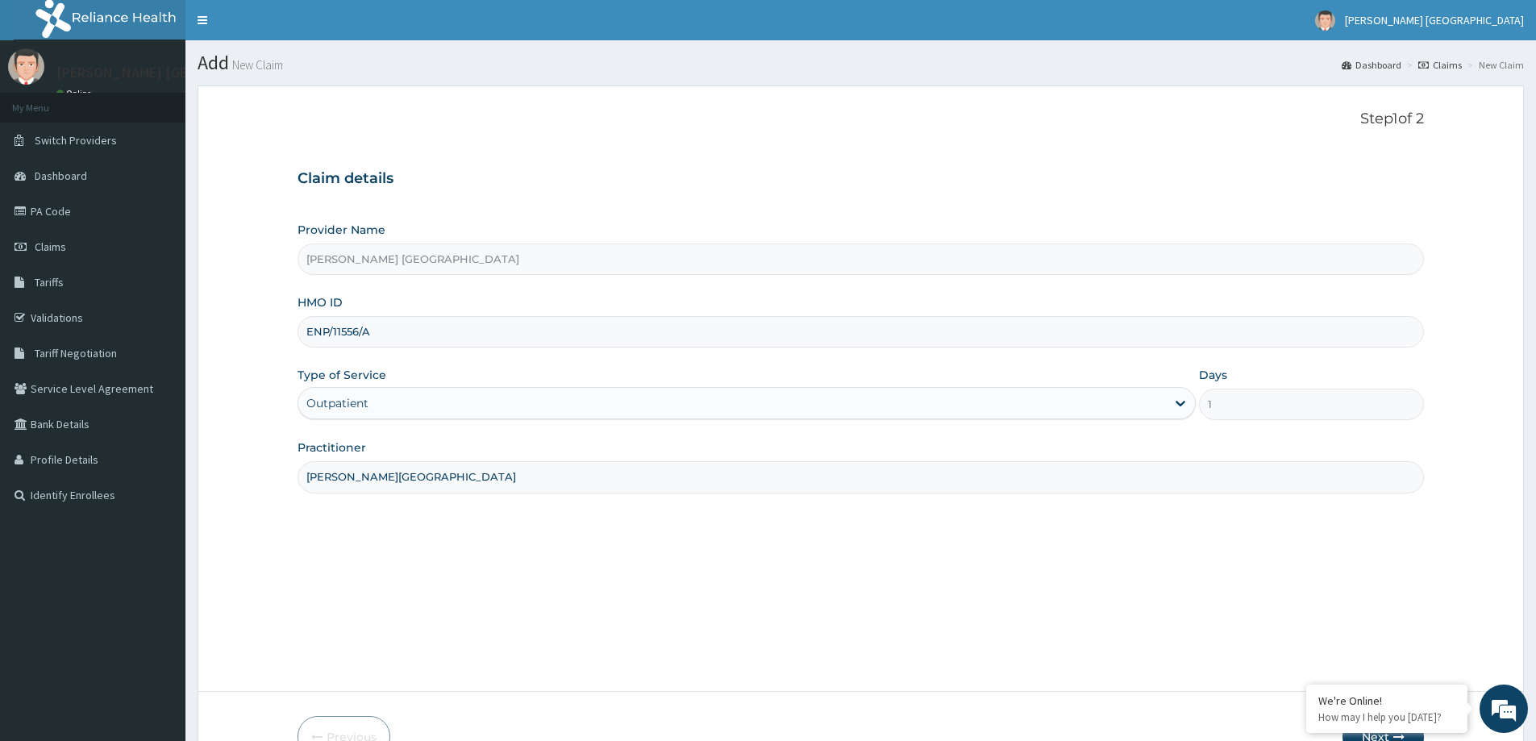
click at [331, 327] on input "ENP/11556/A" at bounding box center [861, 331] width 1127 height 31
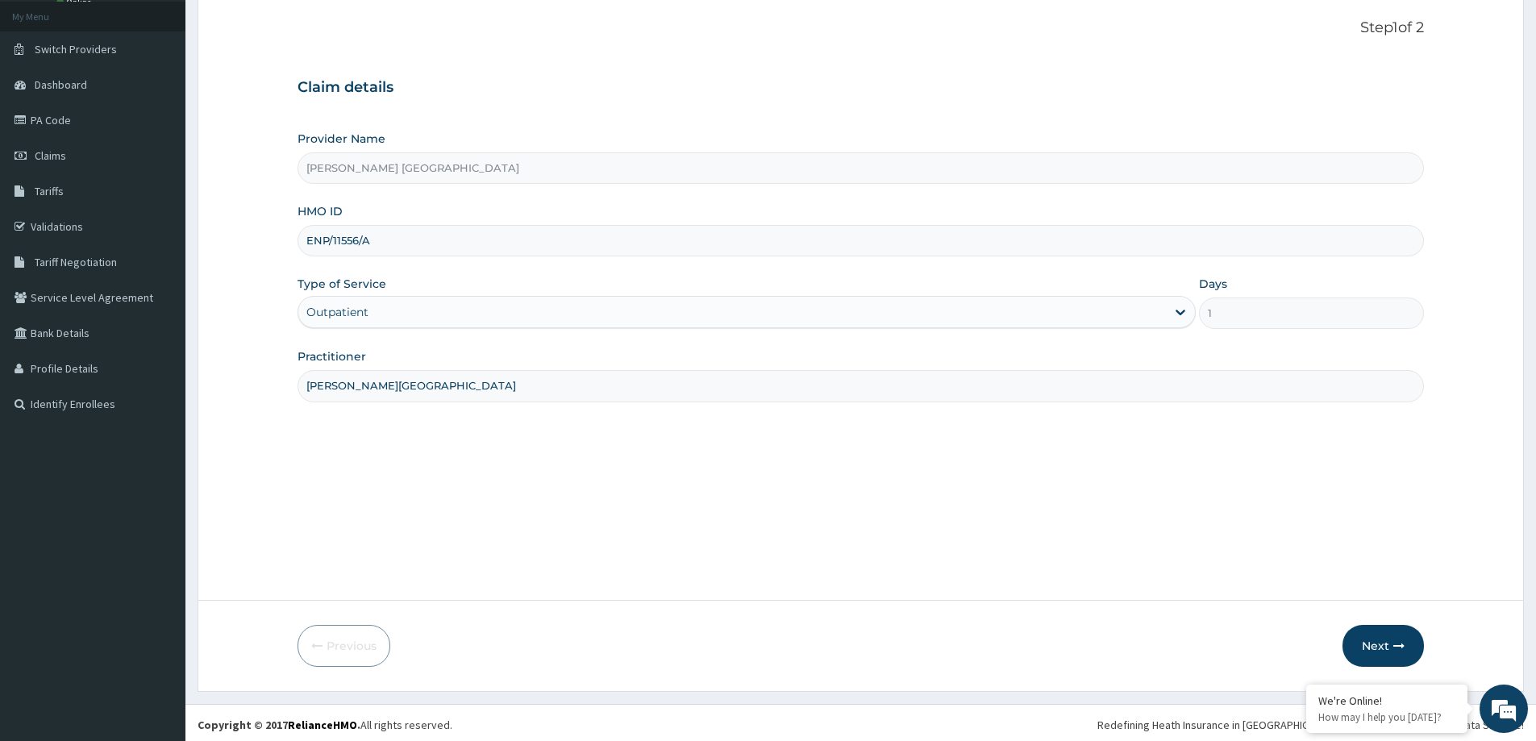
scroll to position [95, 0]
type input "ENP/11556/A"
click at [1371, 653] on button "Next" at bounding box center [1383, 642] width 81 height 42
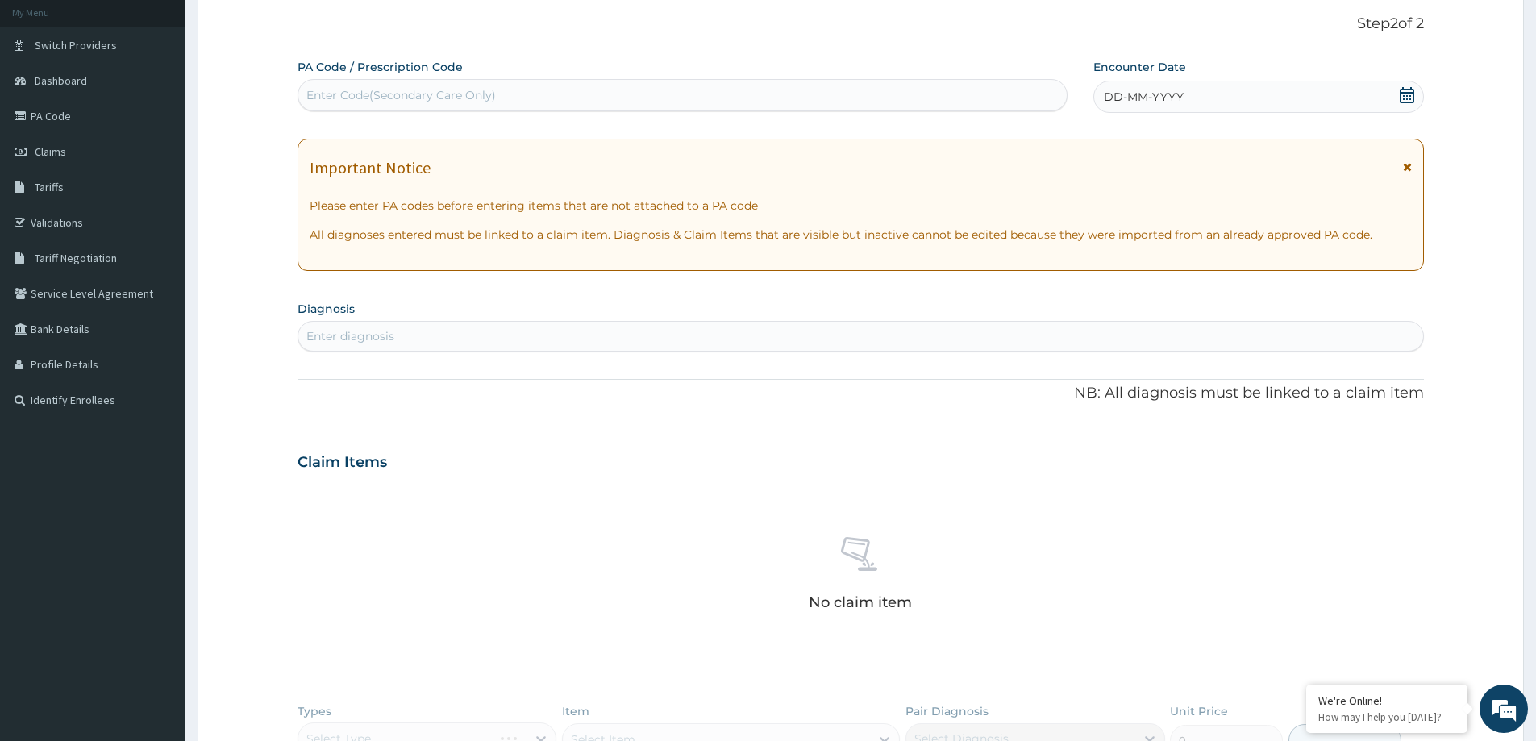
click at [435, 87] on div "Enter Code(Secondary Care Only)" at bounding box center [400, 95] width 189 height 16
type input "PA/900A60"
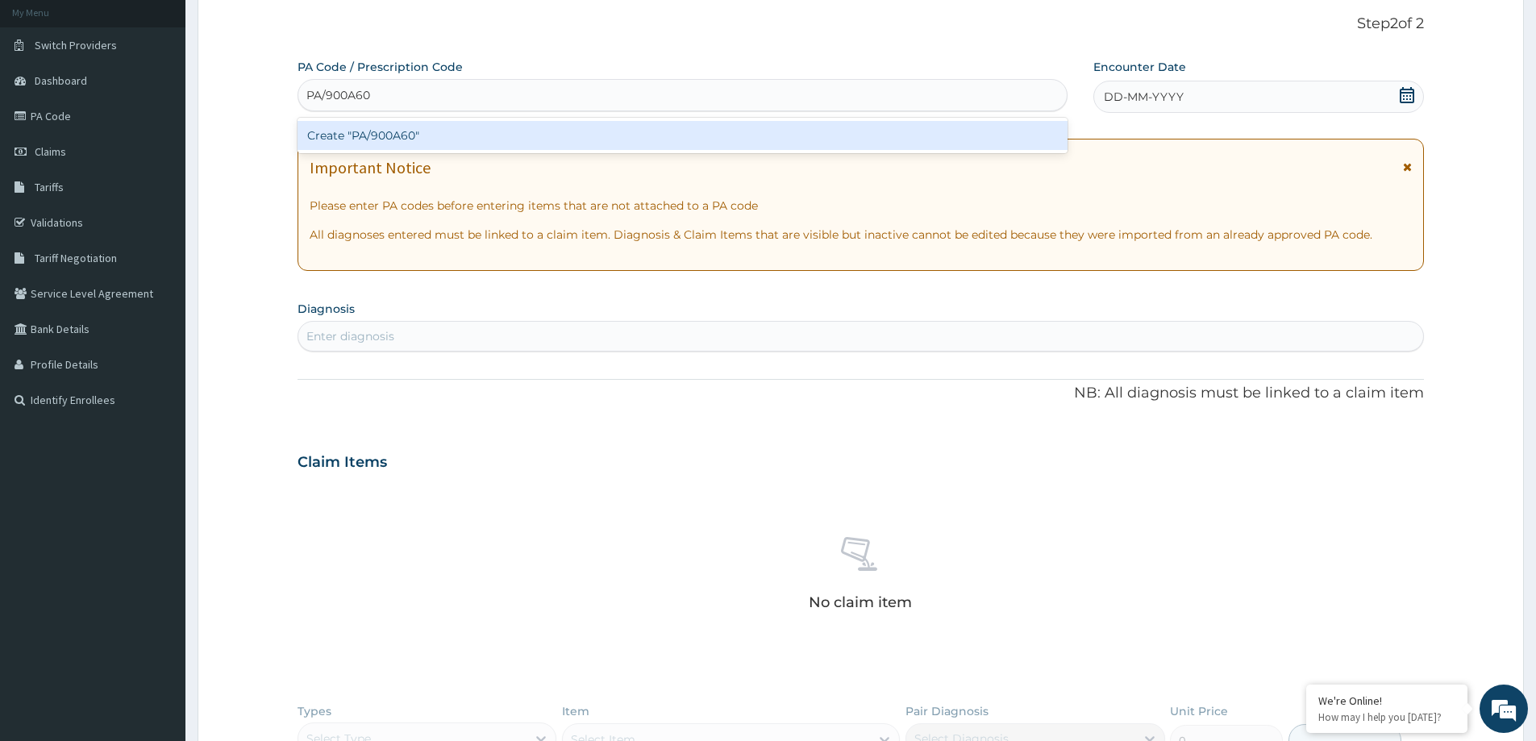
click at [439, 131] on div "Create "PA/900A60"" at bounding box center [683, 135] width 770 height 29
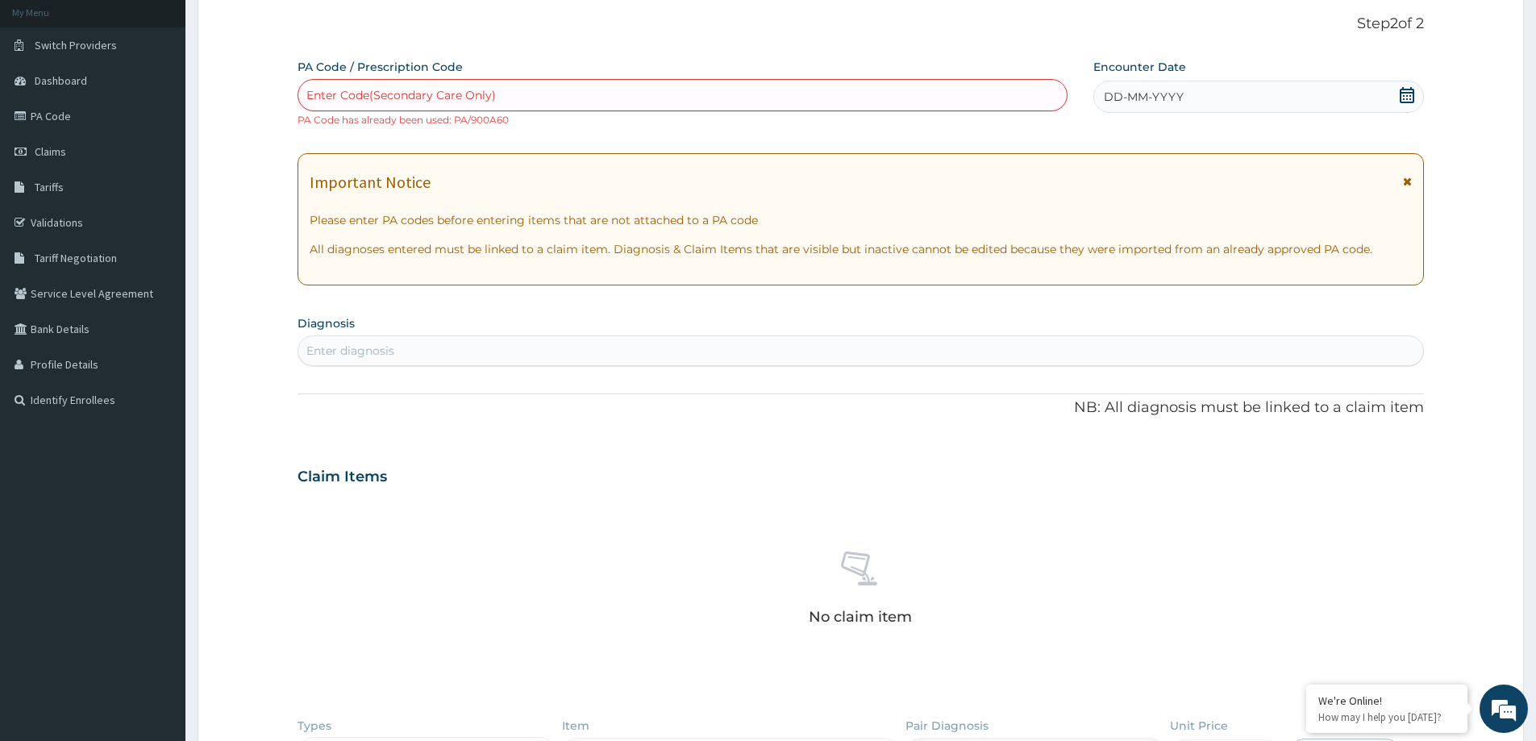
click at [668, 91] on div "Enter Code(Secondary Care Only)" at bounding box center [682, 95] width 768 height 26
click at [109, 150] on link "Claims" at bounding box center [92, 151] width 185 height 35
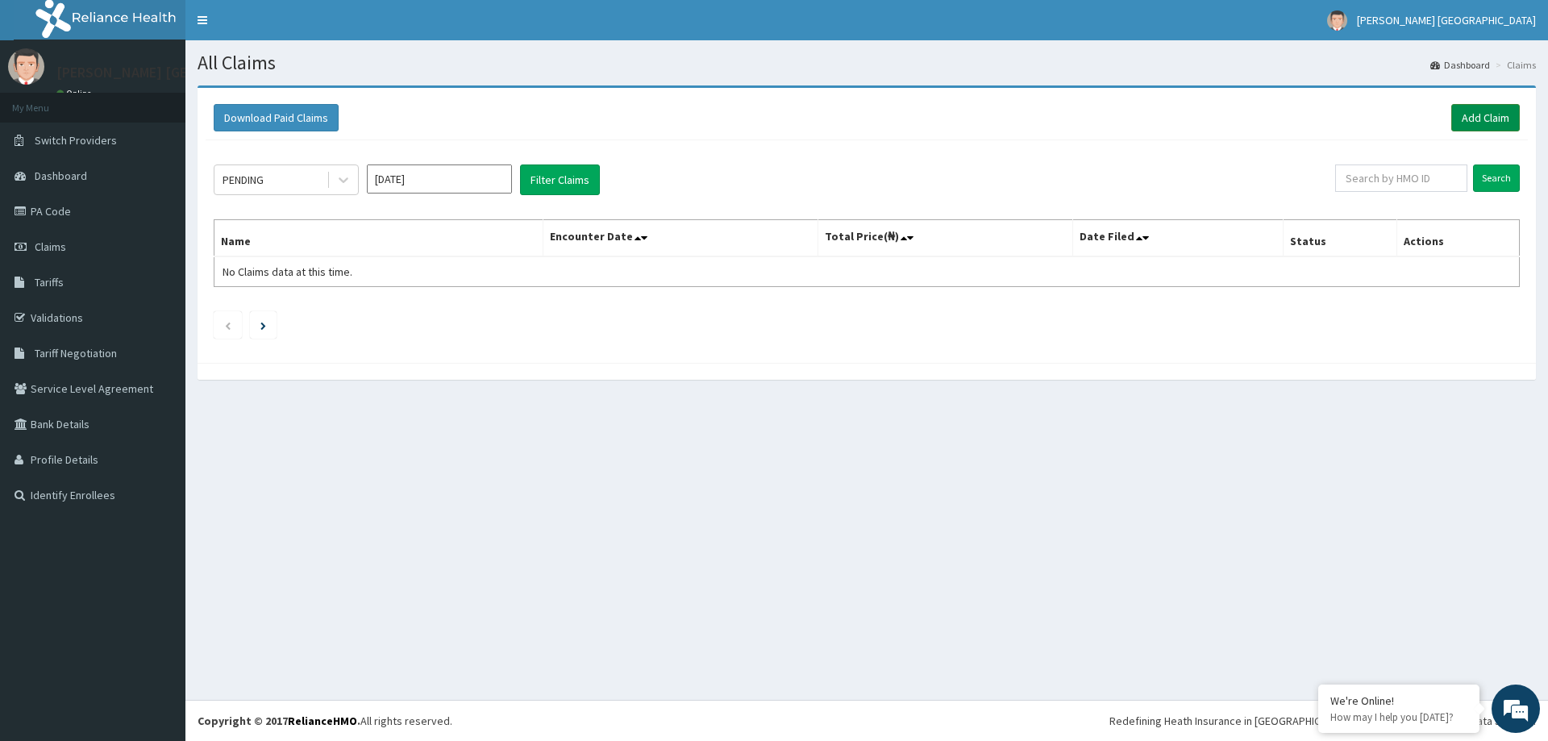
click at [1476, 127] on link "Add Claim" at bounding box center [1485, 117] width 69 height 27
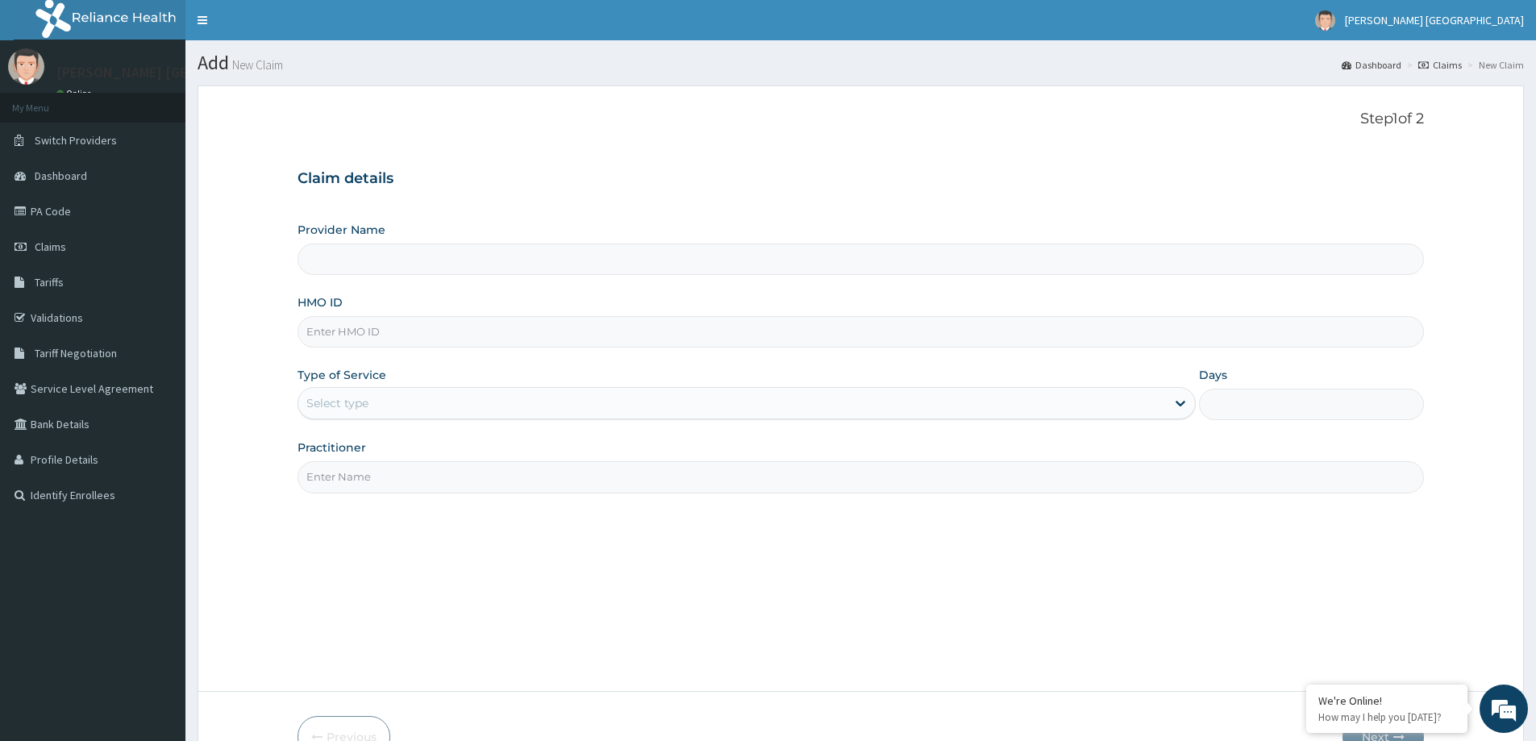
type input "[PERSON_NAME] [GEOGRAPHIC_DATA]"
drag, startPoint x: 581, startPoint y: 352, endPoint x: 481, endPoint y: 339, distance: 100.7
paste input "DTE/10013/B"
type input "DTE/10013/B"
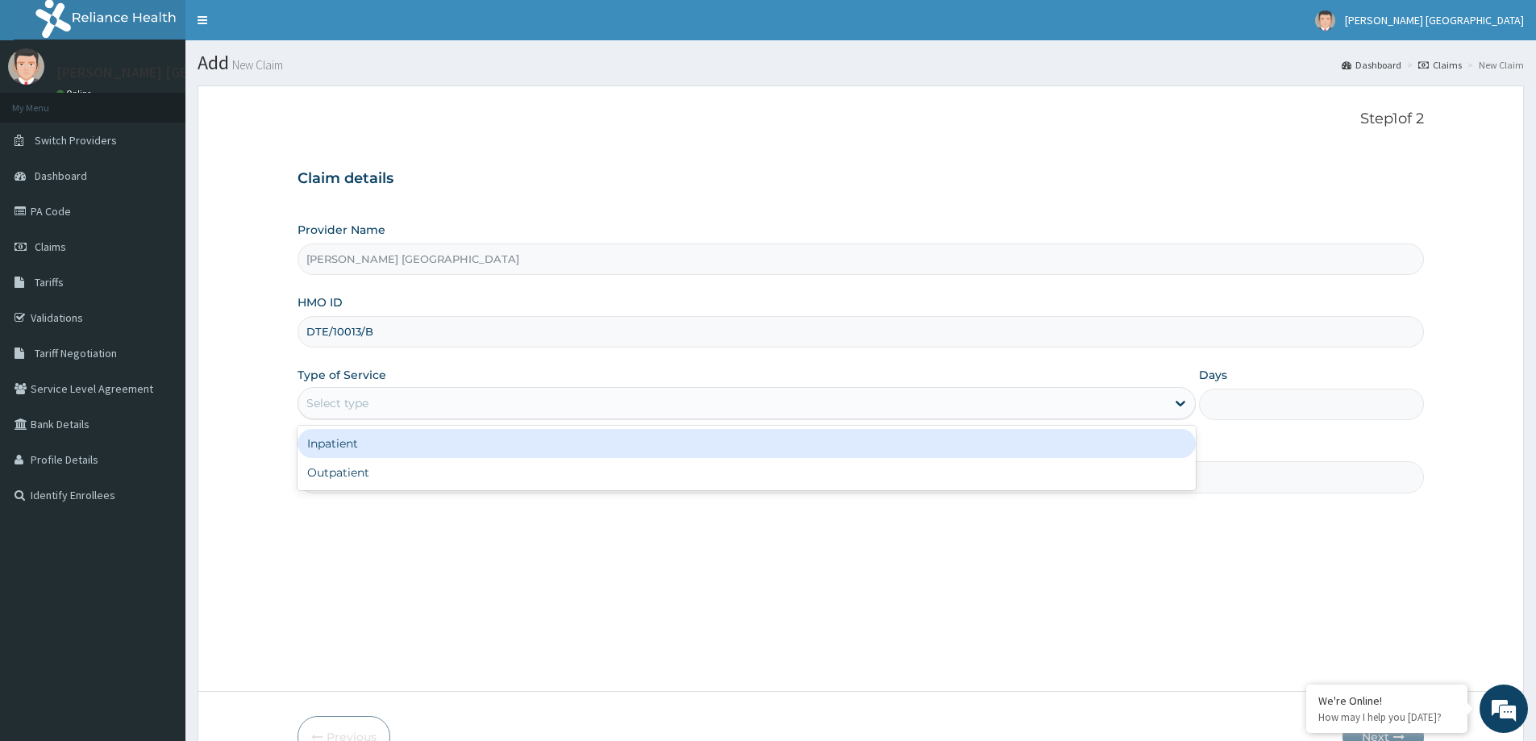
click at [421, 410] on div "Select type" at bounding box center [732, 403] width 868 height 26
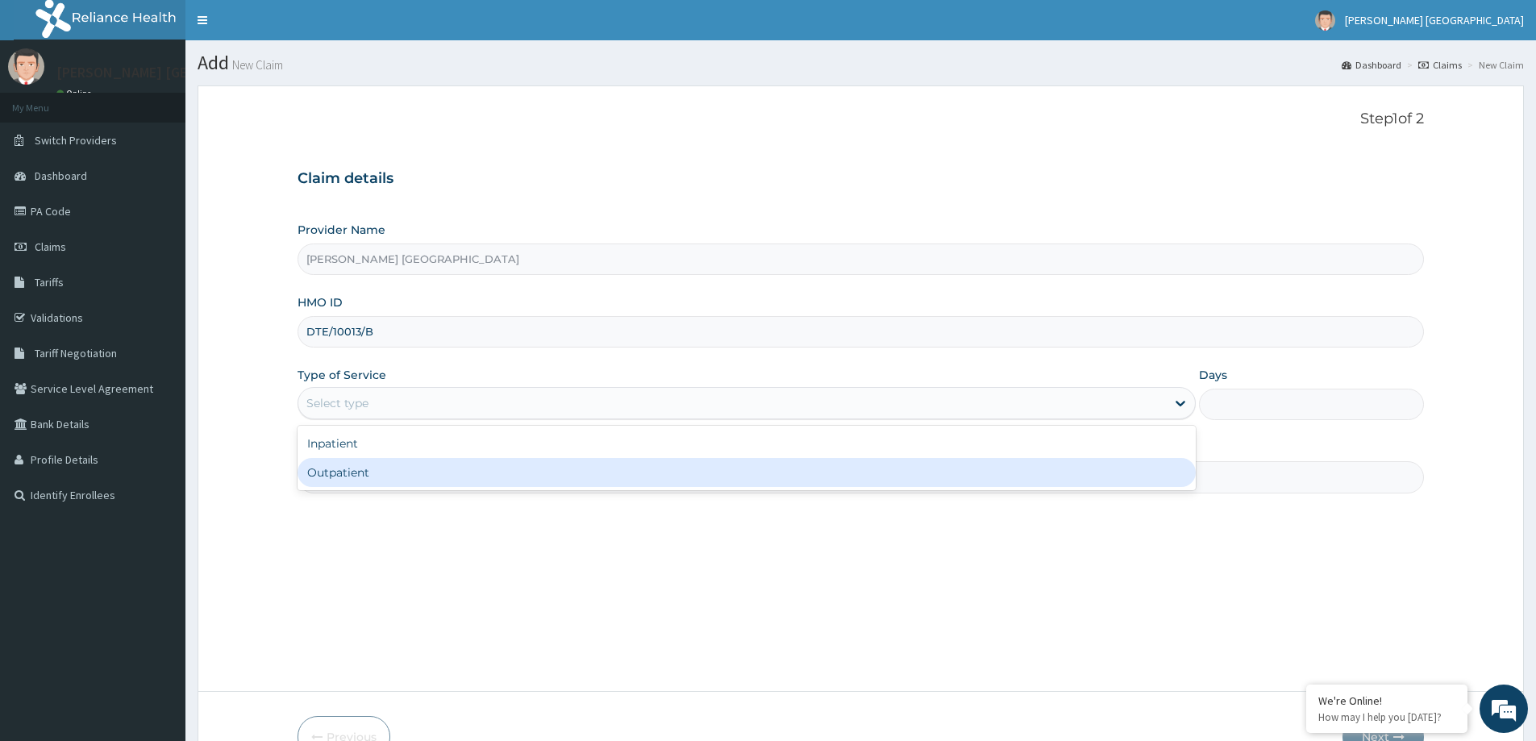
click at [411, 464] on div "Outpatient" at bounding box center [747, 472] width 898 height 29
type input "1"
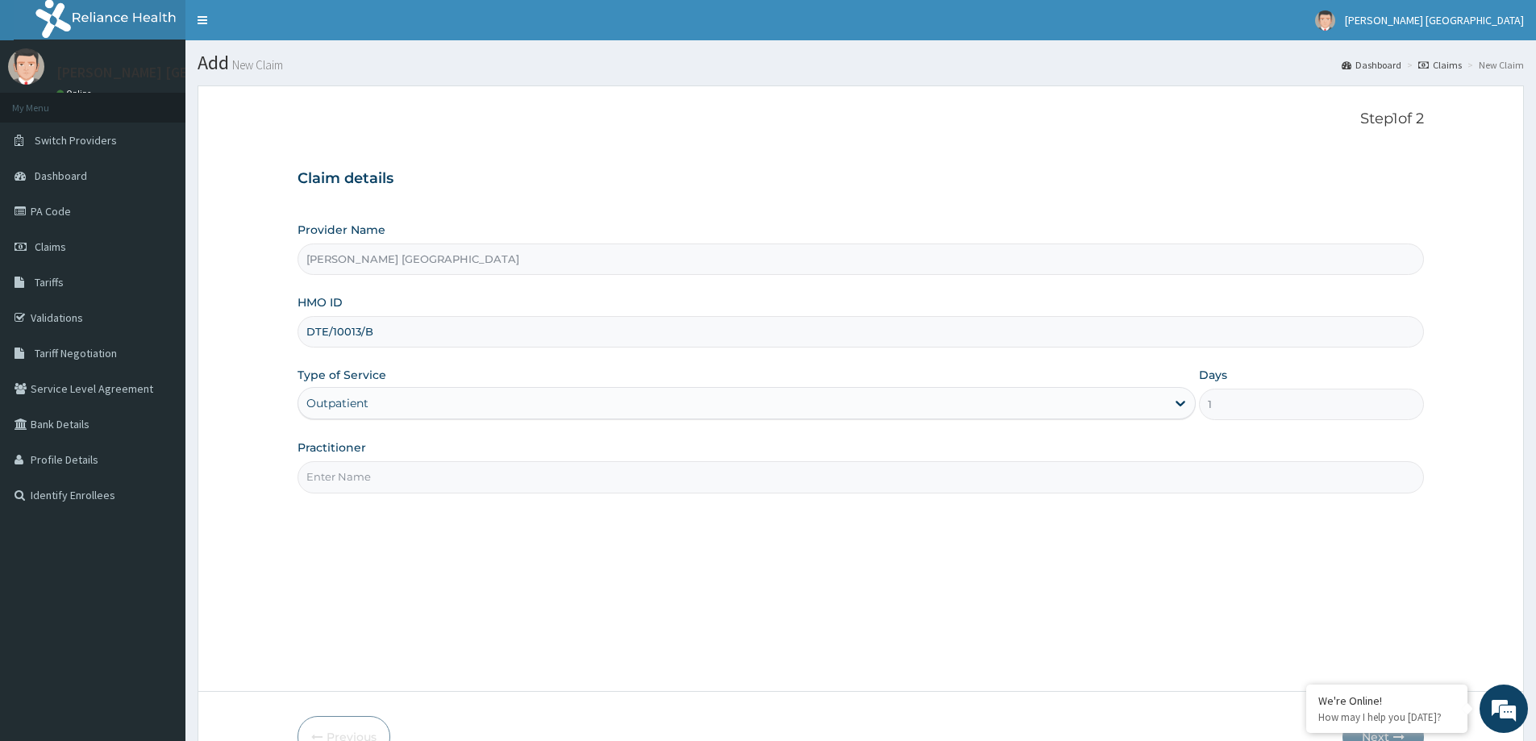
click at [411, 464] on input "Practitioner" at bounding box center [861, 476] width 1127 height 31
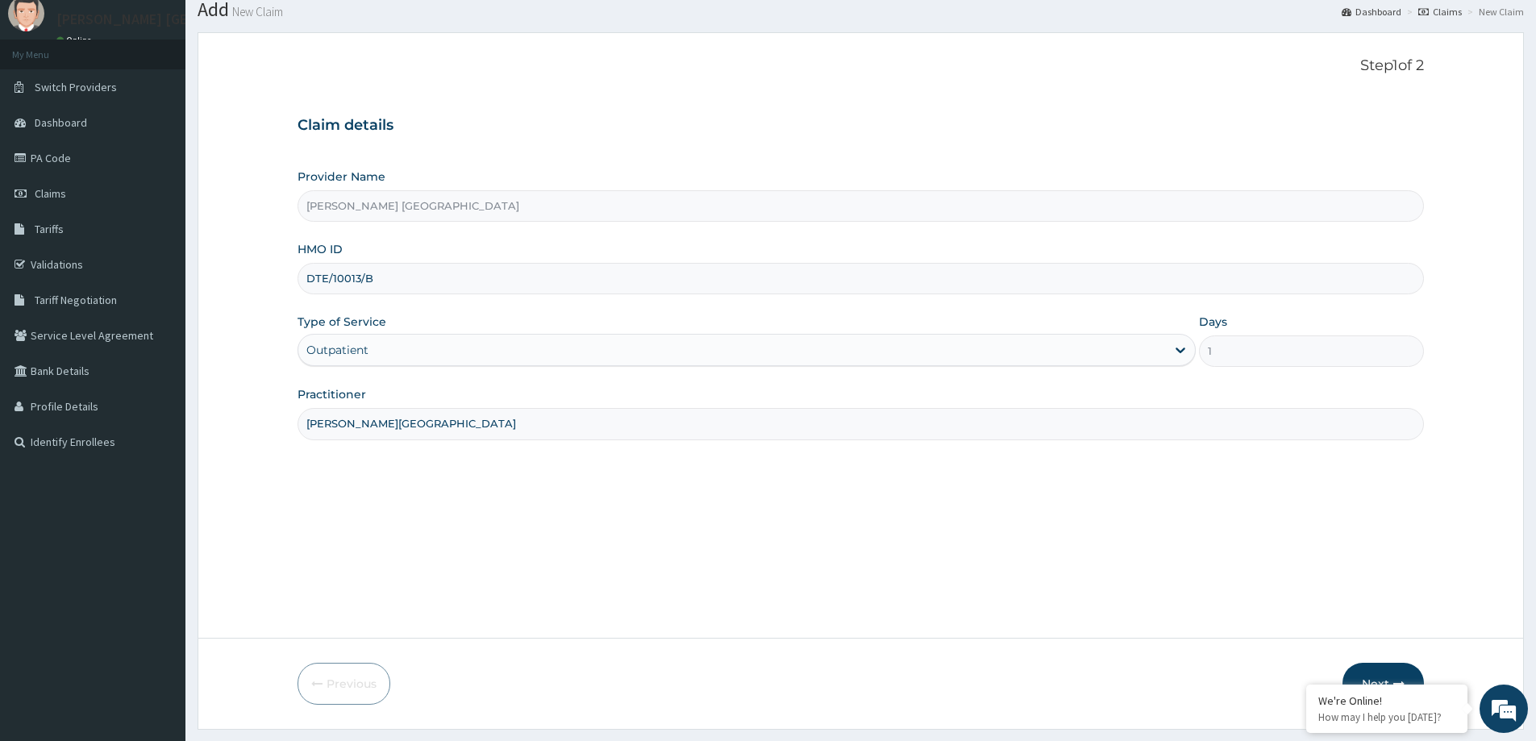
scroll to position [95, 0]
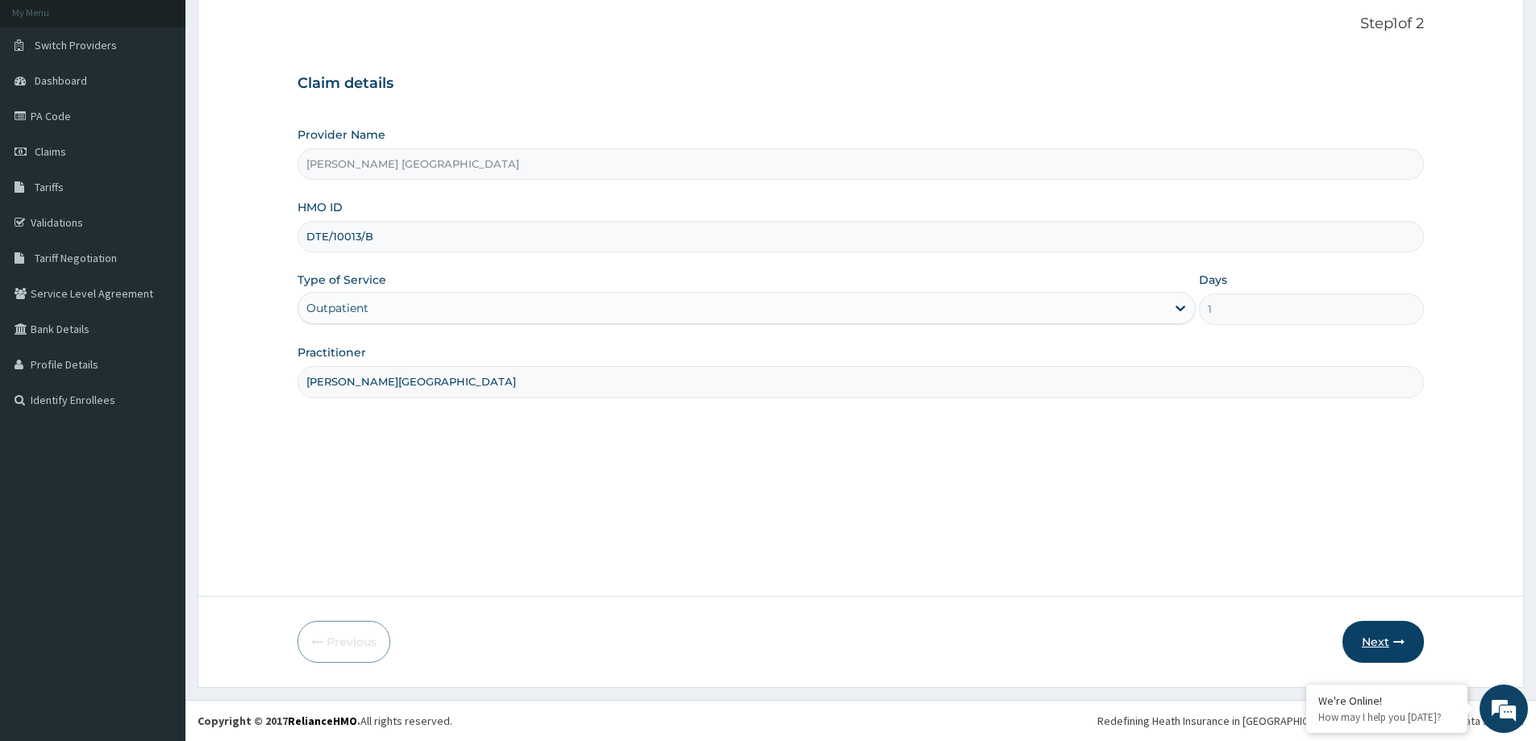
type input "[PERSON_NAME][GEOGRAPHIC_DATA]"
click at [1404, 631] on button "Next" at bounding box center [1383, 642] width 81 height 42
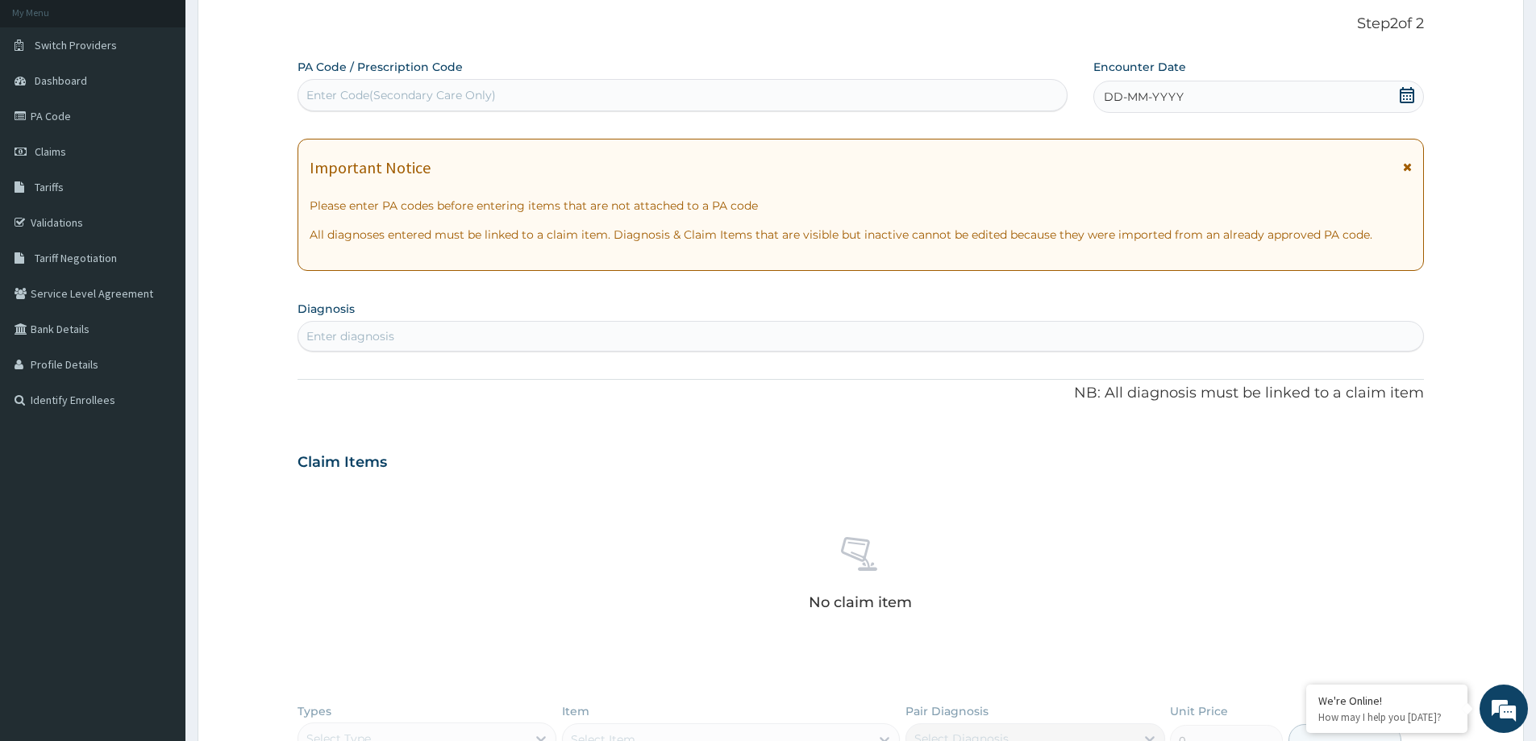
click at [677, 90] on div "Enter Code(Secondary Care Only)" at bounding box center [682, 95] width 768 height 26
type input "PA/C3A8F7"
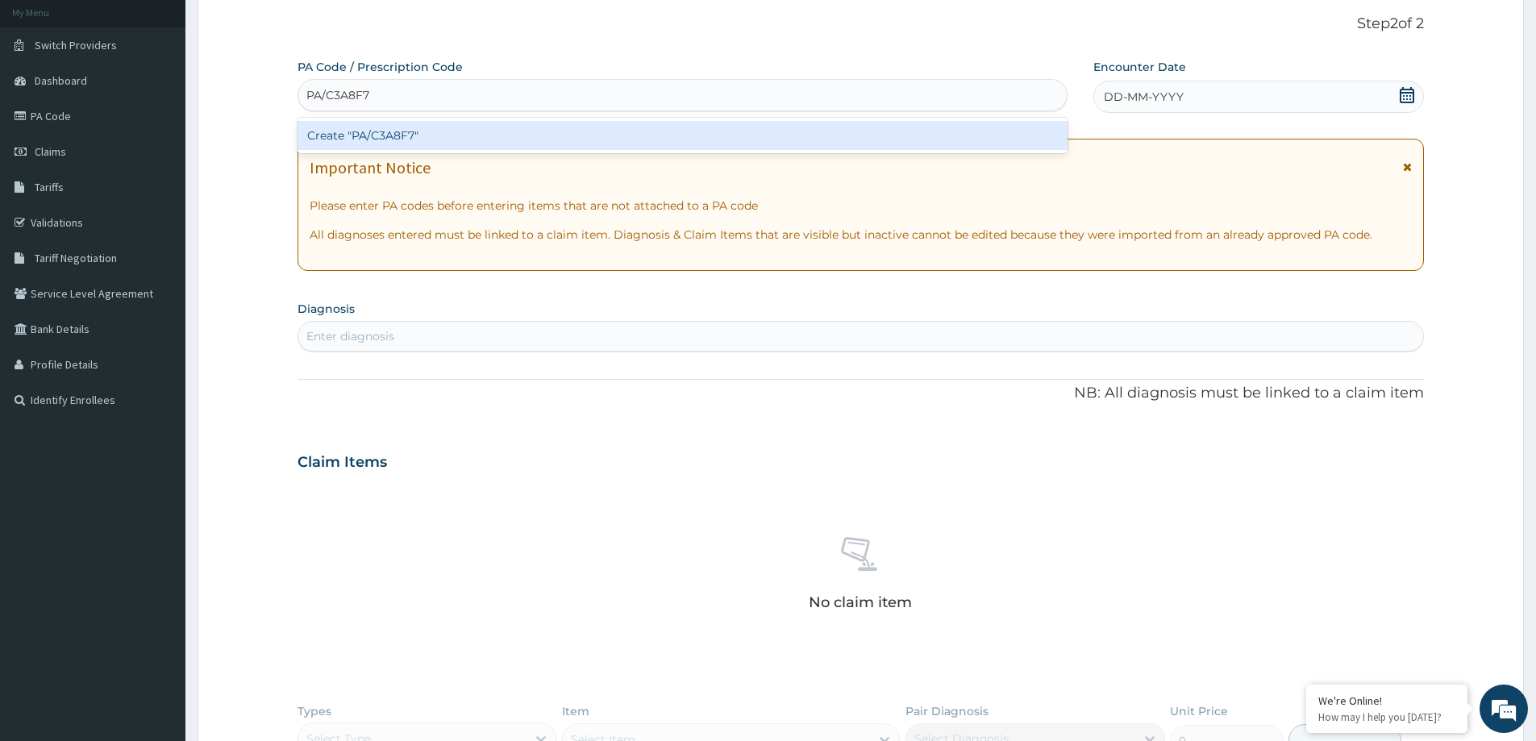
click at [591, 135] on div "Create "PA/C3A8F7"" at bounding box center [683, 135] width 770 height 29
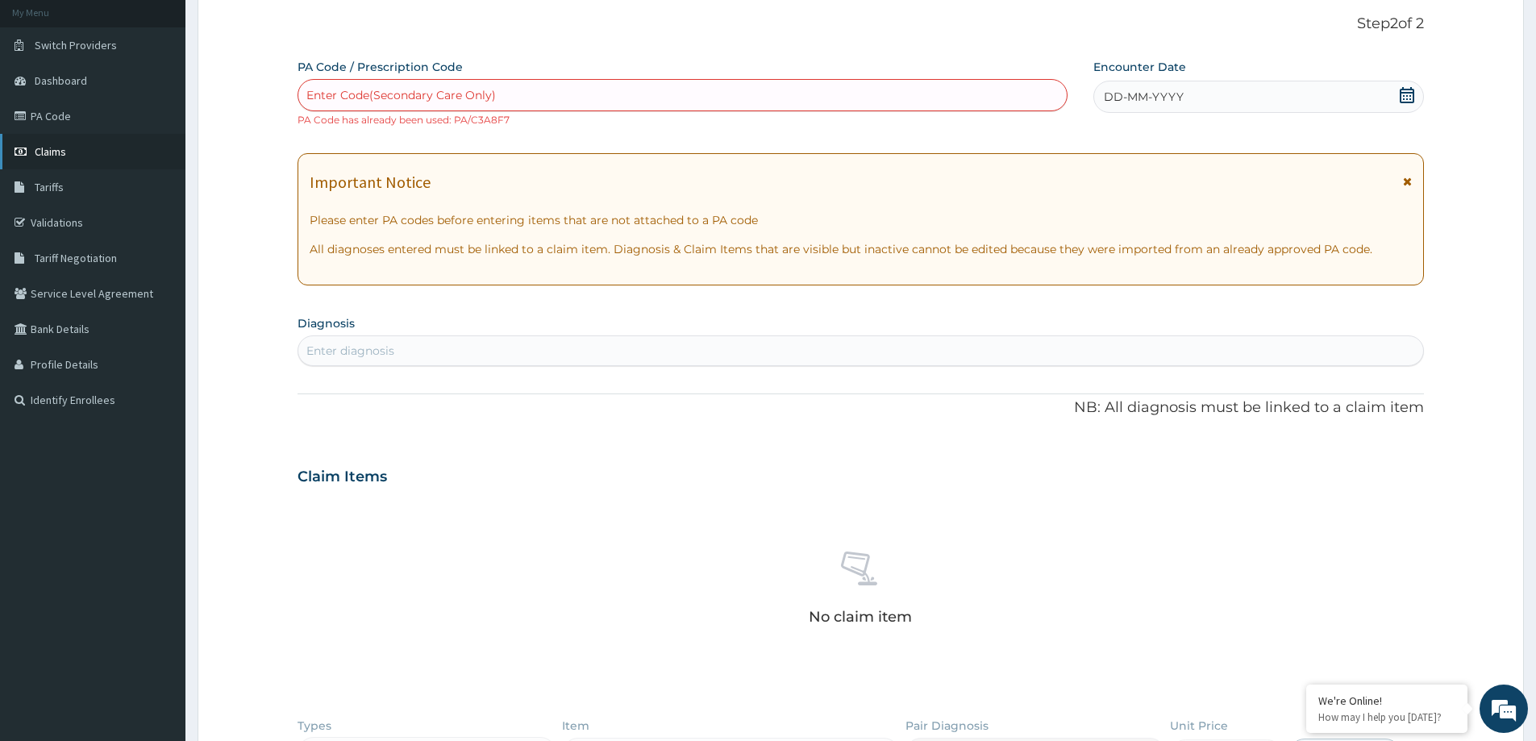
click at [97, 153] on link "Claims" at bounding box center [92, 151] width 185 height 35
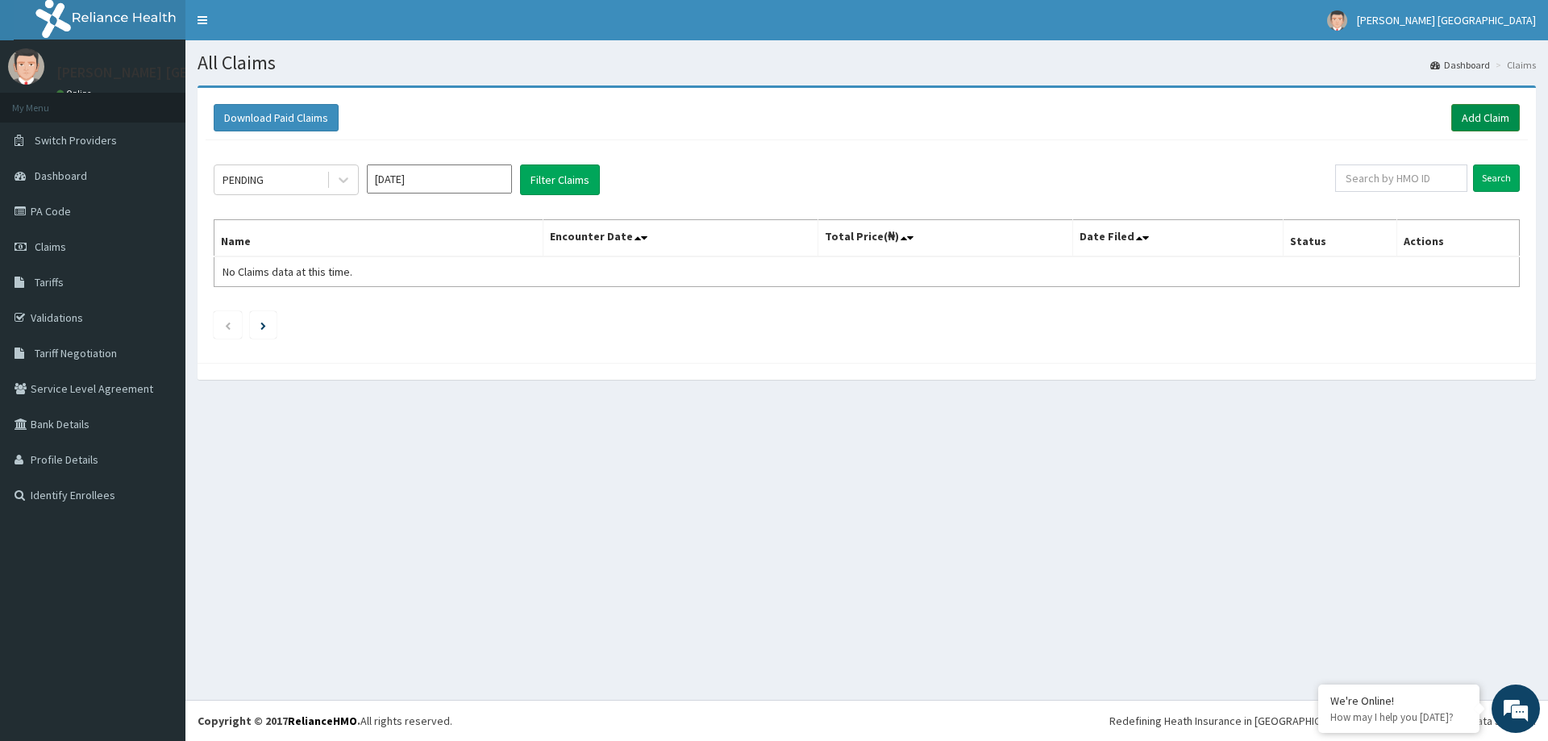
click at [1482, 119] on link "Add Claim" at bounding box center [1485, 117] width 69 height 27
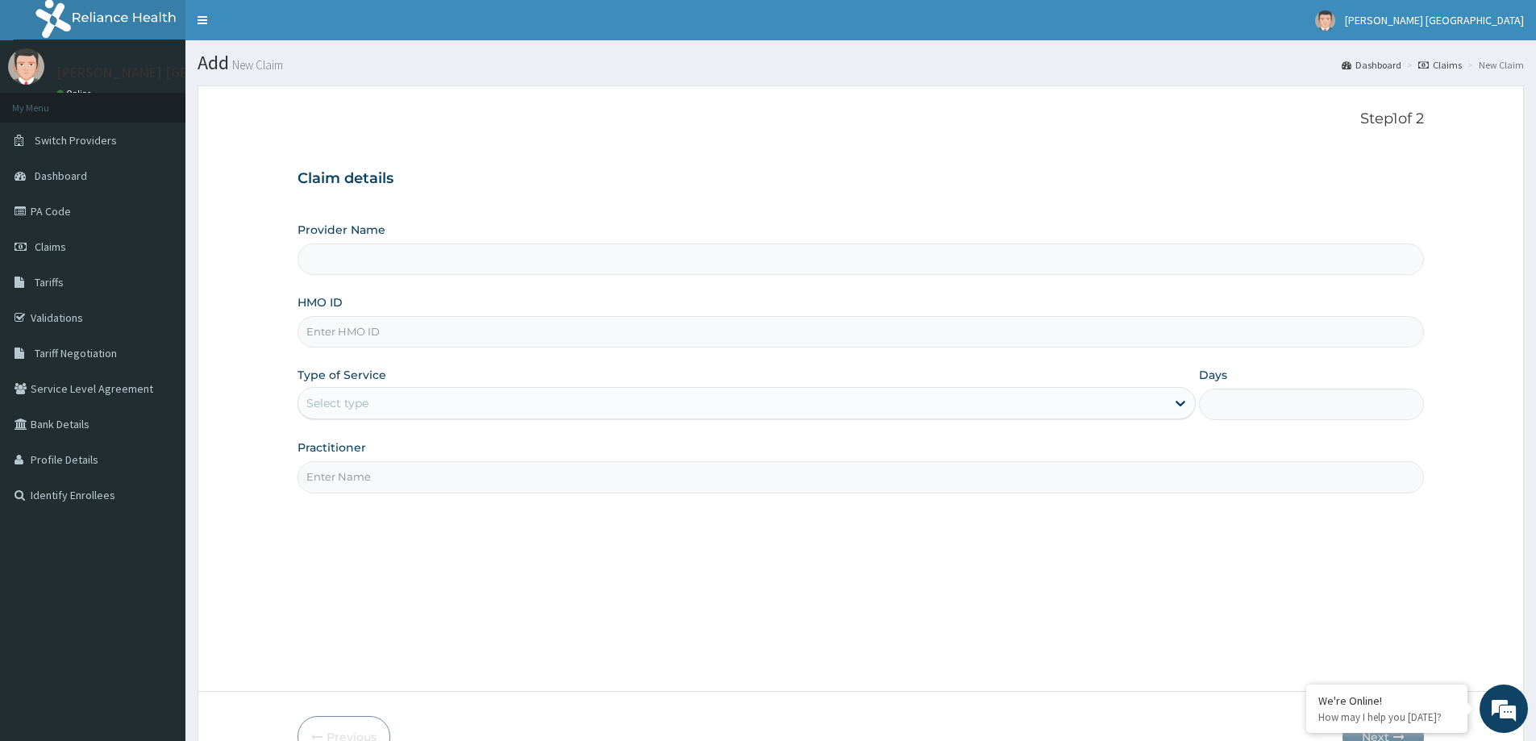
type input "[PERSON_NAME] [GEOGRAPHIC_DATA]"
paste input "CYU/10080/A"
type input "CYU/10080/A"
click at [615, 413] on div "Select type" at bounding box center [732, 403] width 868 height 26
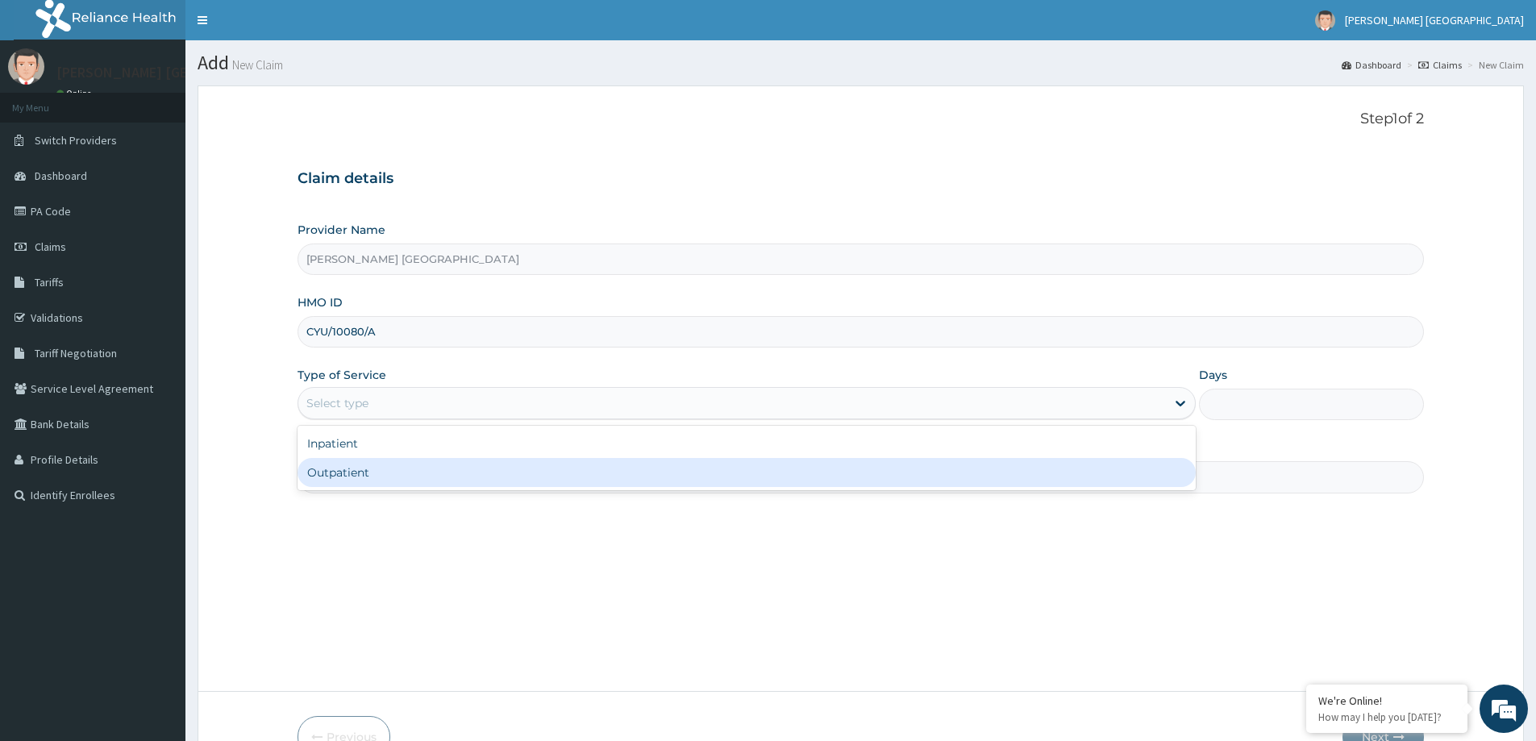
click at [590, 468] on div "Outpatient" at bounding box center [747, 472] width 898 height 29
type input "1"
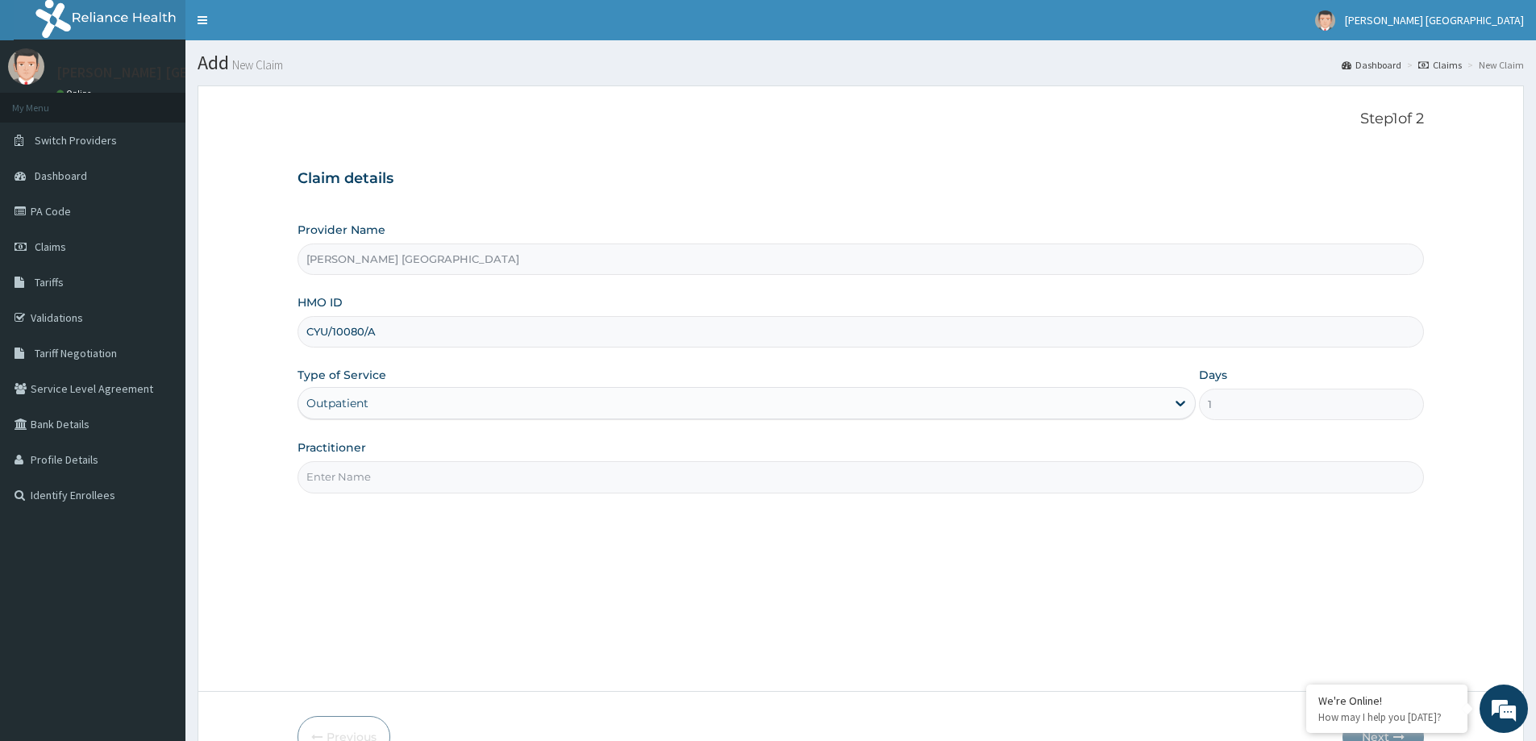
click at [327, 331] on input "CYU/10080/A" at bounding box center [861, 331] width 1127 height 31
click at [332, 334] on input "CYU/10080/A" at bounding box center [861, 331] width 1127 height 31
type input "CYU/10080/A"
click at [388, 484] on input "Practitioner" at bounding box center [861, 476] width 1127 height 31
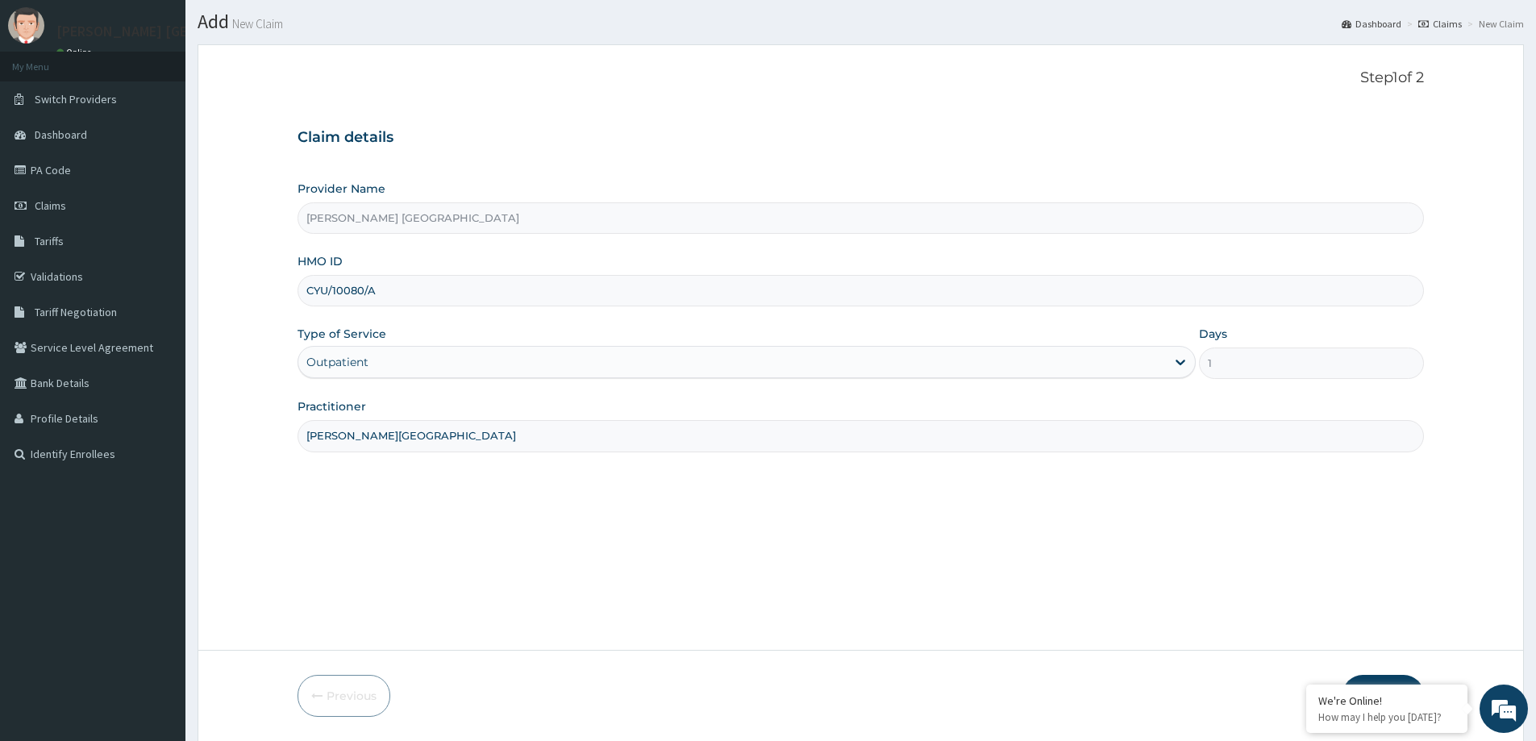
scroll to position [95, 0]
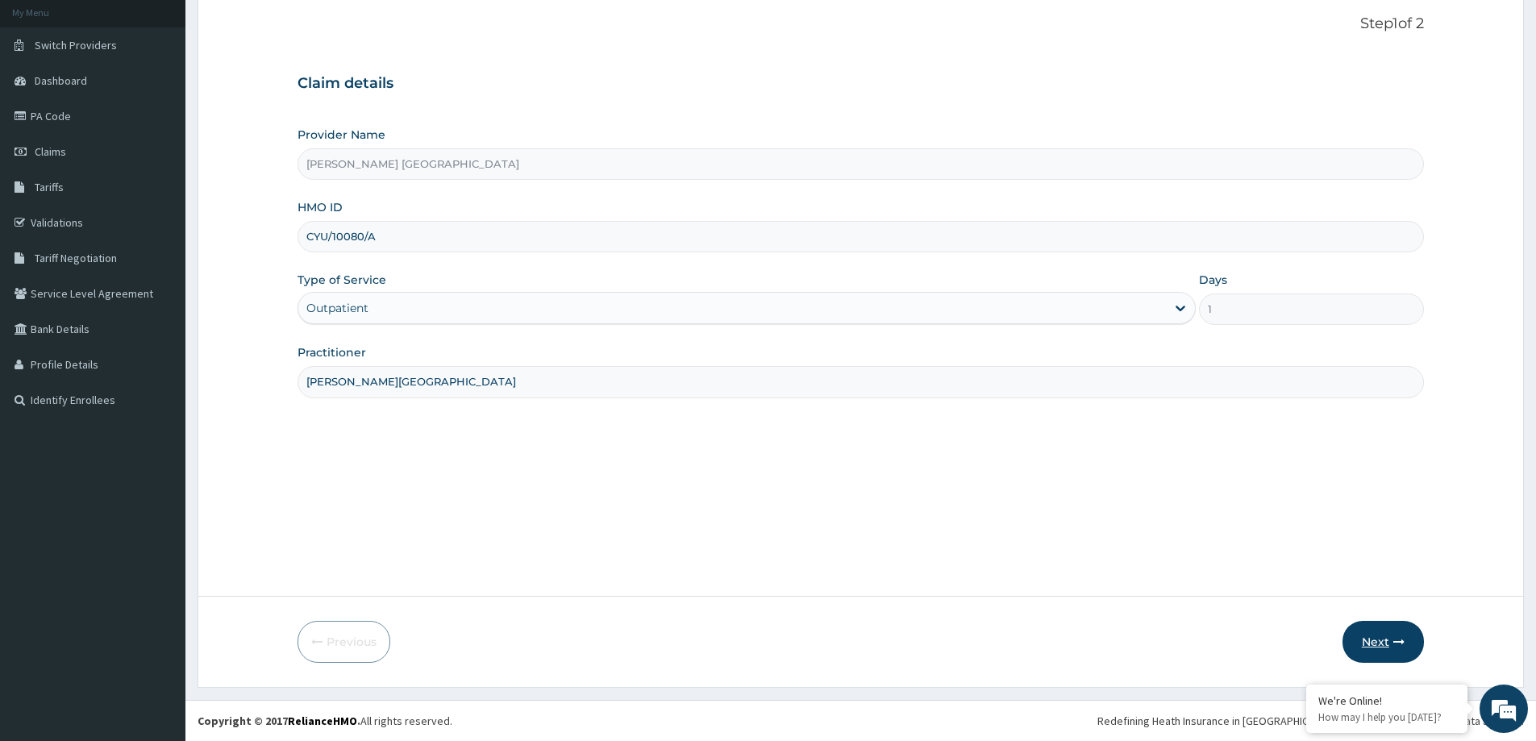
type input "DR F.A. DOSUMU"
click at [1390, 649] on button "Next" at bounding box center [1383, 642] width 81 height 42
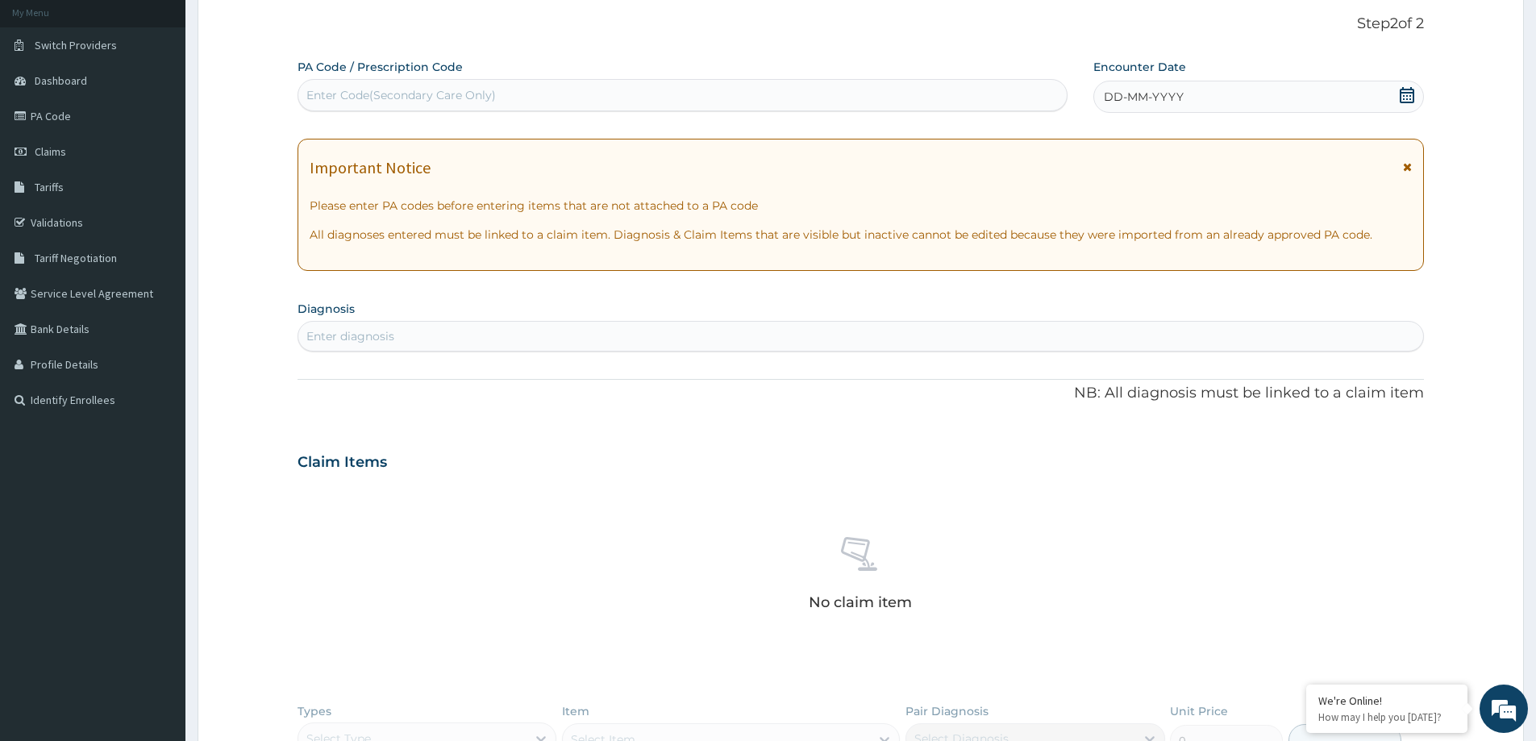
click at [765, 98] on div "Enter Code(Secondary Care Only)" at bounding box center [682, 95] width 768 height 26
type input "PA/543DAF"
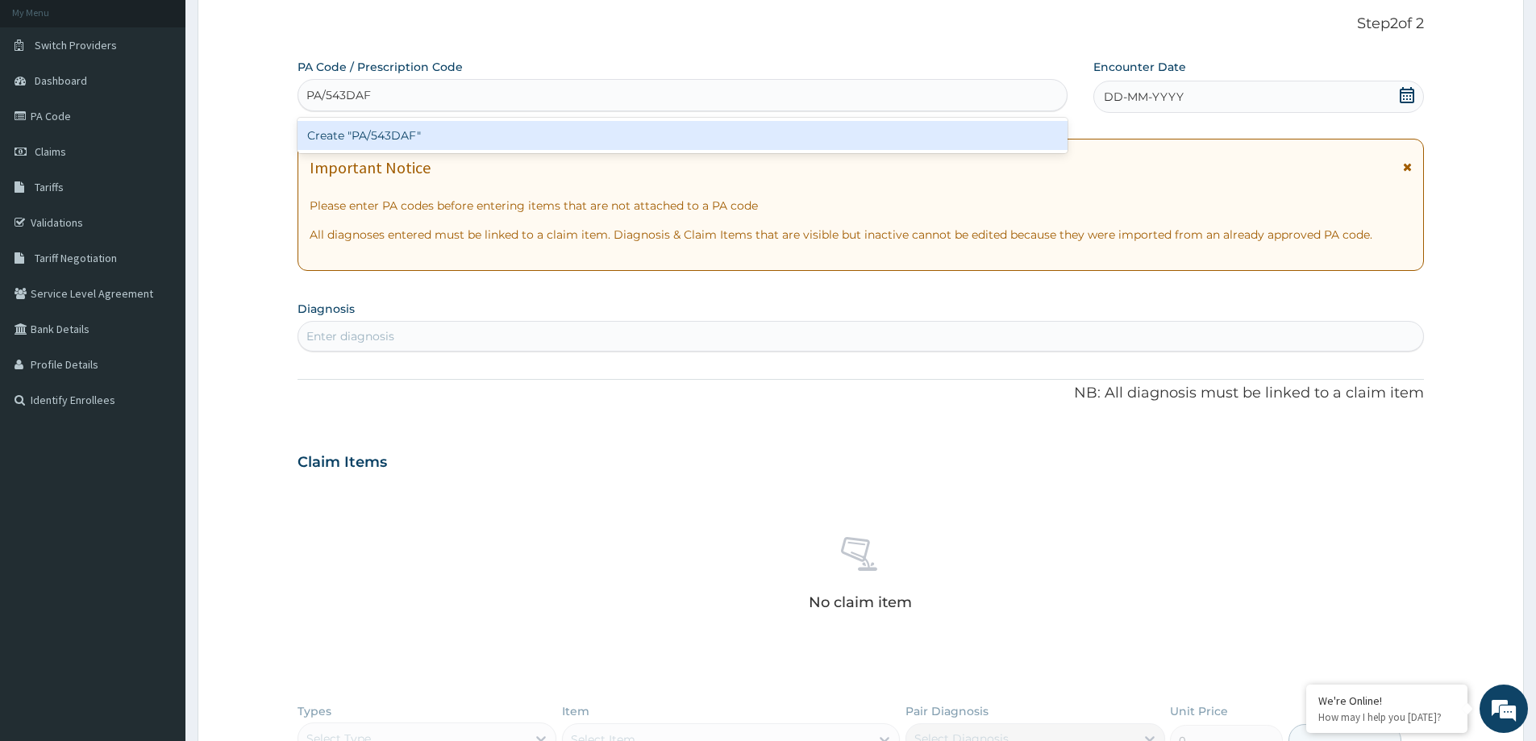
click at [713, 148] on div "Create "PA/543DAF"" at bounding box center [683, 135] width 770 height 29
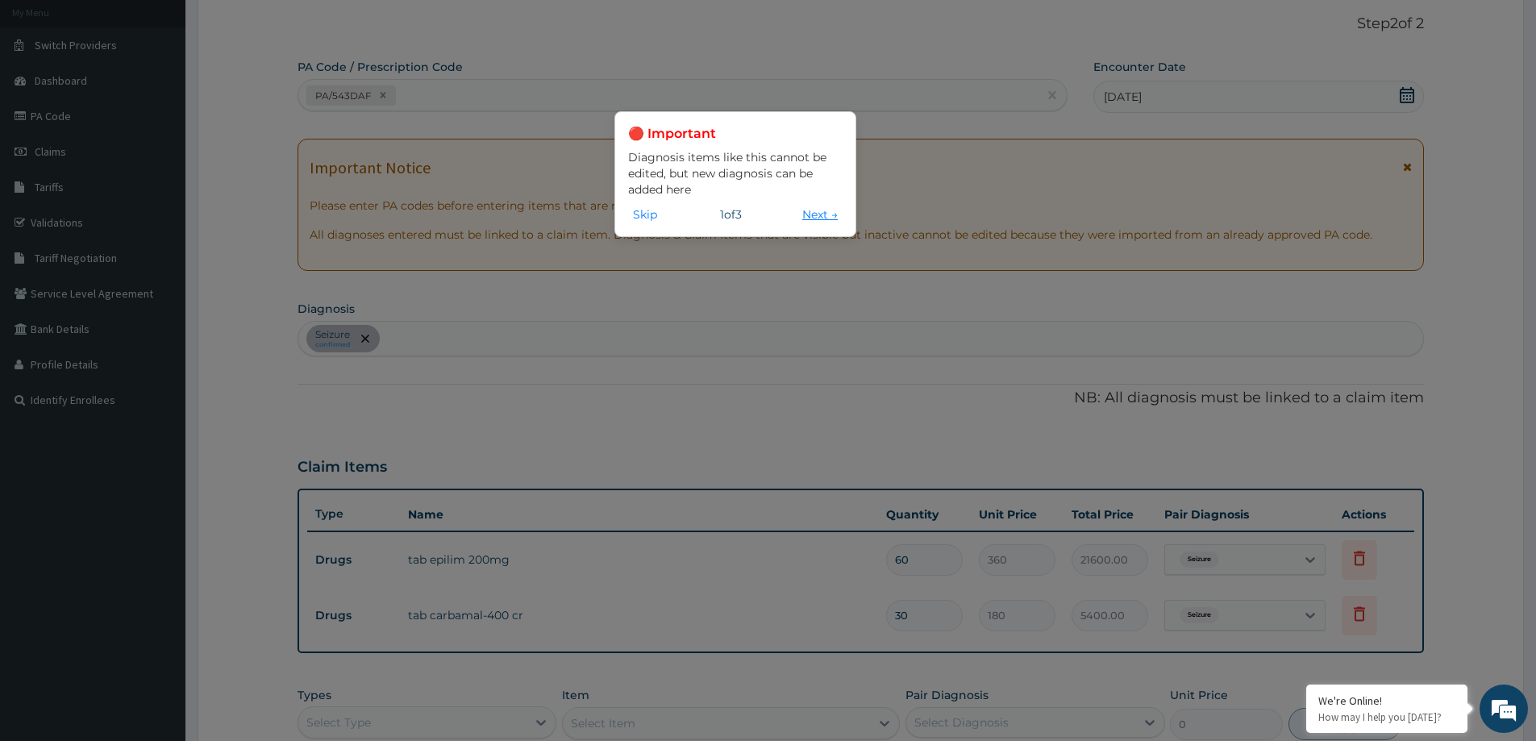
click at [805, 210] on button "Next →" at bounding box center [820, 215] width 45 height 18
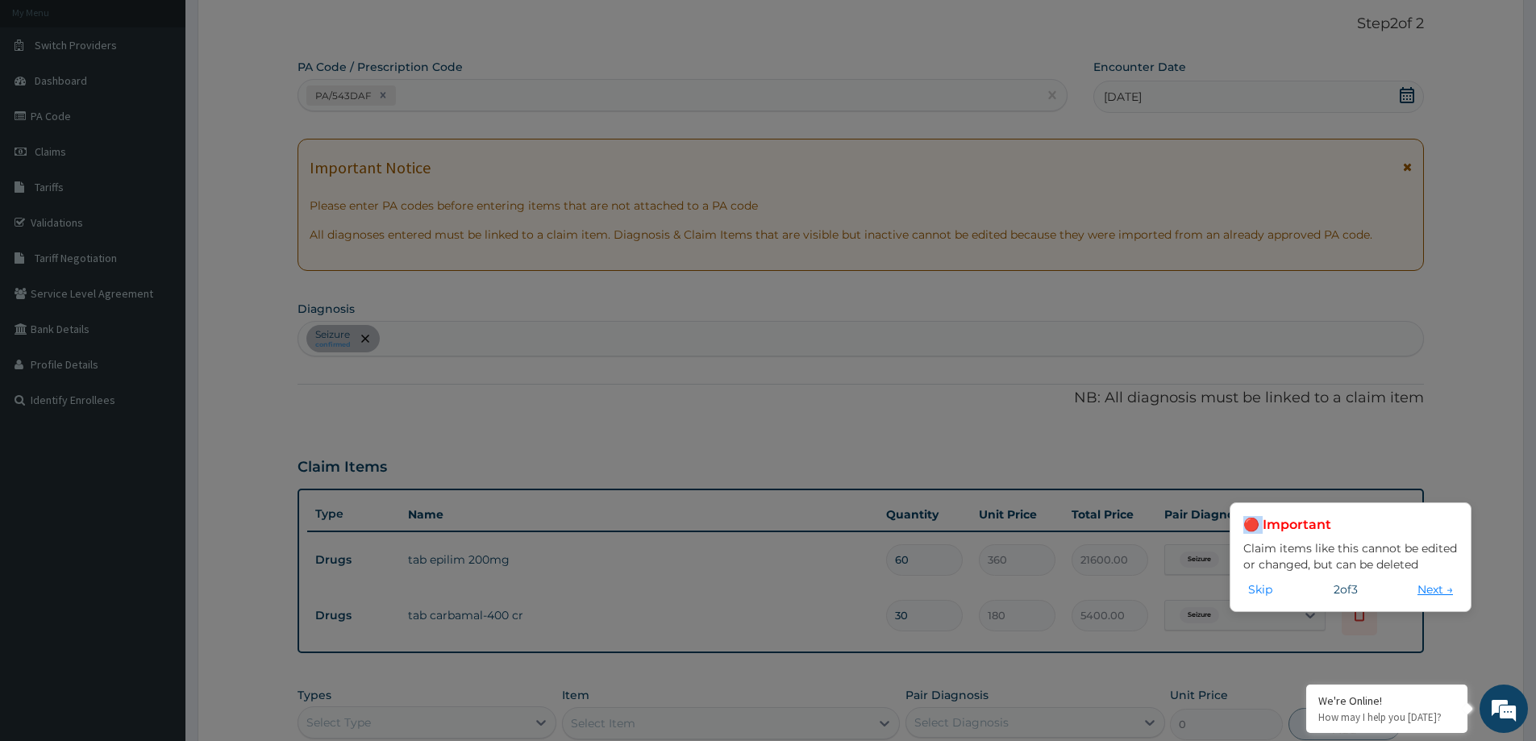
click at [805, 210] on div "🔴 Important Claim items like this cannot be edited or changed, but can be delet…" at bounding box center [768, 370] width 1536 height 741
click at [1419, 582] on button "Next →" at bounding box center [1435, 590] width 45 height 18
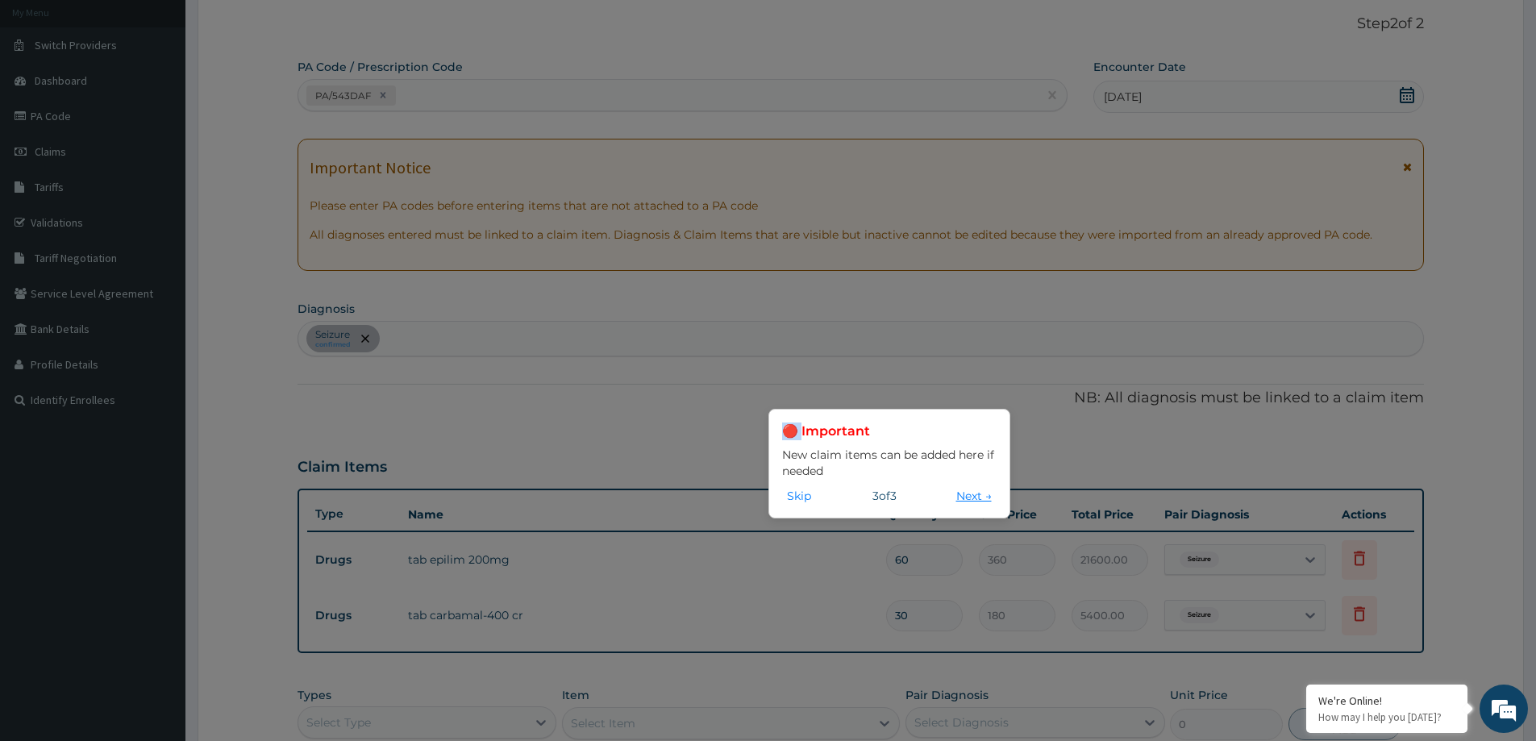
click at [980, 497] on button "Next →" at bounding box center [974, 496] width 45 height 18
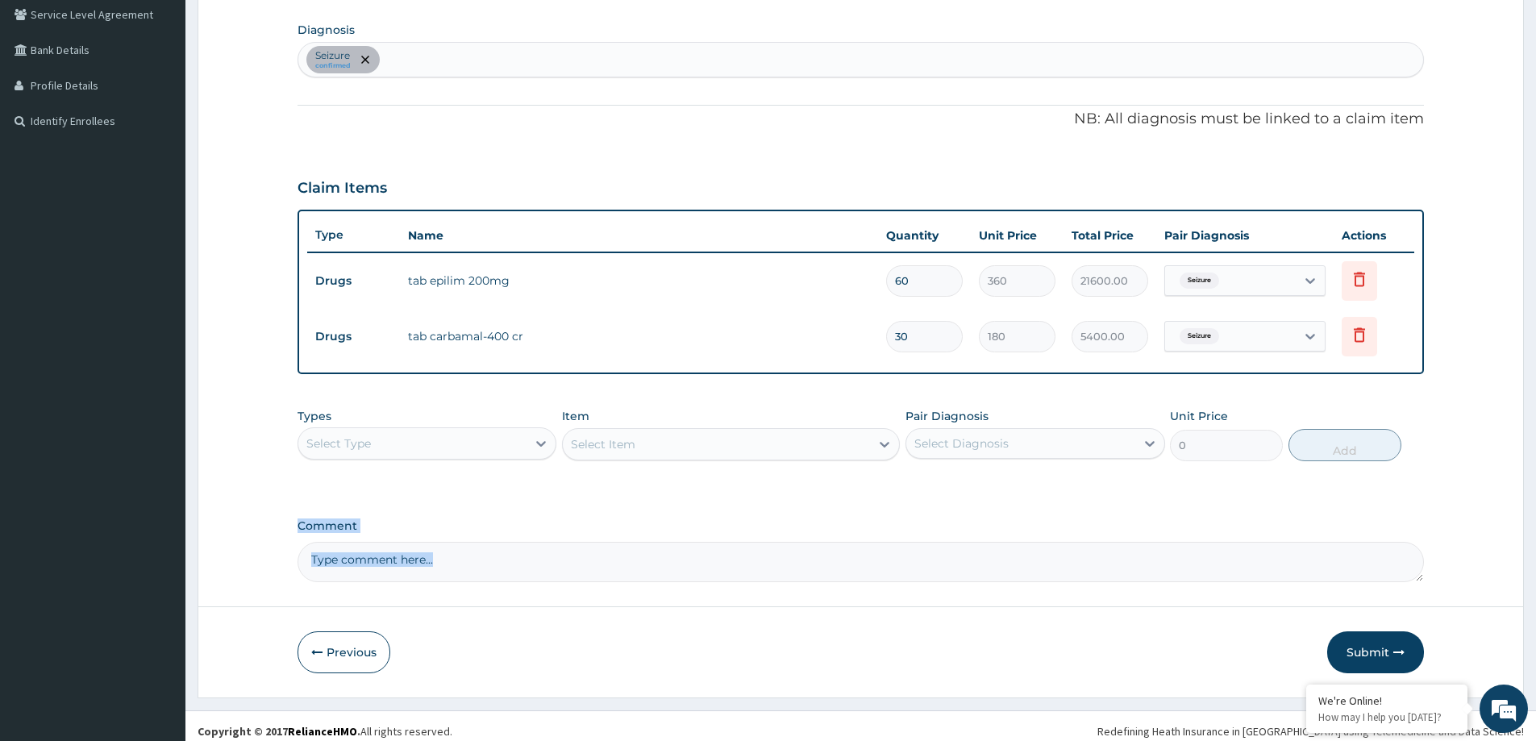
scroll to position [385, 0]
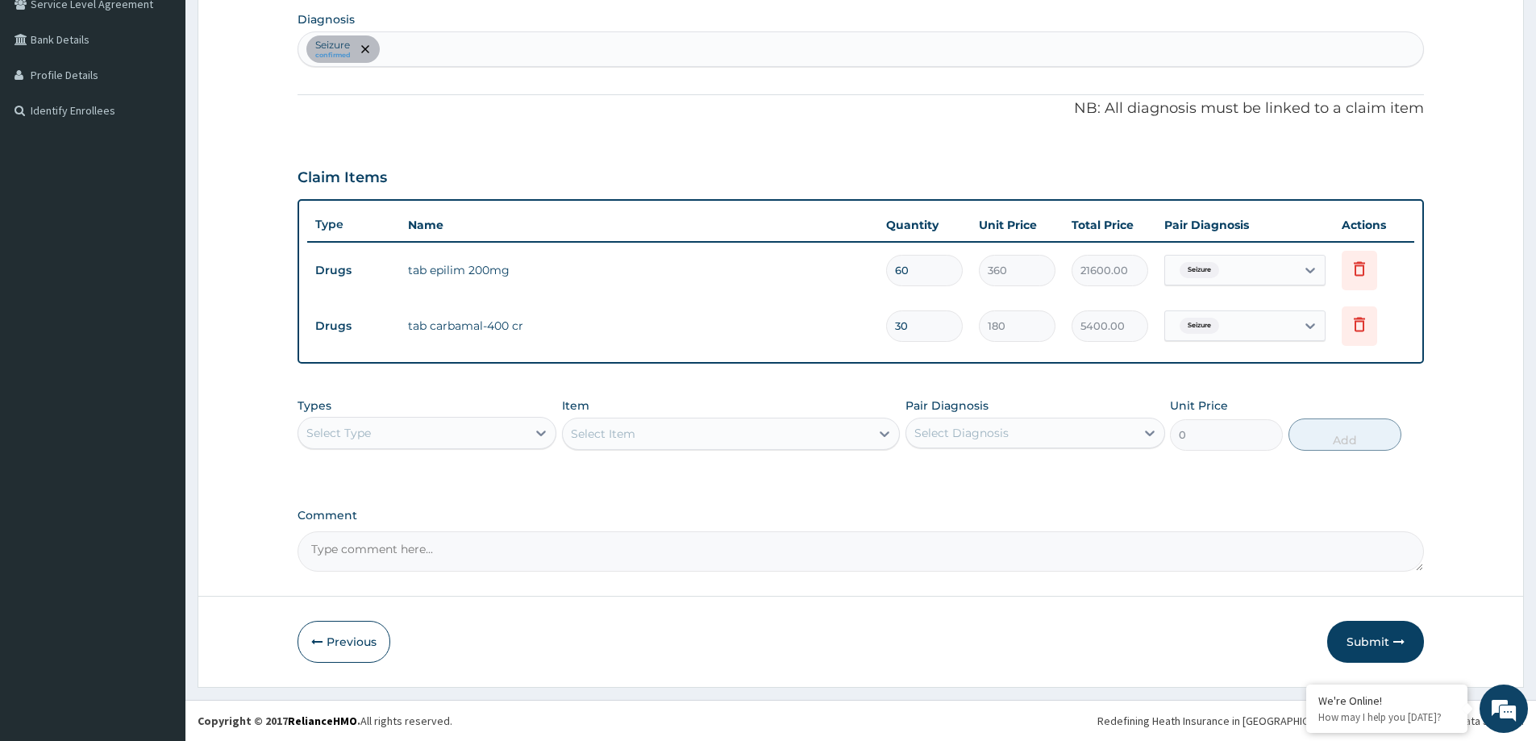
click at [523, 432] on div "Select Type" at bounding box center [412, 433] width 228 height 26
click at [473, 522] on div "Procedures" at bounding box center [427, 531] width 259 height 29
click at [1004, 435] on div "Select Diagnosis" at bounding box center [961, 433] width 94 height 16
click at [993, 465] on div "Seizure" at bounding box center [1035, 474] width 259 height 33
checkbox input "true"
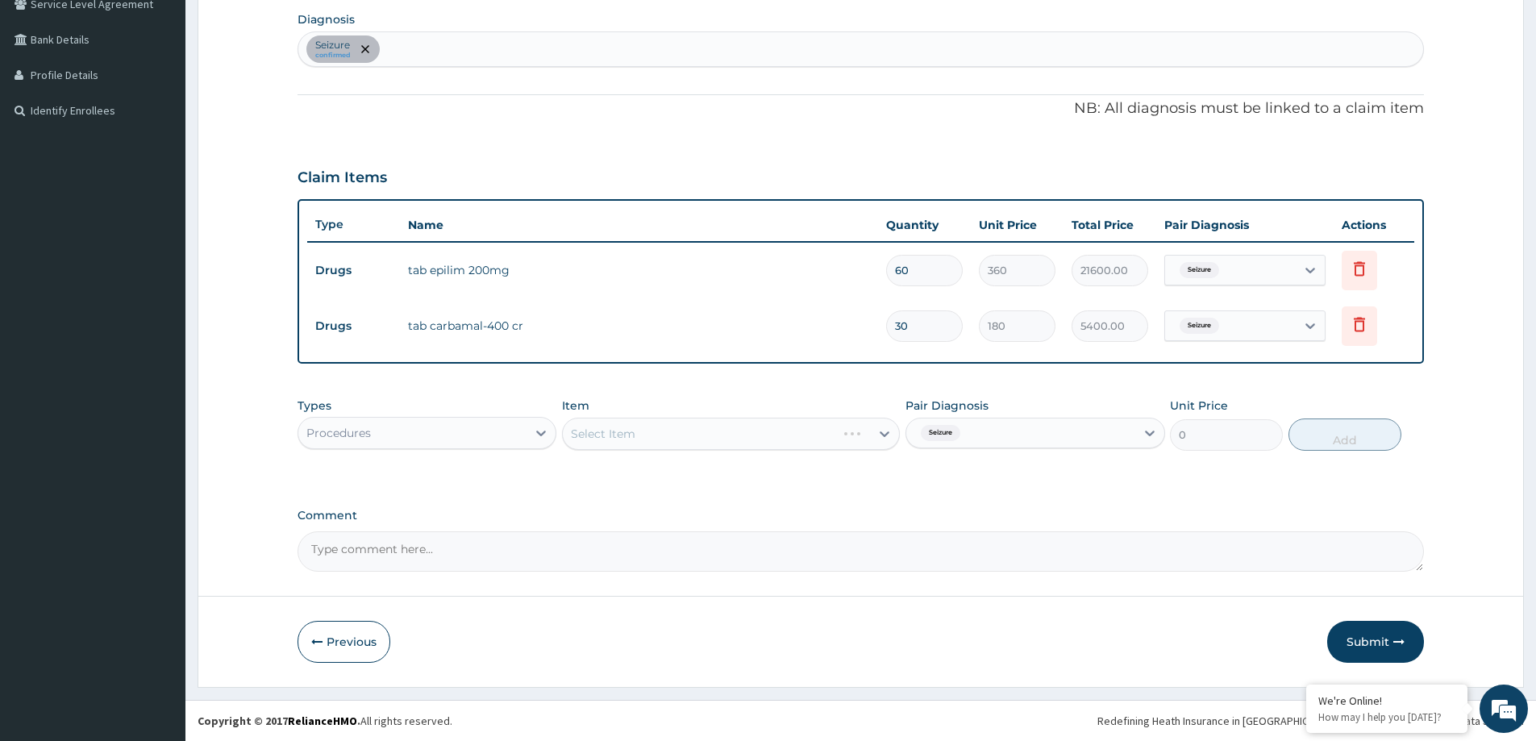
click at [844, 432] on div "Select Item" at bounding box center [731, 434] width 338 height 32
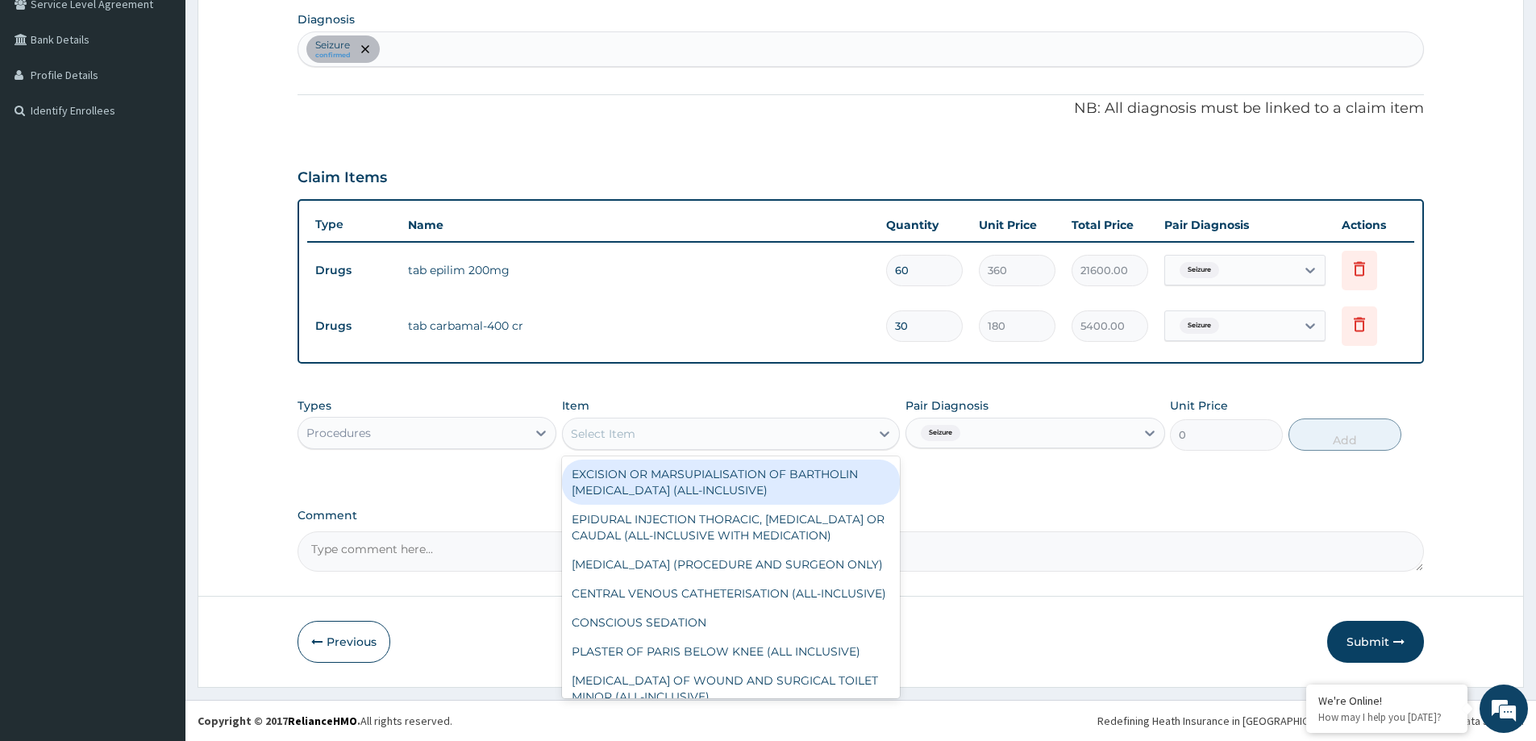
click at [844, 432] on div "Select Item" at bounding box center [716, 434] width 307 height 26
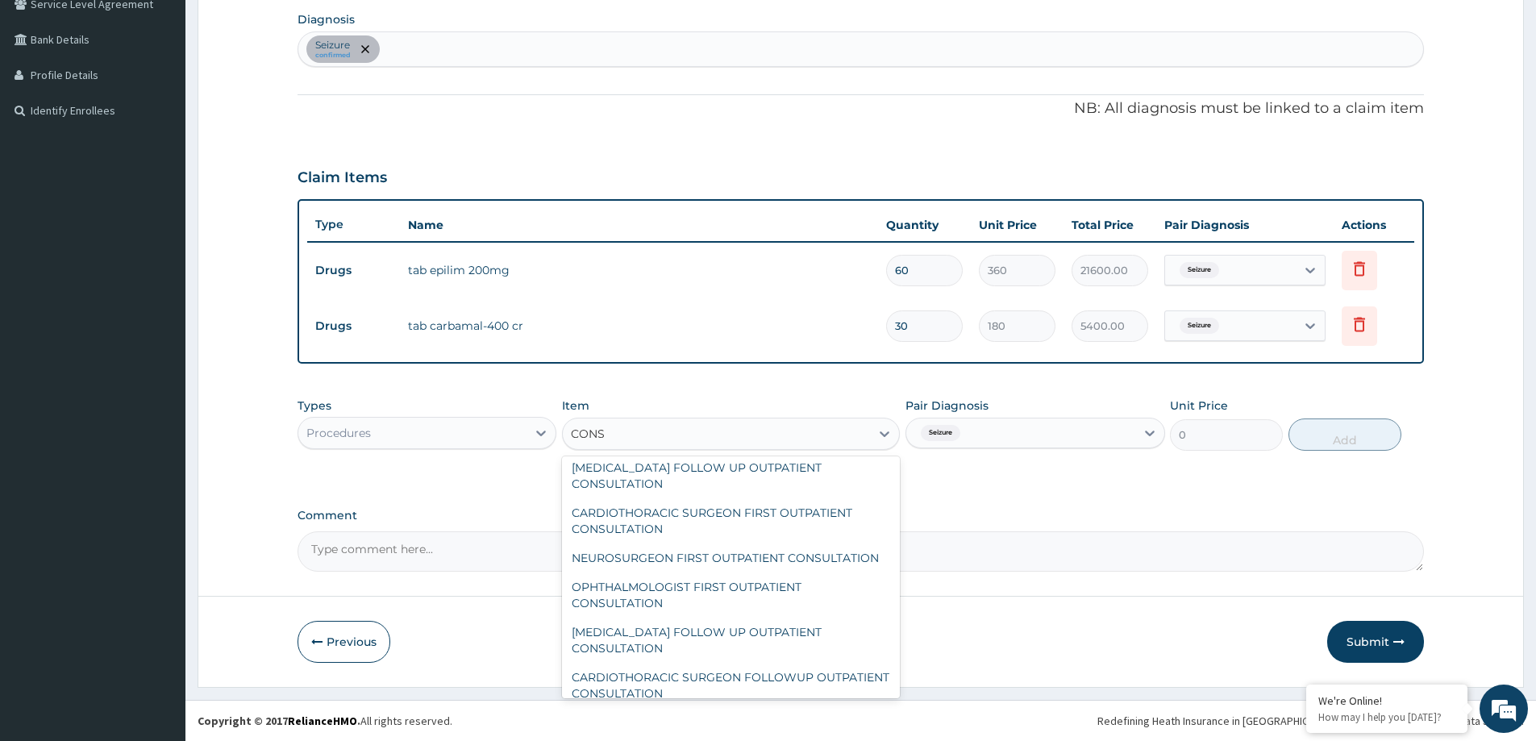
scroll to position [52, 0]
type input "CONSUL"
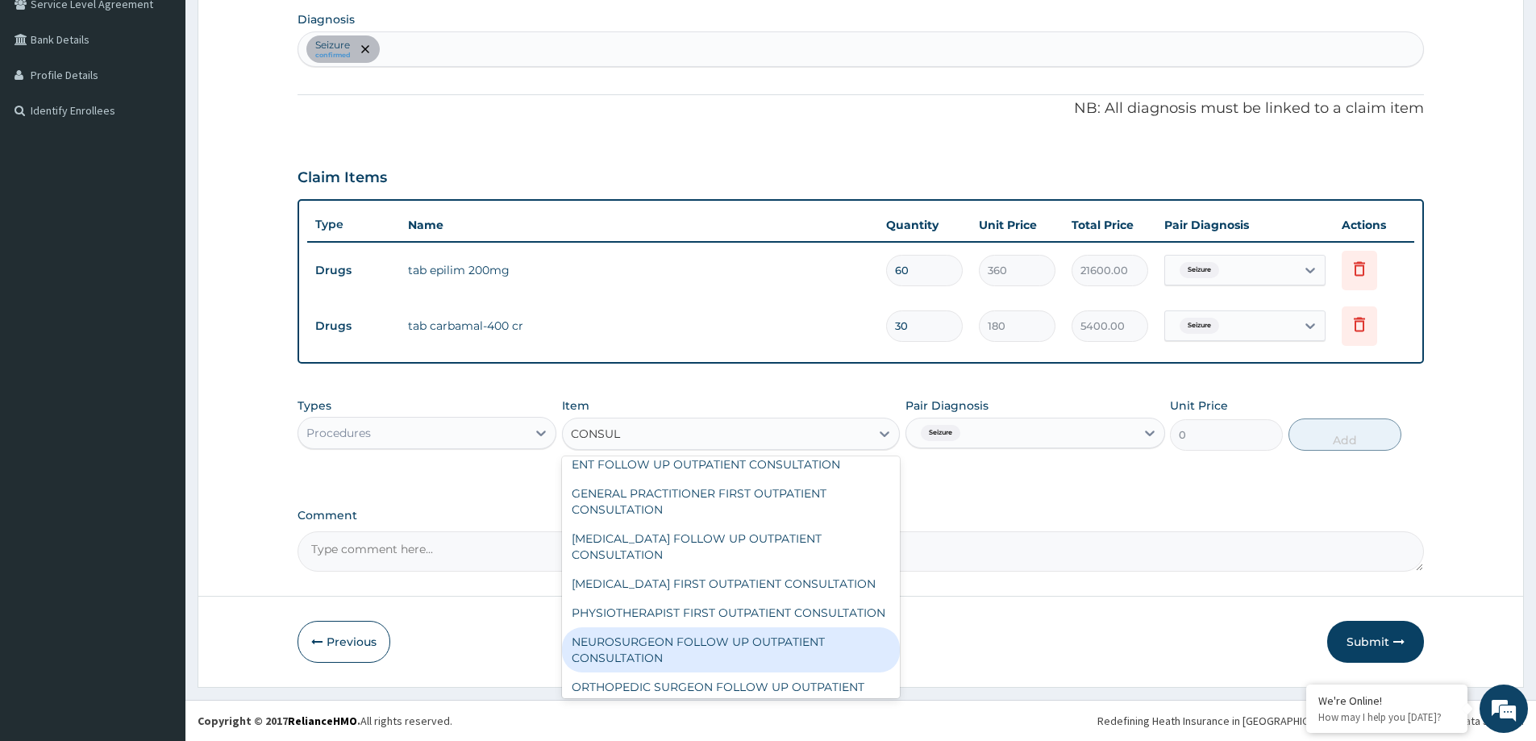
scroll to position [374, 0]
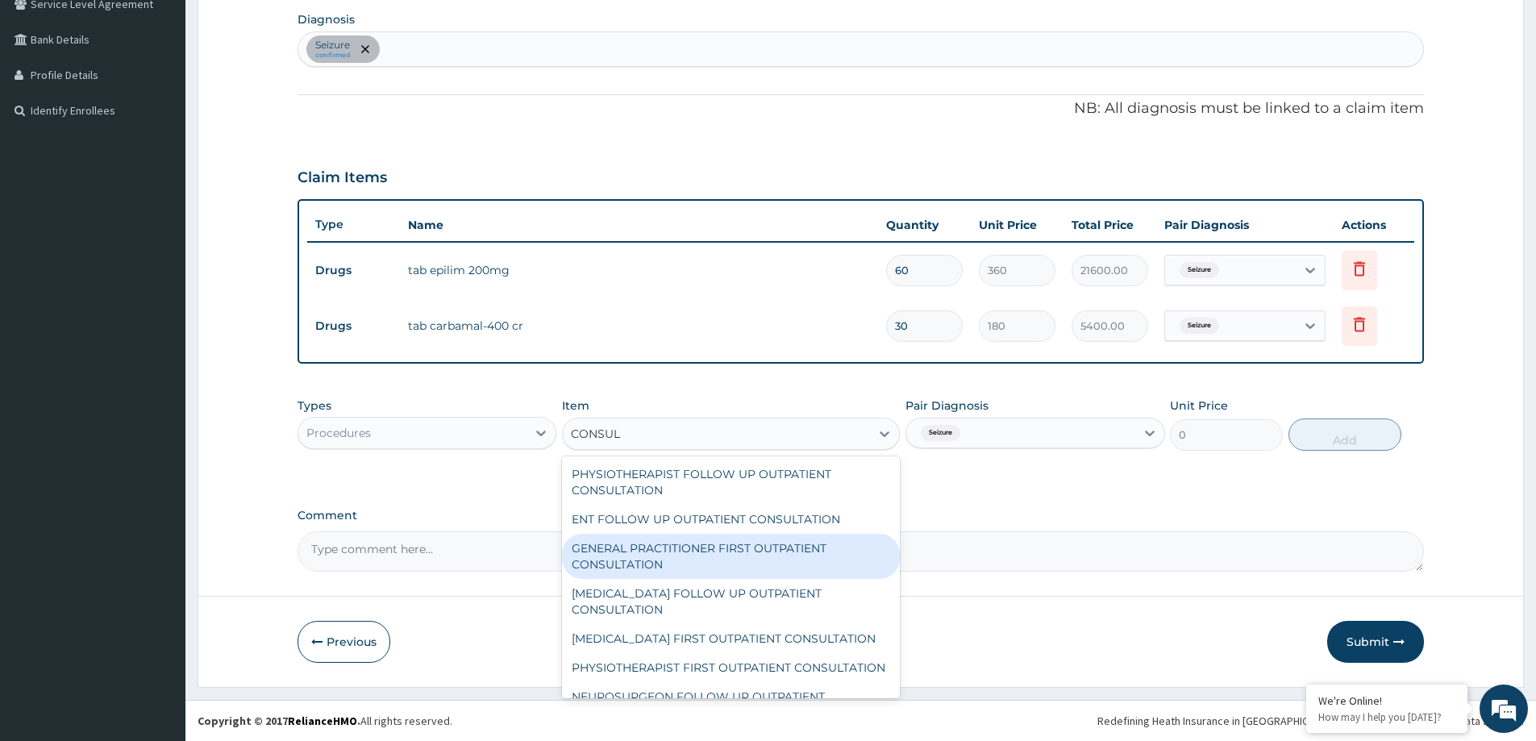
click at [704, 579] on div "GENERAL PRACTITIONER FIRST OUTPATIENT CONSULTATION" at bounding box center [731, 556] width 338 height 45
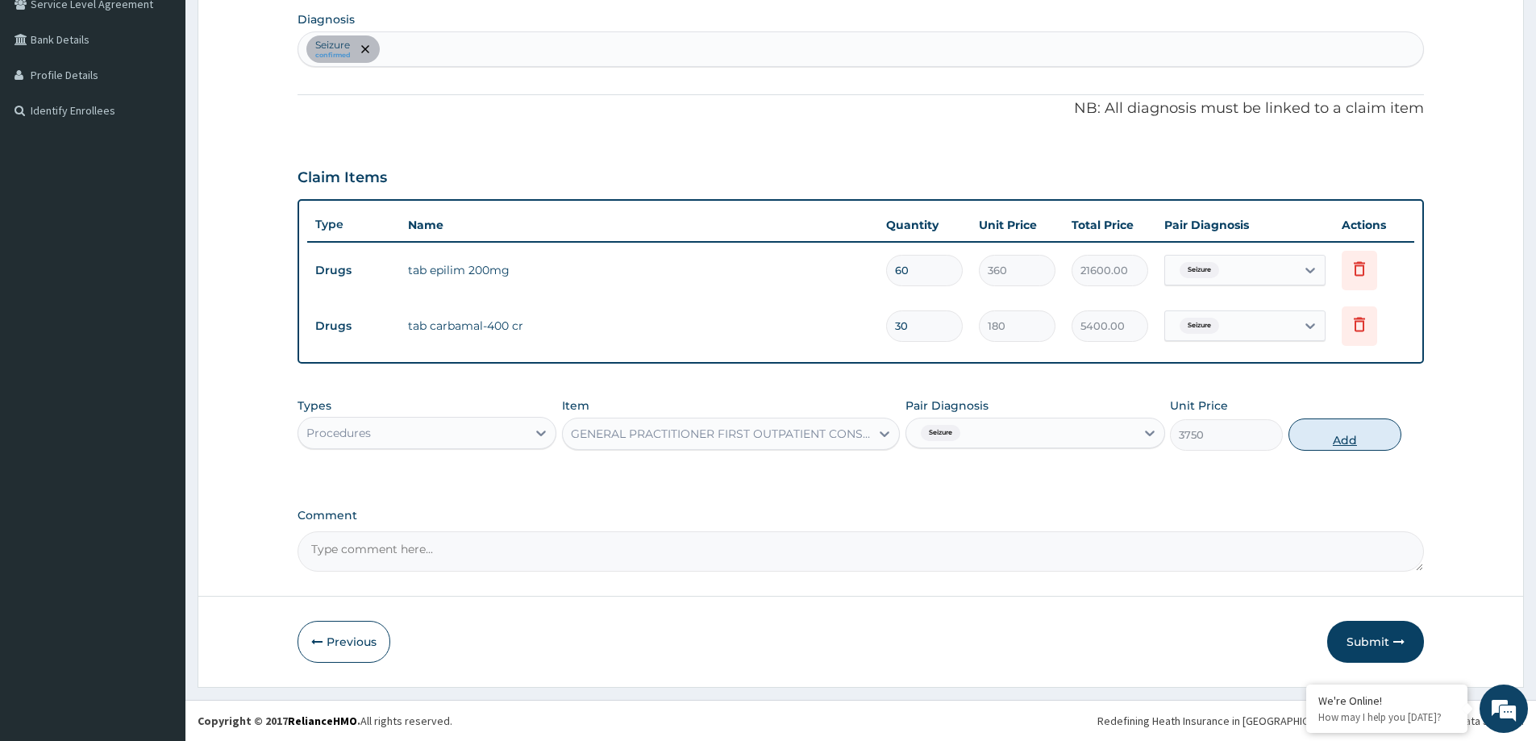
click at [1314, 429] on button "Add" at bounding box center [1345, 435] width 113 height 32
type input "0"
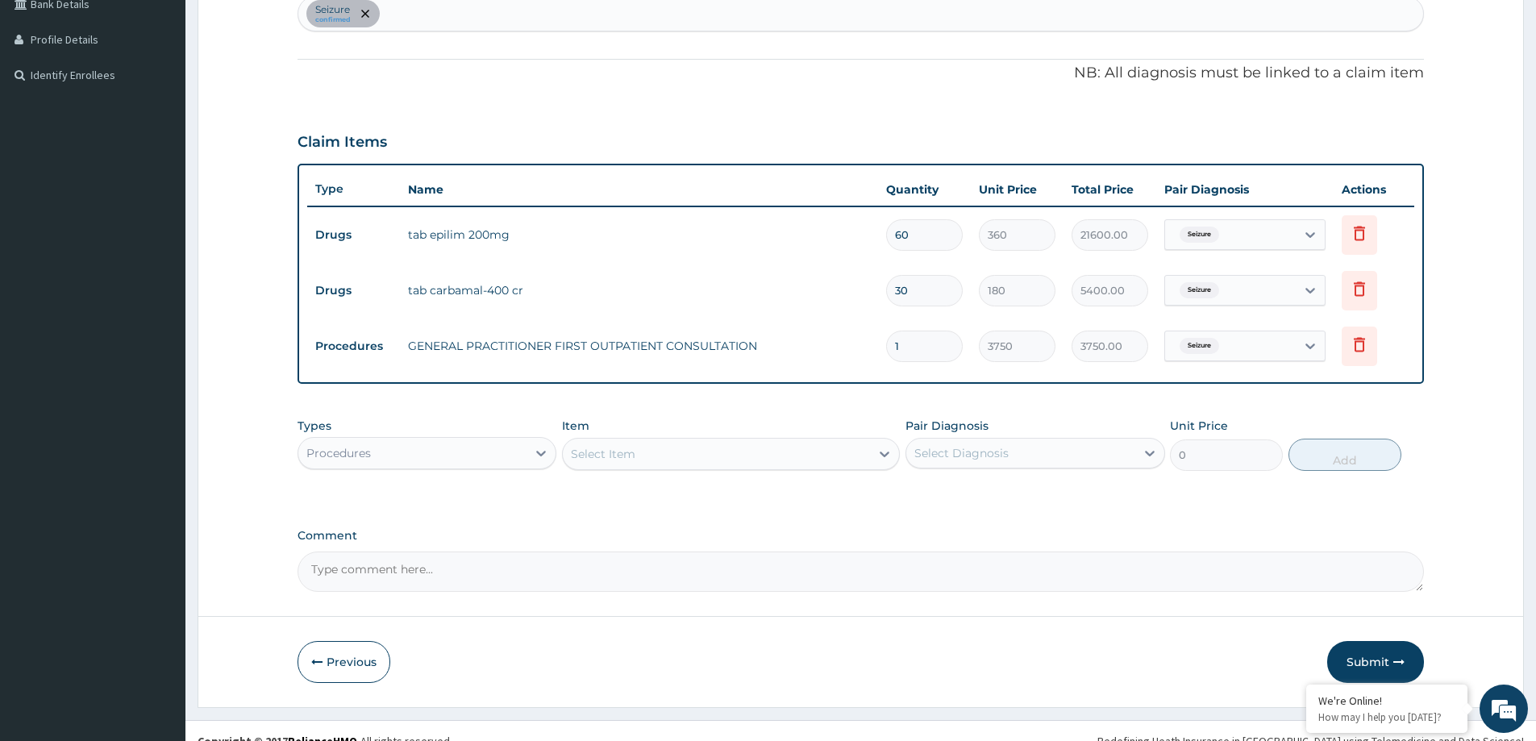
scroll to position [440, 0]
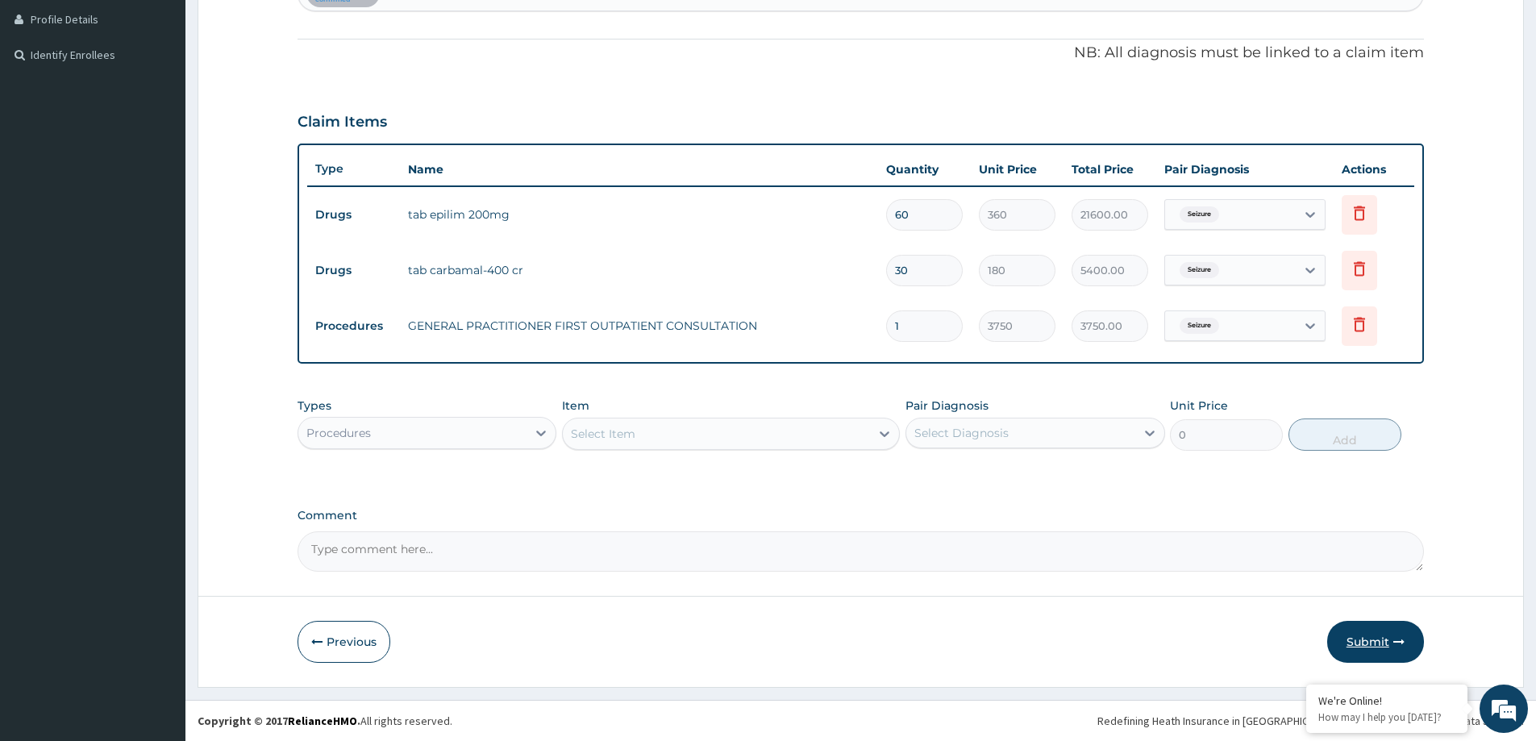
click at [1355, 643] on button "Submit" at bounding box center [1375, 642] width 97 height 42
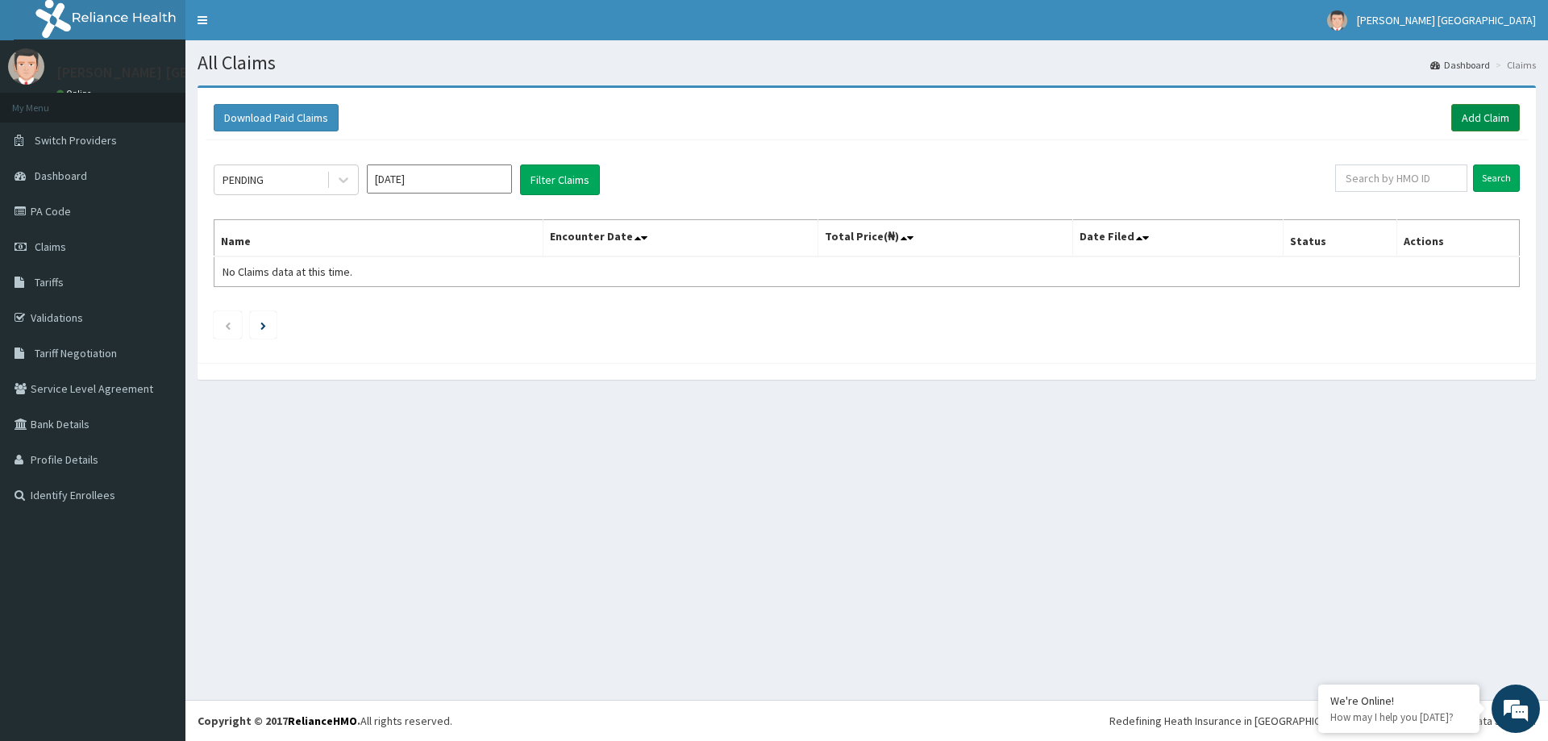
click at [1461, 119] on link "Add Claim" at bounding box center [1485, 117] width 69 height 27
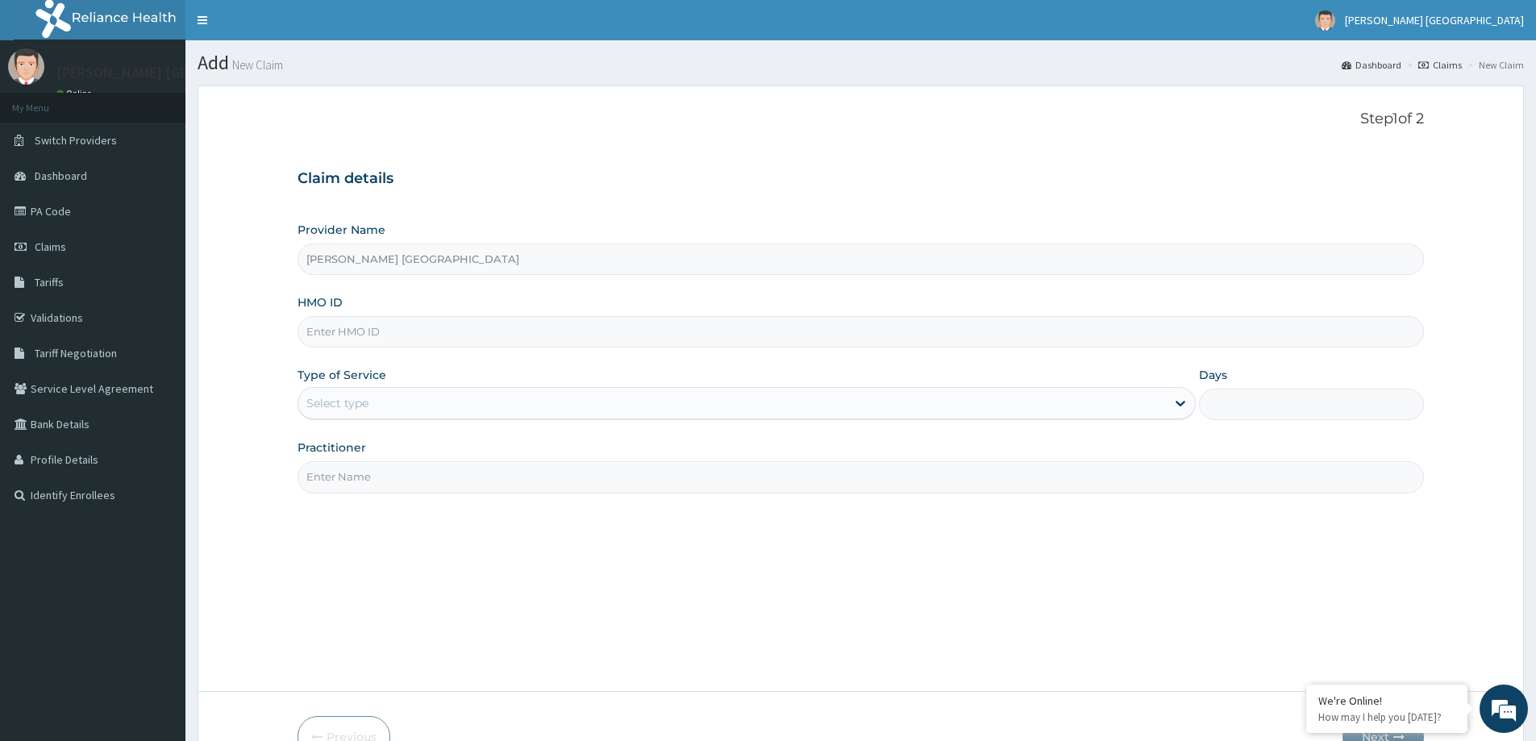
paste input "npf/10108/a"
type input "npf/10108/a"
click at [532, 422] on div "Provider Name [PERSON_NAME] Unity Hospital HMO ID npf/10108/a Type of Service S…" at bounding box center [861, 357] width 1127 height 271
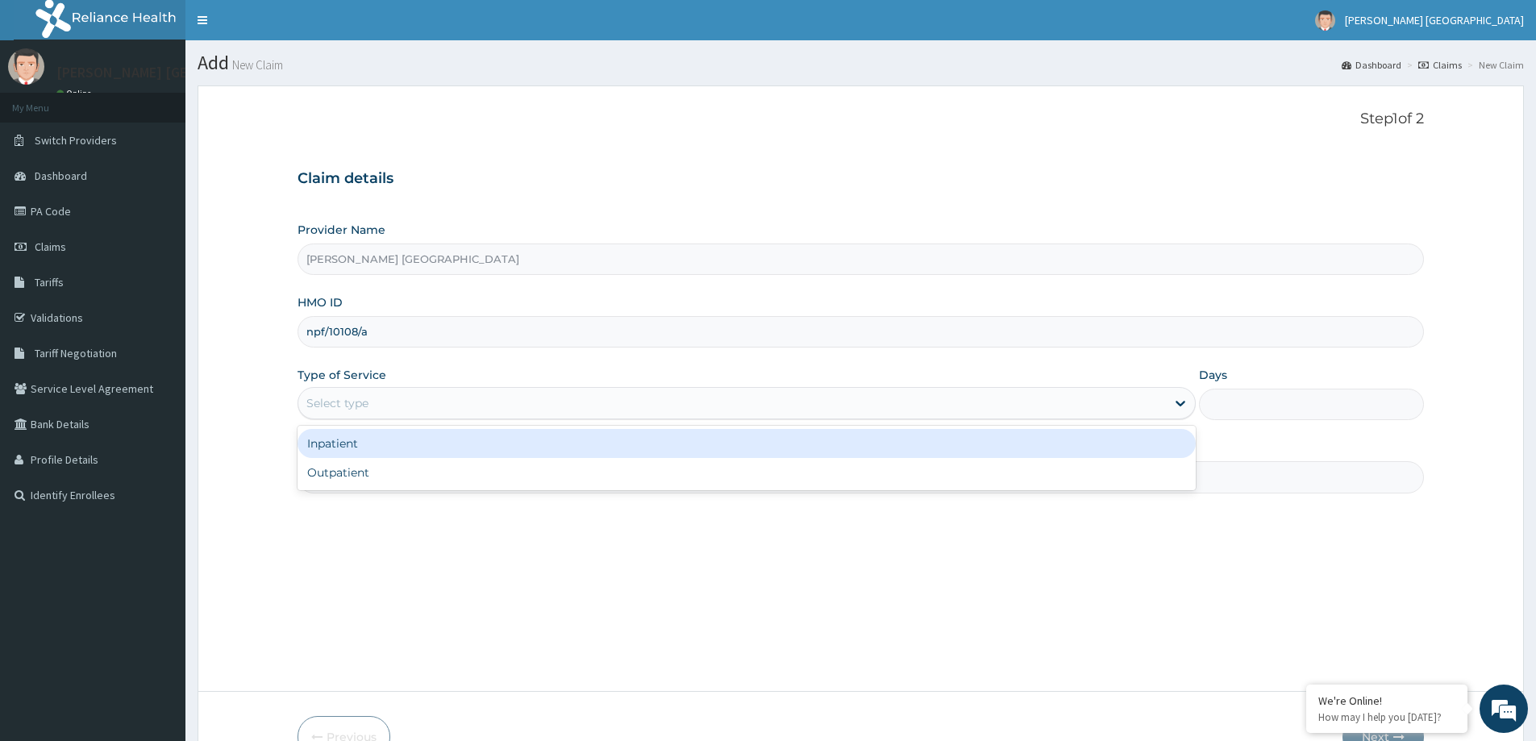
click at [557, 402] on div "Select type" at bounding box center [732, 403] width 868 height 26
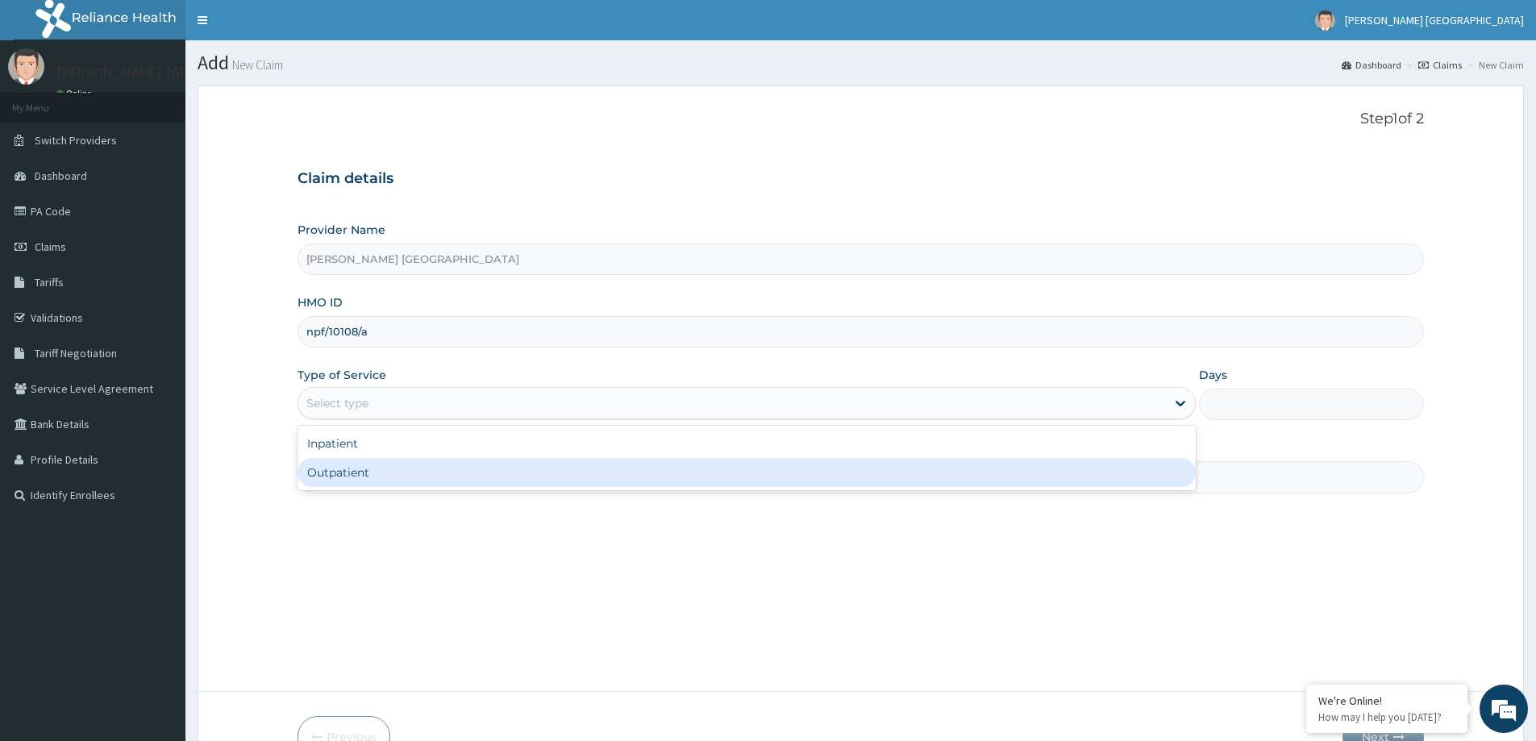
click at [510, 482] on div "Outpatient" at bounding box center [747, 472] width 898 height 29
type input "1"
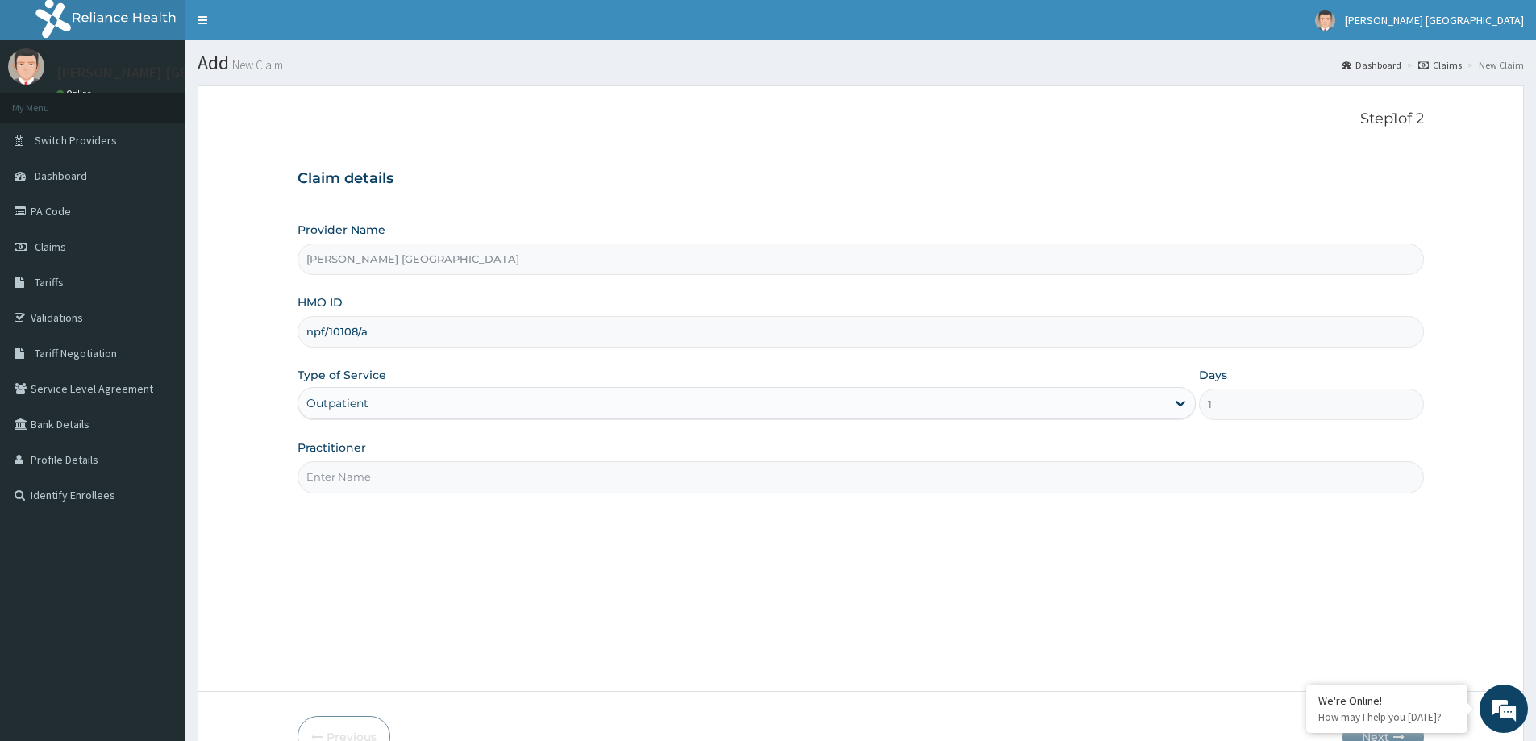
click at [510, 482] on input "Practitioner" at bounding box center [861, 476] width 1127 height 31
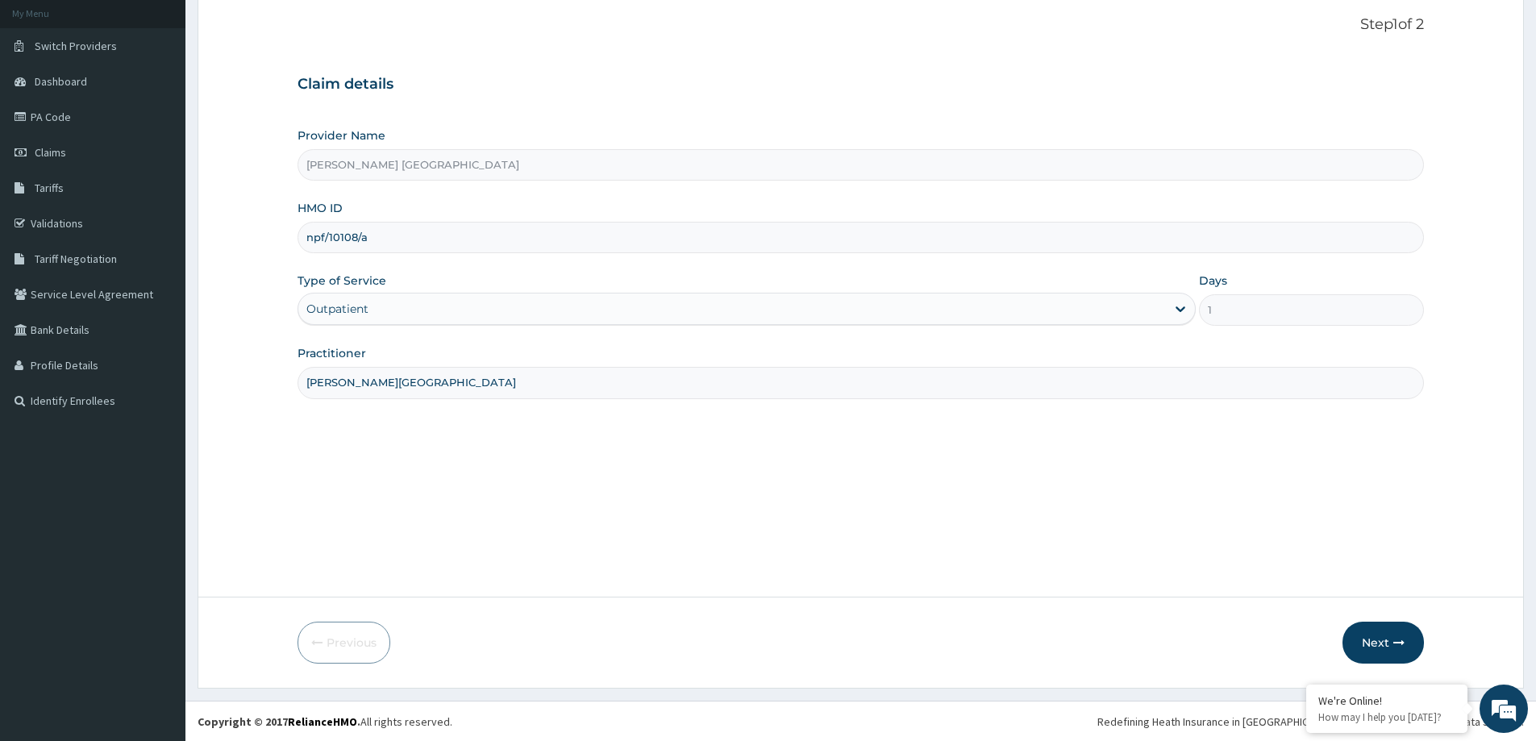
scroll to position [95, 0]
type input "[PERSON_NAME][GEOGRAPHIC_DATA]"
click at [1364, 624] on button "Next" at bounding box center [1383, 642] width 81 height 42
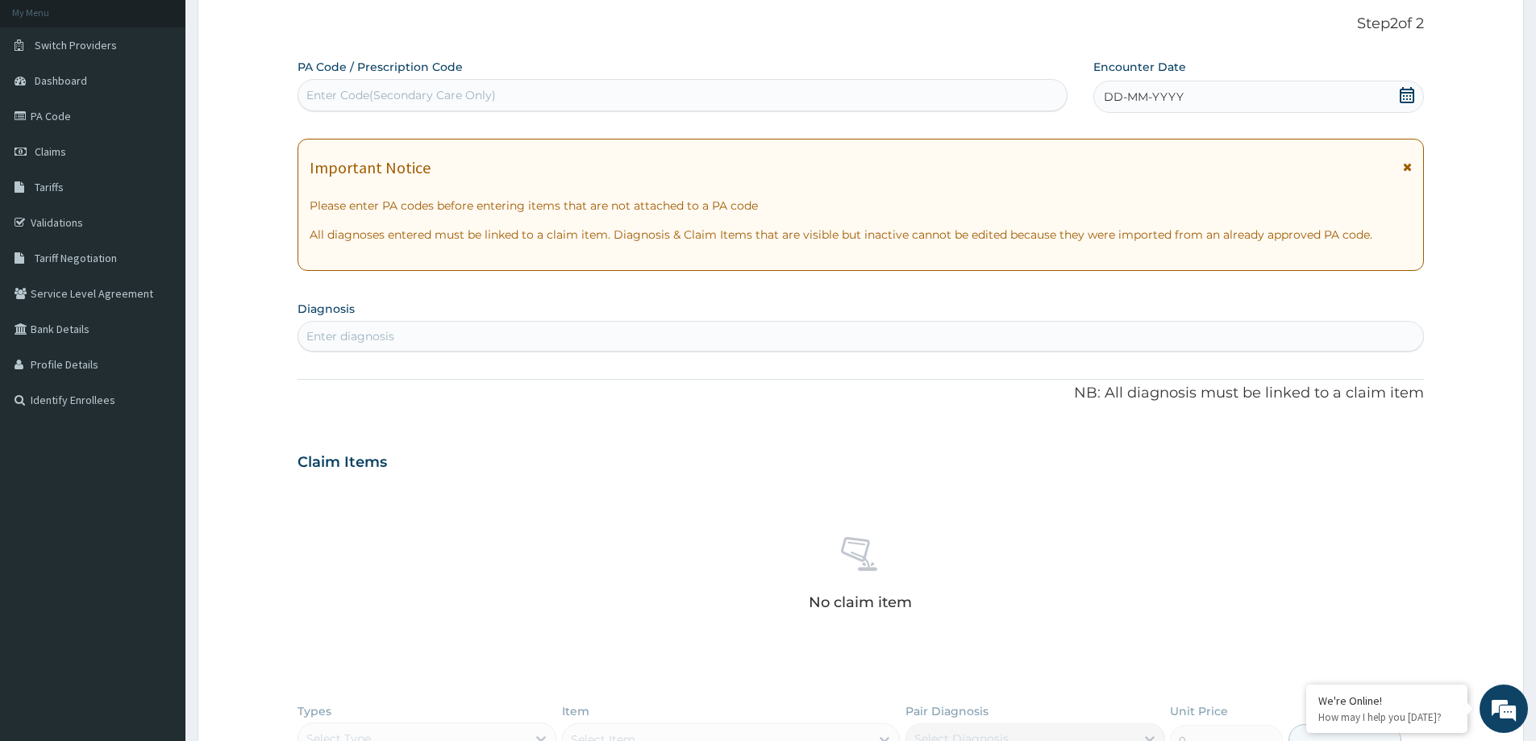
click at [635, 99] on div "Enter Code(Secondary Care Only)" at bounding box center [682, 95] width 768 height 26
type input "PA/4689EC"
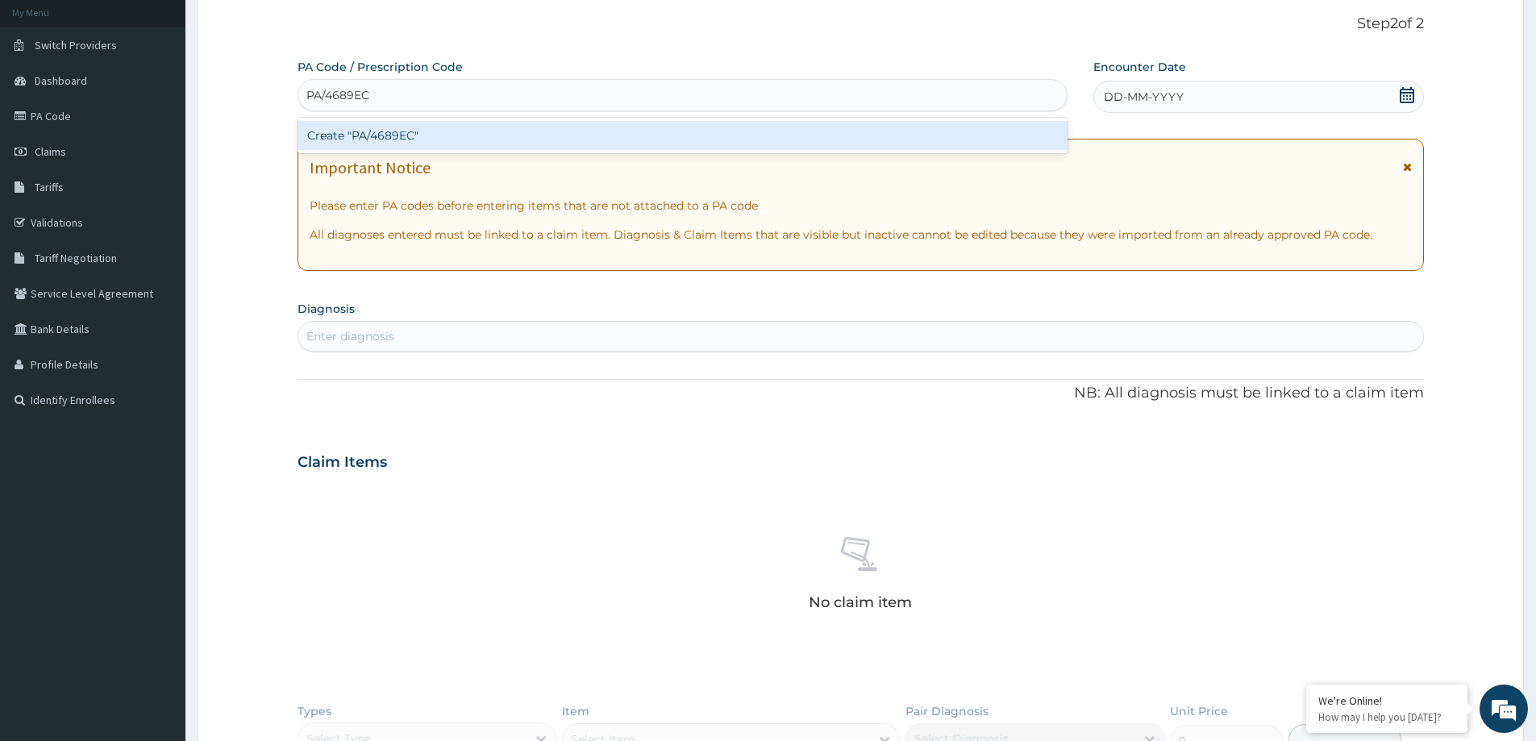
click at [576, 132] on div "Create "PA/4689EC"" at bounding box center [683, 135] width 770 height 29
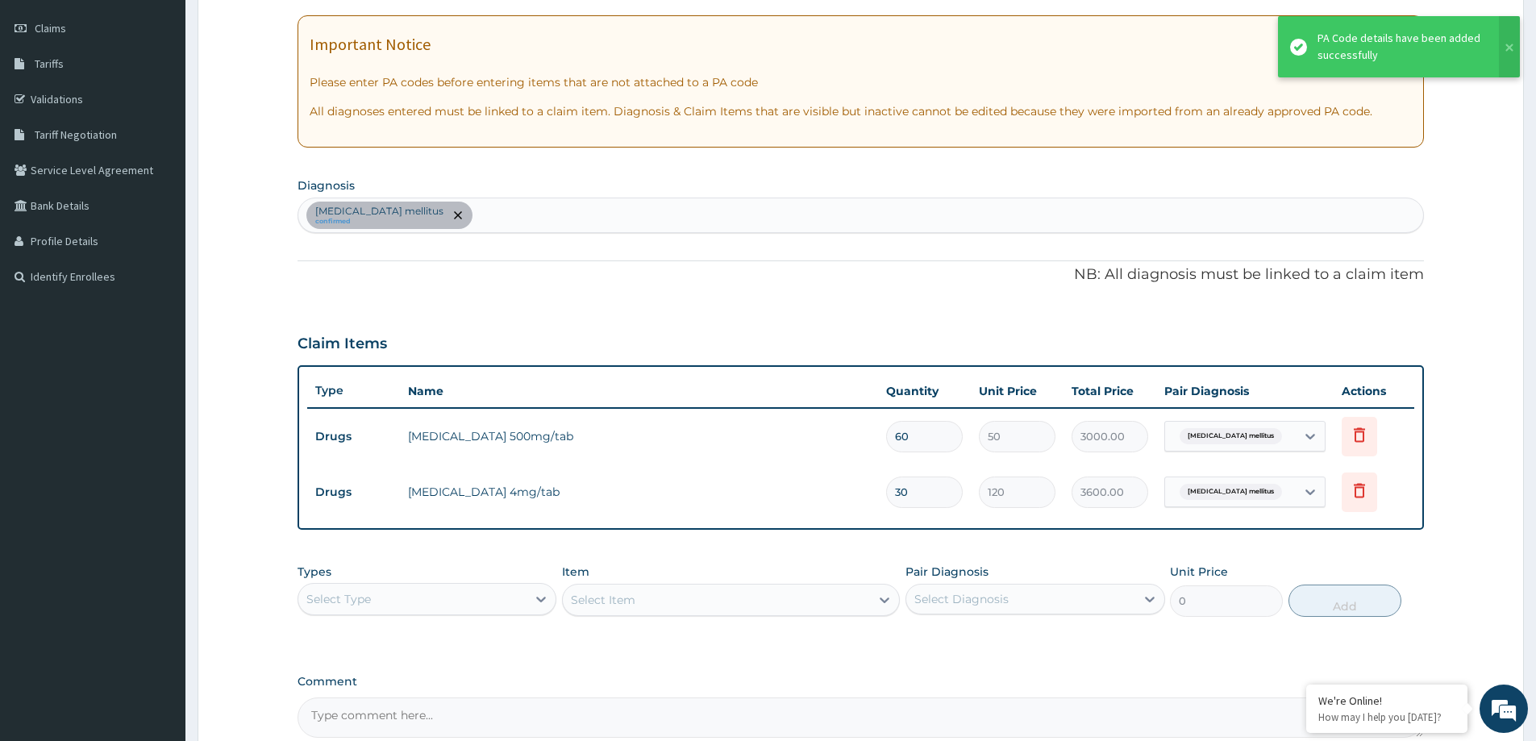
scroll to position [256, 0]
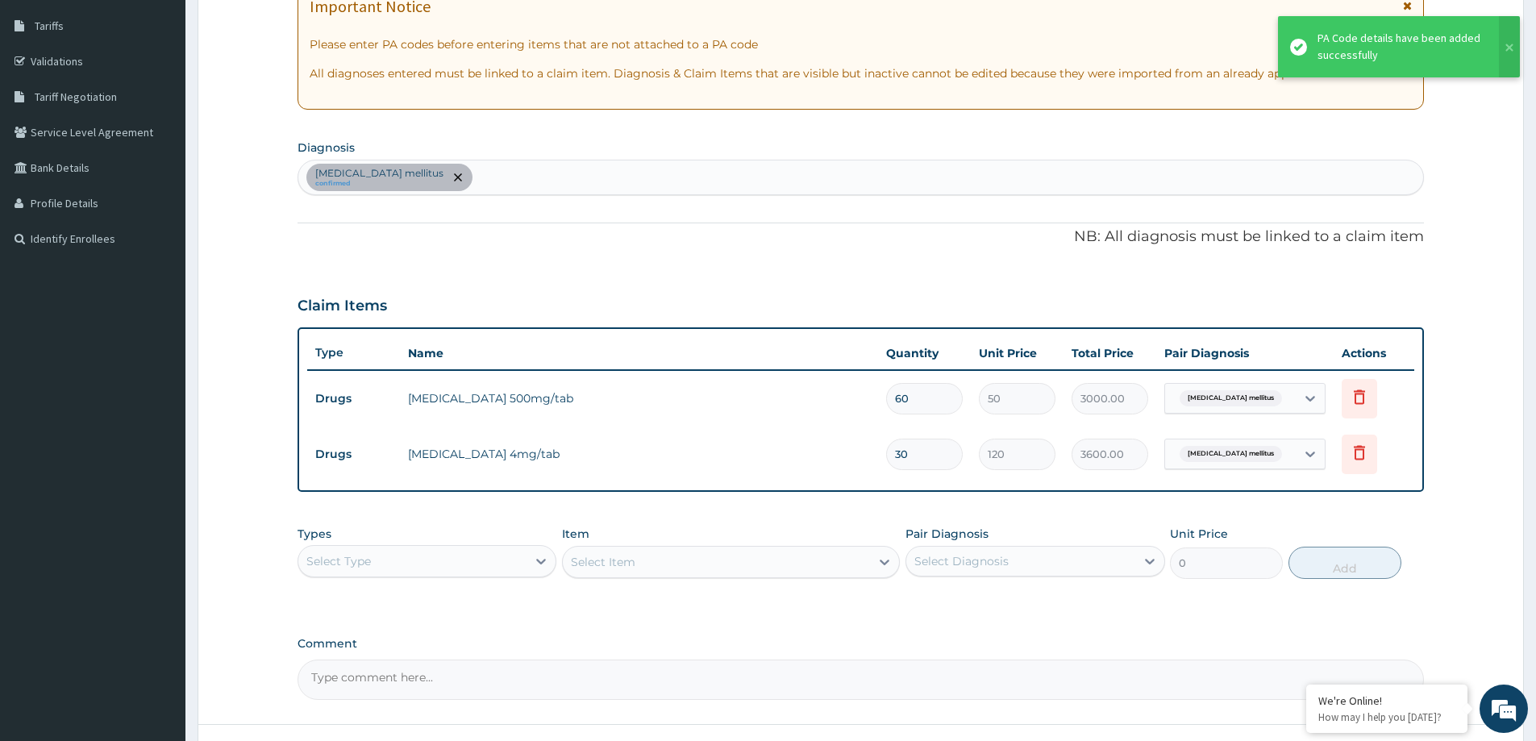
click at [694, 556] on div "Select Item" at bounding box center [731, 562] width 338 height 32
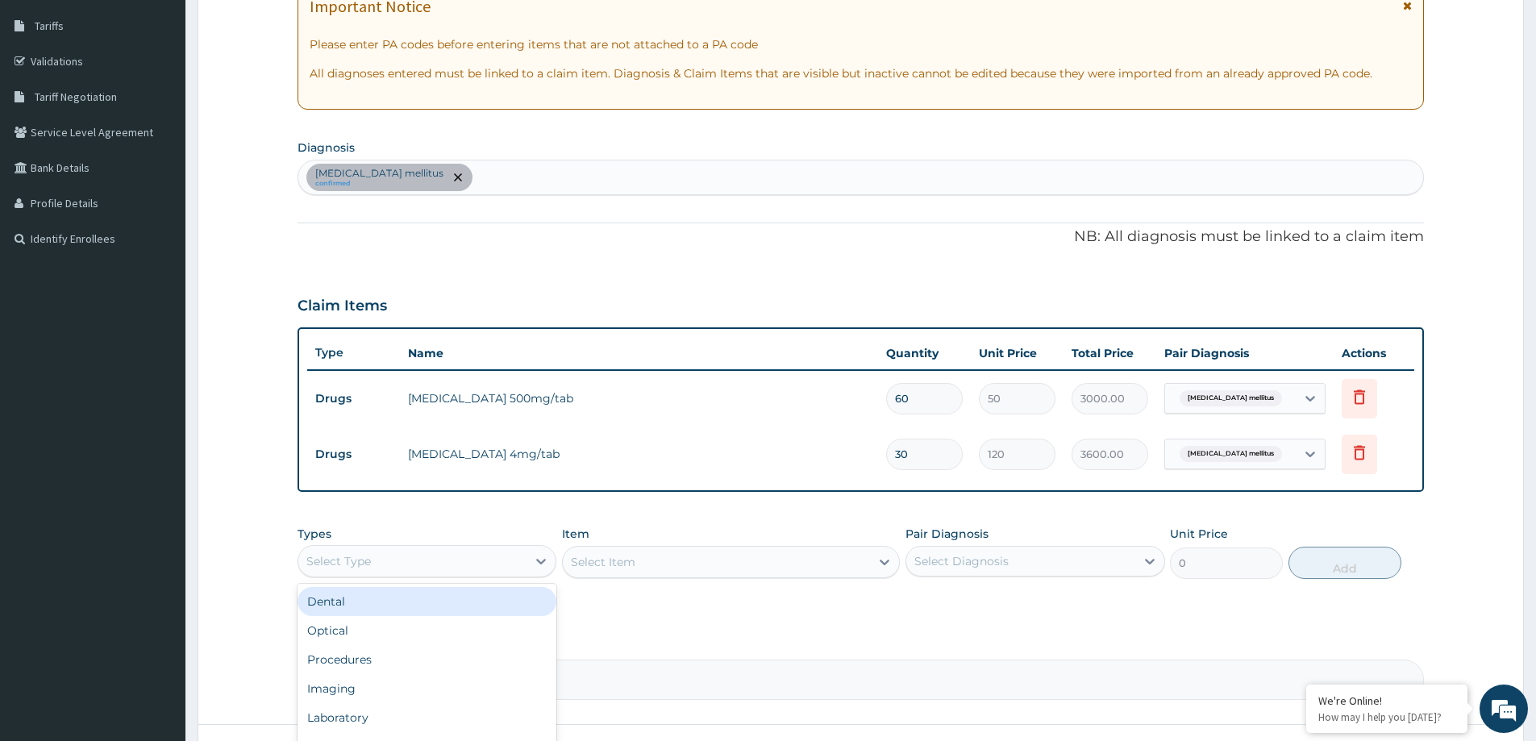
click at [433, 561] on div "Select Type" at bounding box center [412, 561] width 228 height 26
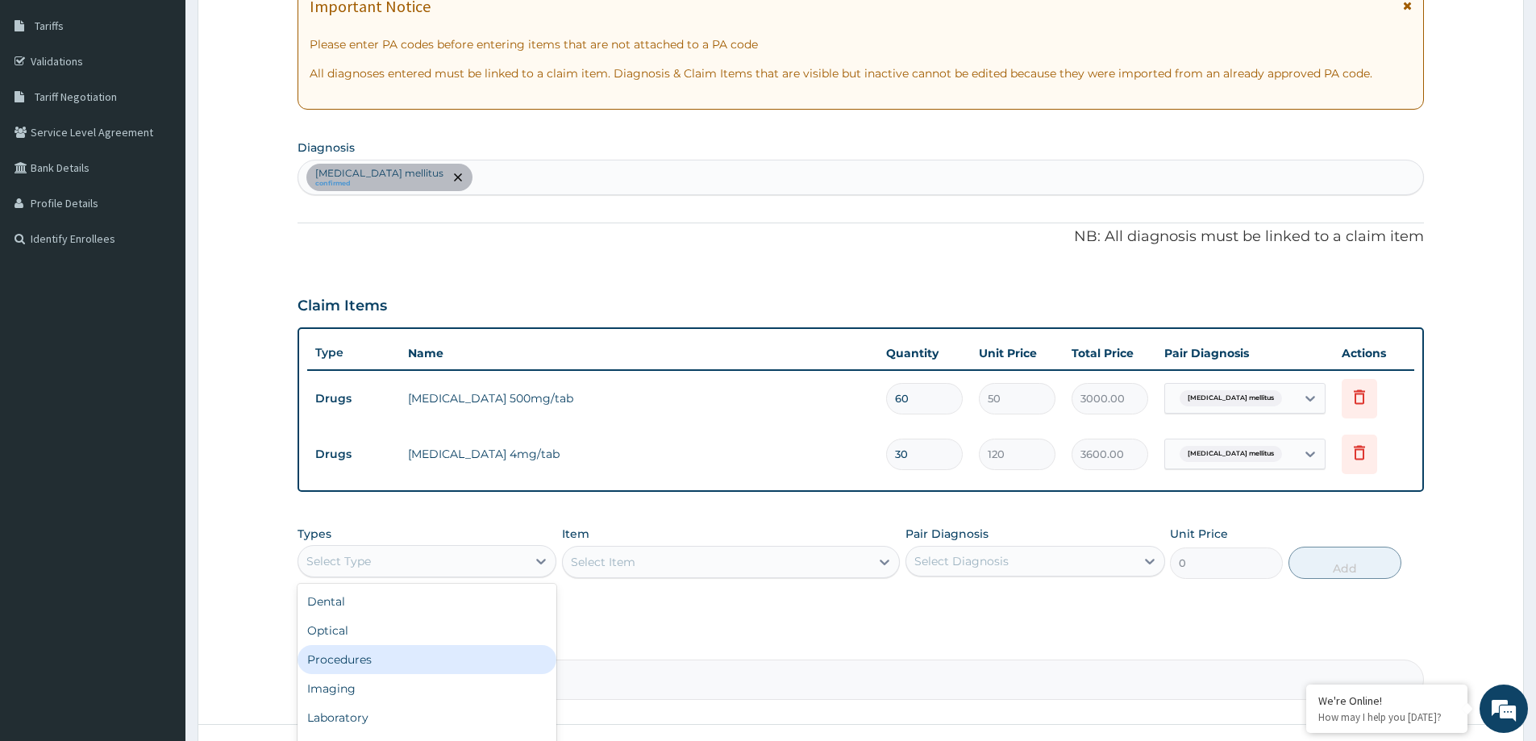
click at [401, 662] on div "Procedures" at bounding box center [427, 659] width 259 height 29
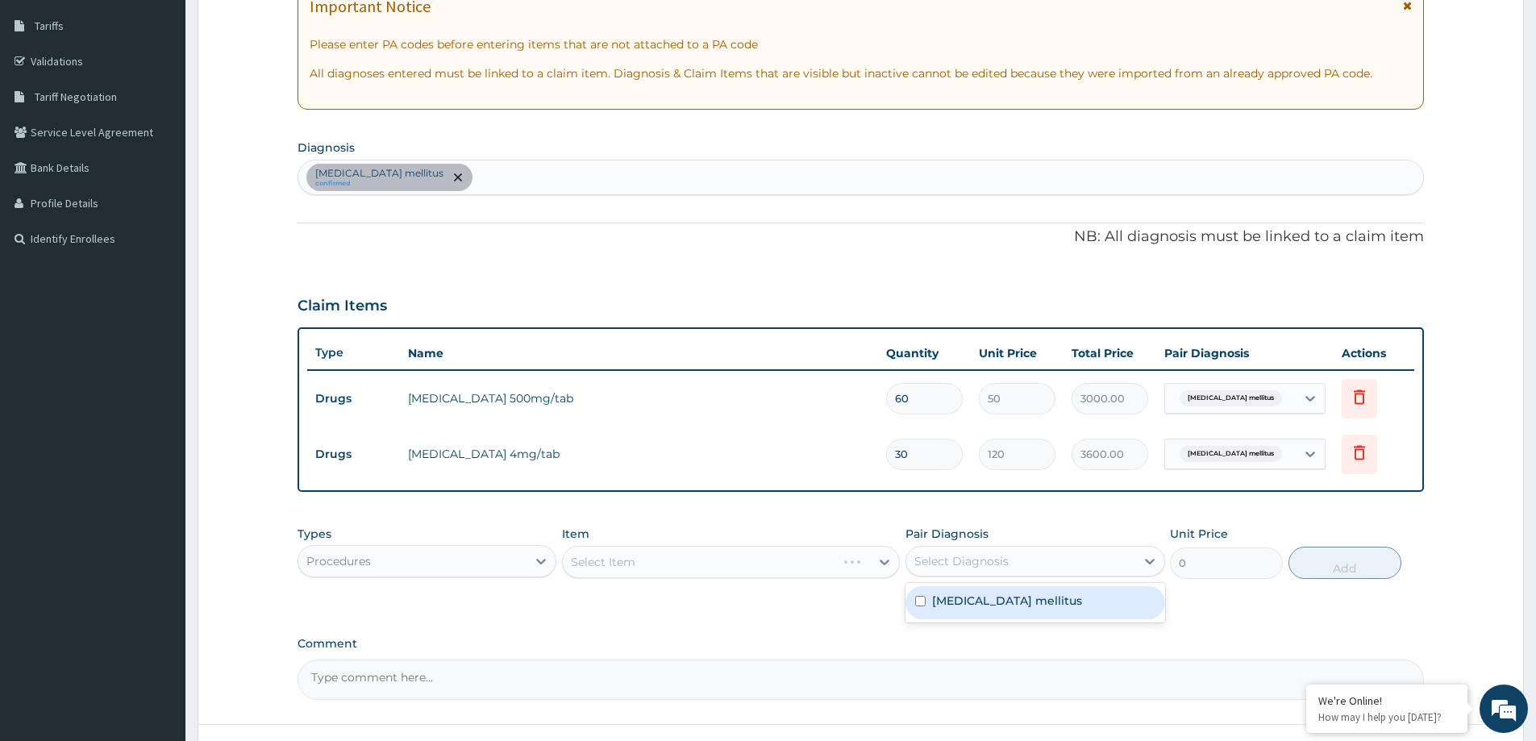
click at [1127, 552] on div "Select Diagnosis" at bounding box center [1020, 561] width 228 height 26
click at [1062, 605] on label "[MEDICAL_DATA] mellitus" at bounding box center [1007, 601] width 150 height 16
checkbox input "true"
click at [852, 563] on div "Select Item" at bounding box center [731, 562] width 338 height 32
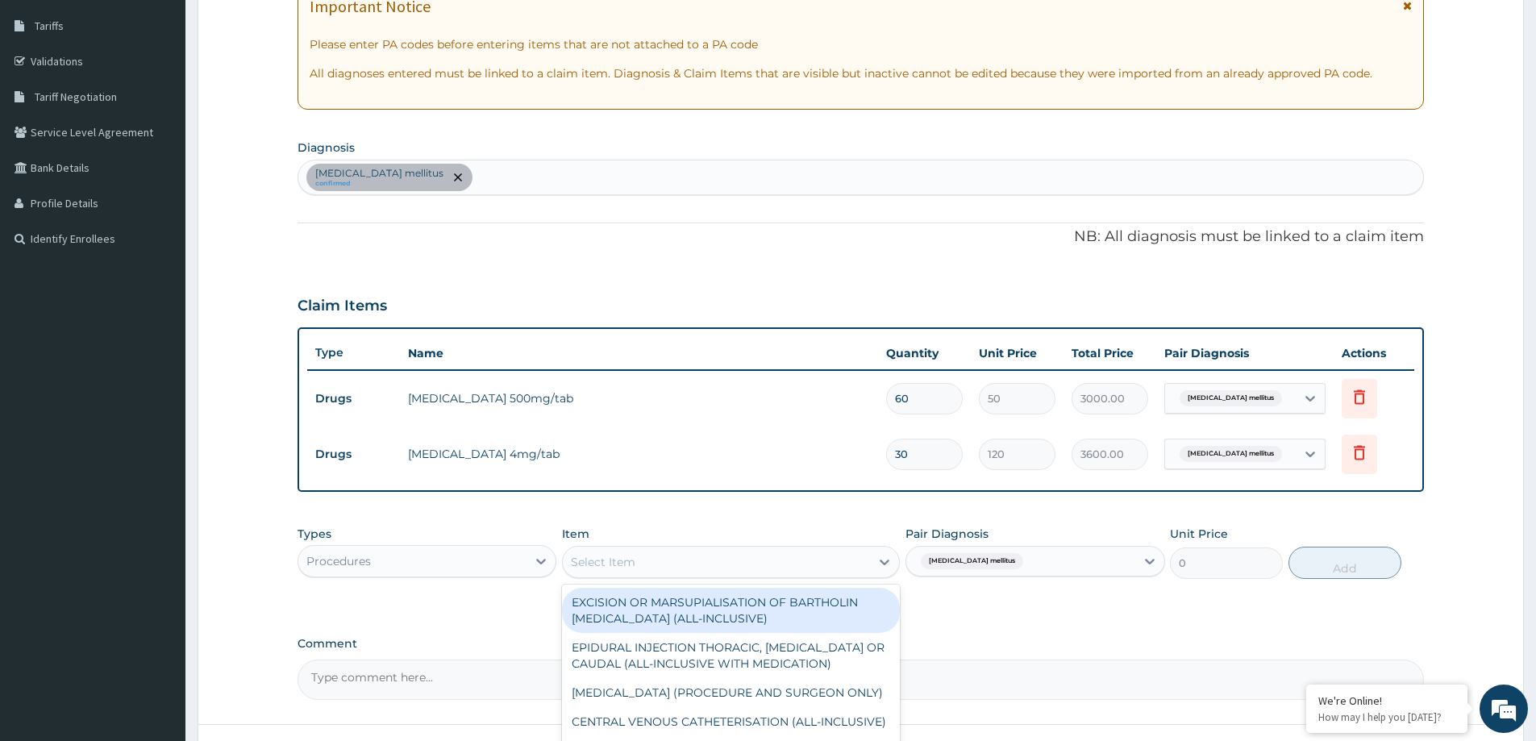
click at [852, 563] on div "Select Item" at bounding box center [716, 562] width 307 height 26
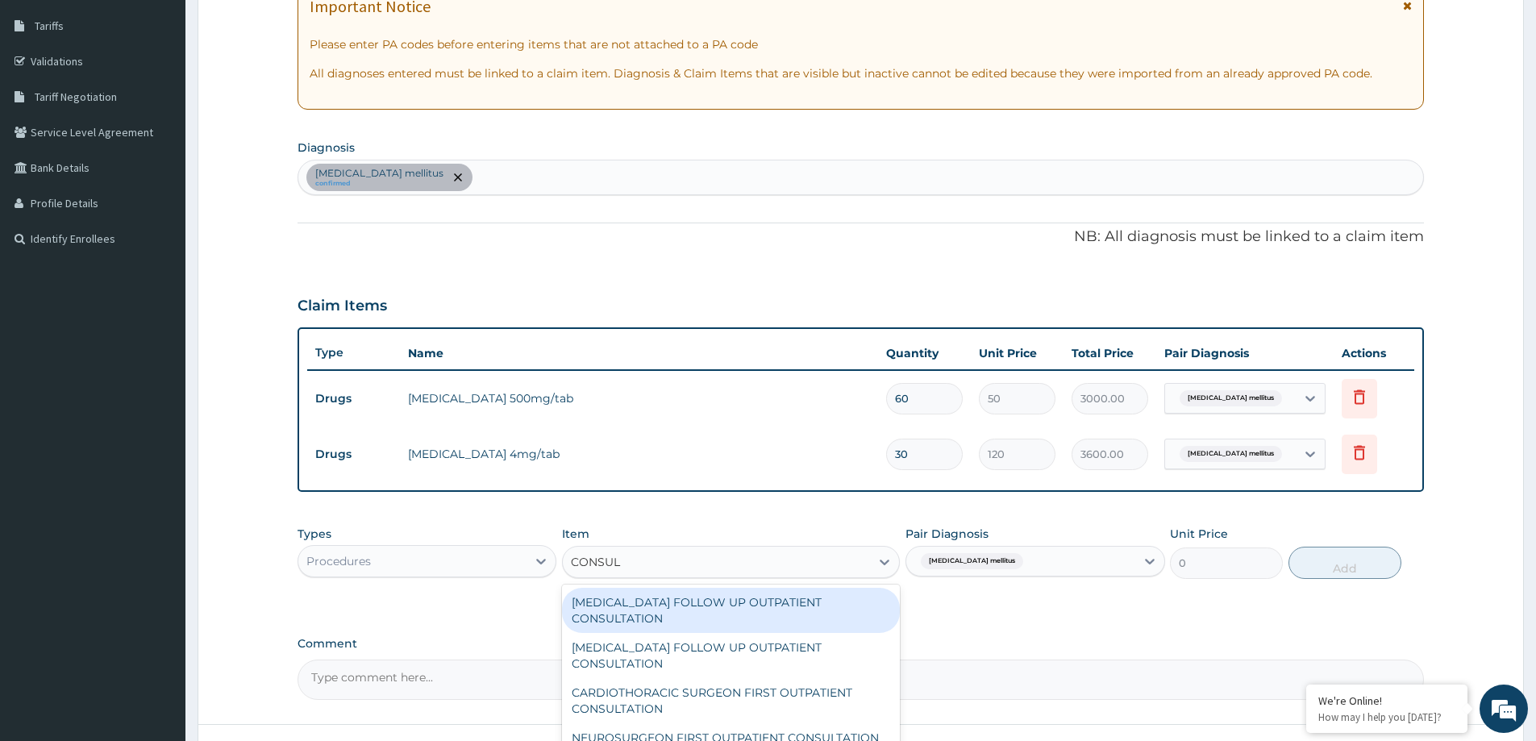
type input "CONSULT"
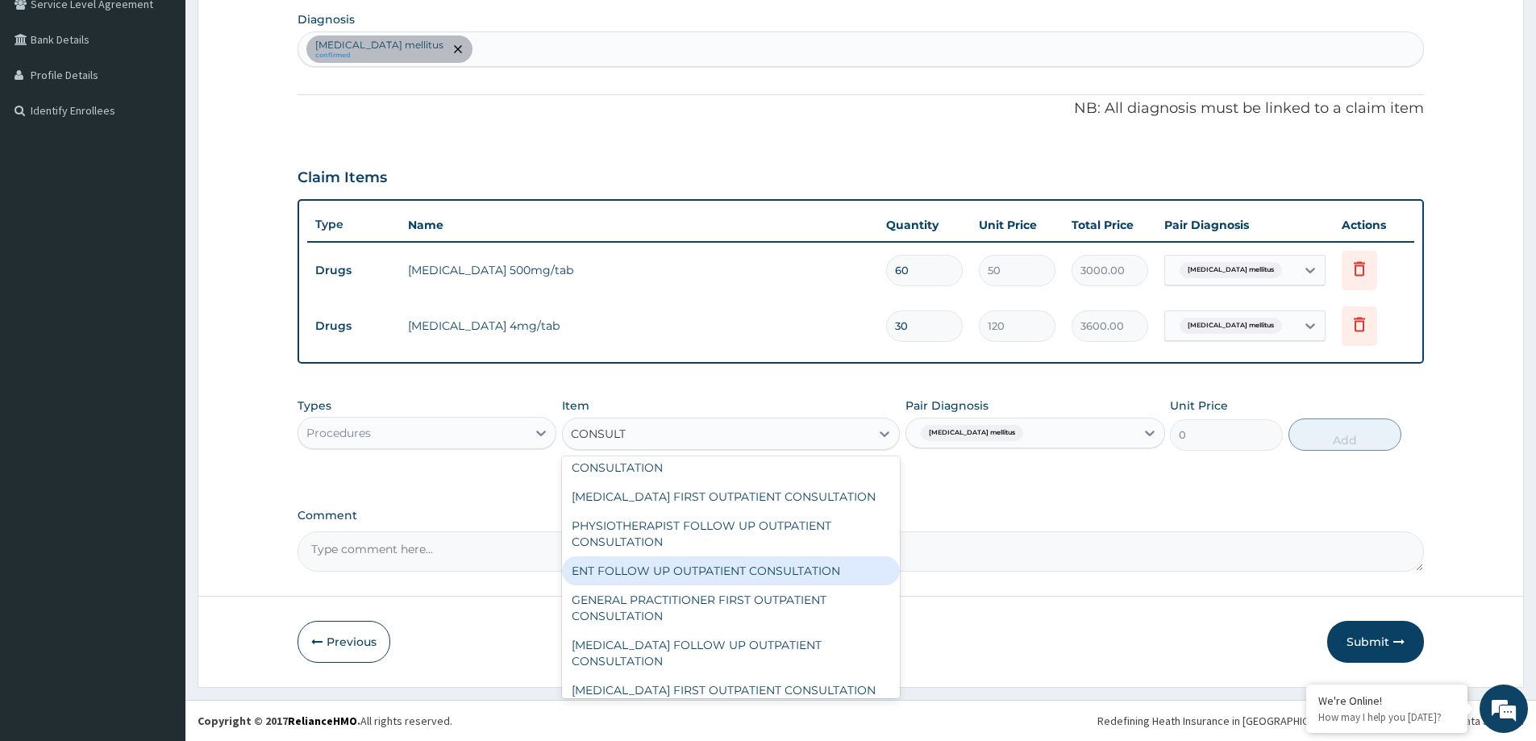
scroll to position [403, 0]
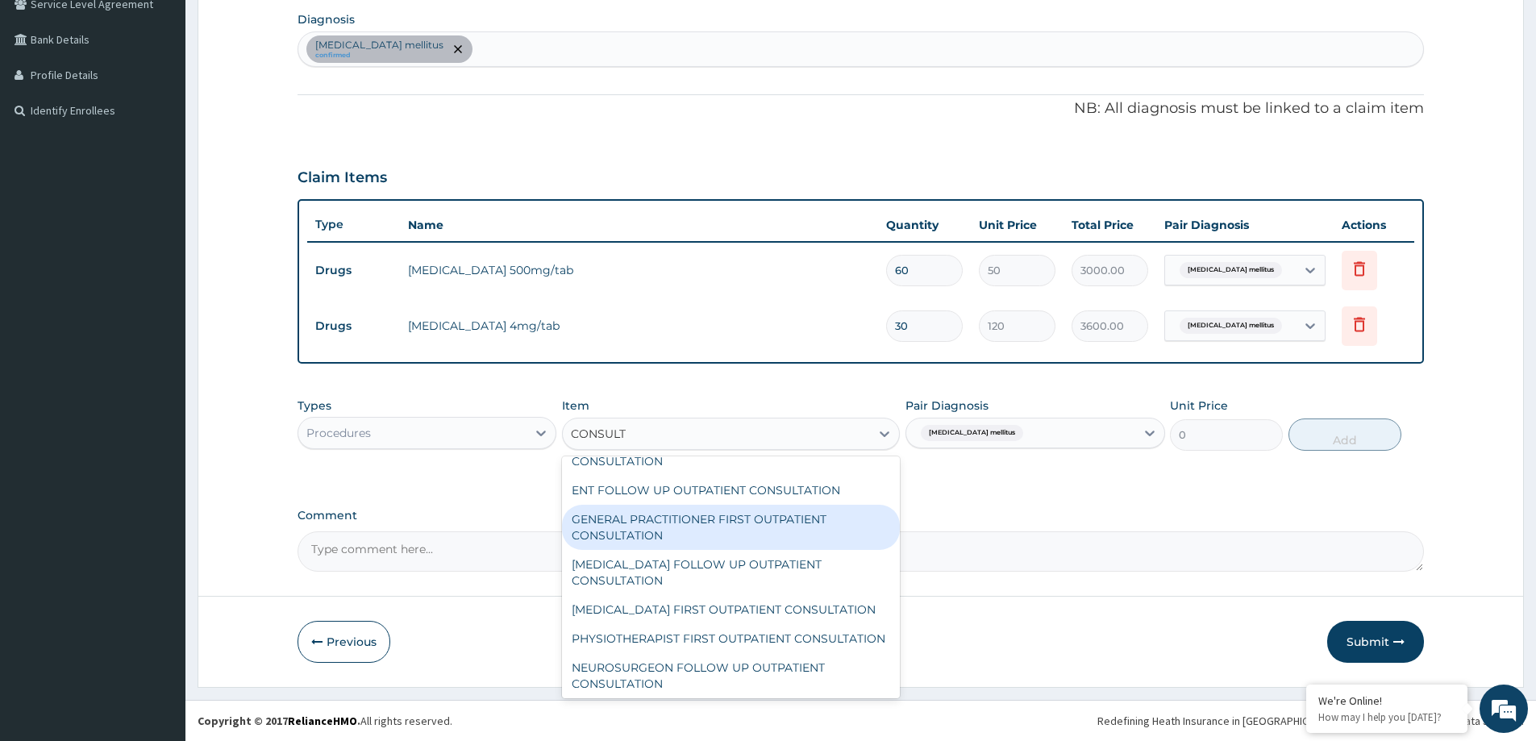
click at [751, 548] on div "GENERAL PRACTITIONER FIRST OUTPATIENT CONSULTATION" at bounding box center [731, 527] width 338 height 45
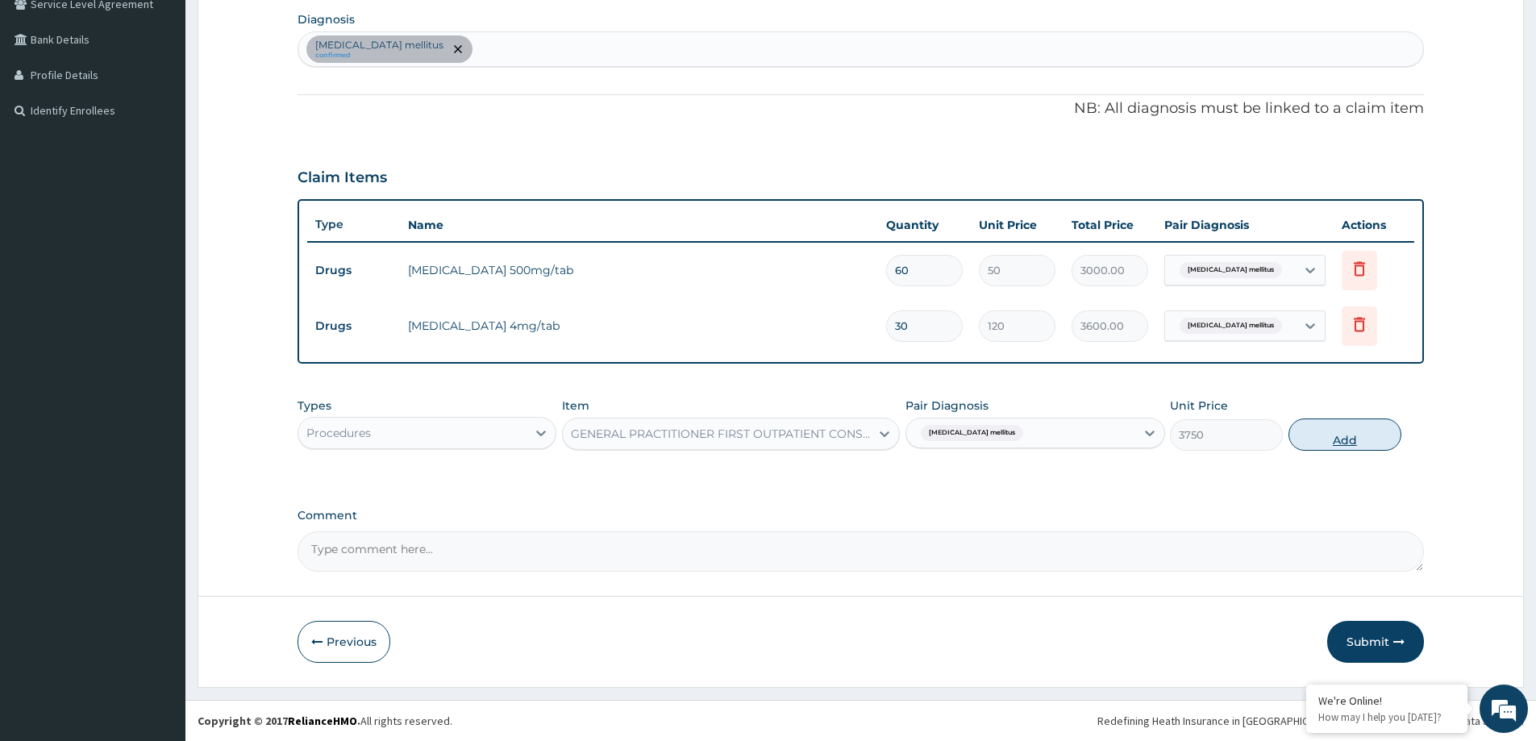
click at [1330, 435] on button "Add" at bounding box center [1345, 435] width 113 height 32
type input "0"
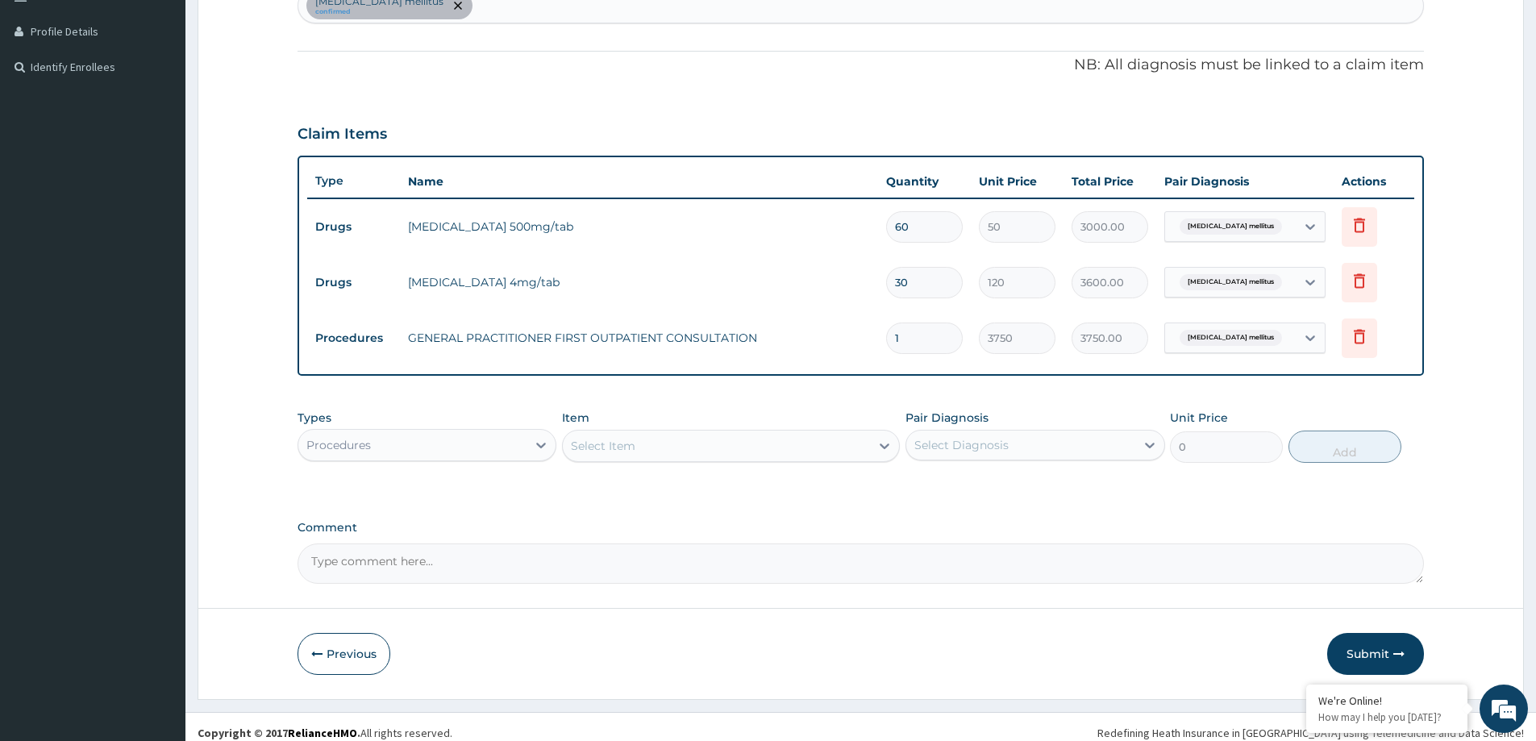
scroll to position [440, 0]
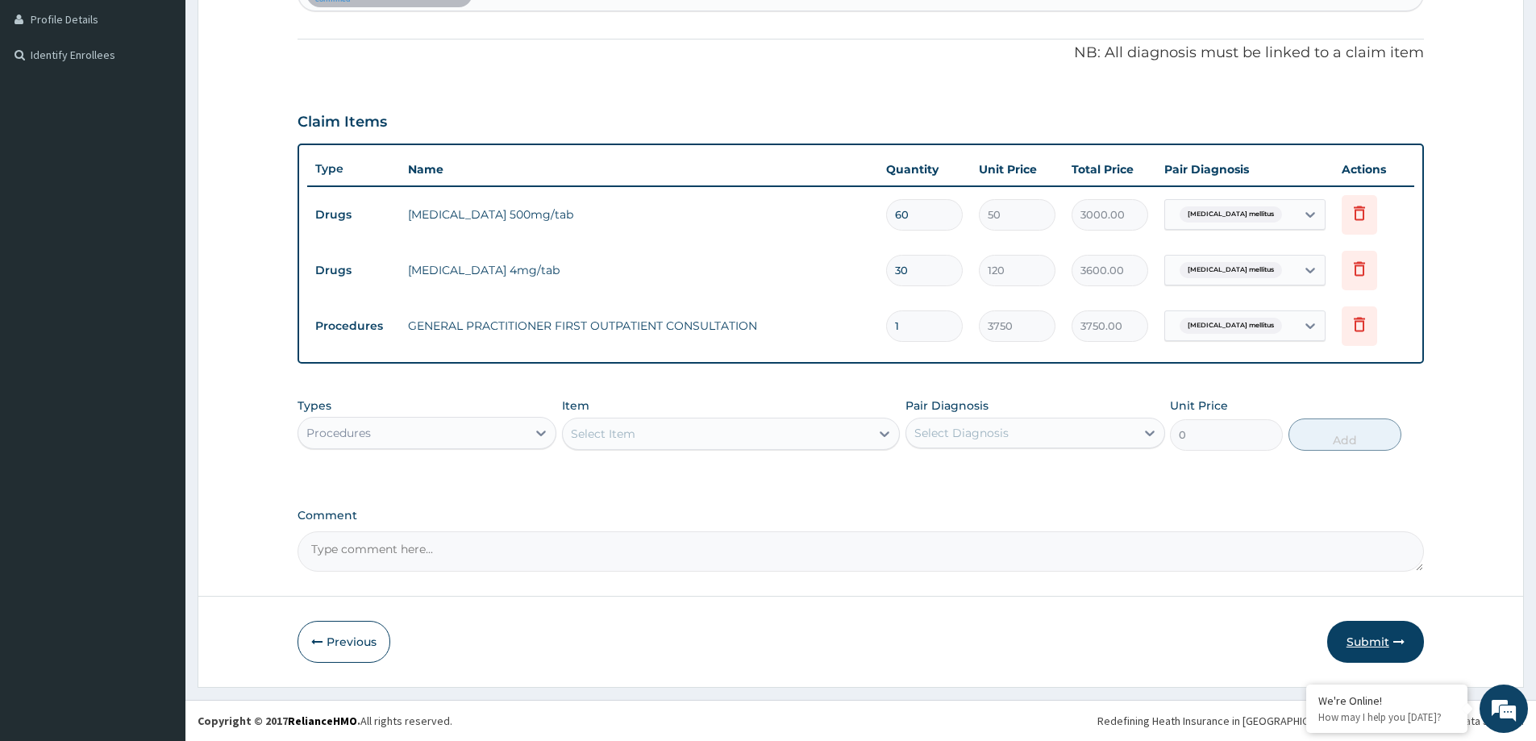
click at [1357, 637] on button "Submit" at bounding box center [1375, 642] width 97 height 42
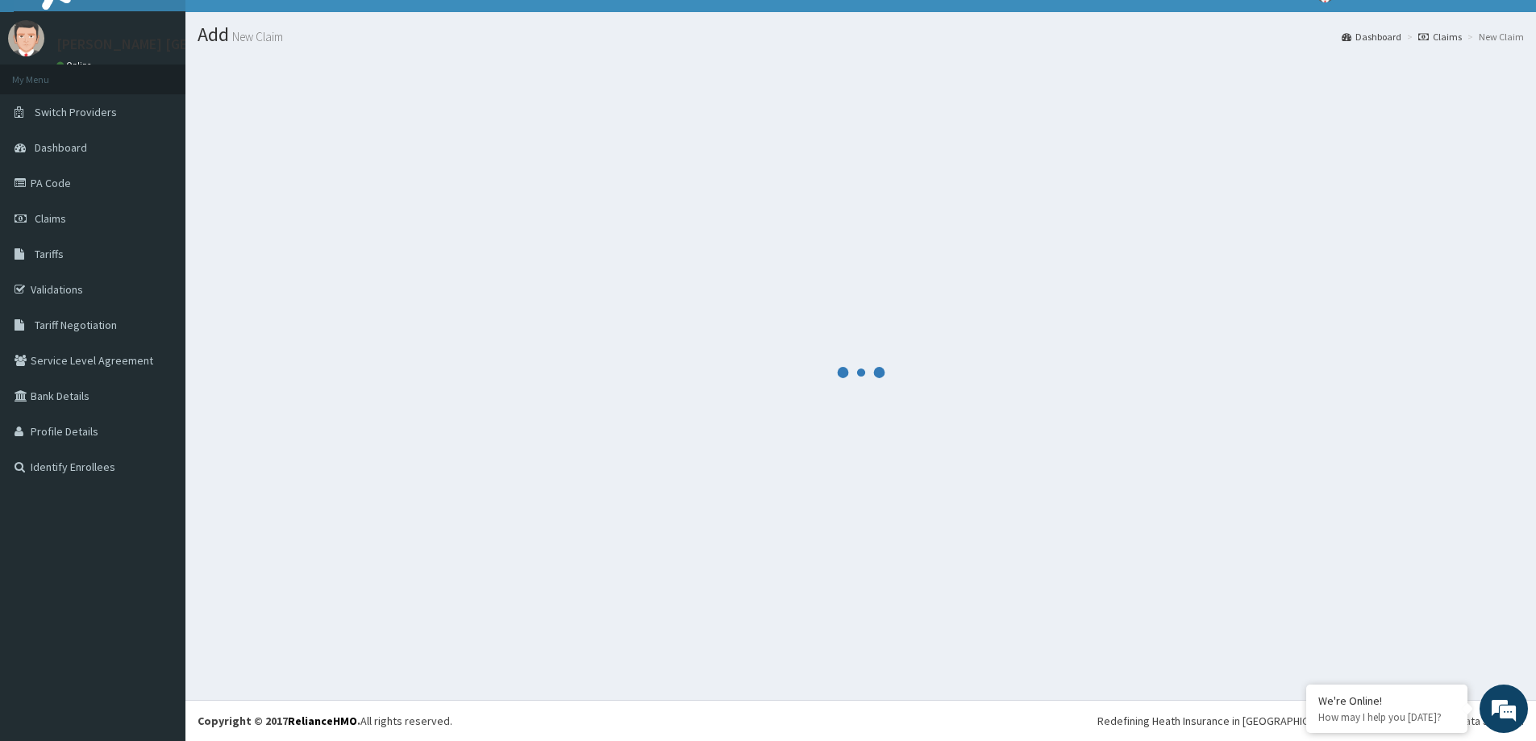
scroll to position [0, 0]
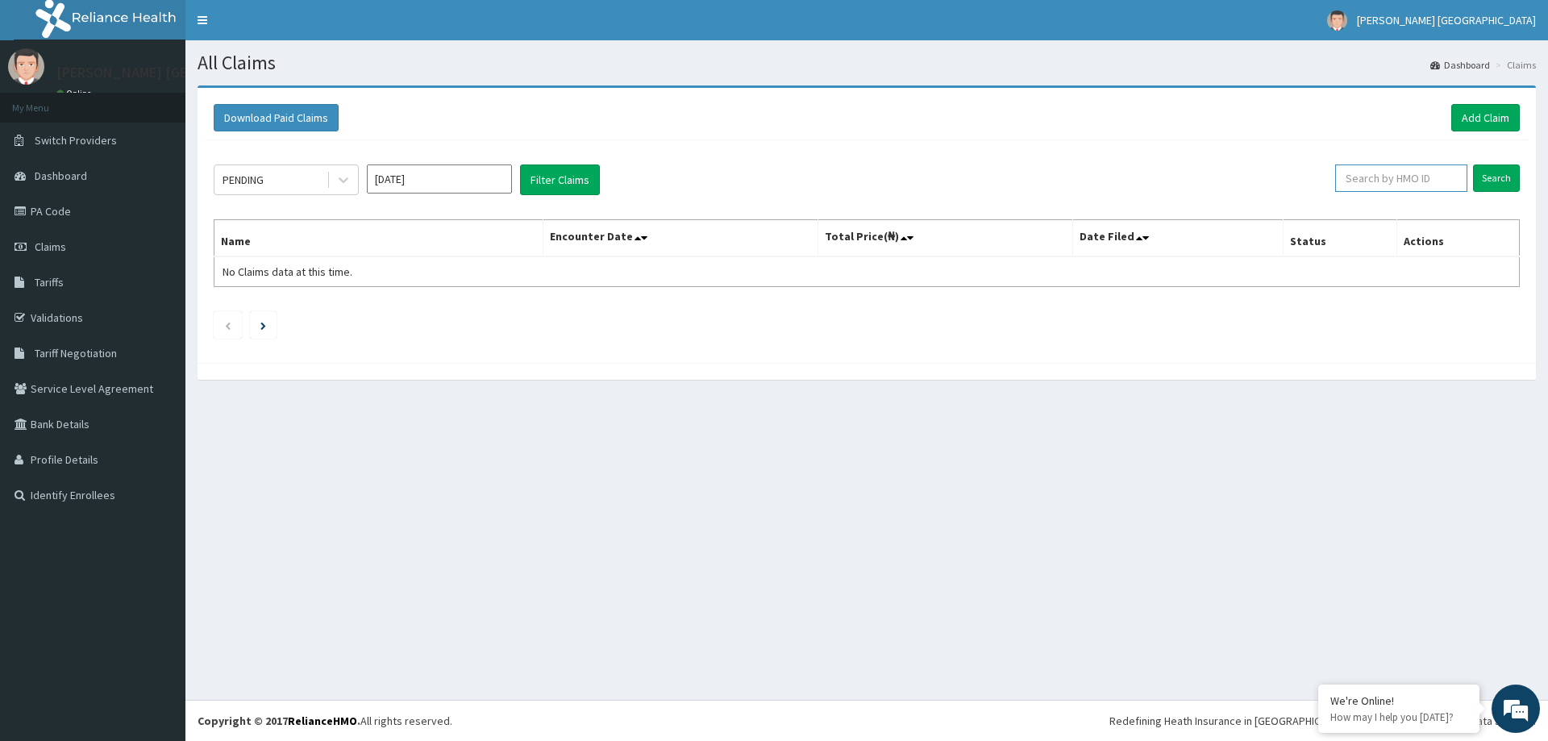
click at [1393, 176] on input "text" at bounding box center [1401, 178] width 132 height 27
click at [1475, 121] on link "Add Claim" at bounding box center [1485, 117] width 69 height 27
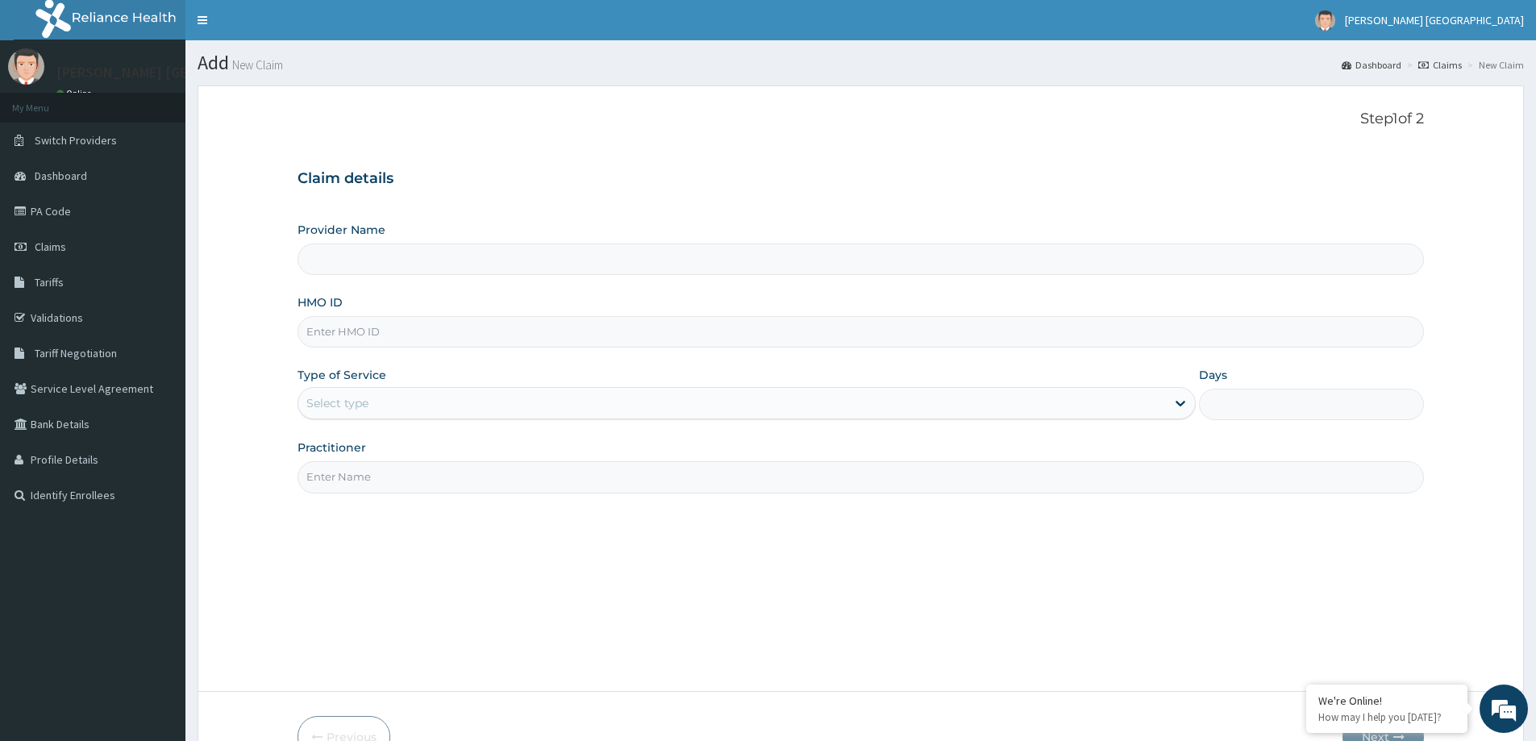
type input "[PERSON_NAME] [GEOGRAPHIC_DATA]"
paste input "bbz/10014/a"
type input "bbz/10014/a"
click at [638, 378] on div "Type of Service Select type" at bounding box center [747, 393] width 898 height 53
click at [621, 398] on div "Select type" at bounding box center [732, 403] width 868 height 26
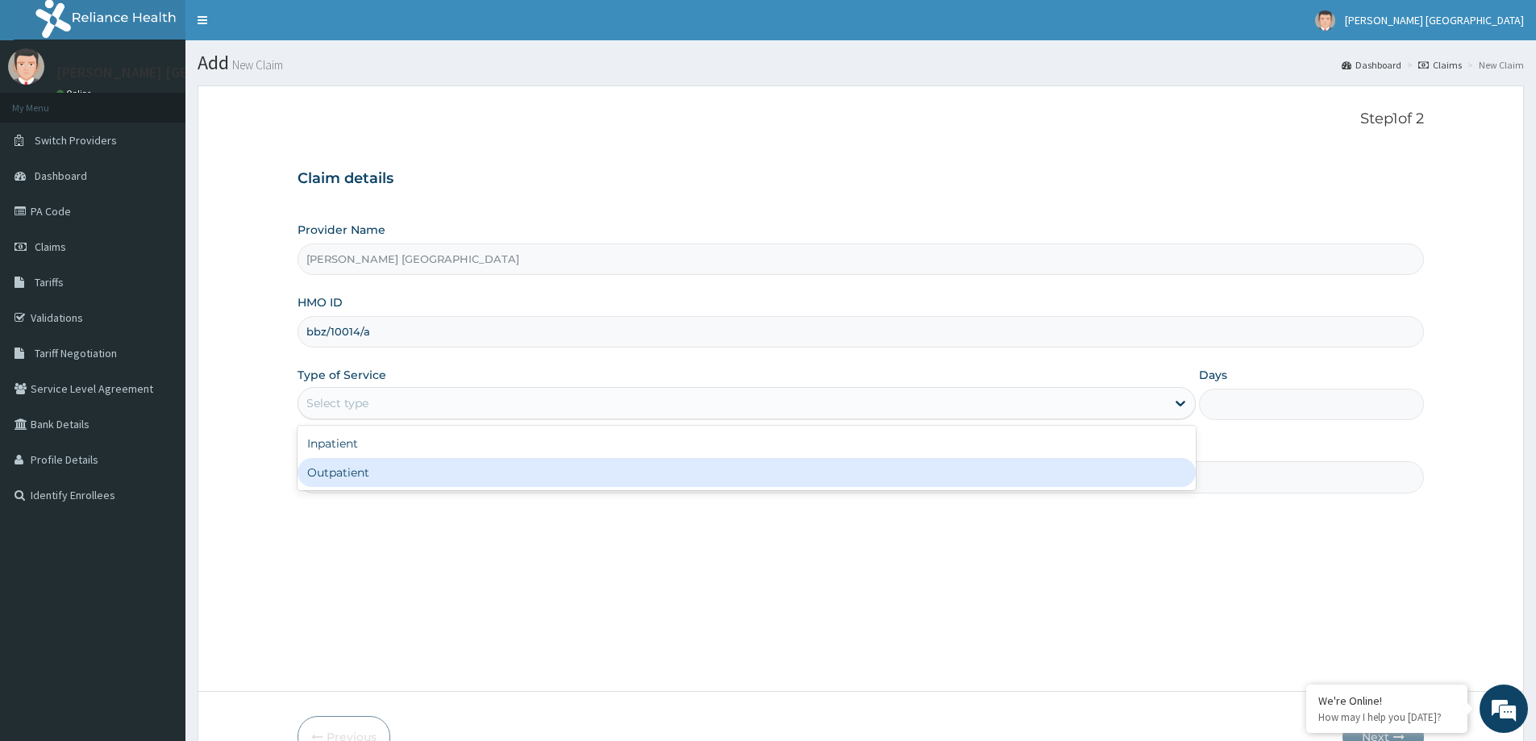
click at [575, 489] on div "Inpatient Outpatient" at bounding box center [747, 458] width 898 height 65
click at [589, 478] on div "Outpatient" at bounding box center [747, 472] width 898 height 29
type input "1"
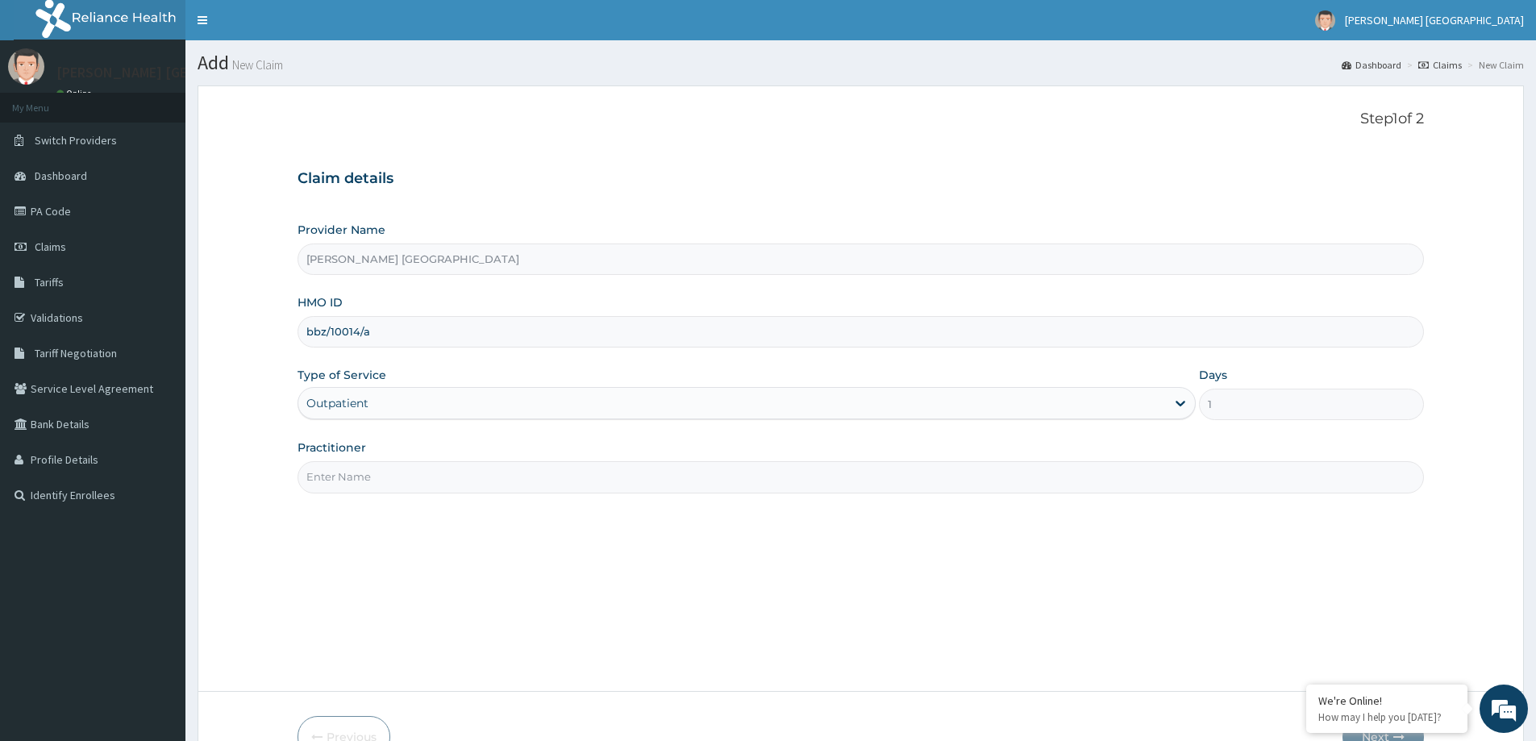
click at [589, 478] on input "Practitioner" at bounding box center [861, 476] width 1127 height 31
click at [417, 473] on input "DR F," at bounding box center [861, 476] width 1127 height 31
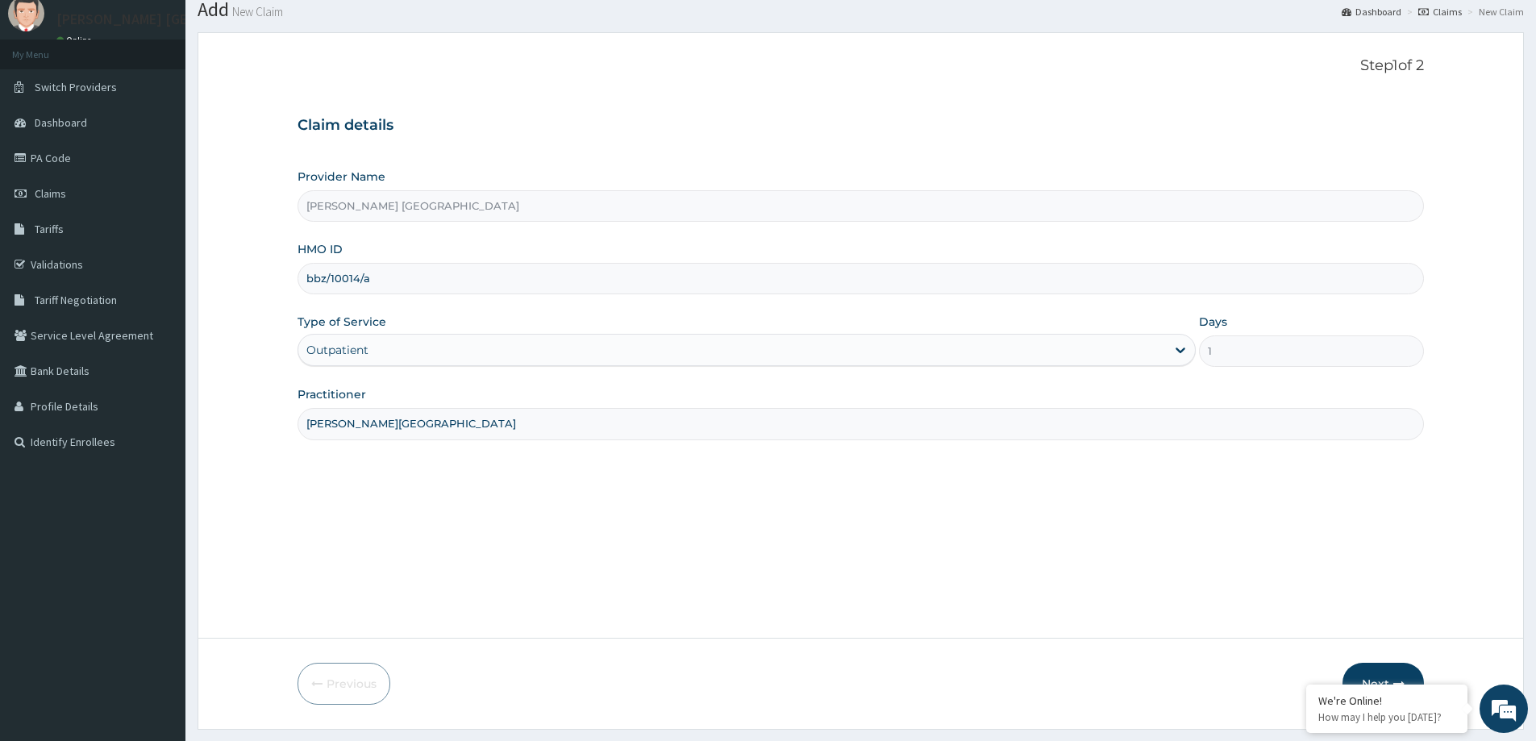
scroll to position [95, 0]
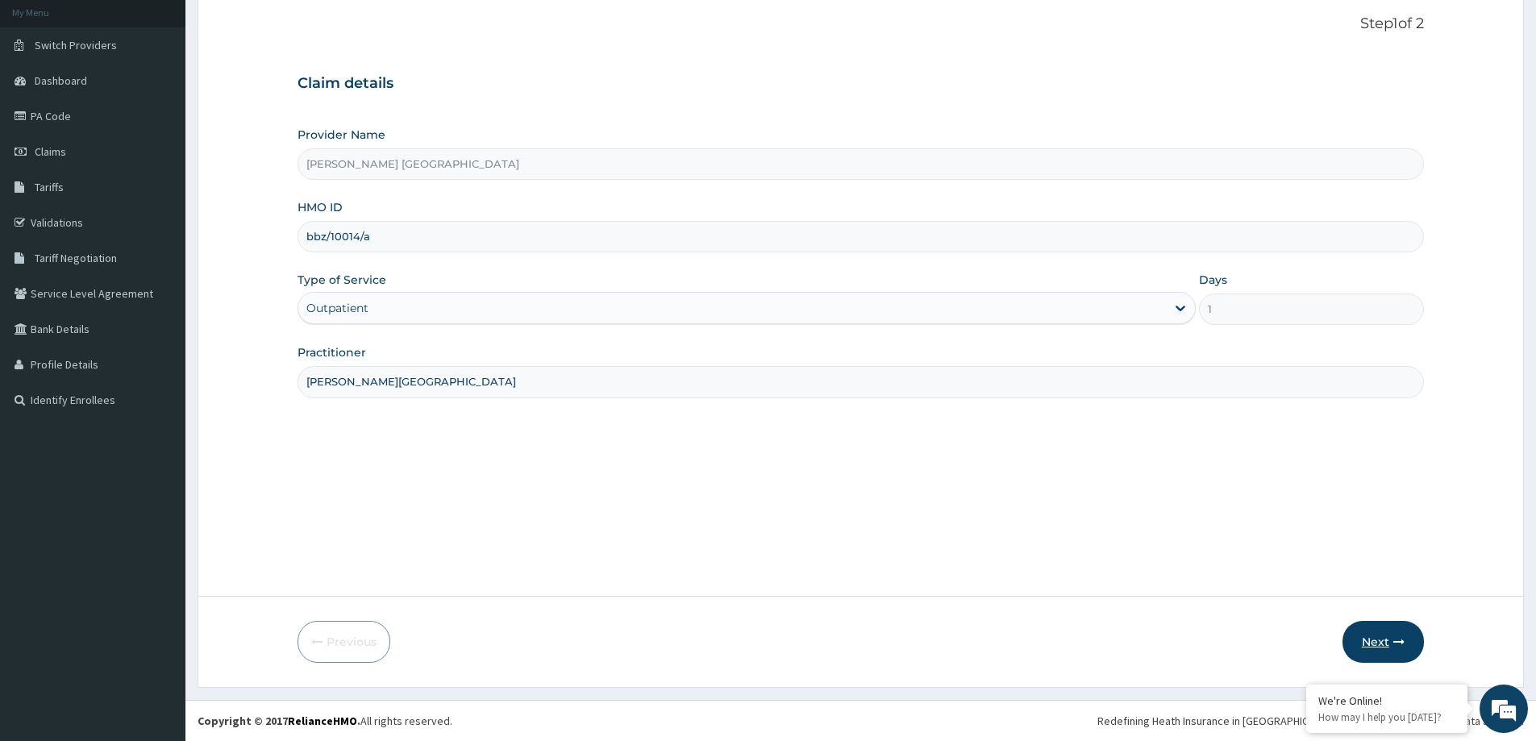
type input "DR F.A. DOSUMU"
click at [1371, 639] on button "Next" at bounding box center [1383, 642] width 81 height 42
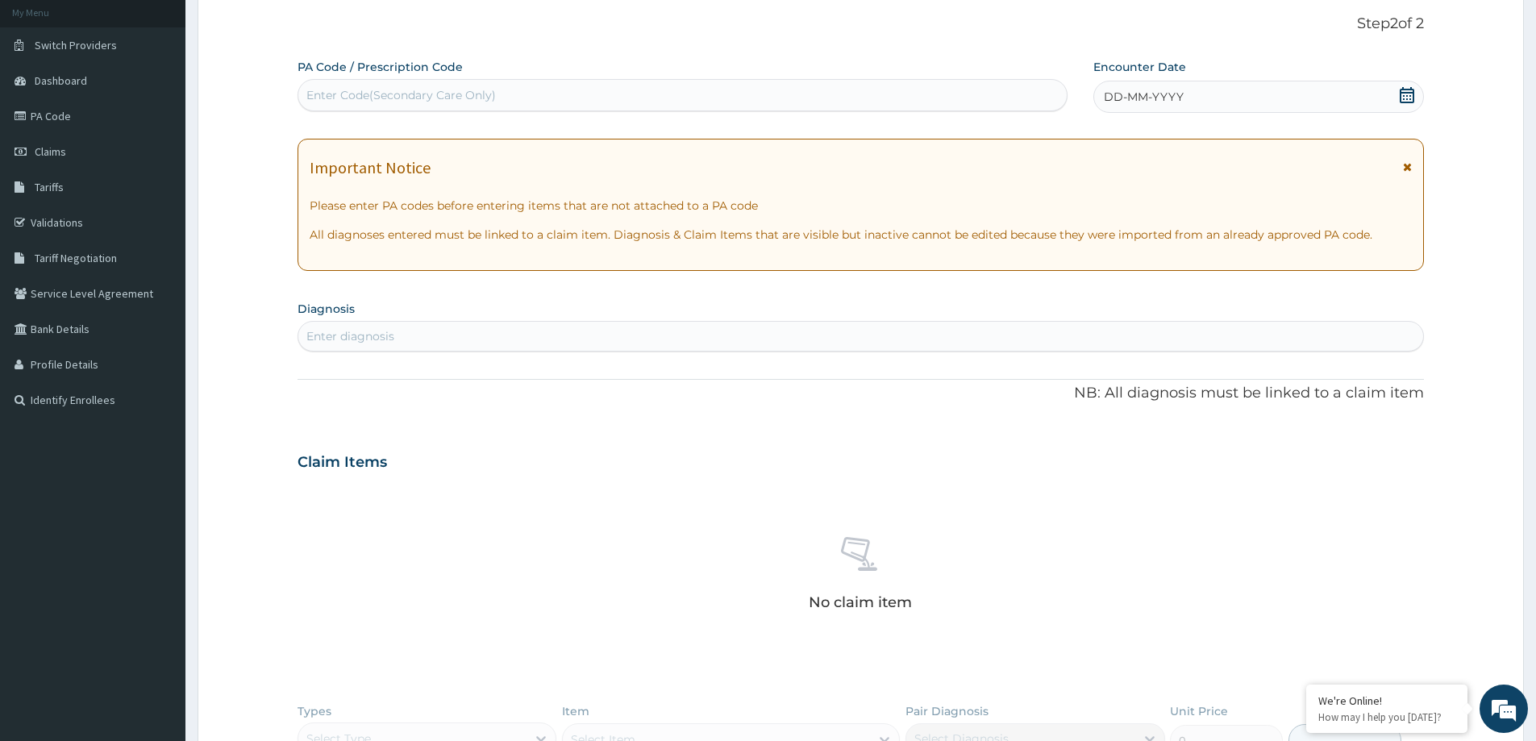
click at [737, 89] on div "Enter Code(Secondary Care Only)" at bounding box center [682, 95] width 768 height 26
type input "PA"
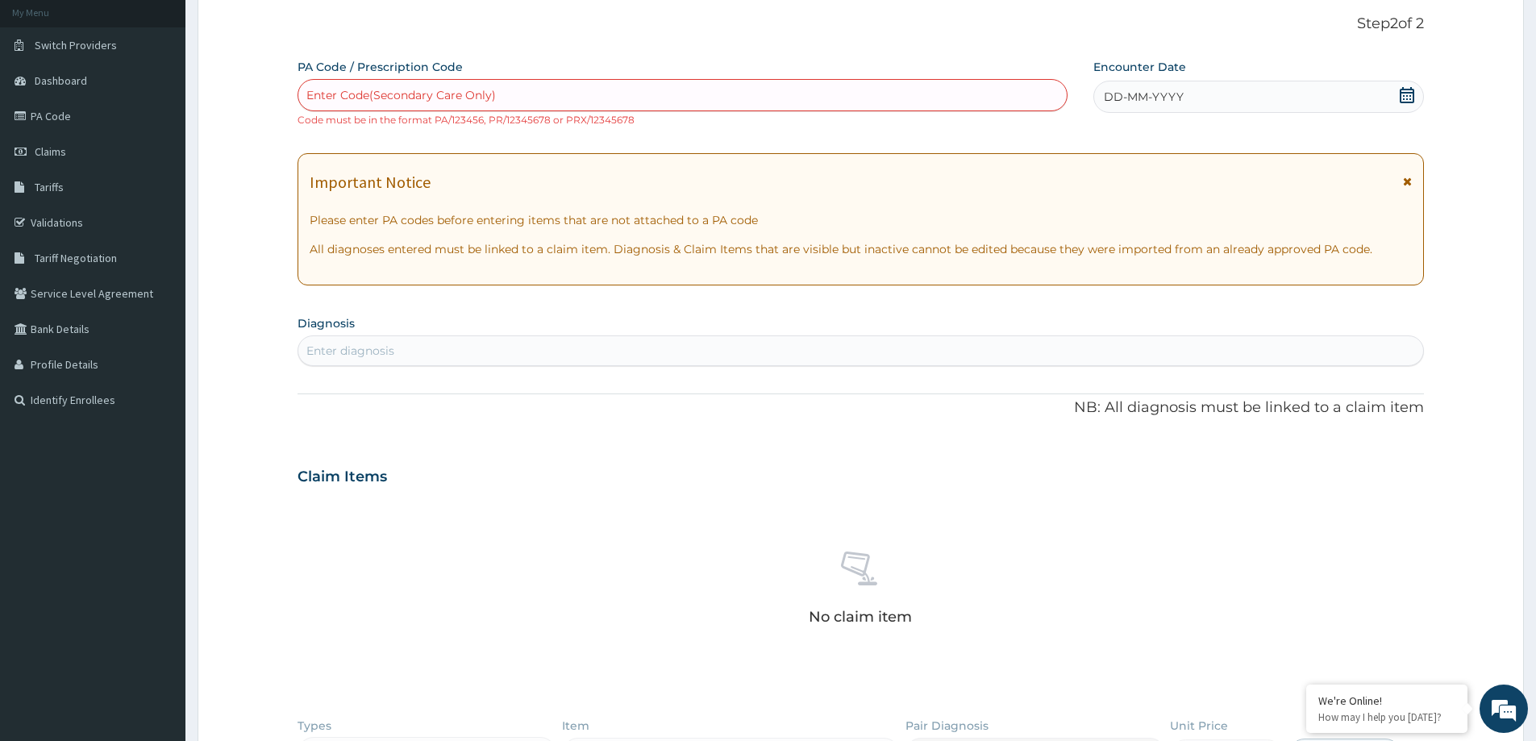
drag, startPoint x: 444, startPoint y: 90, endPoint x: 369, endPoint y: 90, distance: 75.8
click at [369, 90] on div "Enter Code(Secondary Care Only)" at bounding box center [400, 95] width 189 height 16
paste input "PA/8FA5CB"
type input "PA/8FA5CB"
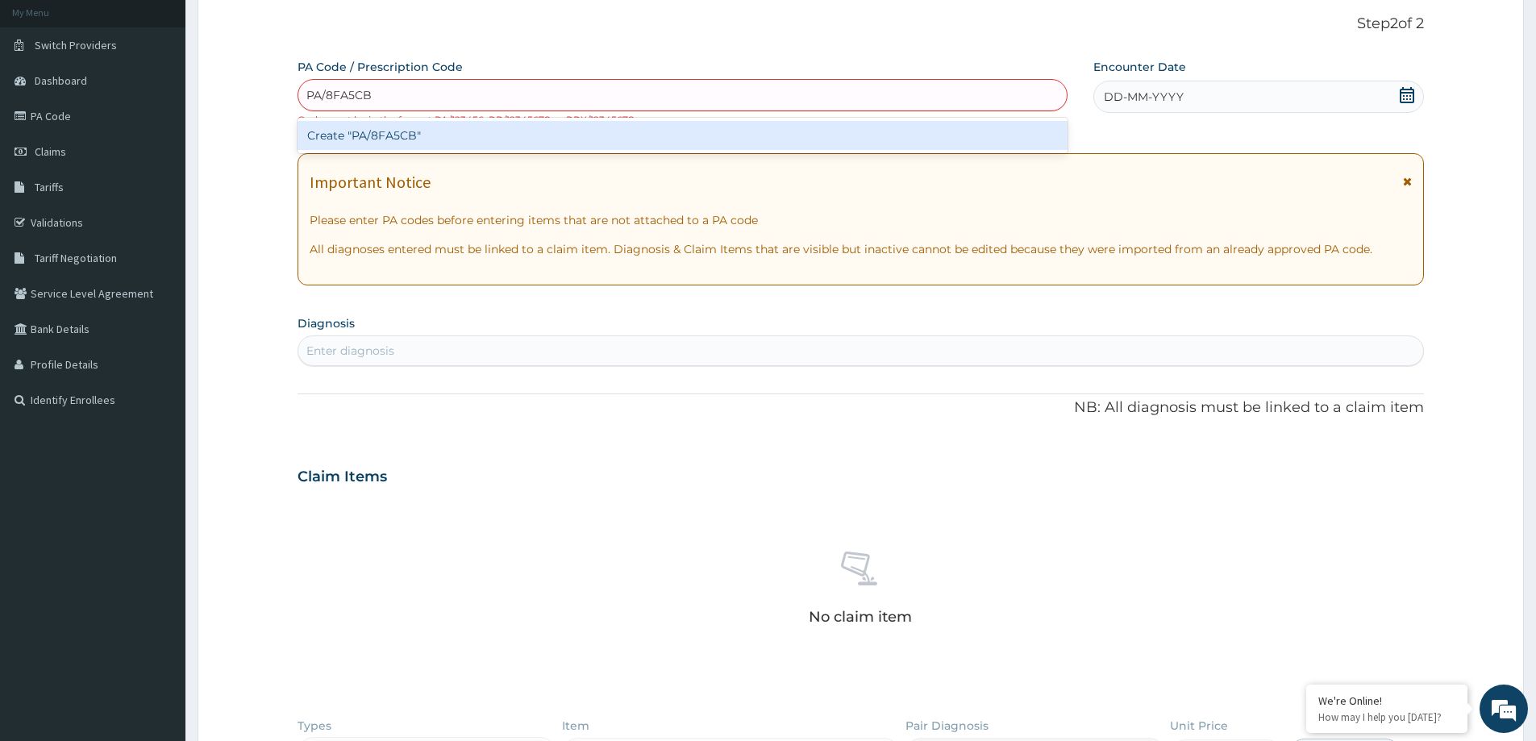
click at [365, 145] on div "Create "PA/8FA5CB"" at bounding box center [683, 135] width 770 height 29
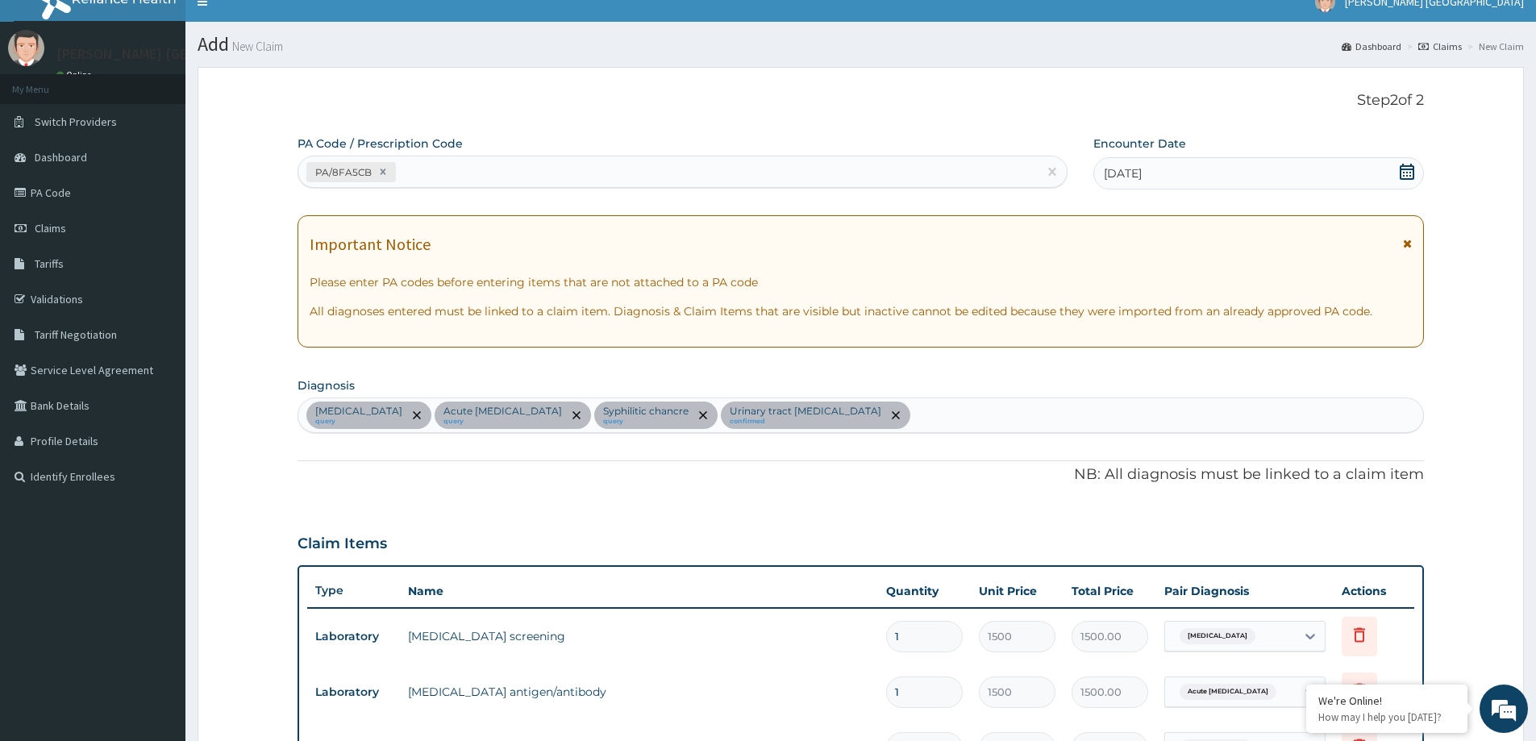
scroll to position [0, 0]
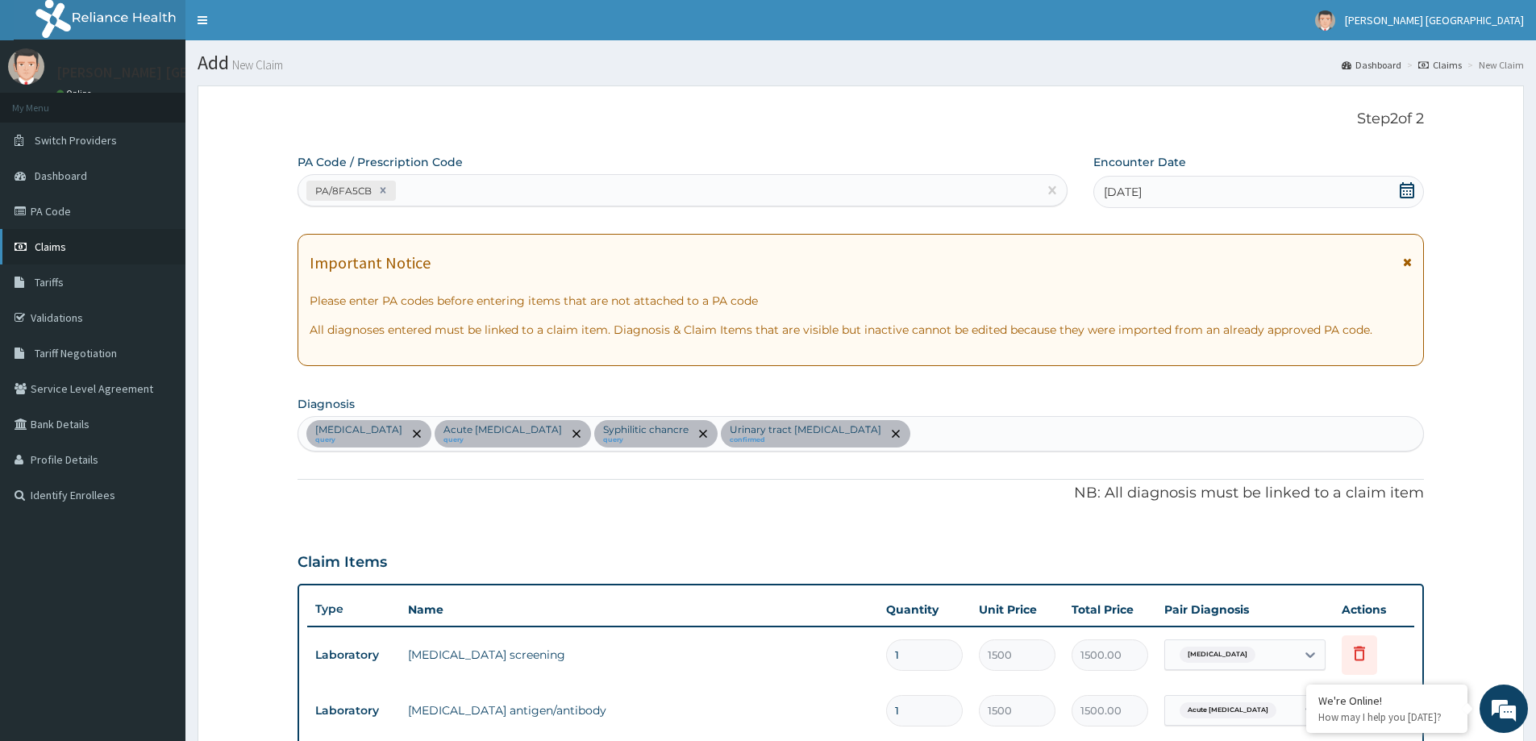
click at [52, 244] on span "Claims" at bounding box center [50, 246] width 31 height 15
